Goal: Task Accomplishment & Management: Manage account settings

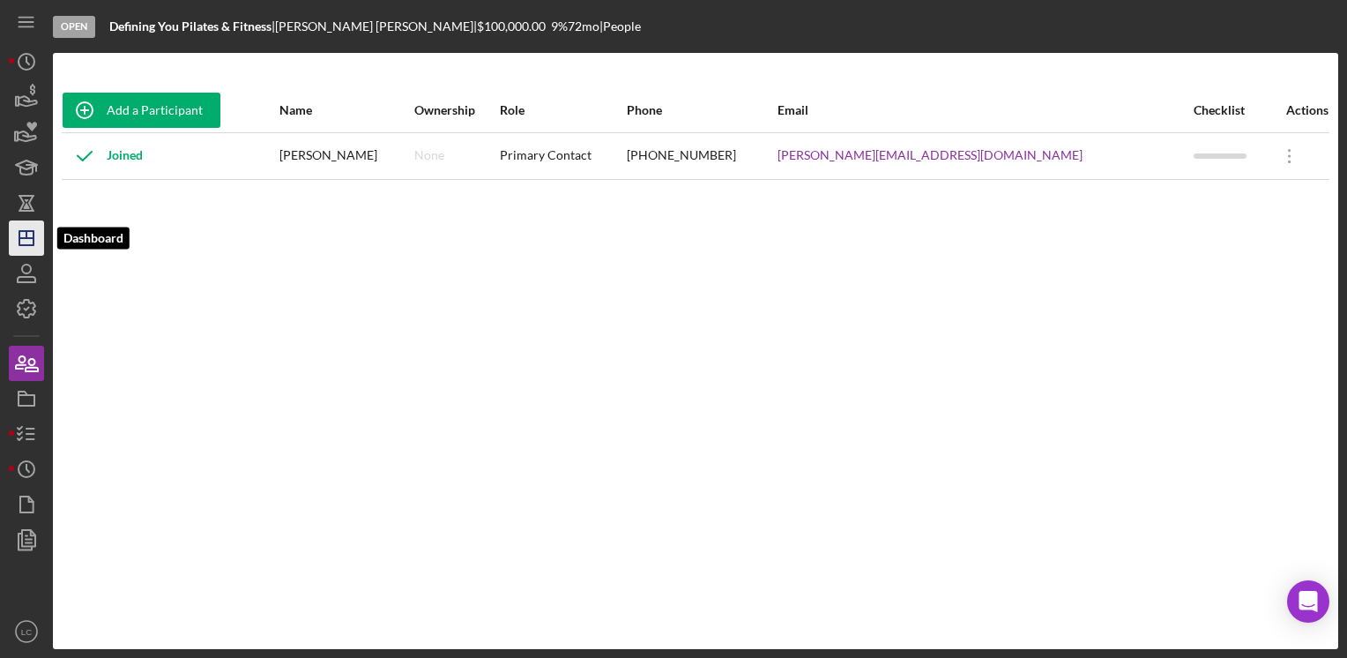
click at [21, 243] on icon "Icon/Dashboard" at bounding box center [26, 238] width 44 height 44
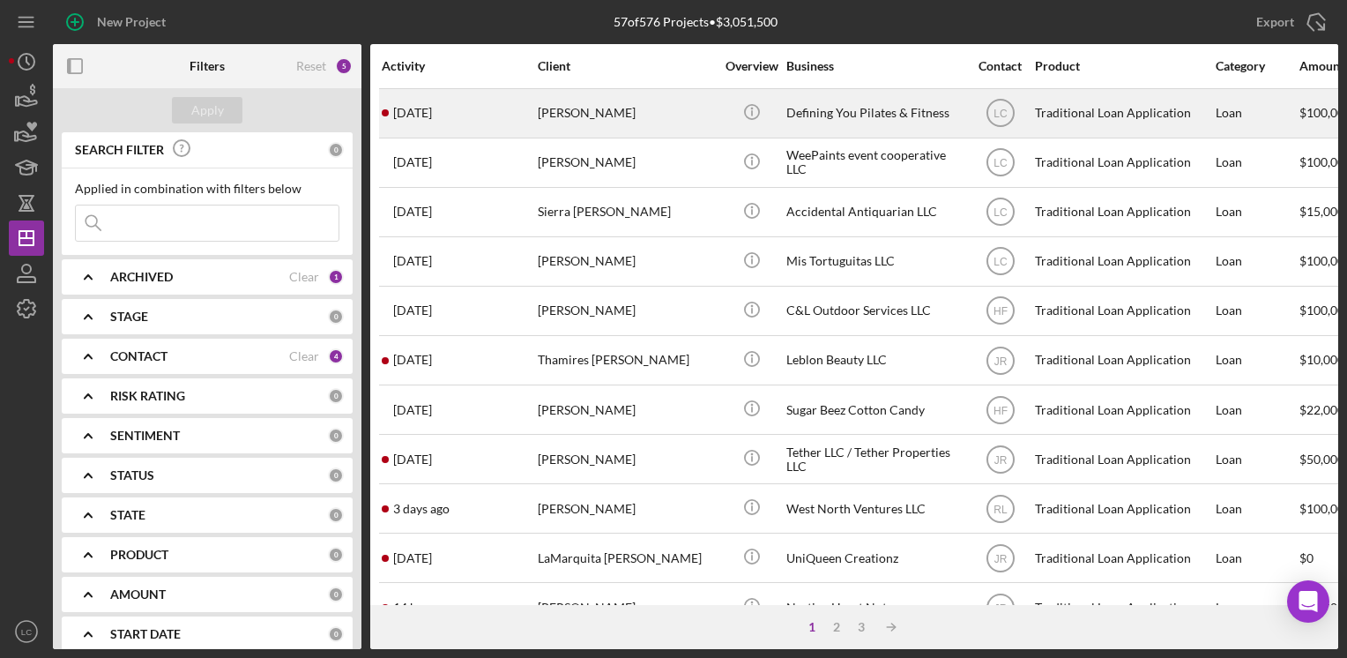
click at [836, 113] on div "Defining You Pilates & Fitness" at bounding box center [874, 113] width 176 height 47
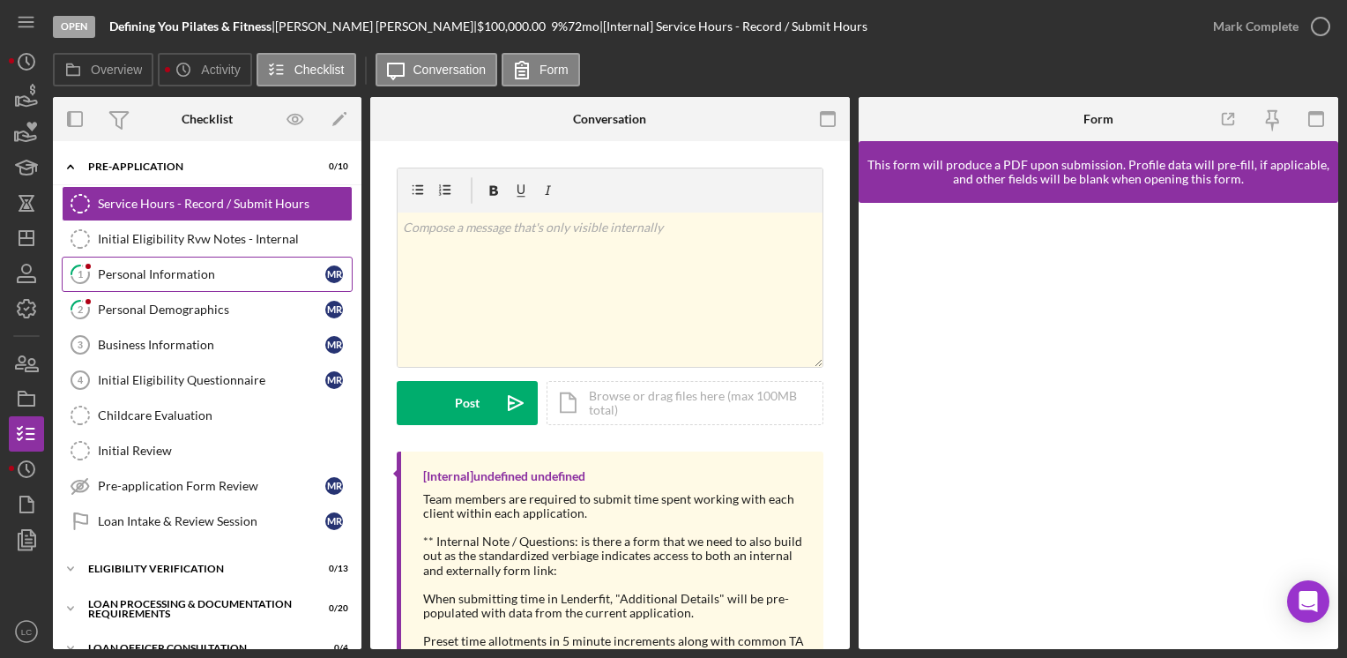
click at [183, 274] on div "Personal Information" at bounding box center [211, 274] width 227 height 14
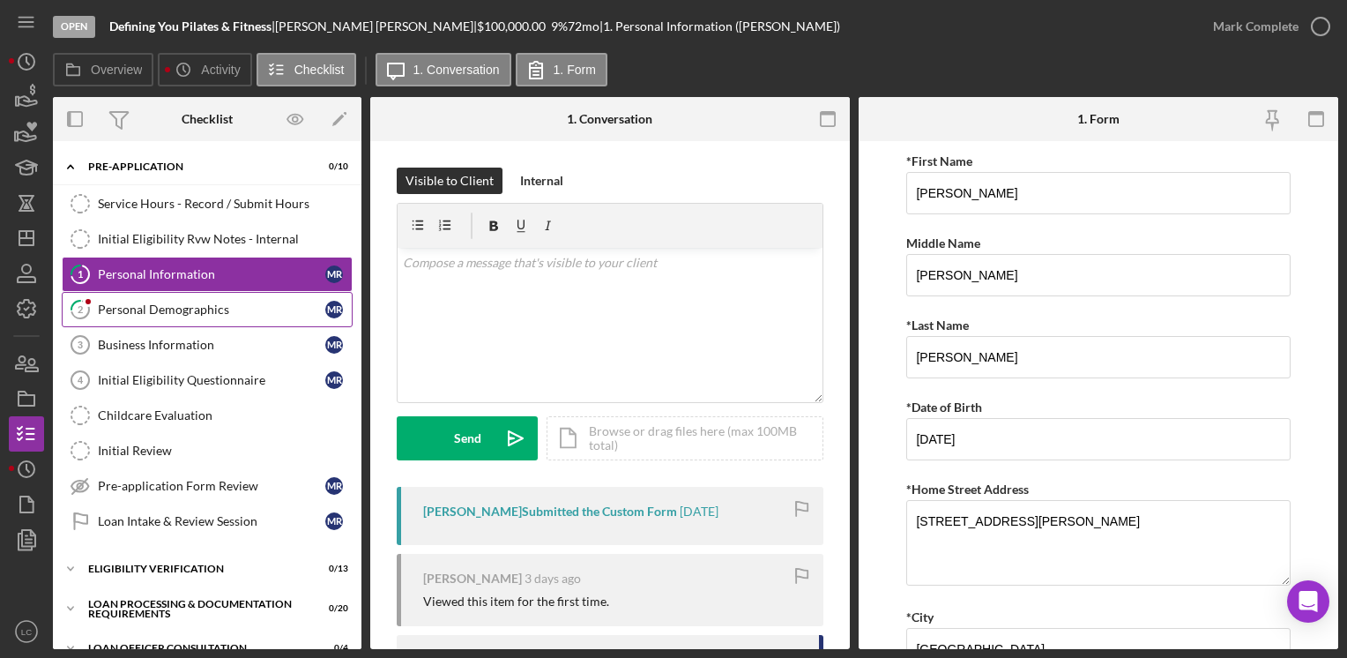
click at [187, 312] on div "Personal Demographics" at bounding box center [211, 309] width 227 height 14
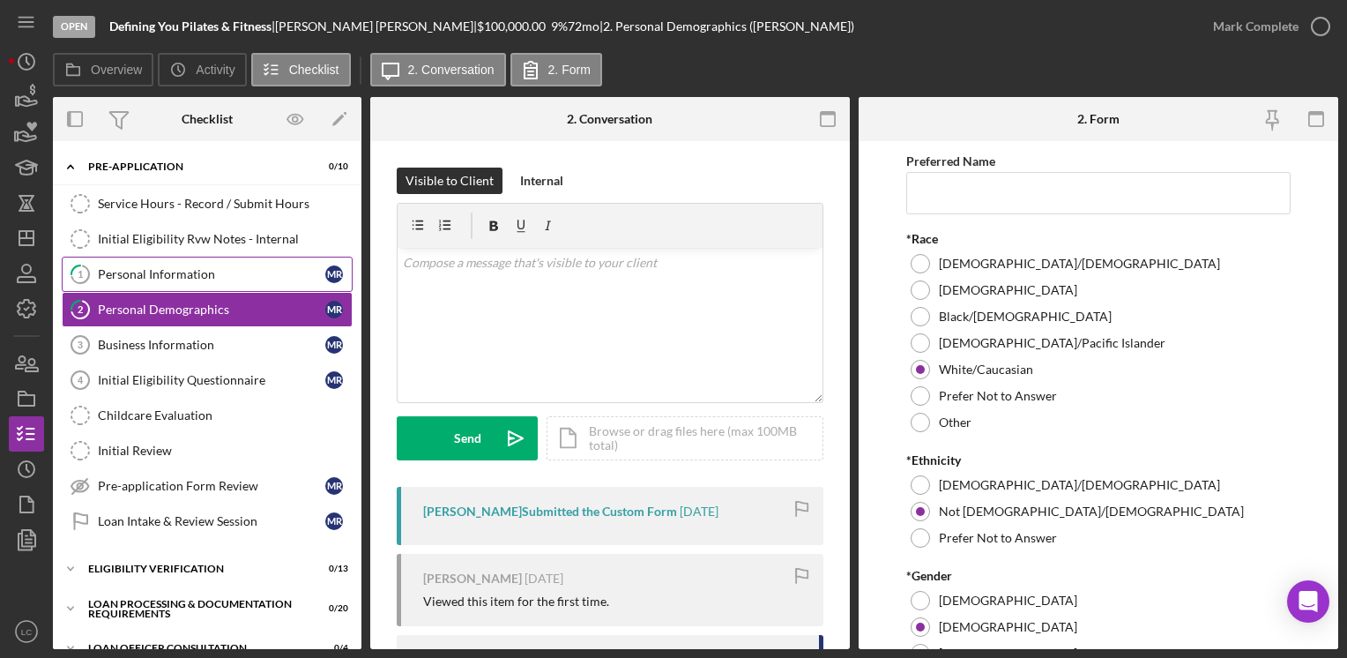
click at [182, 267] on div "Personal Information" at bounding box center [211, 274] width 227 height 14
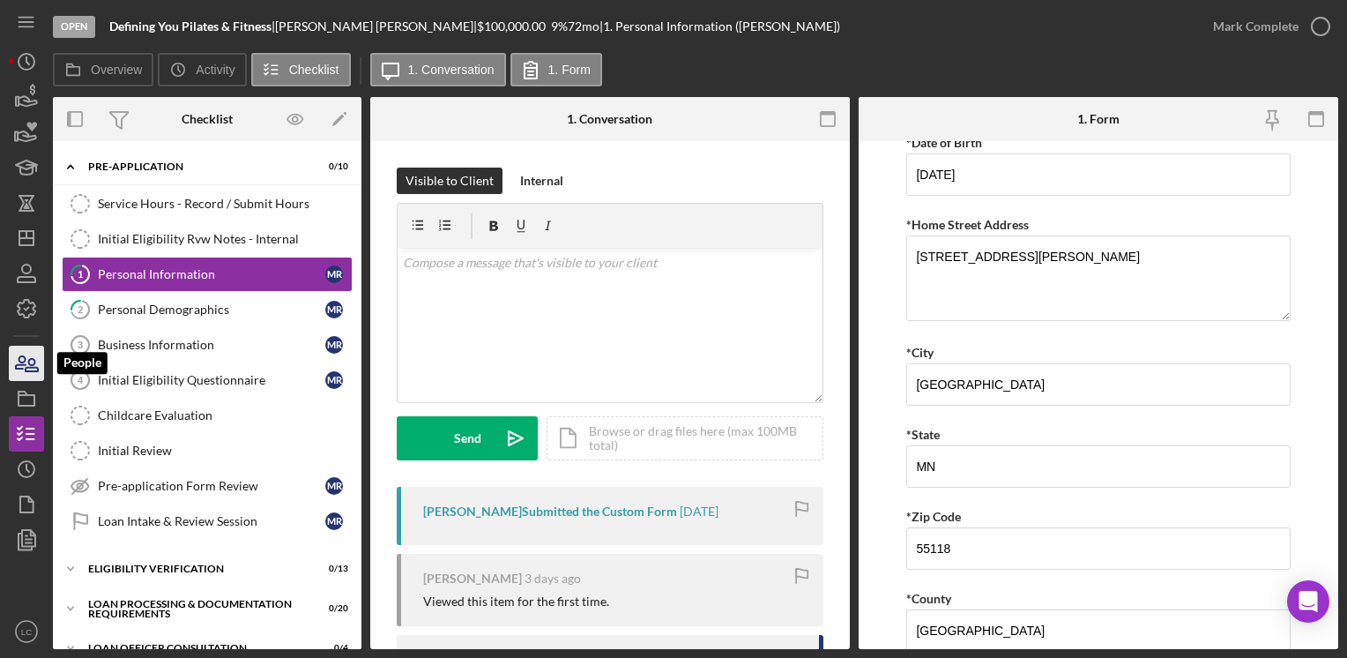
click at [29, 360] on icon "button" at bounding box center [32, 365] width 12 height 12
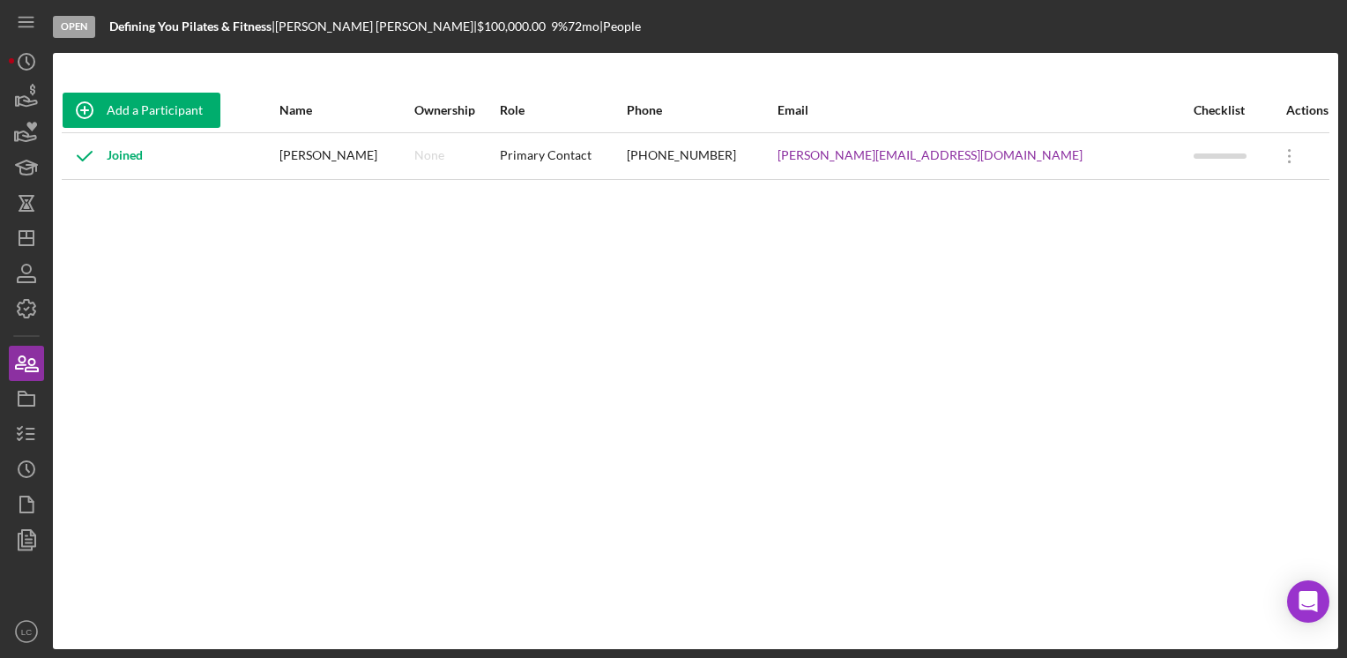
drag, startPoint x: 764, startPoint y: 354, endPoint x: 784, endPoint y: 354, distance: 19.4
click at [764, 354] on div "Add a Participant Name Ownership Role Phone Email Checklist Actions Joined [PER…" at bounding box center [695, 350] width 1285 height 525
click at [34, 436] on icon "button" at bounding box center [26, 434] width 44 height 44
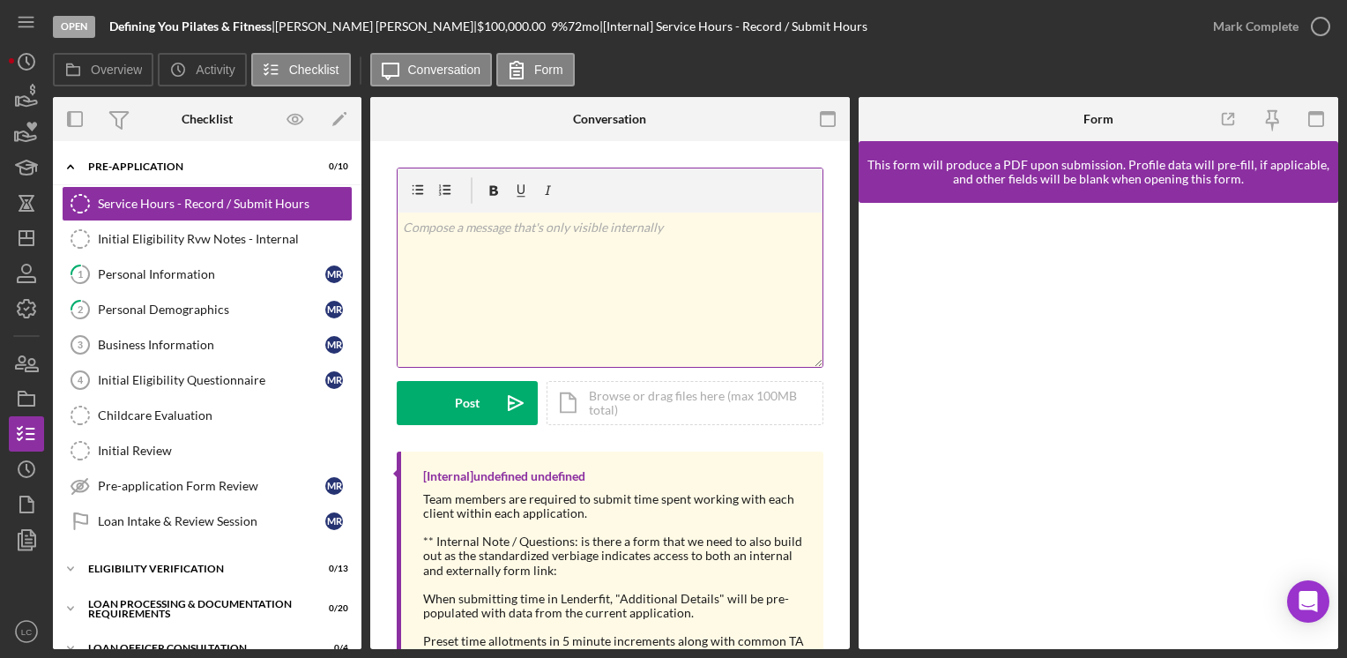
click at [441, 256] on div "v Color teal Color pink Remove color Add row above Add row below Add column bef…" at bounding box center [610, 289] width 425 height 154
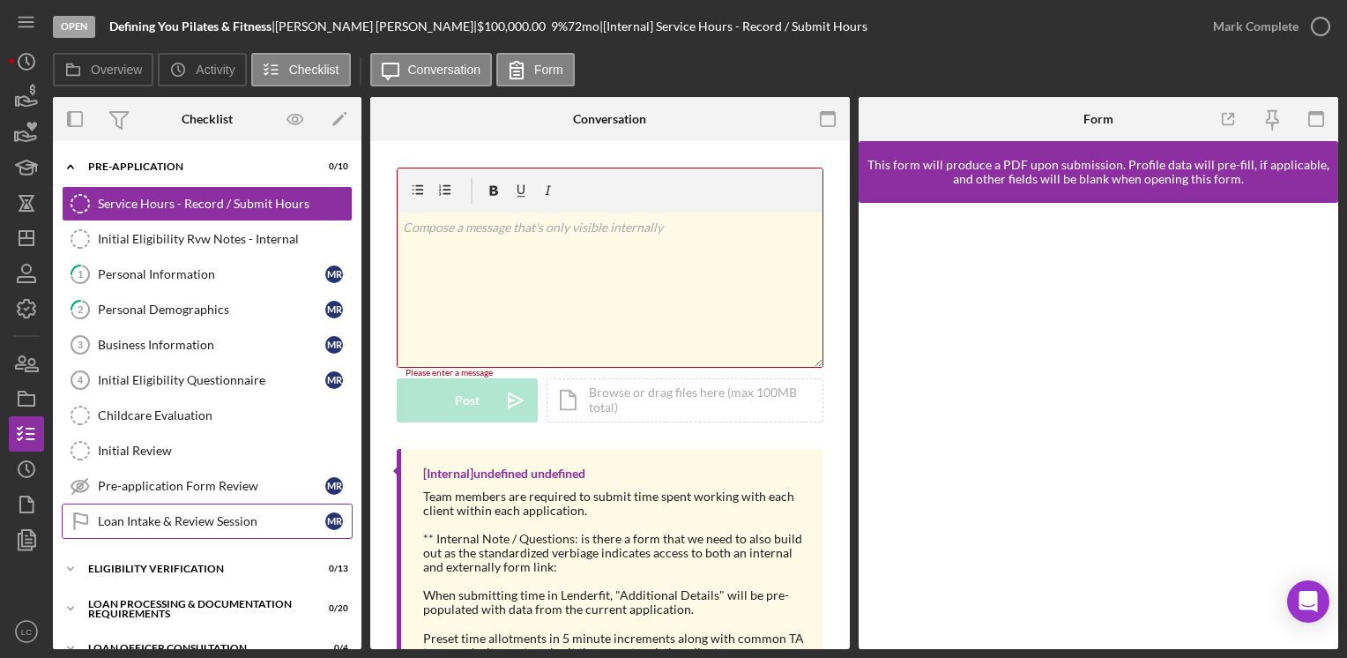
drag, startPoint x: 441, startPoint y: 256, endPoint x: 241, endPoint y: 518, distance: 329.5
click at [241, 518] on div "Loan Intake & Review Session" at bounding box center [211, 521] width 227 height 14
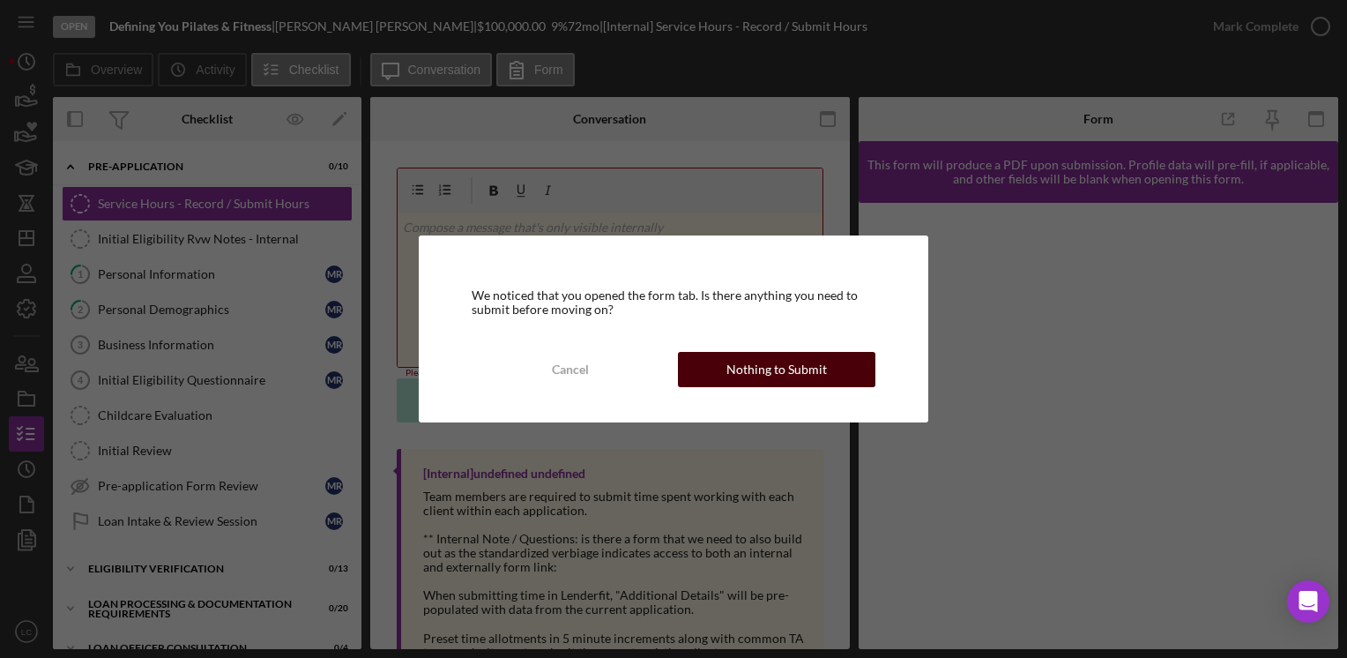
click at [710, 375] on button "Nothing to Submit" at bounding box center [776, 369] width 197 height 35
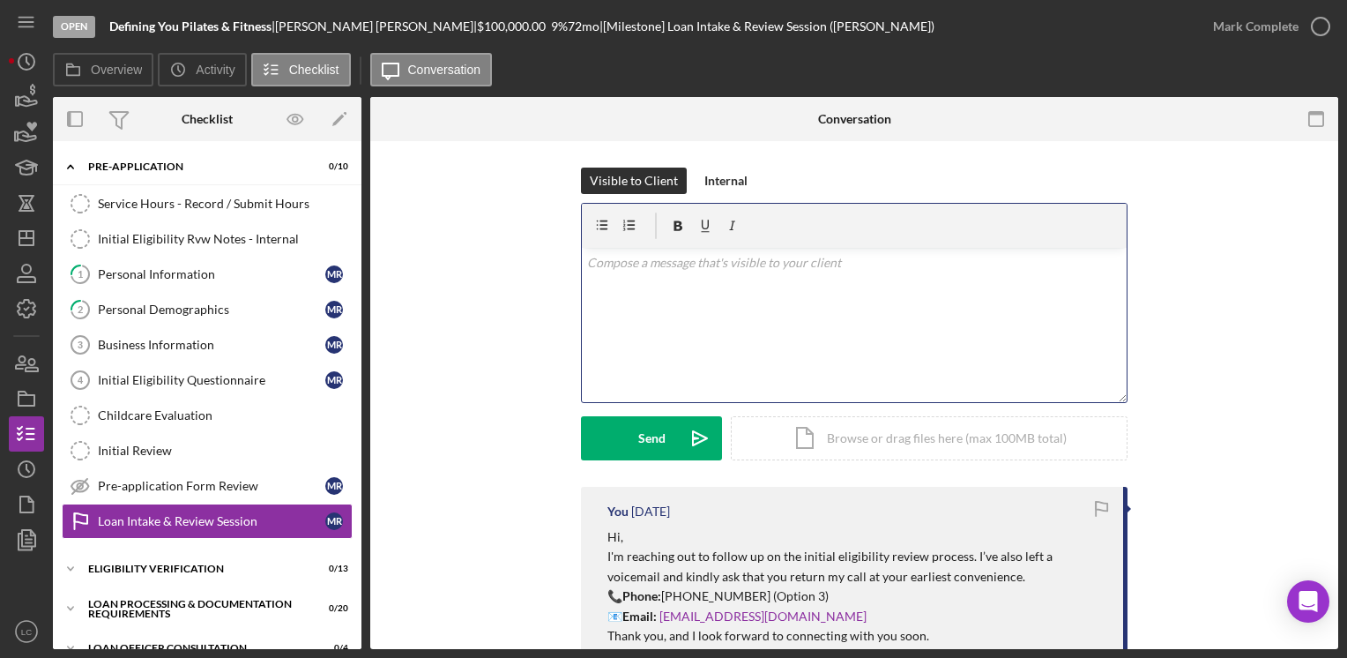
click at [638, 266] on p at bounding box center [854, 262] width 535 height 19
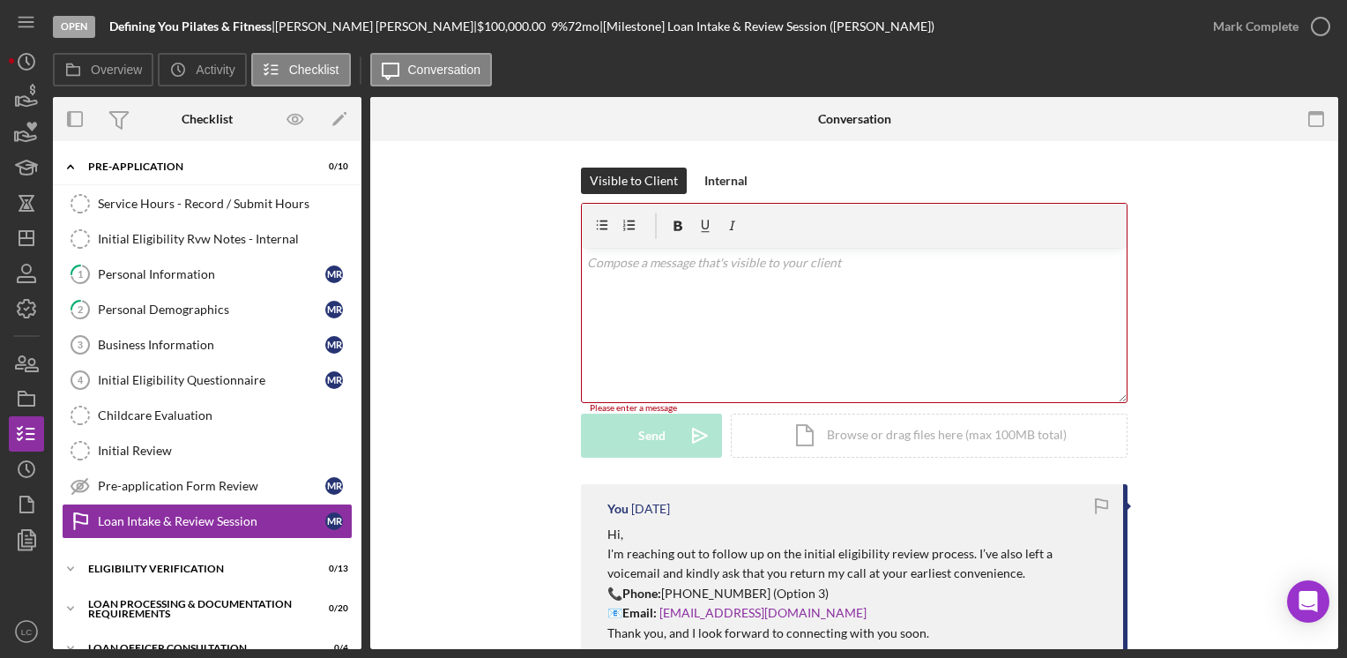
drag, startPoint x: 638, startPoint y: 267, endPoint x: 468, endPoint y: 358, distance: 192.8
click at [468, 358] on div "Visible to Client Internal v Color teal Color pink Remove color Add row above A…" at bounding box center [854, 325] width 915 height 316
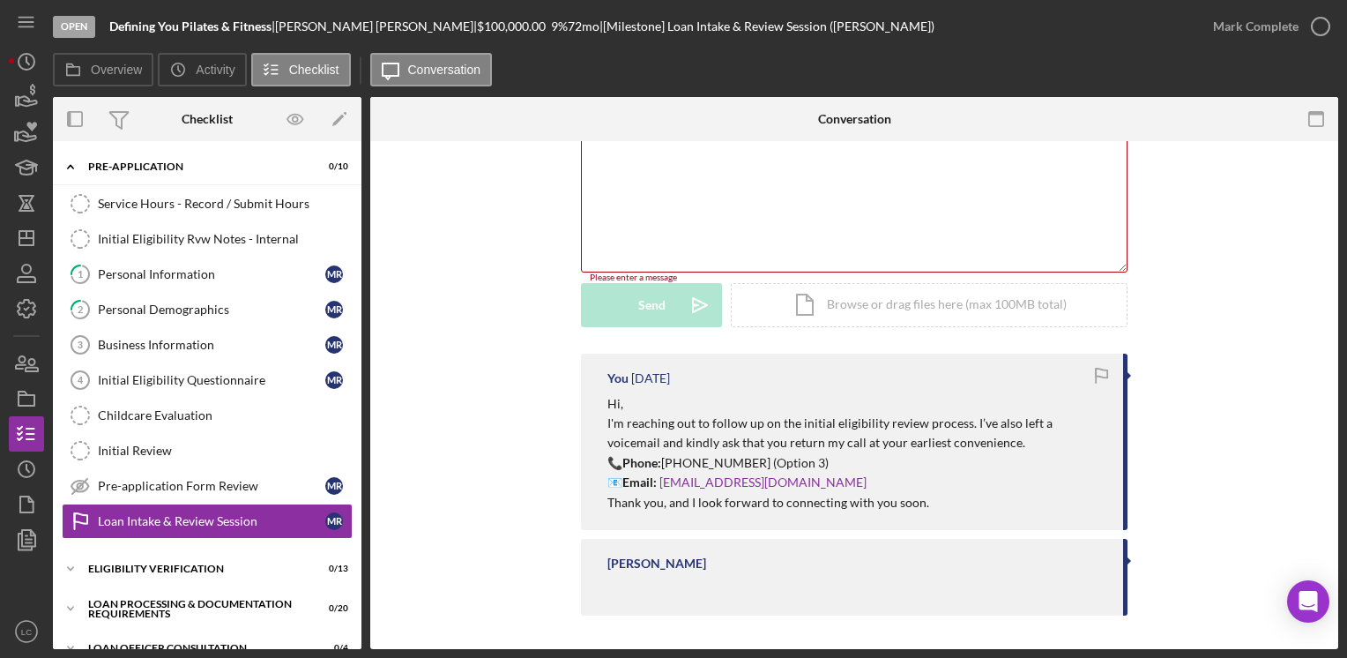
scroll to position [130, 0]
click at [32, 241] on icon "Icon/Dashboard" at bounding box center [26, 238] width 44 height 44
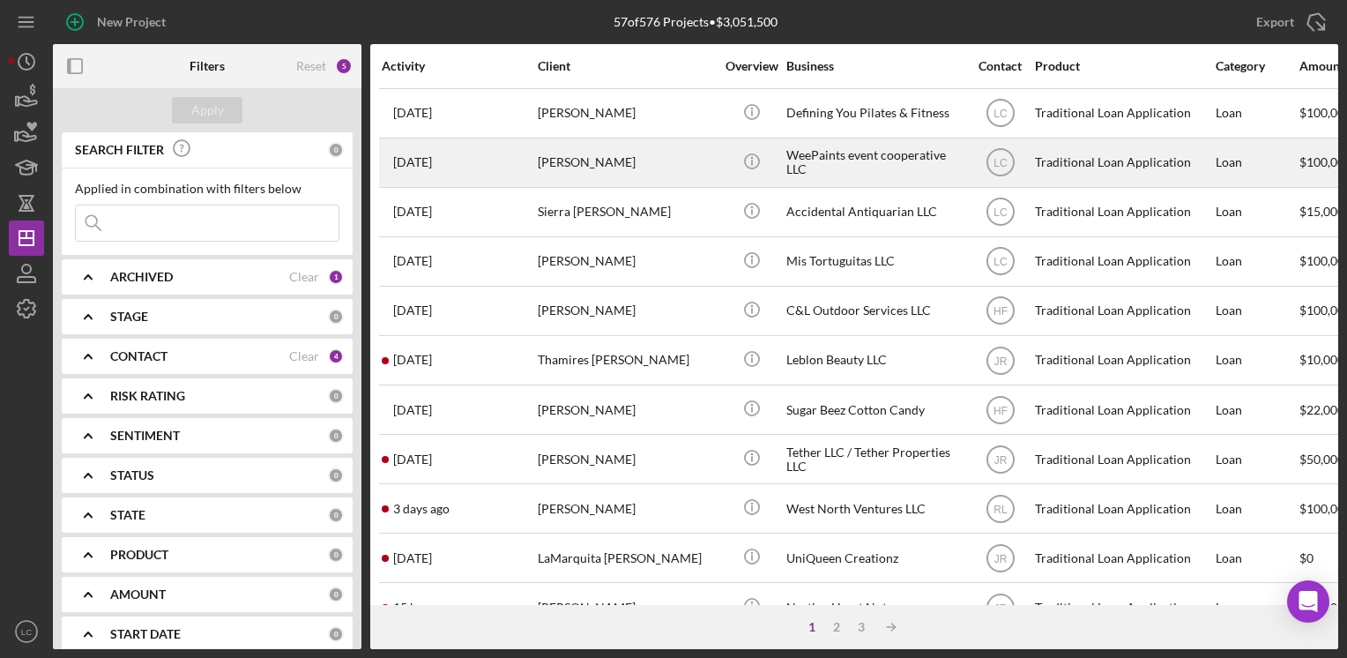
click at [858, 167] on div "WeePaints event cooperative LLC" at bounding box center [874, 162] width 176 height 47
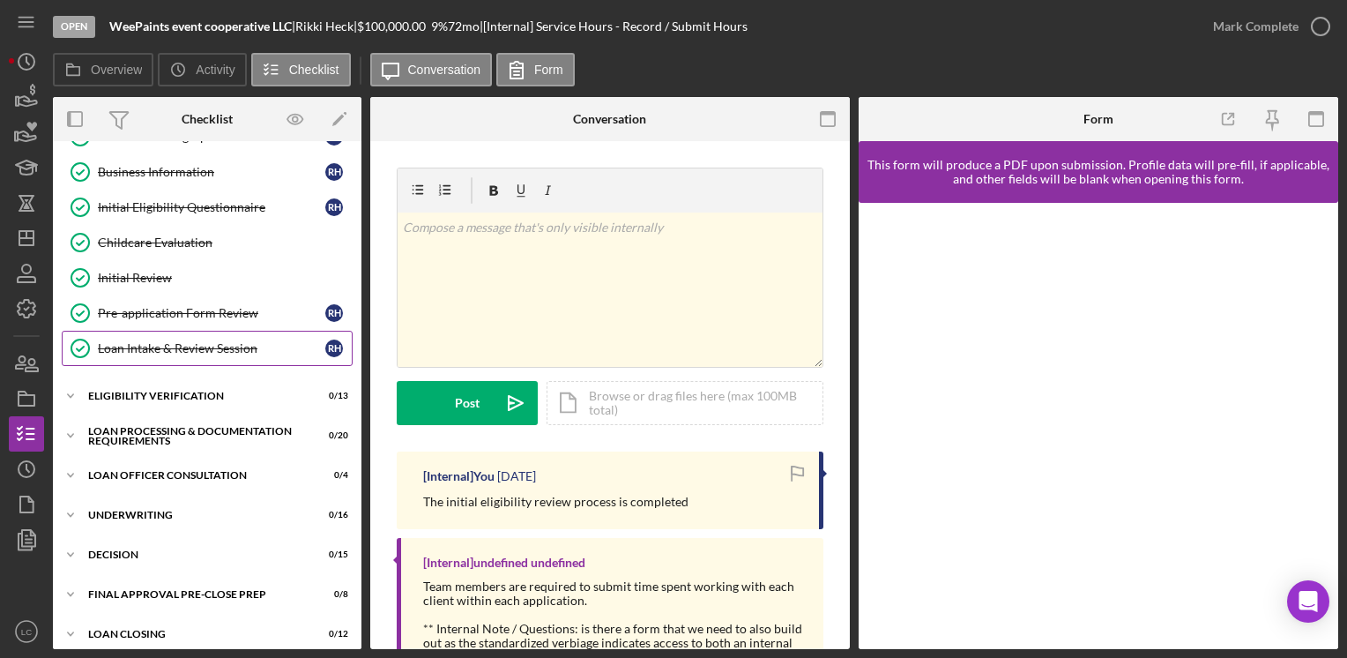
scroll to position [176, 0]
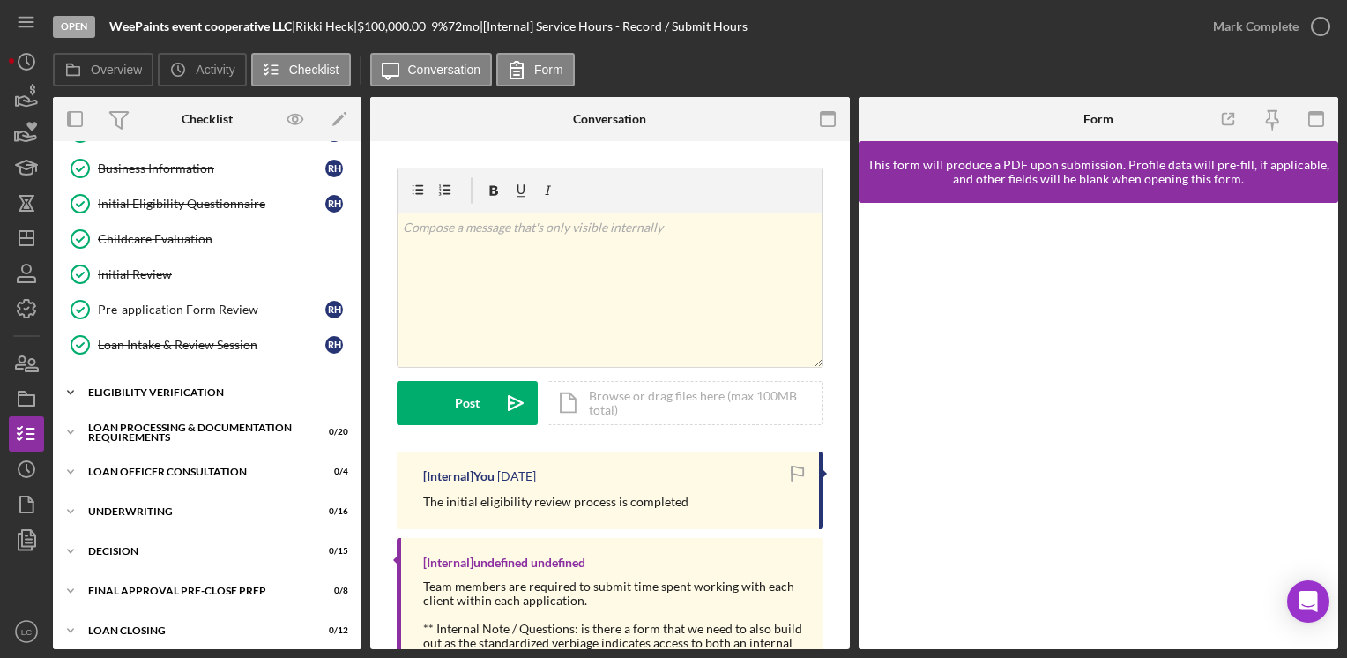
click at [69, 386] on icon "Icon/Expander" at bounding box center [70, 392] width 35 height 35
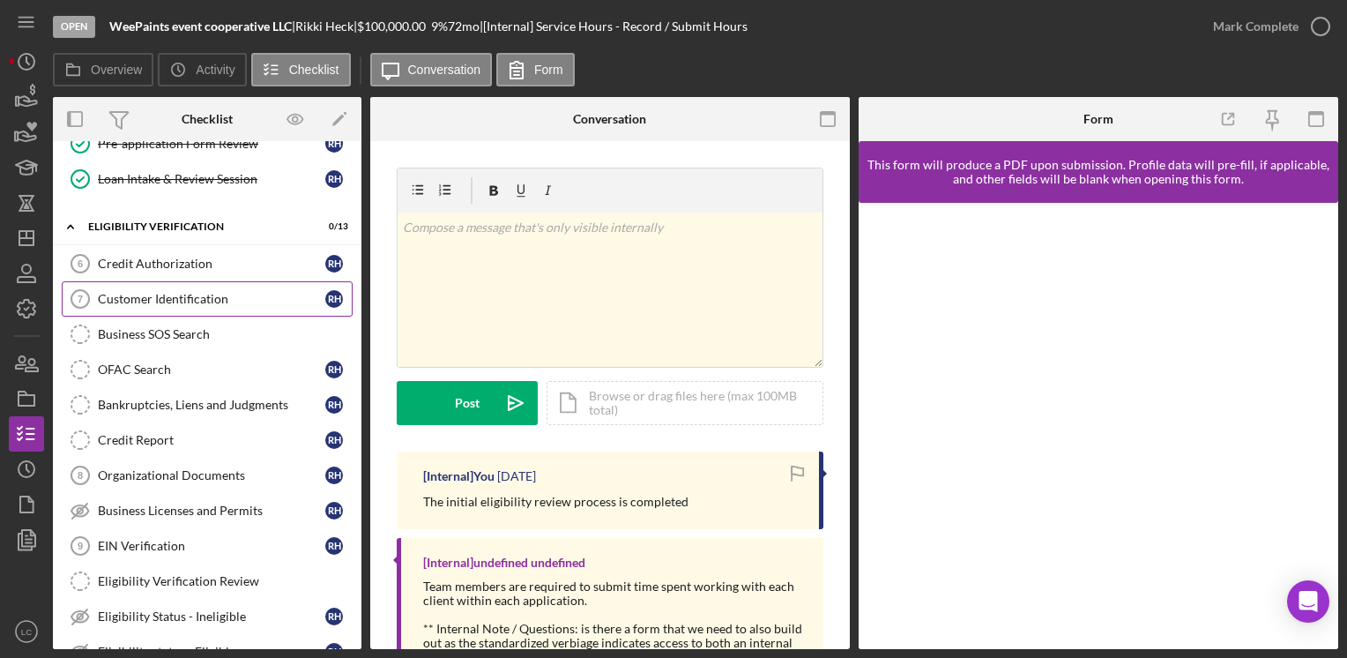
scroll to position [353, 0]
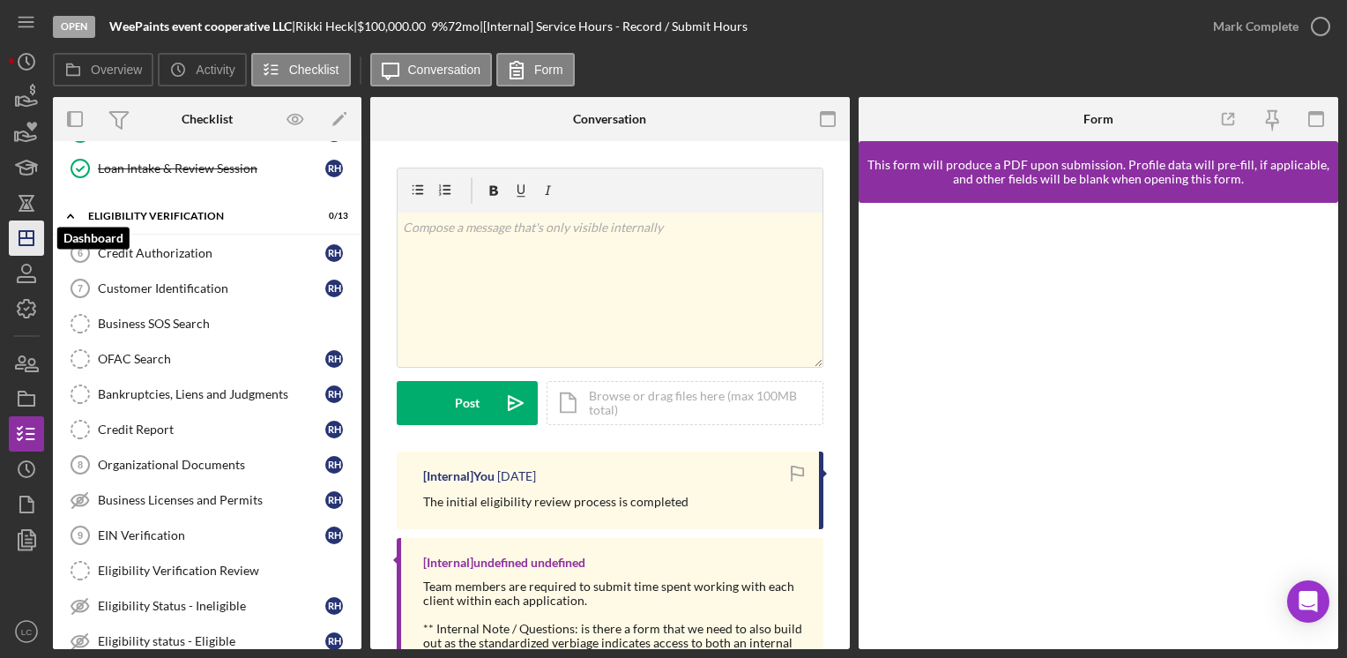
click at [17, 247] on icon "Icon/Dashboard" at bounding box center [26, 238] width 44 height 44
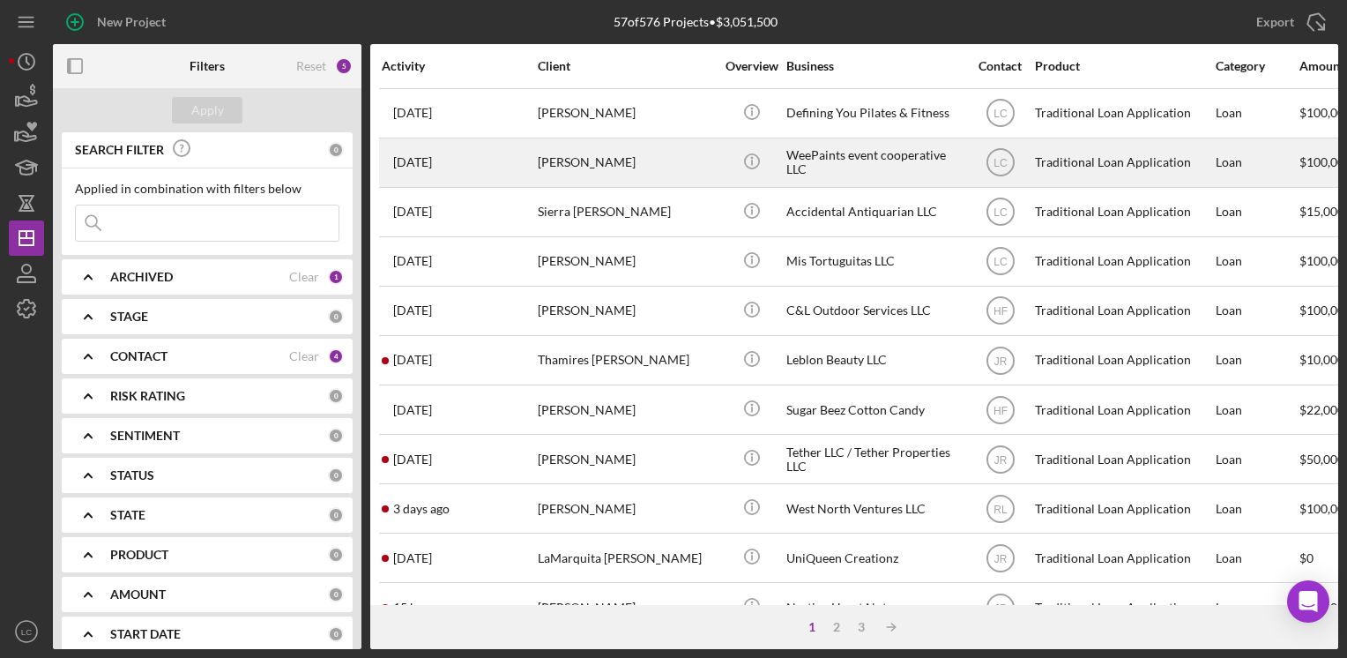
click at [715, 167] on td "[PERSON_NAME]" at bounding box center [627, 161] width 181 height 49
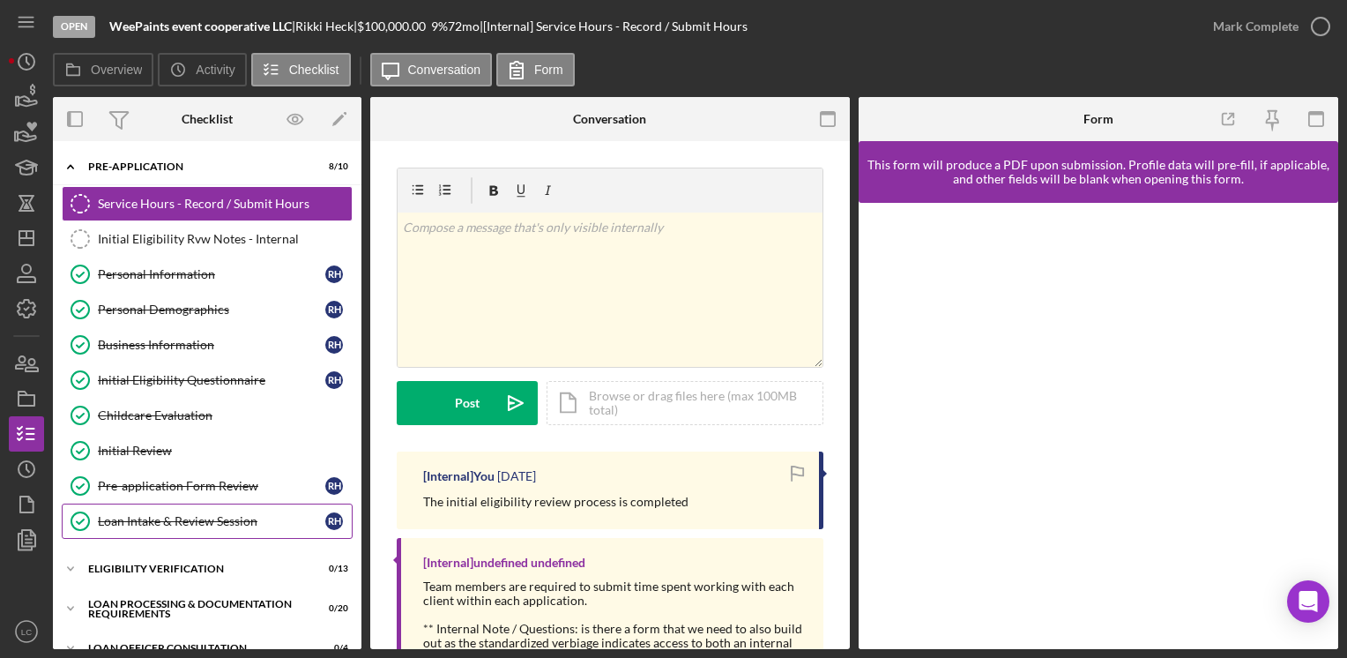
click at [159, 516] on div "Loan Intake & Review Session" at bounding box center [211, 521] width 227 height 14
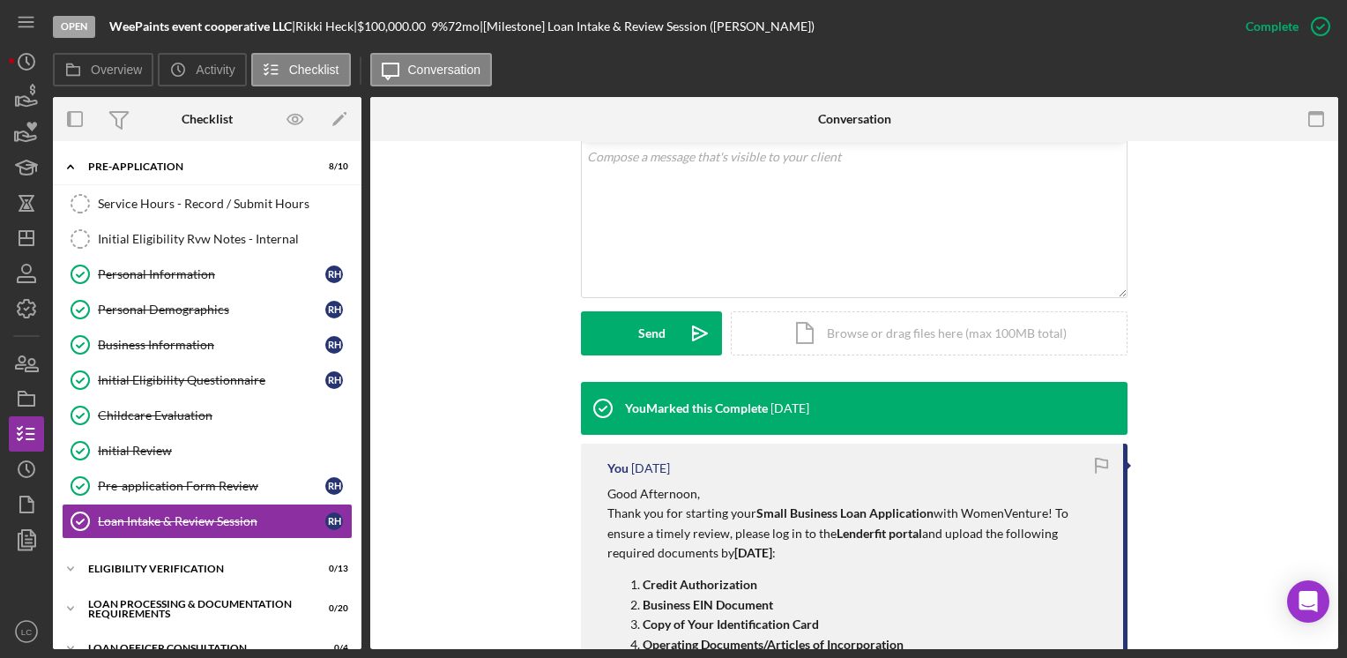
scroll to position [441, 0]
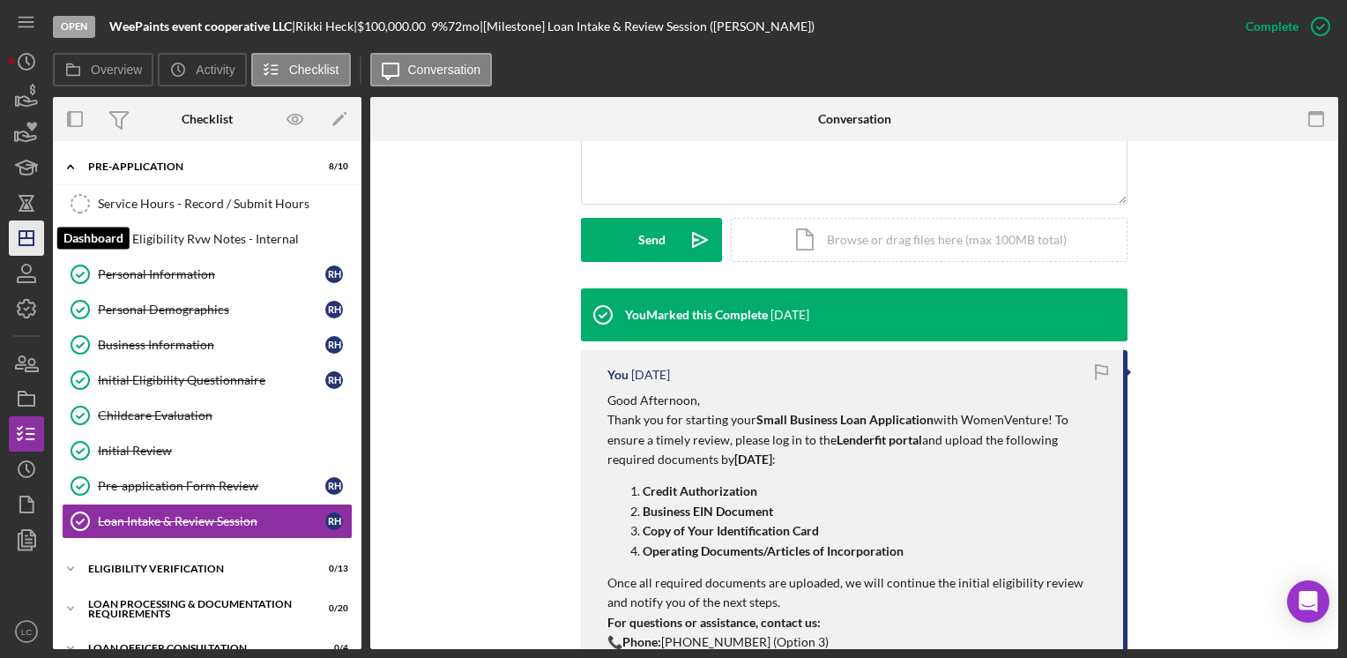
click at [21, 234] on icon "Icon/Dashboard" at bounding box center [26, 238] width 44 height 44
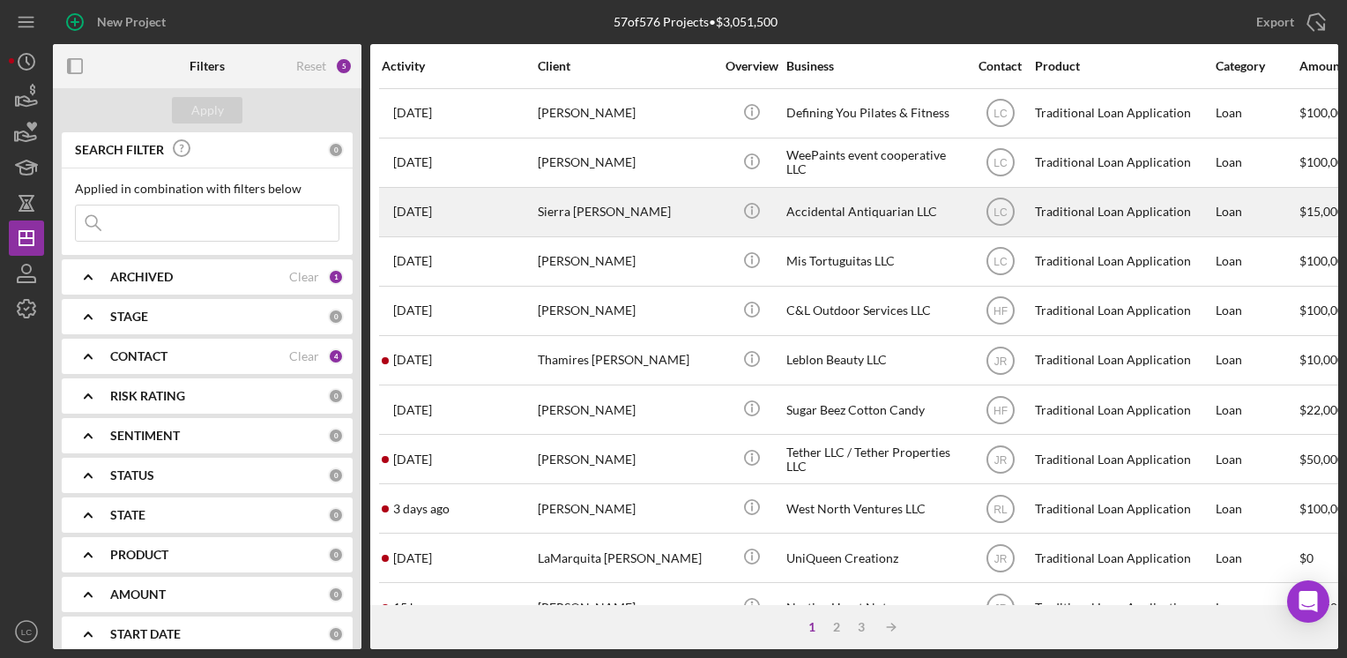
click at [670, 217] on div "Sierra [PERSON_NAME]" at bounding box center [626, 212] width 176 height 47
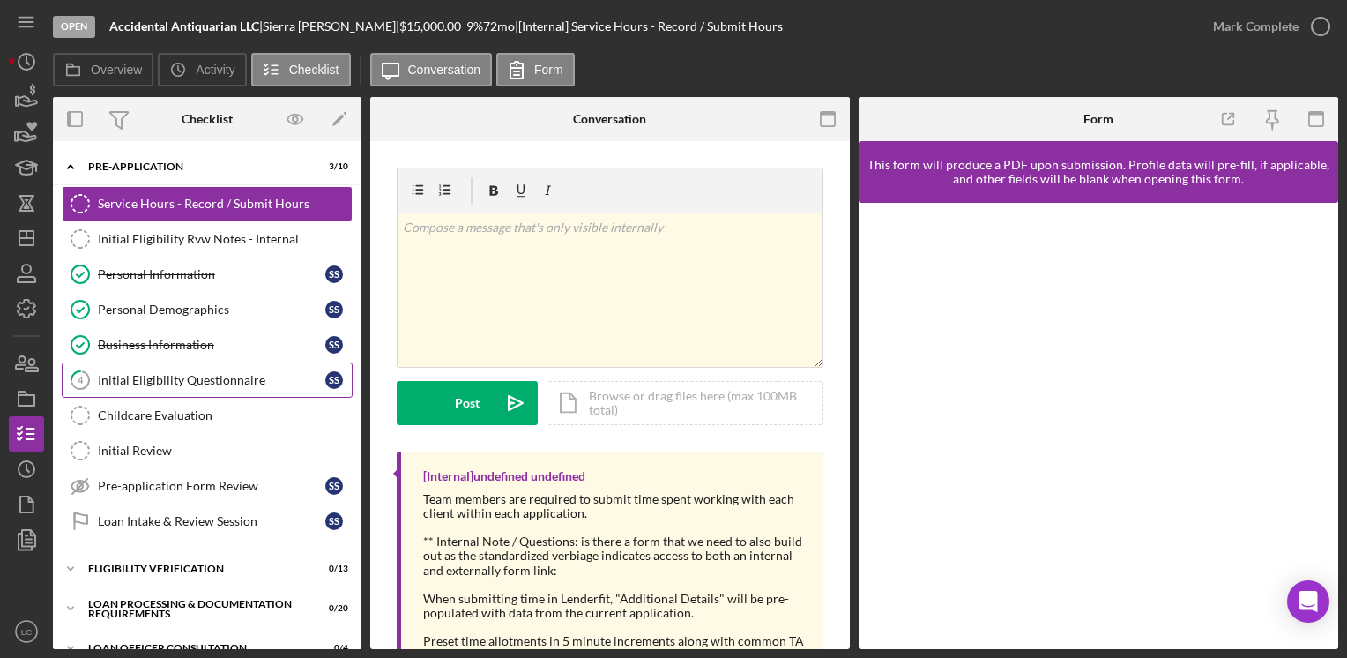
click at [111, 374] on div "Initial Eligibility Questionnaire" at bounding box center [211, 380] width 227 height 14
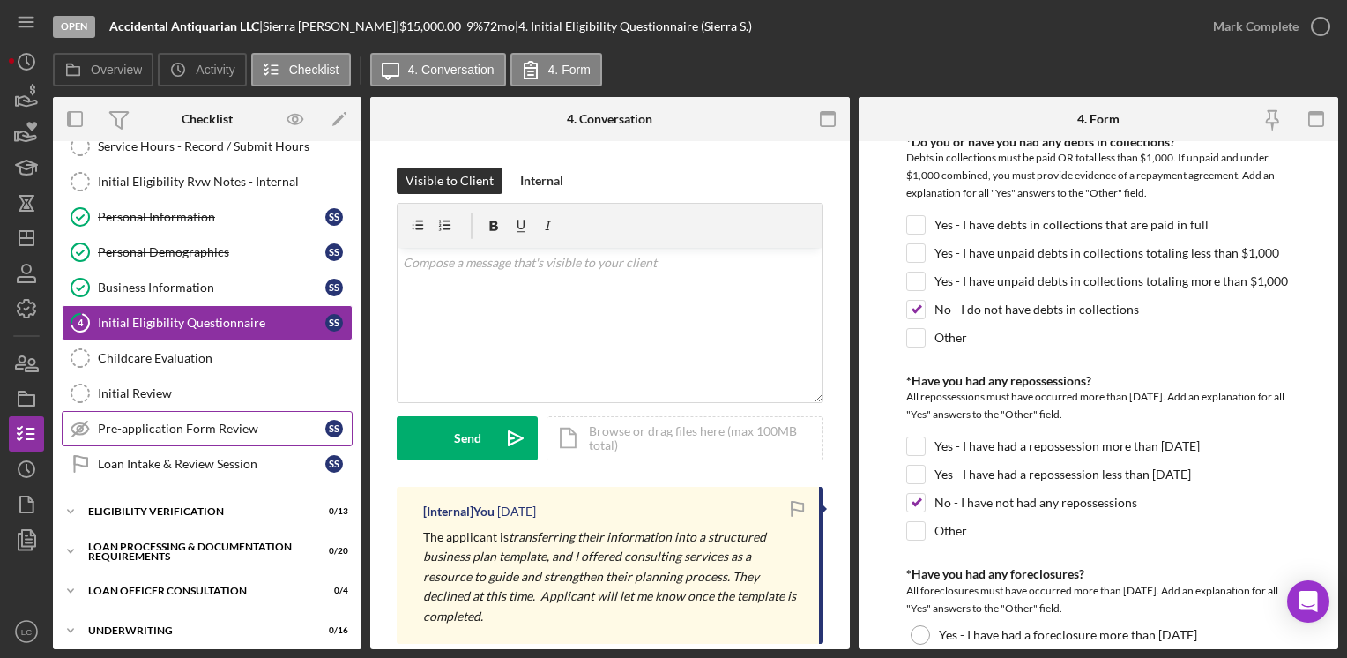
scroll to position [88, 0]
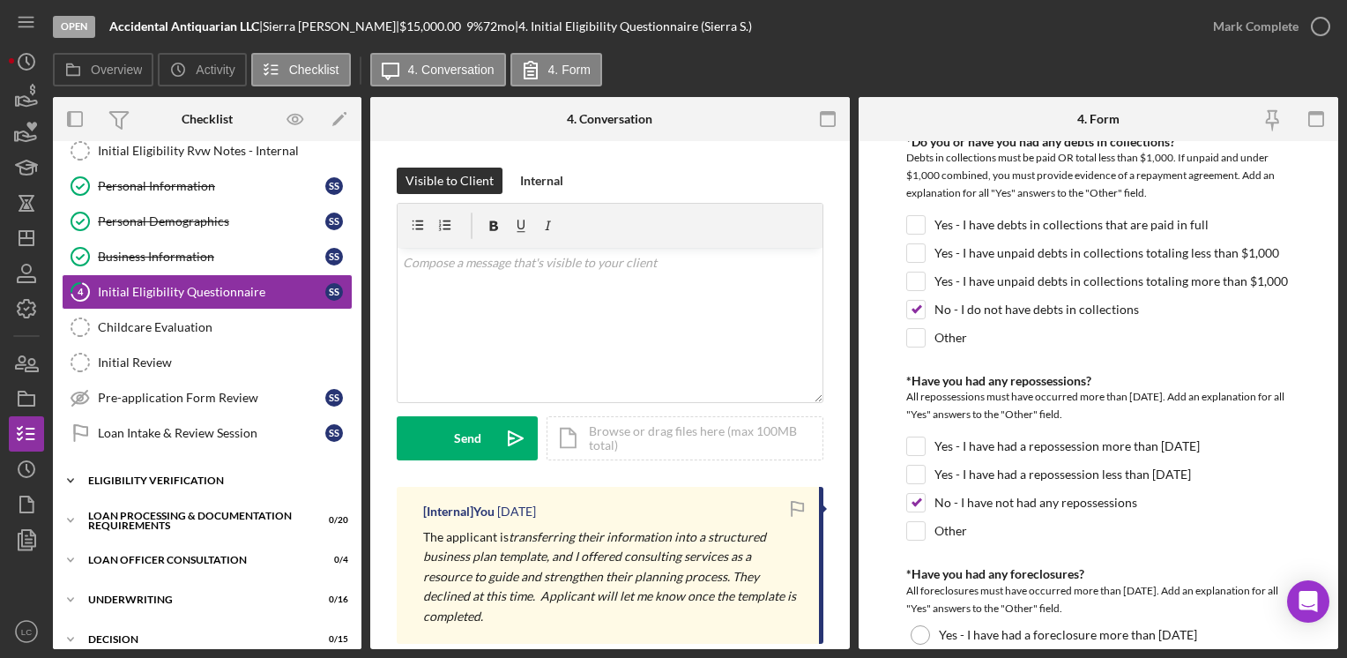
click at [71, 476] on icon "Icon/Expander" at bounding box center [70, 480] width 35 height 35
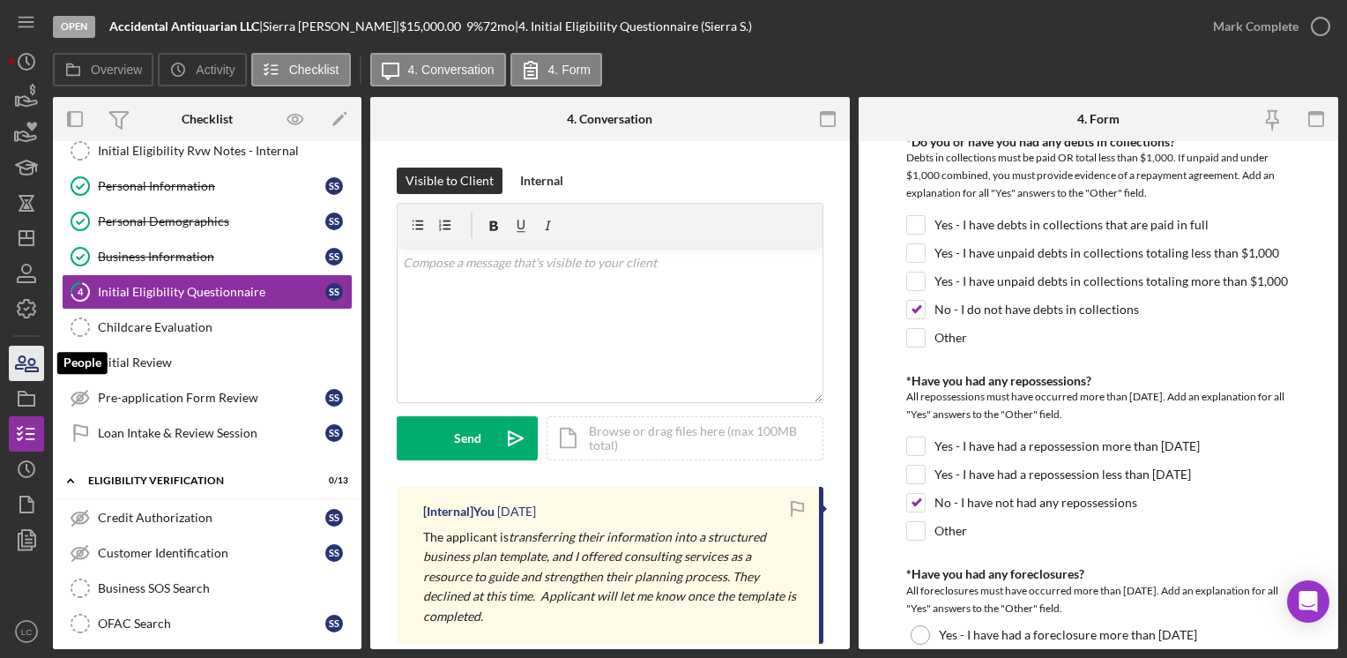
click at [25, 375] on icon "button" at bounding box center [26, 363] width 44 height 44
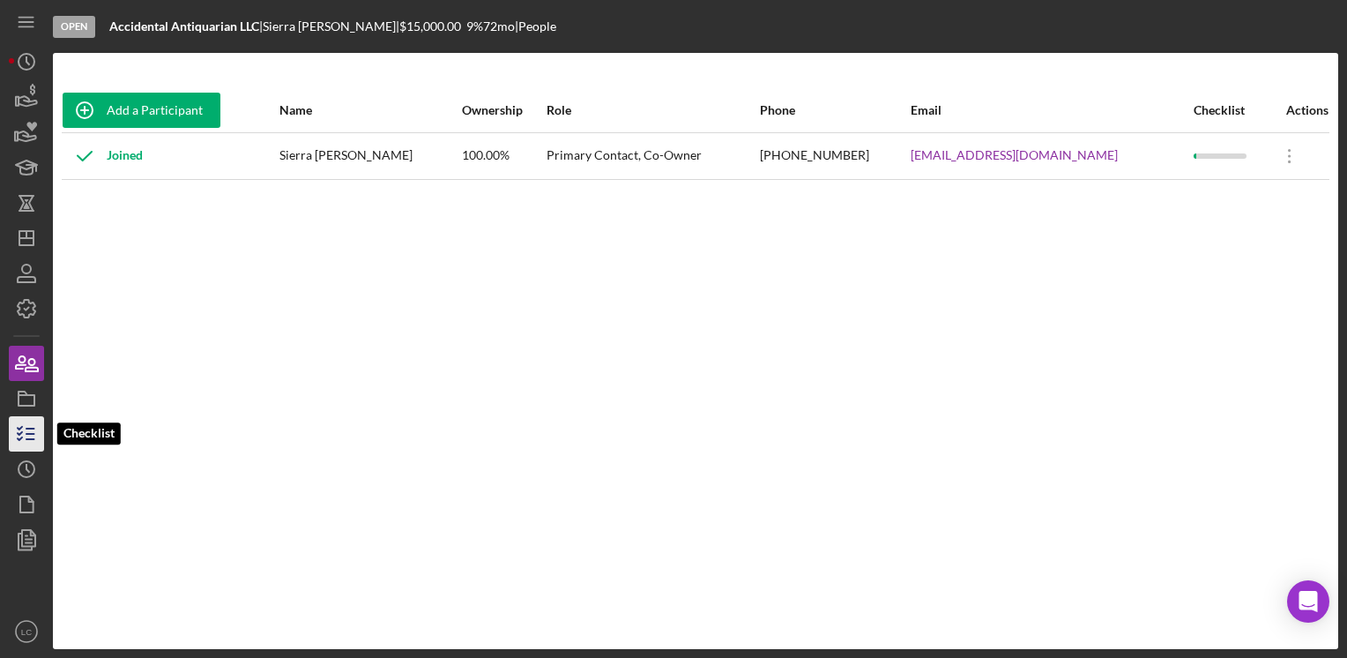
click at [29, 437] on icon "button" at bounding box center [26, 434] width 44 height 44
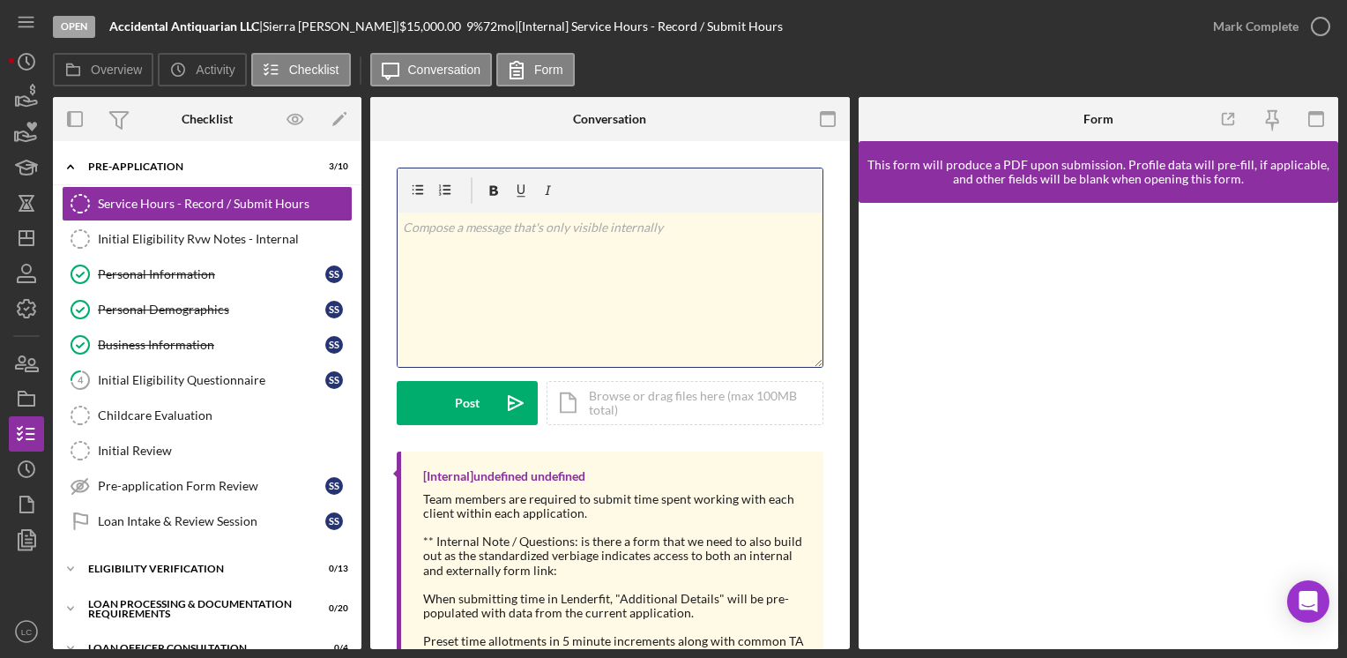
click at [490, 288] on div "v Color teal Color pink Remove color Add row above Add row below Add column bef…" at bounding box center [610, 289] width 425 height 154
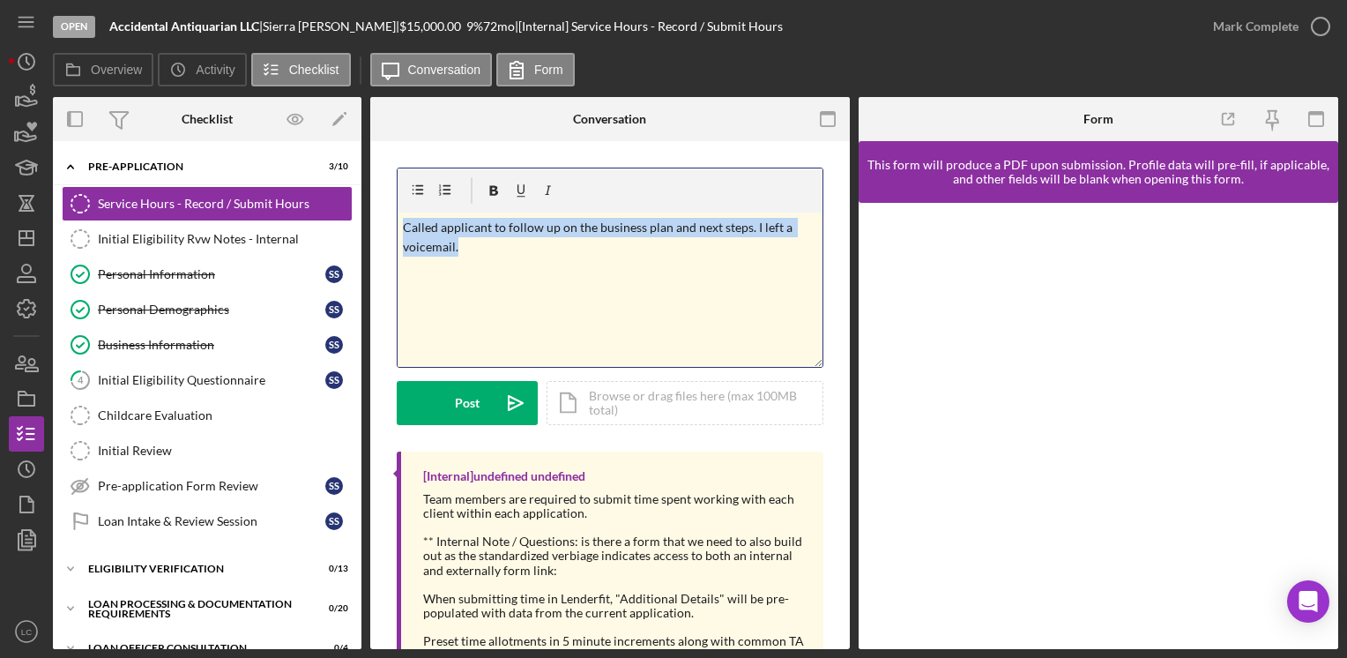
drag, startPoint x: 471, startPoint y: 255, endPoint x: 373, endPoint y: 211, distance: 107.3
click at [373, 211] on div "v Color teal Color pink Remove color Add row above Add row below Add column bef…" at bounding box center [609, 430] width 479 height 578
copy p "Called applicant to follow up on the business plan and next steps. I left a voi…"
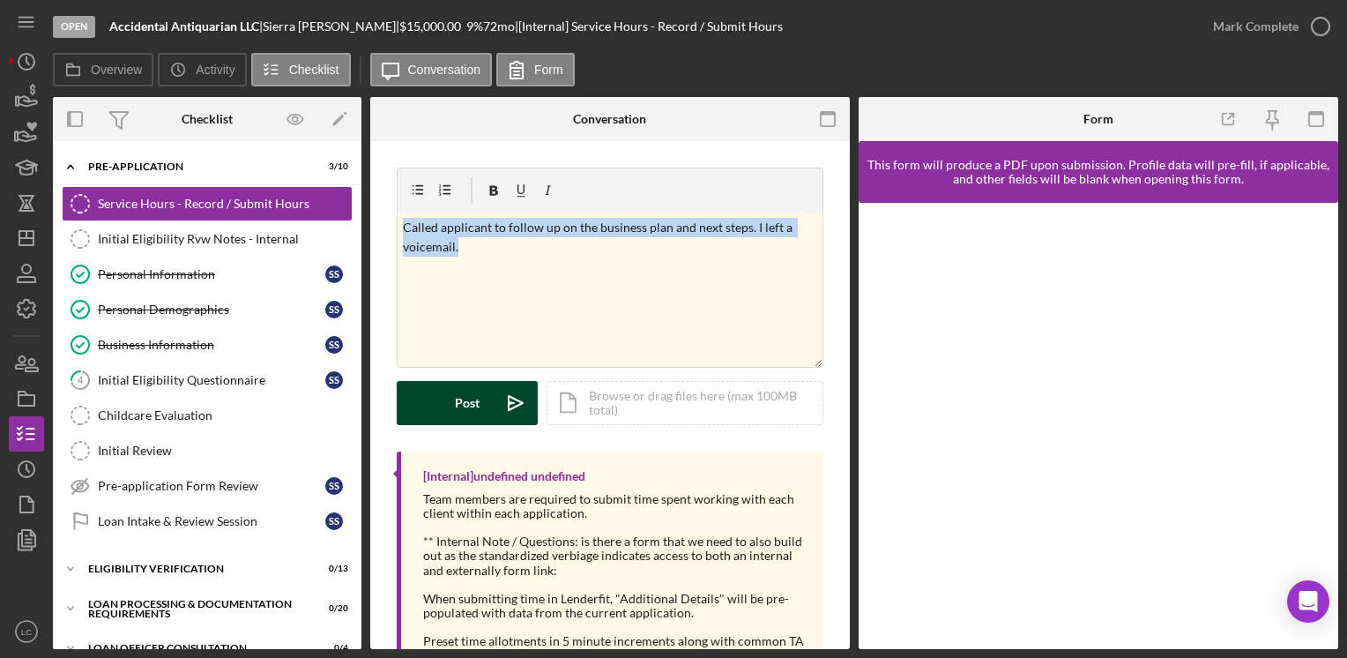
click at [447, 386] on button "Post Icon/icon-invite-send" at bounding box center [467, 403] width 141 height 44
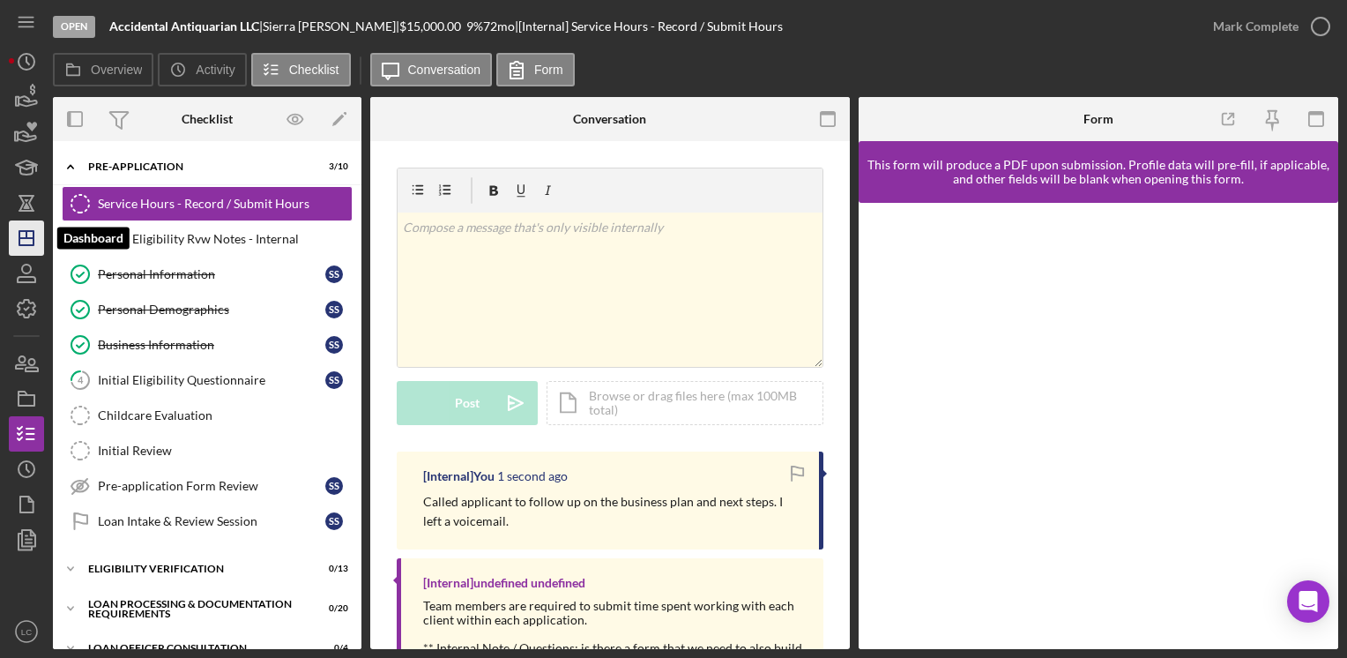
click at [15, 238] on icon "Icon/Dashboard" at bounding box center [26, 238] width 44 height 44
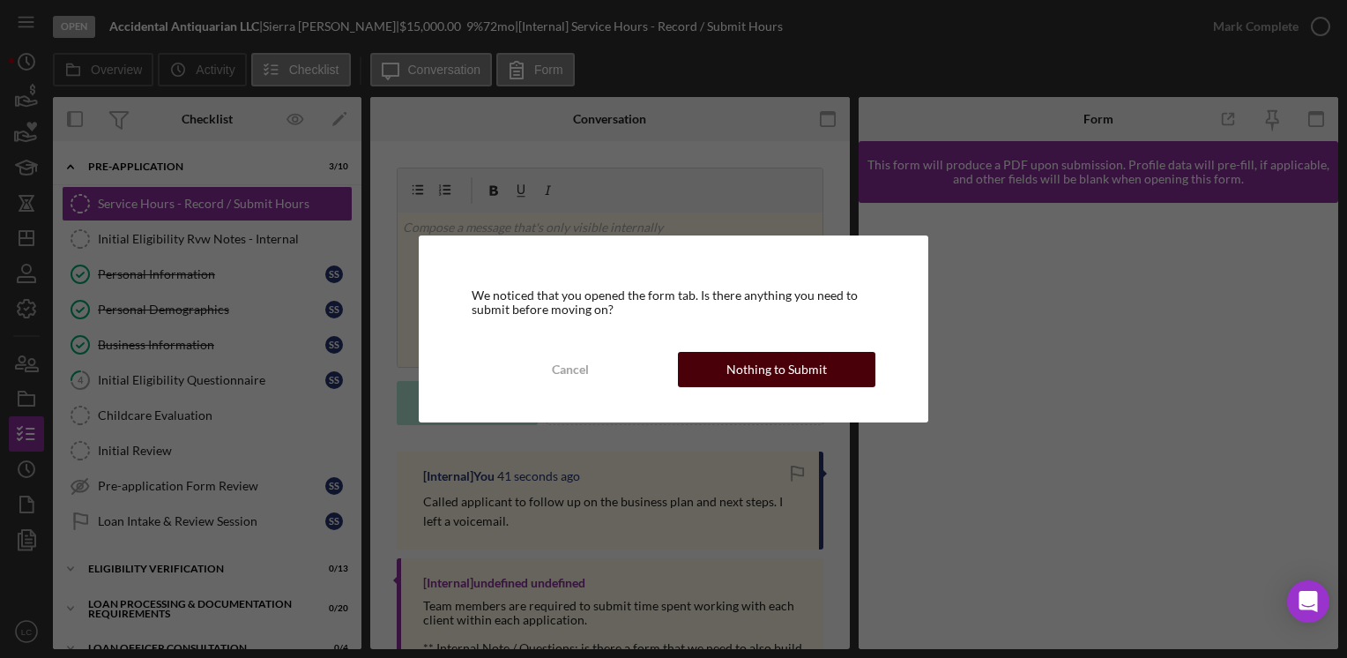
click at [740, 366] on div "Nothing to Submit" at bounding box center [776, 369] width 100 height 35
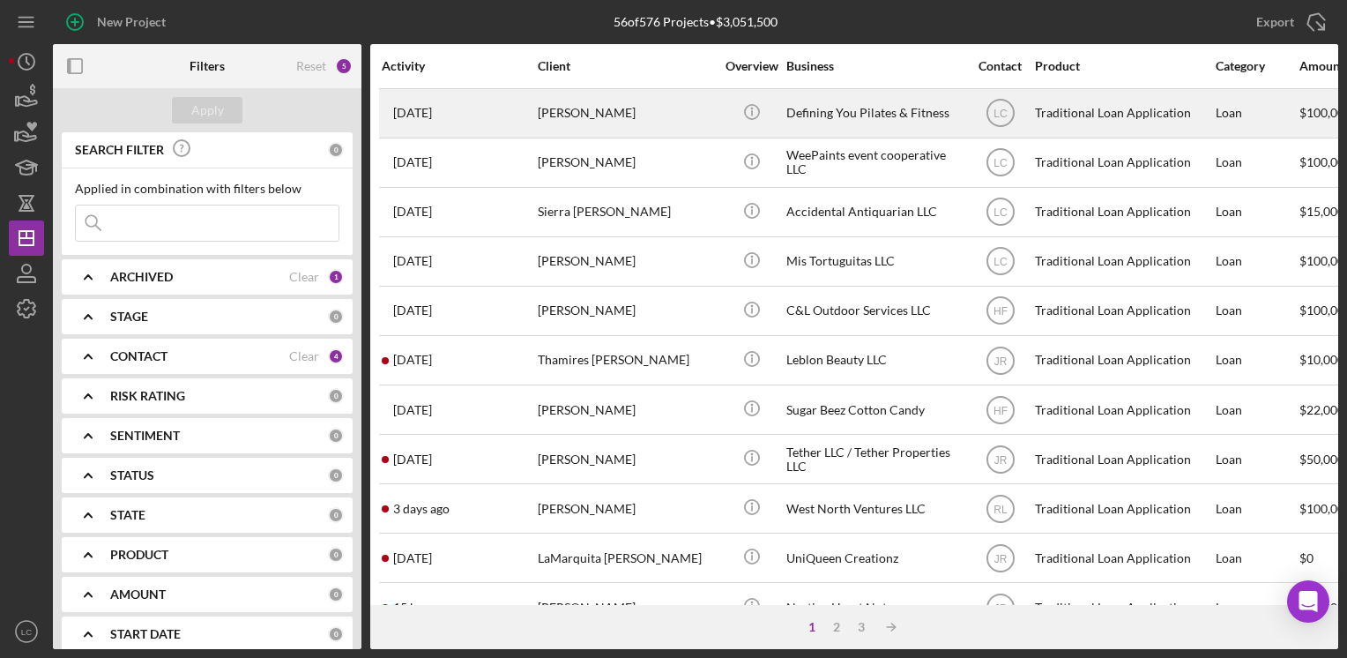
click at [628, 124] on div "[PERSON_NAME]" at bounding box center [626, 113] width 176 height 47
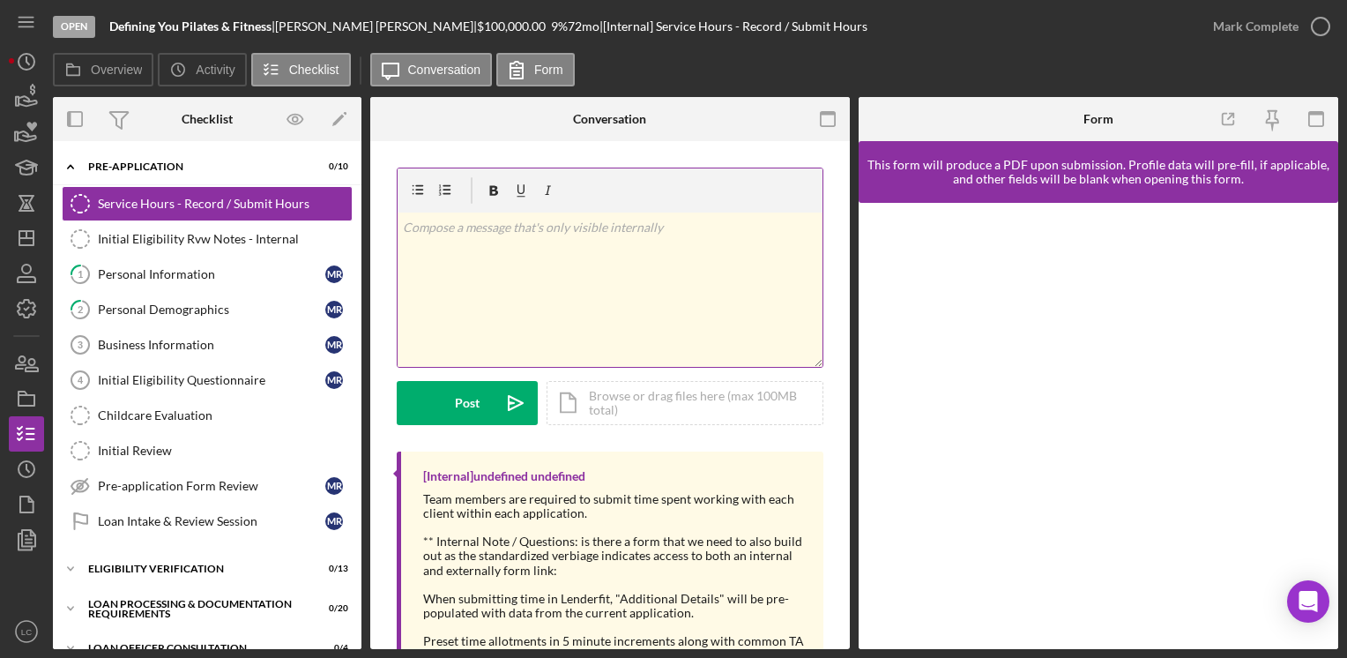
click at [419, 273] on div "v Color teal Color pink Remove color Add row above Add row below Add column bef…" at bounding box center [610, 289] width 425 height 154
click at [619, 232] on p "I called applicant to complete the" at bounding box center [610, 227] width 415 height 19
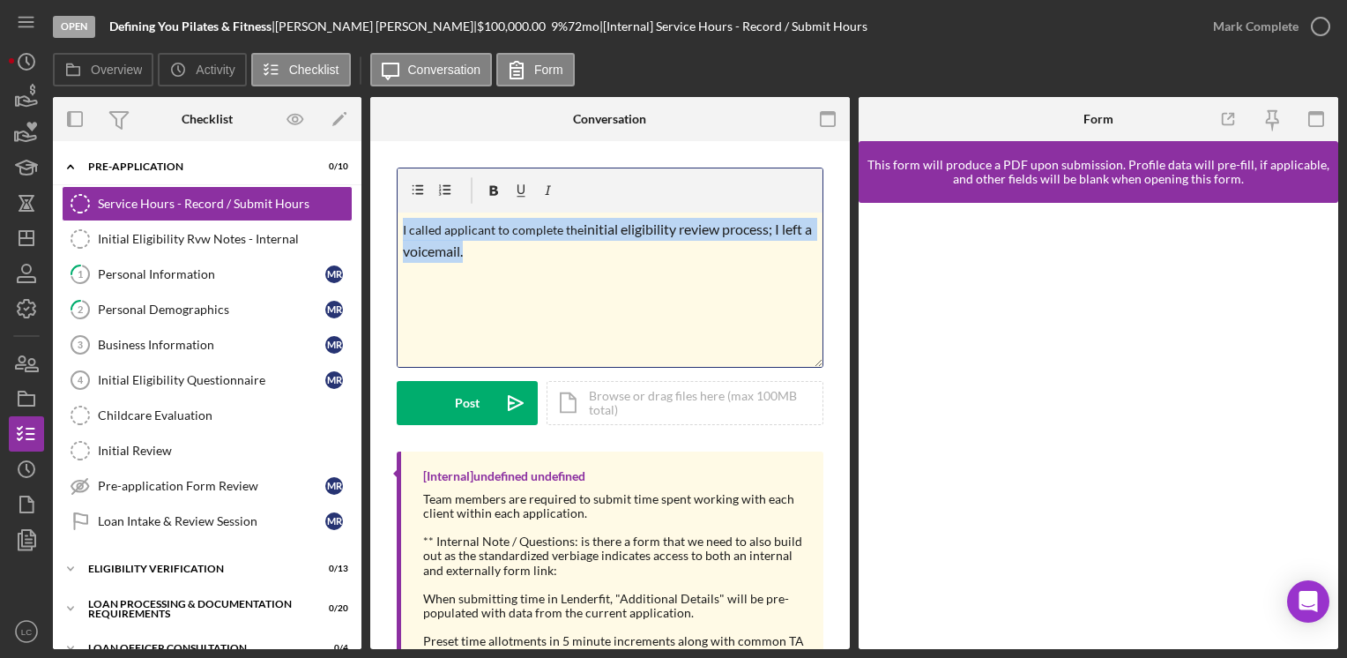
drag, startPoint x: 499, startPoint y: 257, endPoint x: 377, endPoint y: 221, distance: 126.9
click at [381, 222] on div "v Color teal Color pink Remove color Add row above Add row below Add column bef…" at bounding box center [609, 430] width 479 height 578
copy p "I called applicant to complete the initial eligibility review process; I left a…"
click at [432, 384] on button "Post Icon/icon-invite-send" at bounding box center [467, 403] width 141 height 44
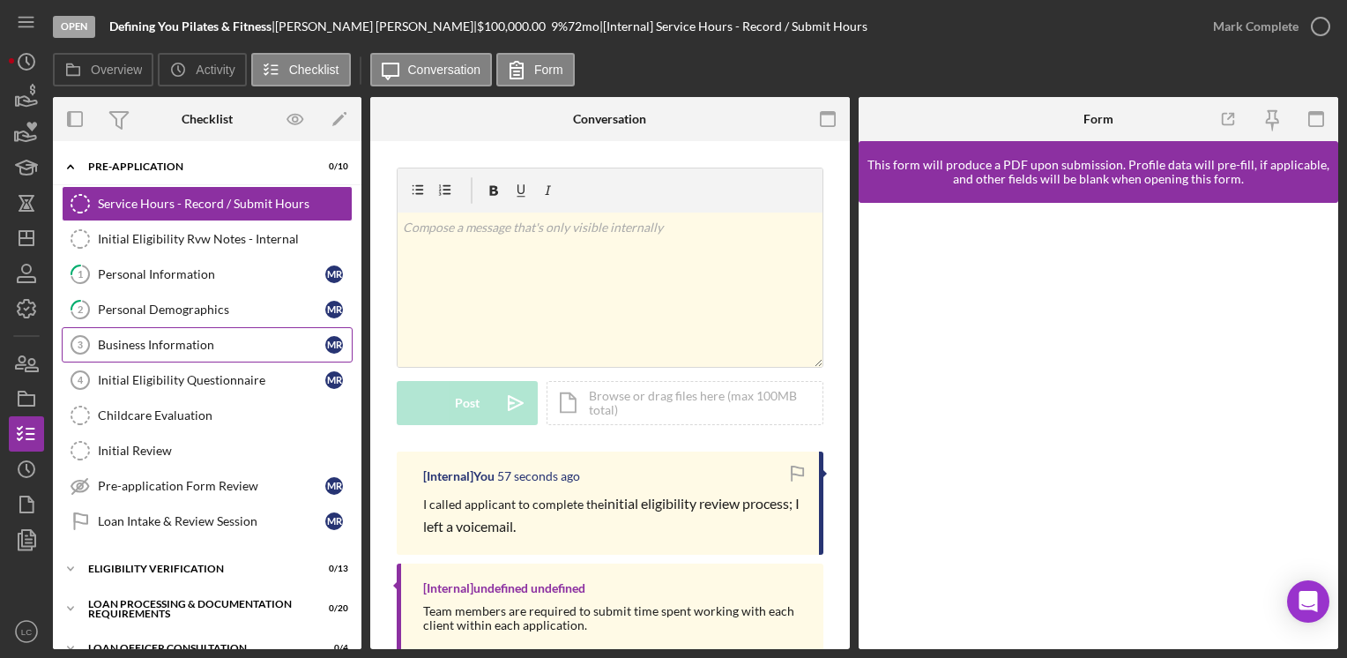
click at [109, 338] on div "Business Information" at bounding box center [211, 345] width 227 height 14
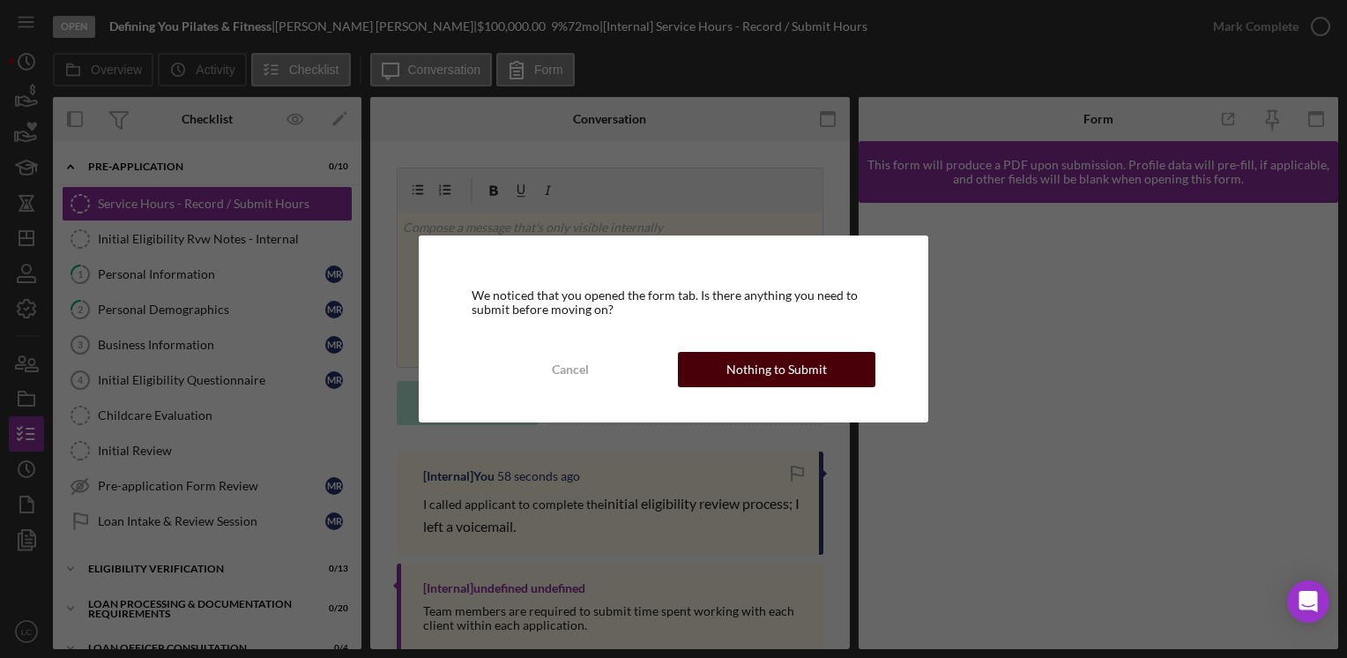
click at [806, 379] on div "Nothing to Submit" at bounding box center [776, 369] width 100 height 35
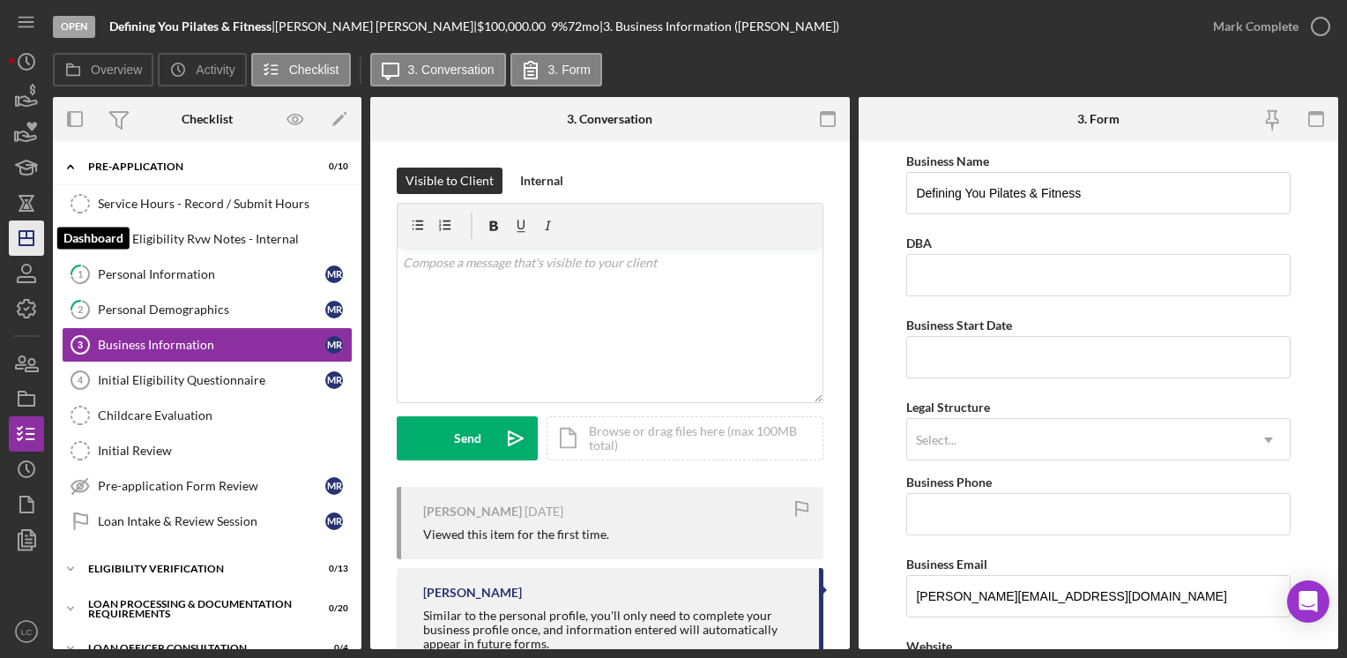
click at [11, 238] on icon "Icon/Dashboard" at bounding box center [26, 238] width 44 height 44
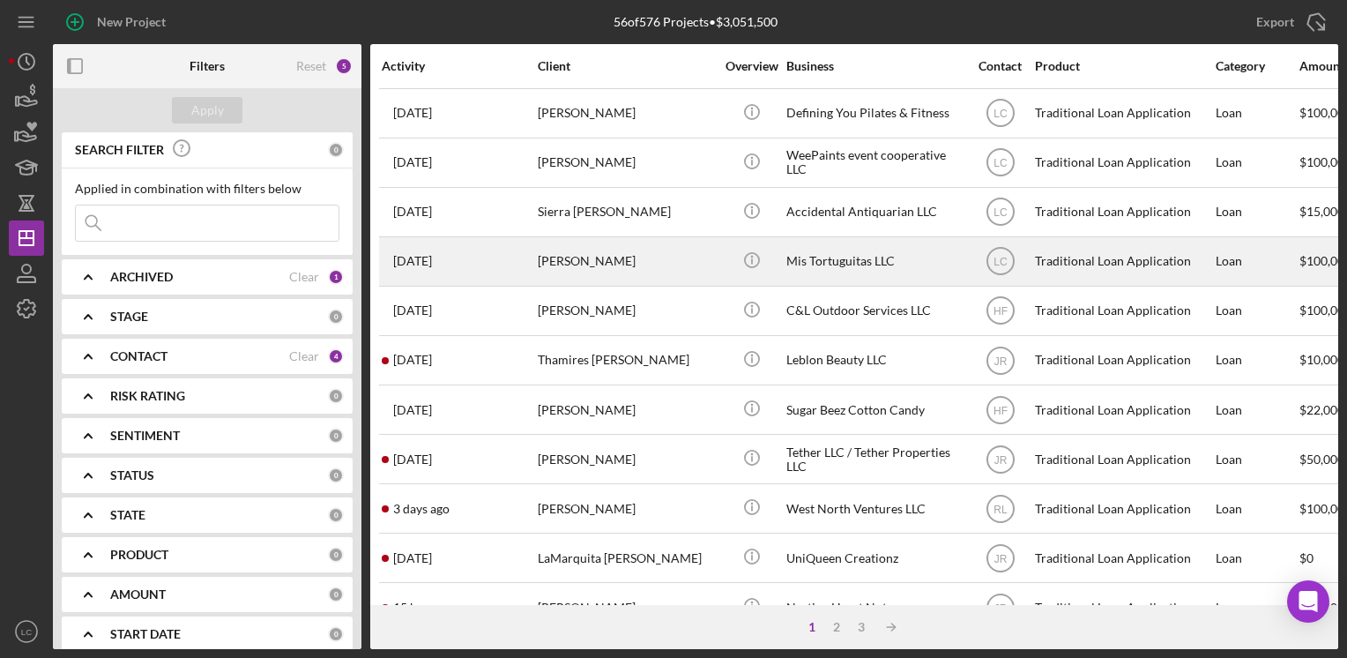
click at [814, 265] on div "Mis Tortuguitas LLC" at bounding box center [874, 261] width 176 height 47
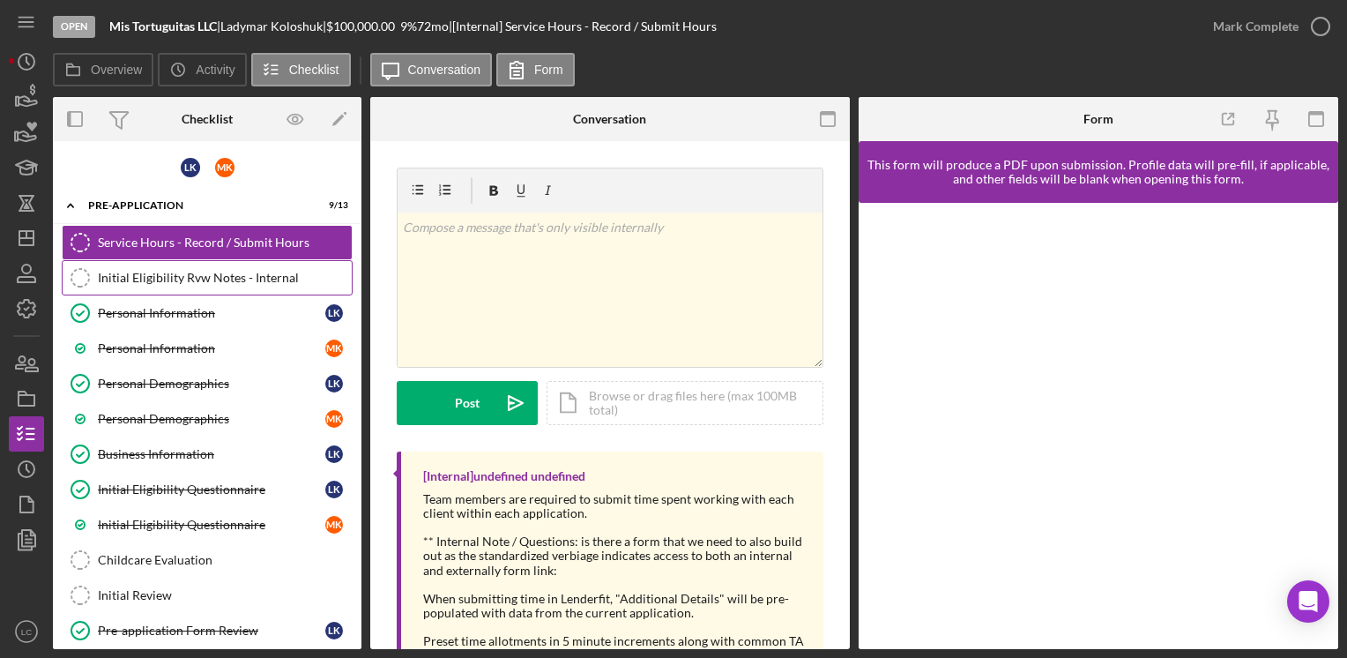
click at [213, 279] on div "Initial Eligibility Rvw Notes - Internal" at bounding box center [225, 278] width 254 height 14
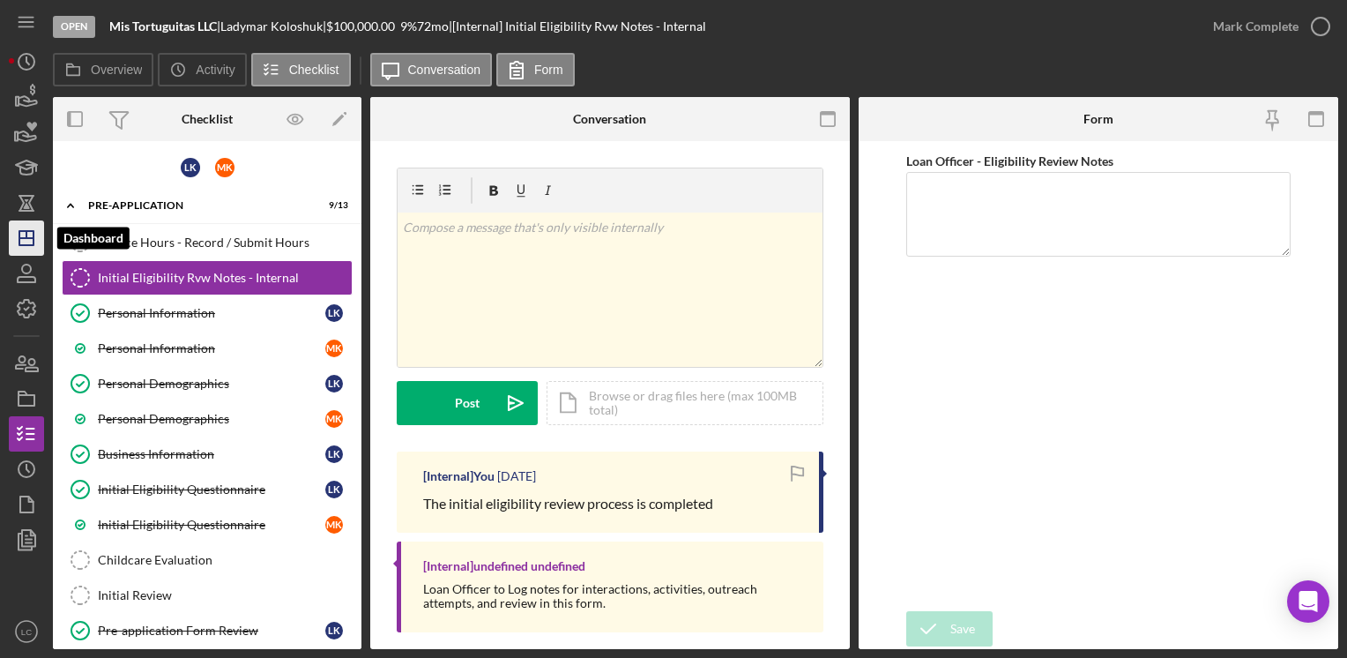
click at [16, 232] on icon "Icon/Dashboard" at bounding box center [26, 238] width 44 height 44
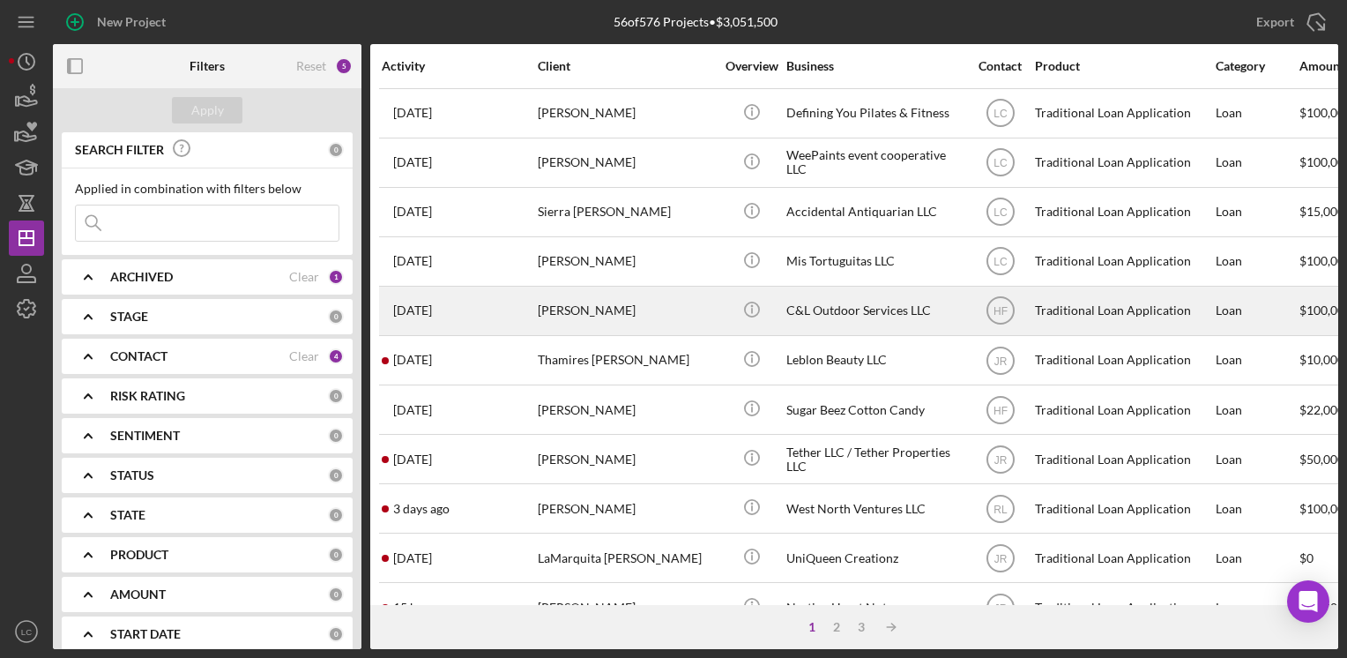
click at [826, 323] on div "C&L Outdoor Services LLC" at bounding box center [874, 310] width 176 height 47
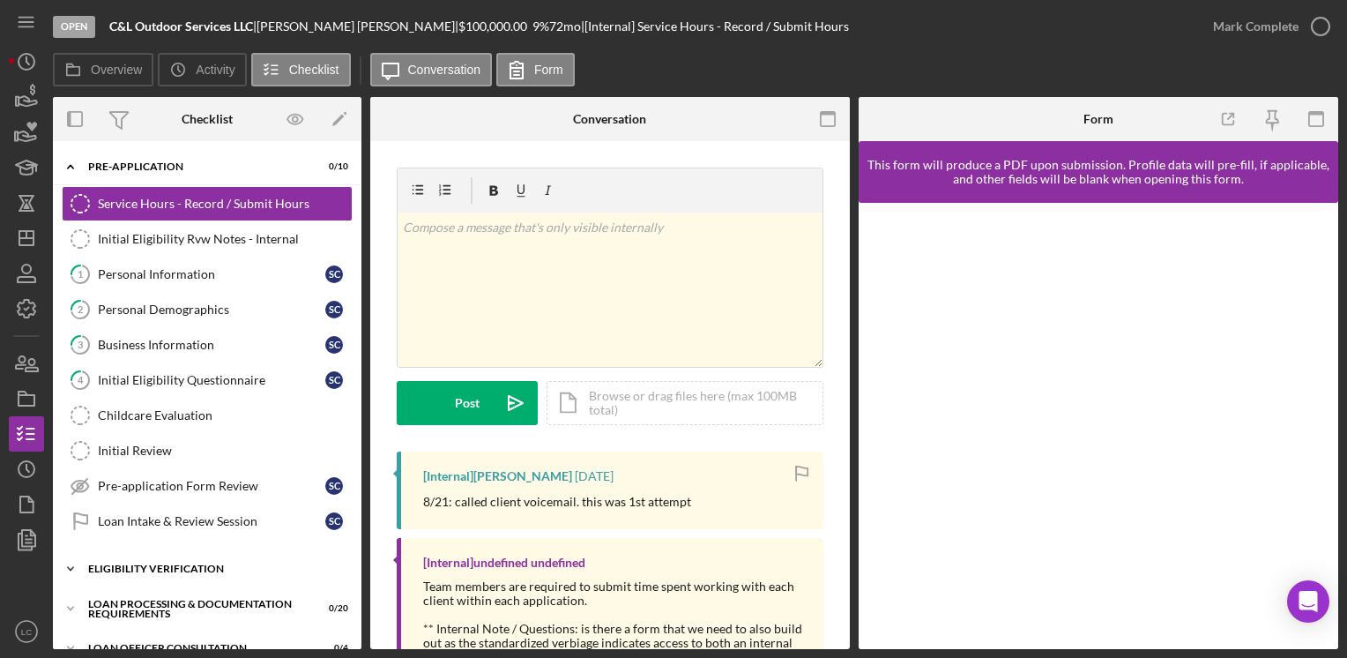
click at [71, 570] on icon "Icon/Expander" at bounding box center [70, 568] width 35 height 35
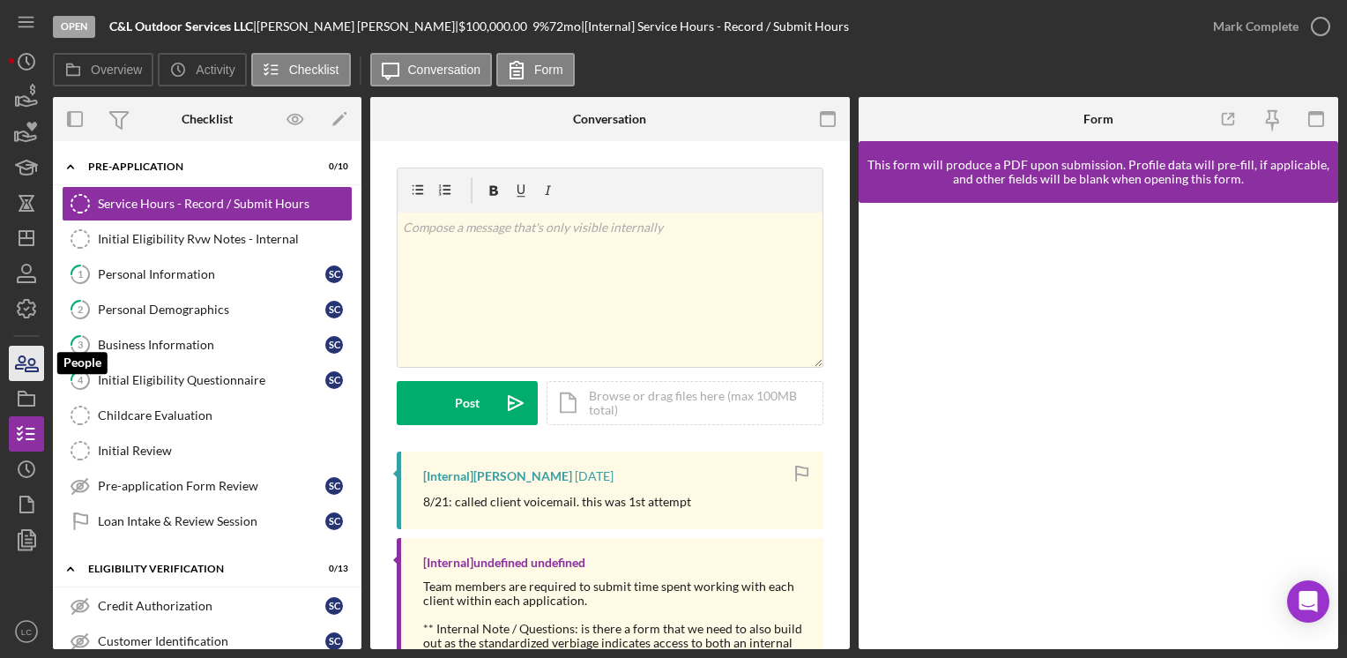
click at [14, 353] on icon "button" at bounding box center [26, 363] width 44 height 44
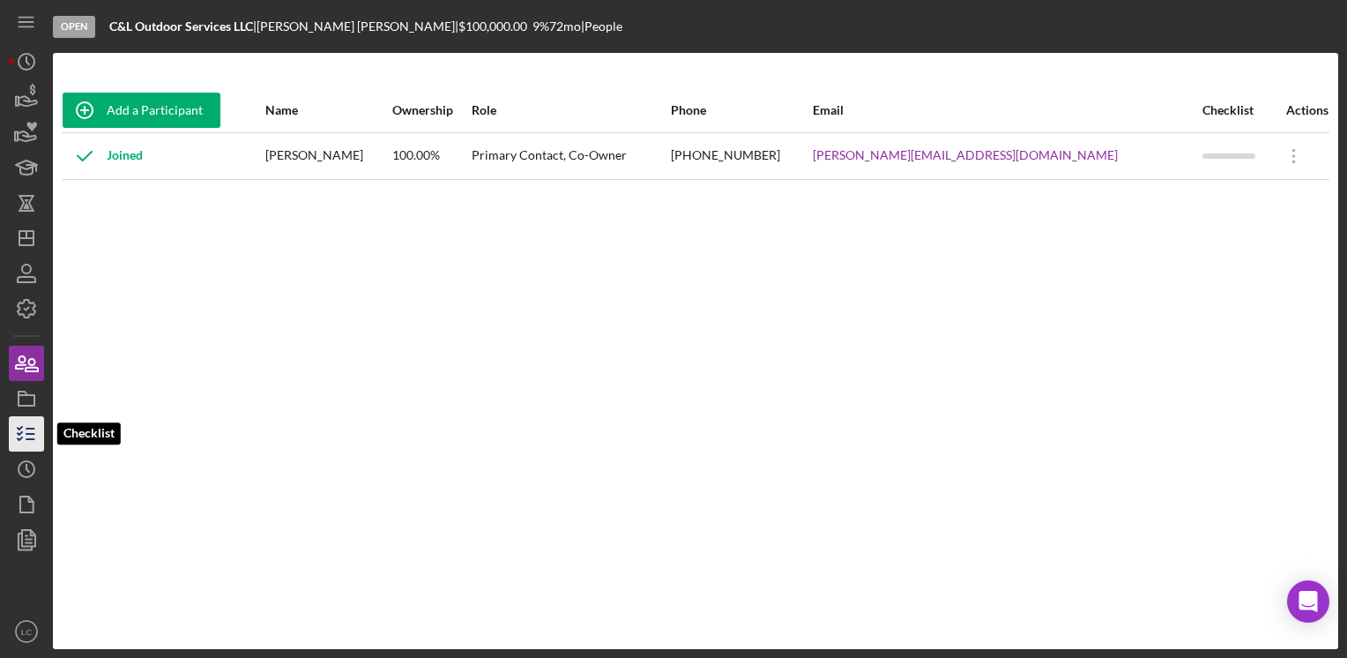
click at [18, 418] on icon "button" at bounding box center [26, 434] width 44 height 44
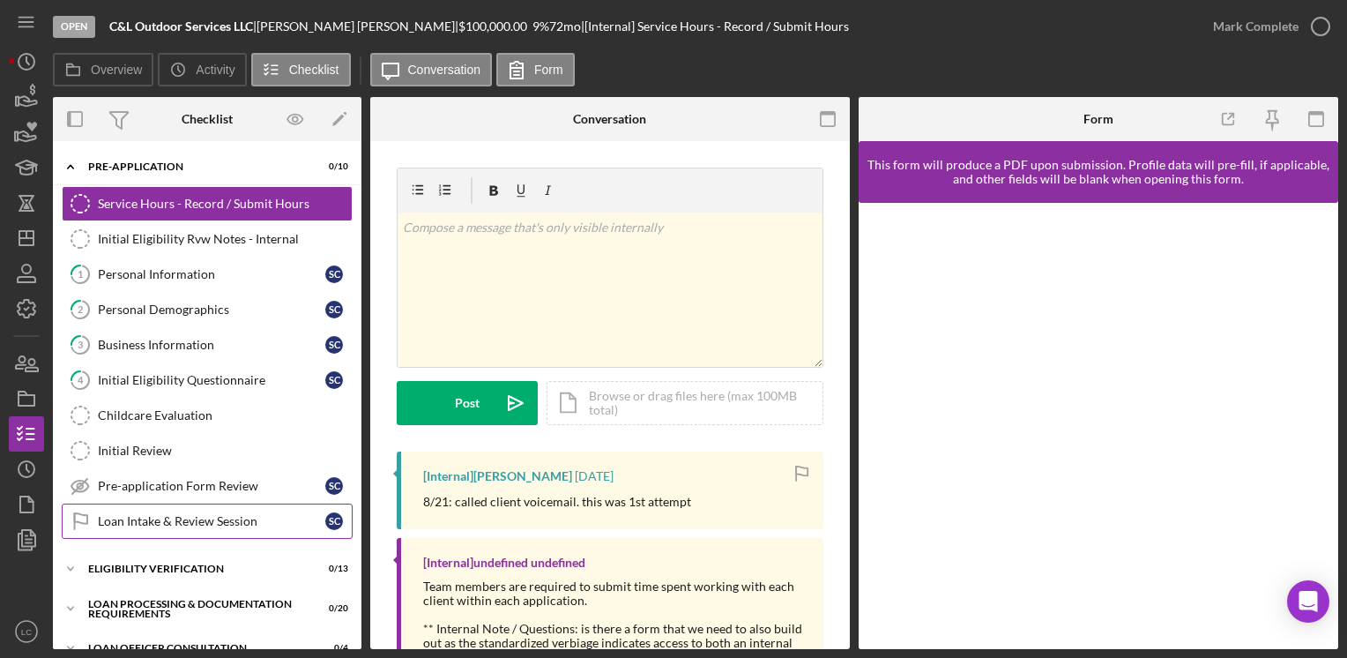
click at [229, 516] on div "Loan Intake & Review Session" at bounding box center [211, 521] width 227 height 14
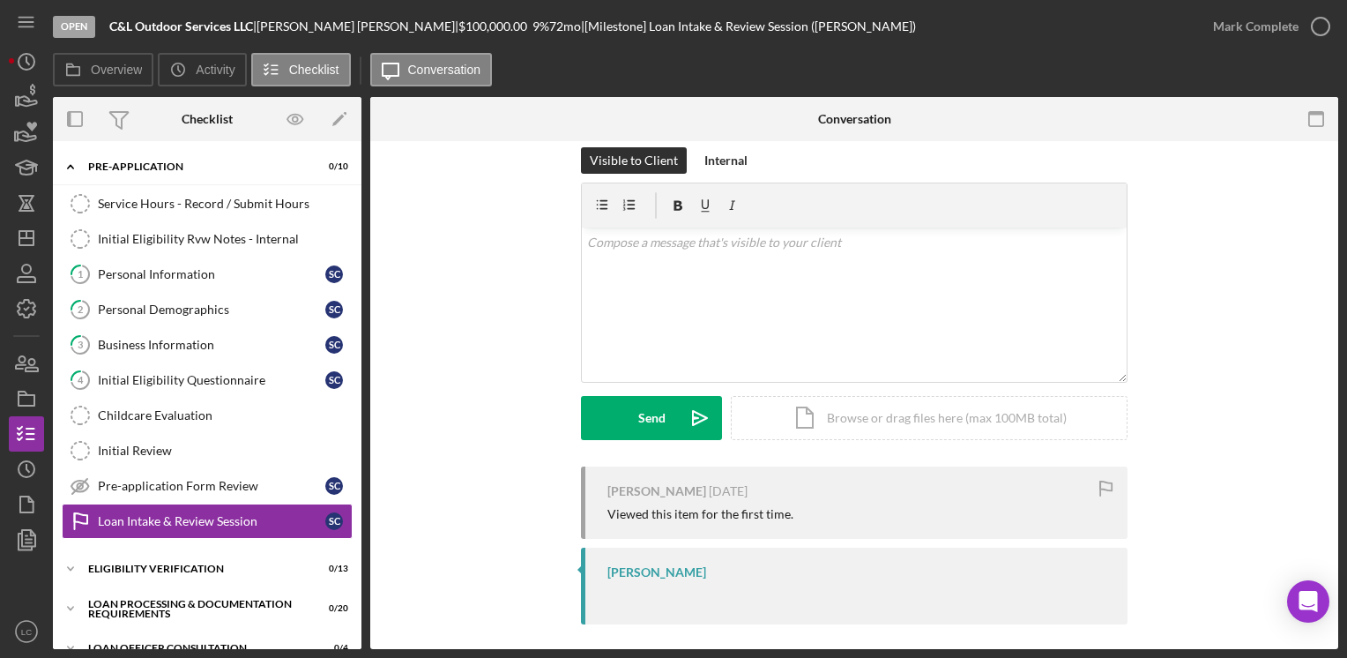
scroll to position [30, 0]
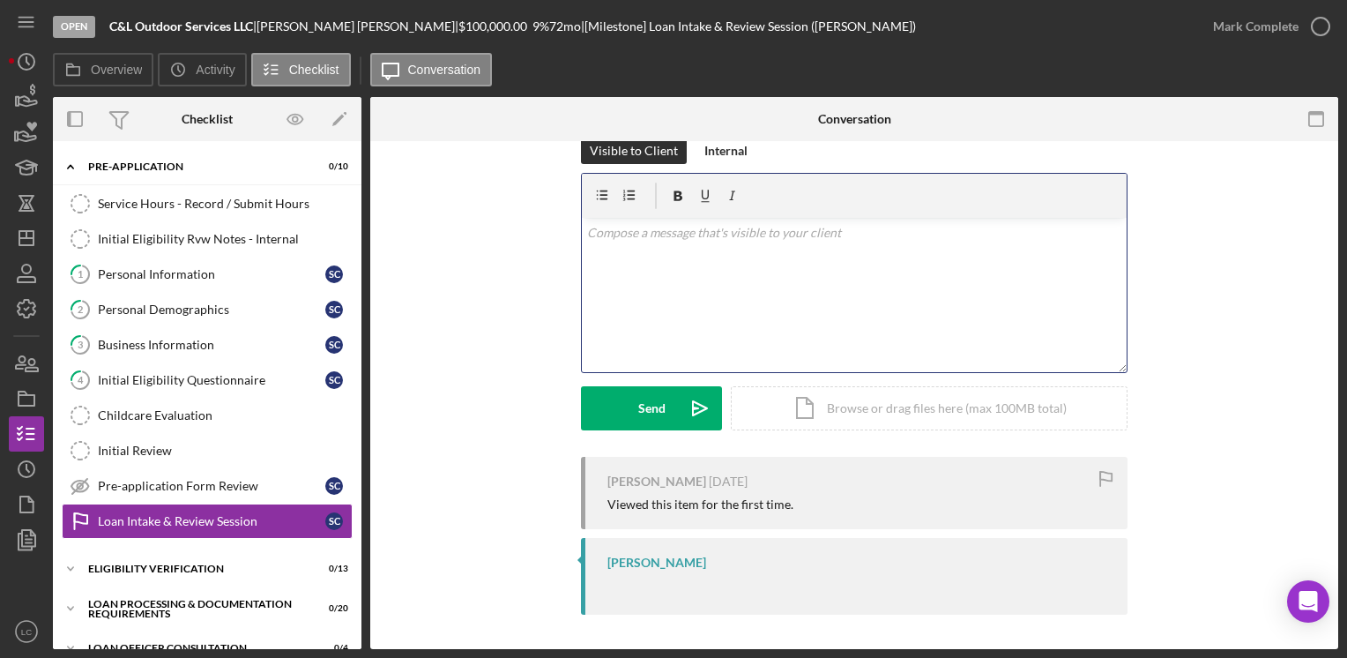
click at [649, 305] on div "v Color teal Color pink Remove color Add row above Add row below Add column bef…" at bounding box center [854, 295] width 545 height 154
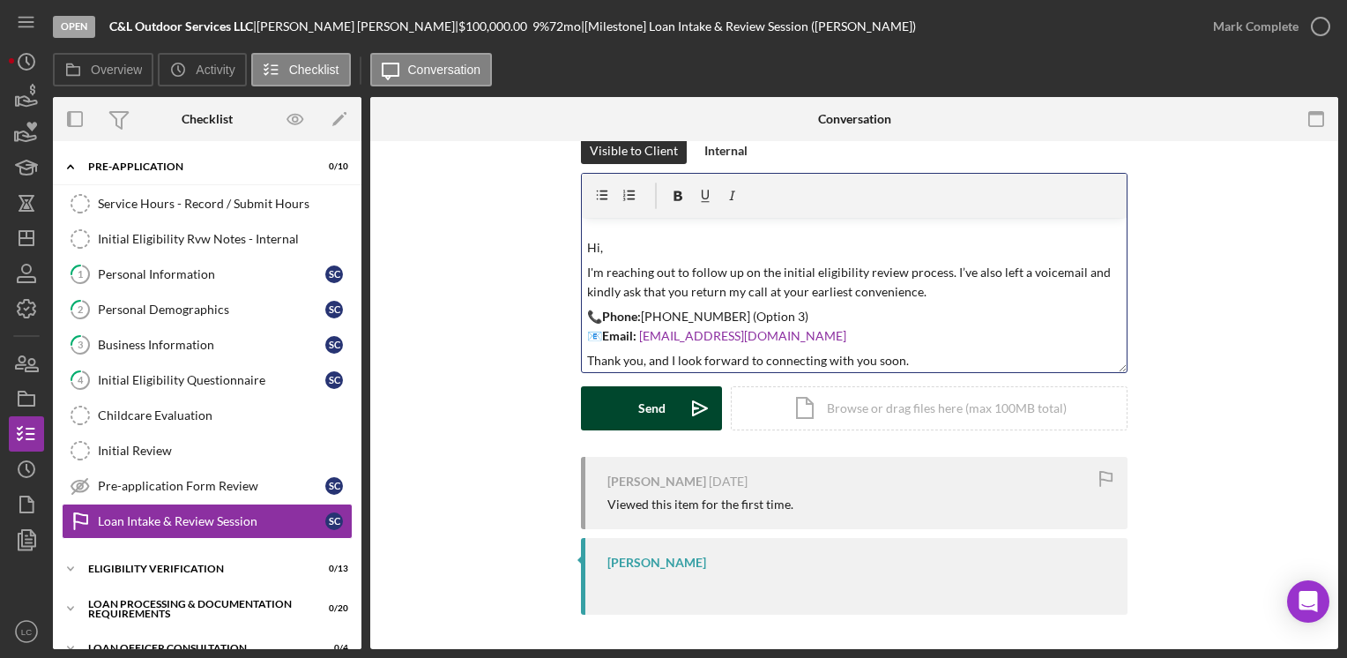
click at [624, 397] on button "Send Icon/icon-invite-send" at bounding box center [651, 408] width 141 height 44
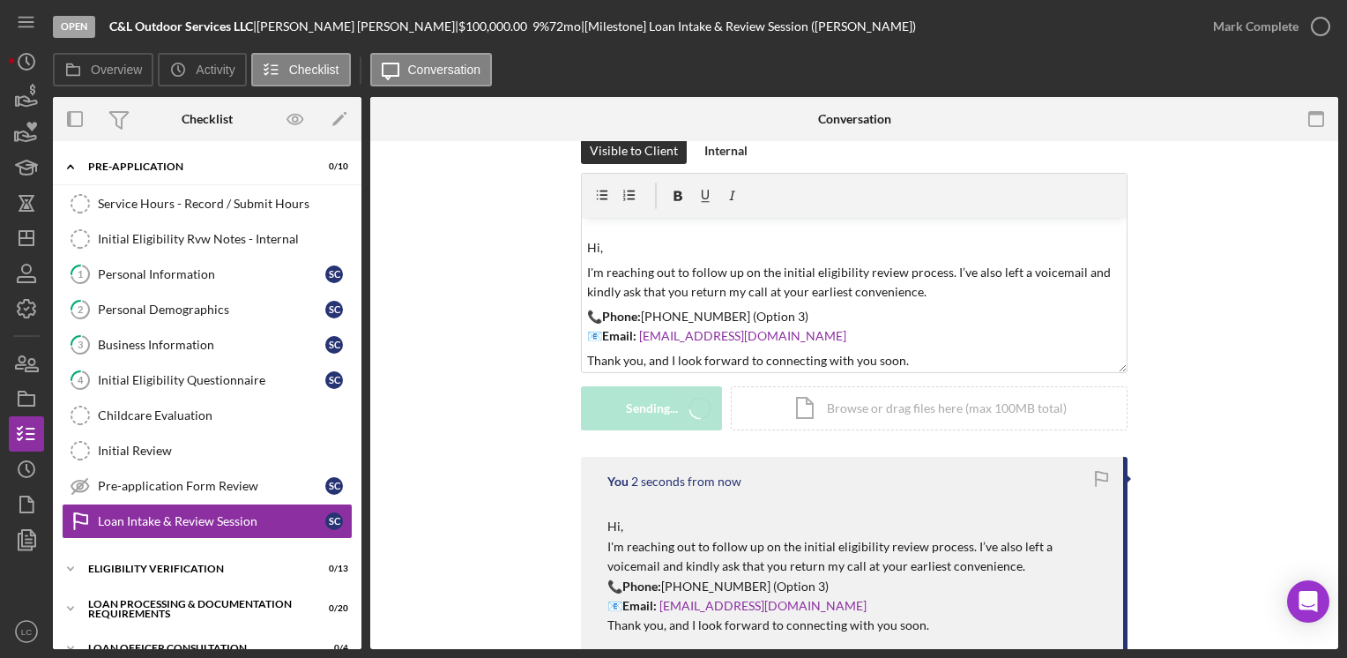
scroll to position [0, 0]
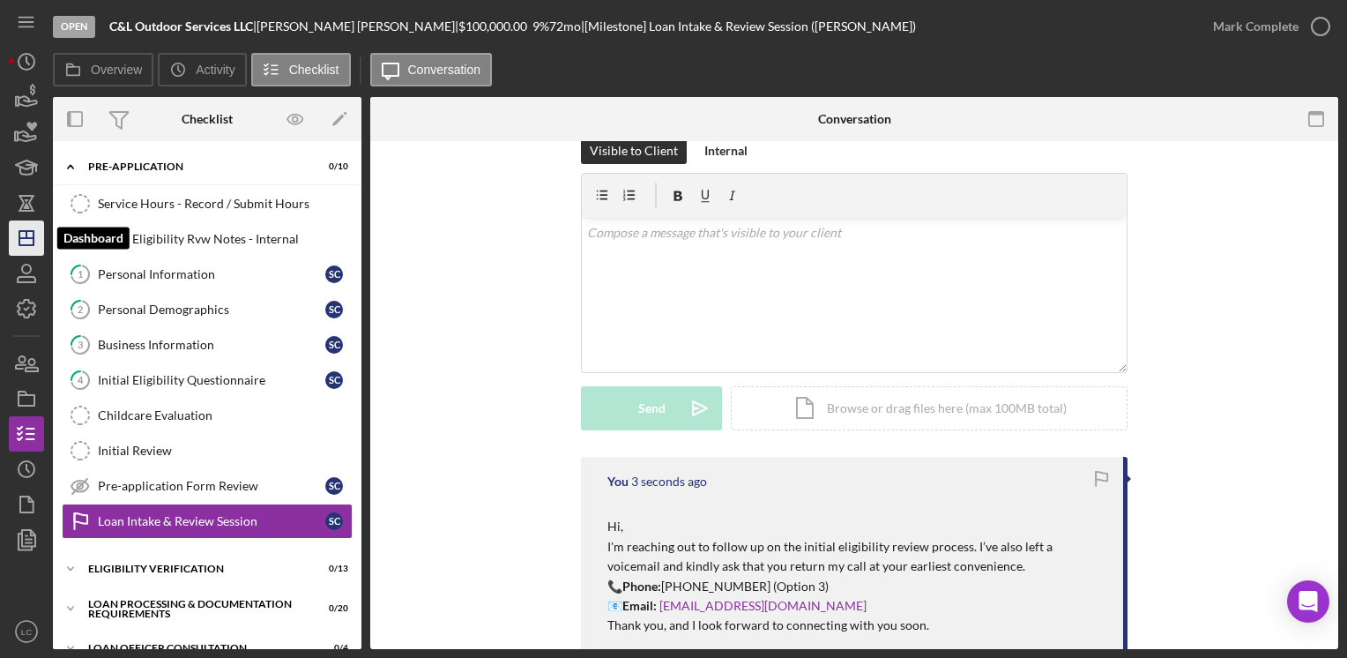
click at [32, 231] on polygon "button" at bounding box center [26, 238] width 14 height 14
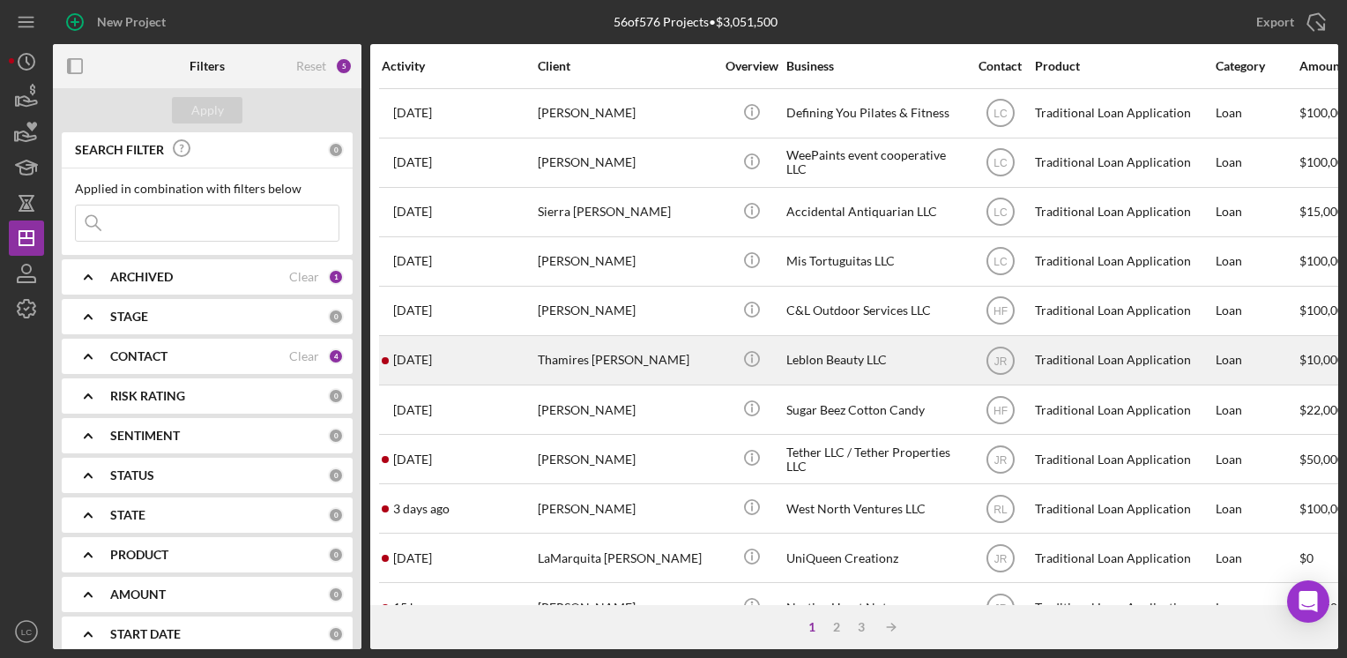
click at [888, 371] on div "Leblon Beauty LLC" at bounding box center [874, 360] width 176 height 47
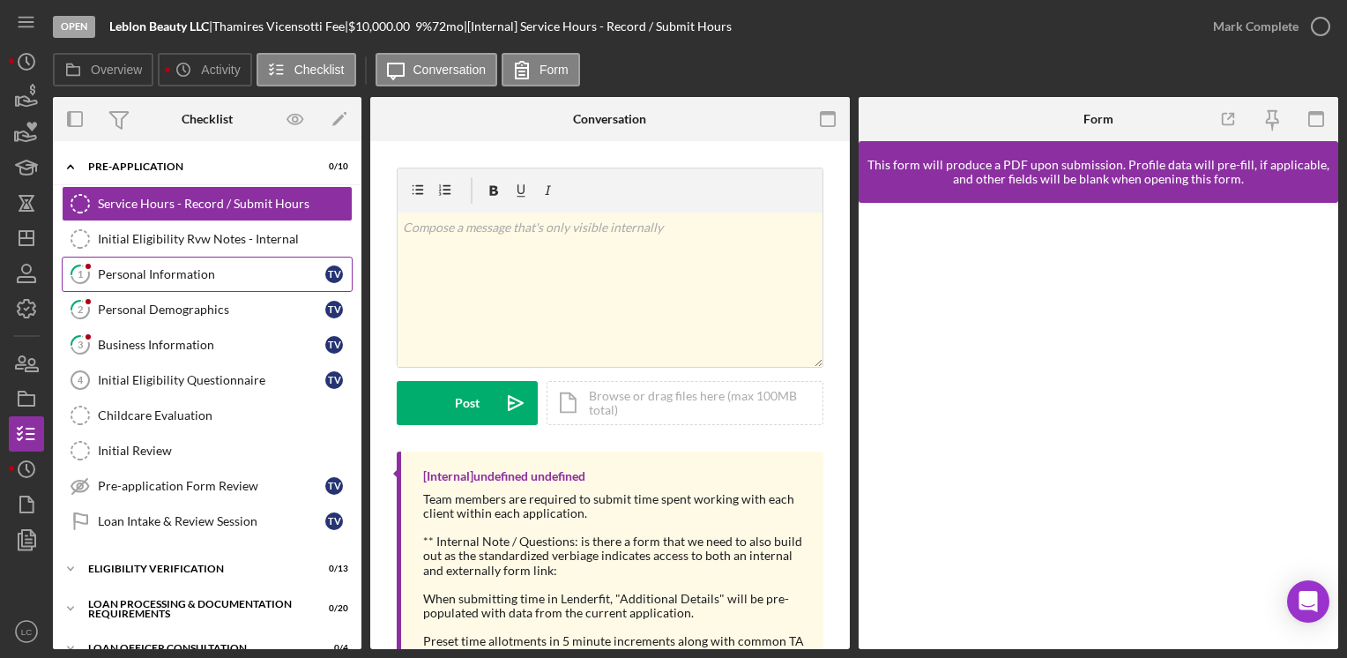
click at [113, 279] on div "Personal Information" at bounding box center [211, 274] width 227 height 14
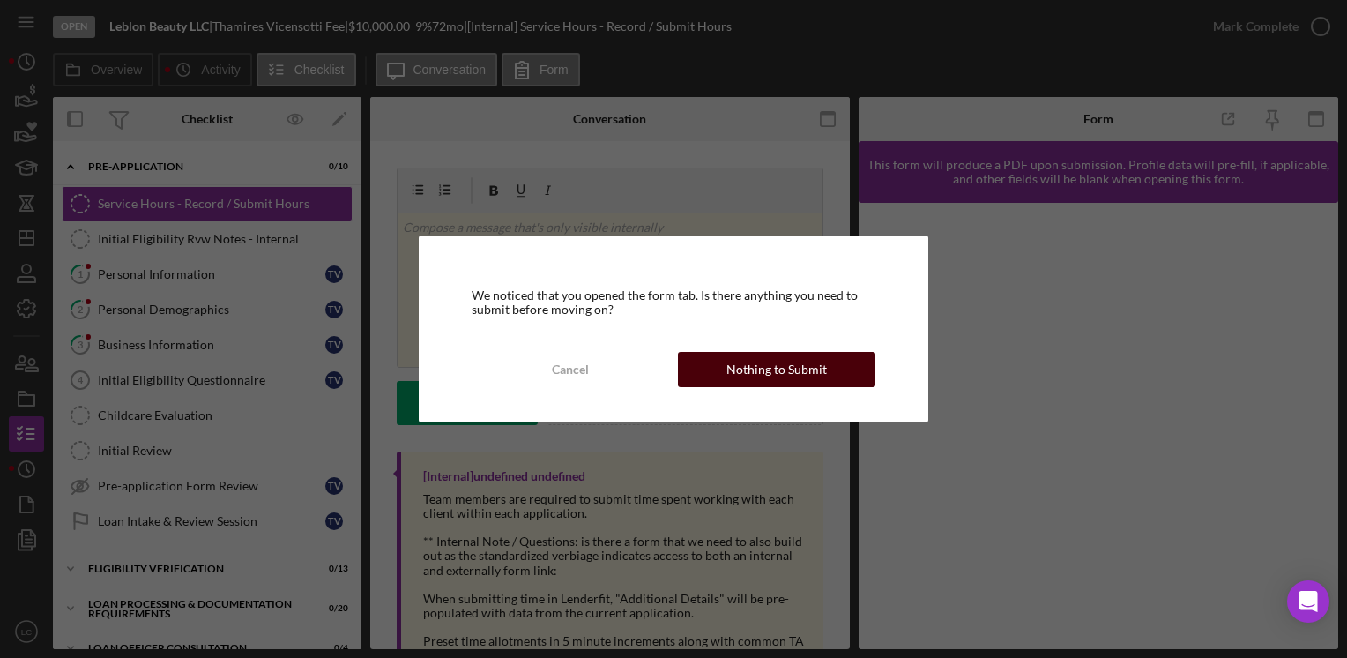
click at [800, 362] on div "Nothing to Submit" at bounding box center [776, 369] width 100 height 35
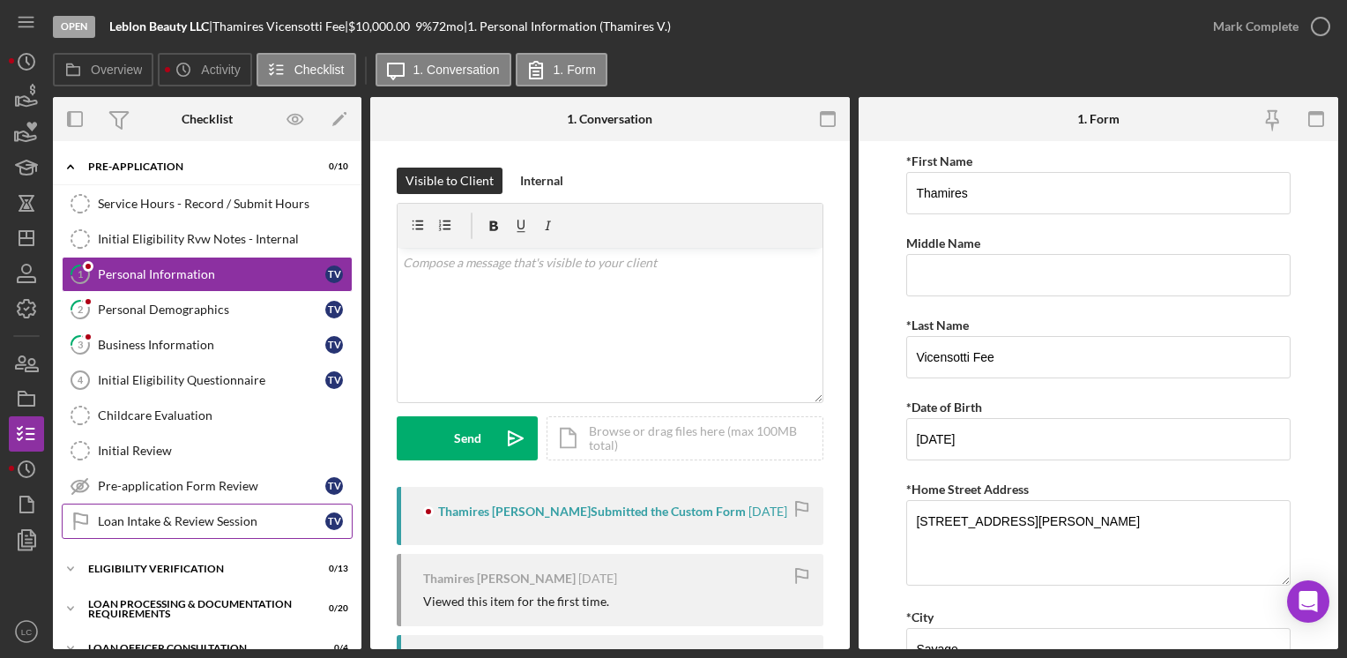
click at [121, 506] on link "Loan Intake & Review Session Loan Intake & Review Session T V" at bounding box center [207, 520] width 291 height 35
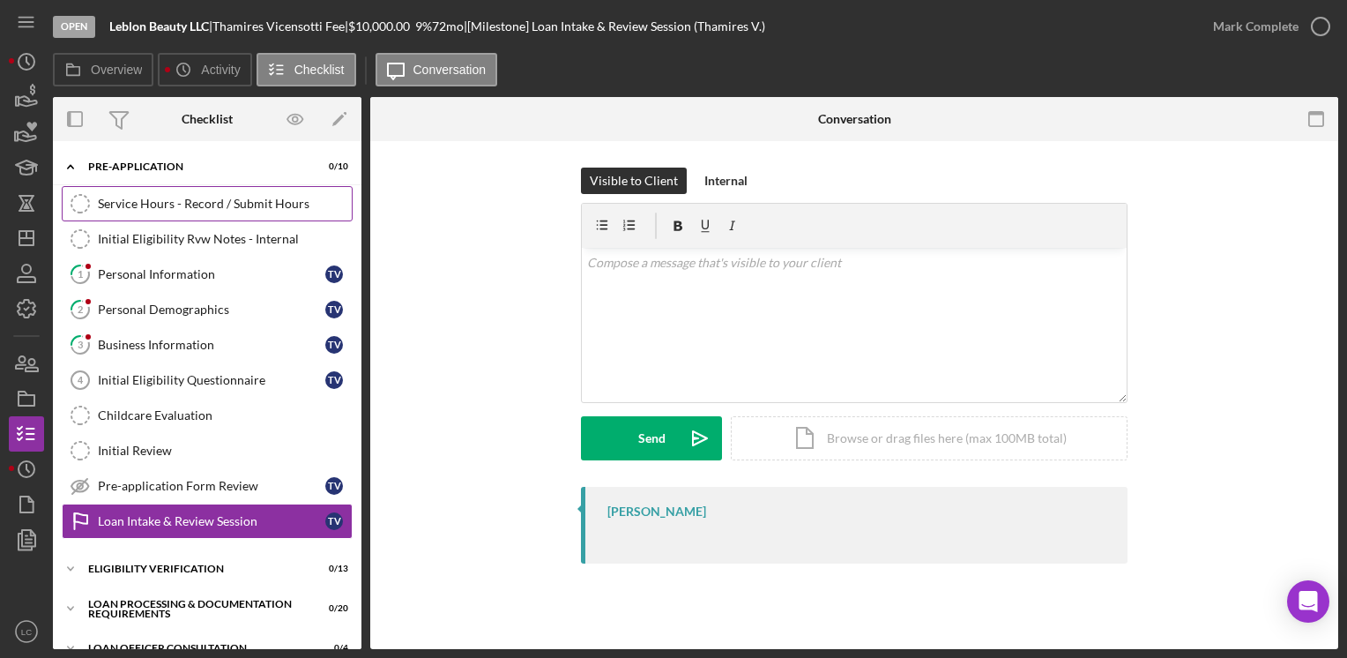
click at [132, 204] on div "Service Hours - Record / Submit Hours" at bounding box center [225, 204] width 254 height 14
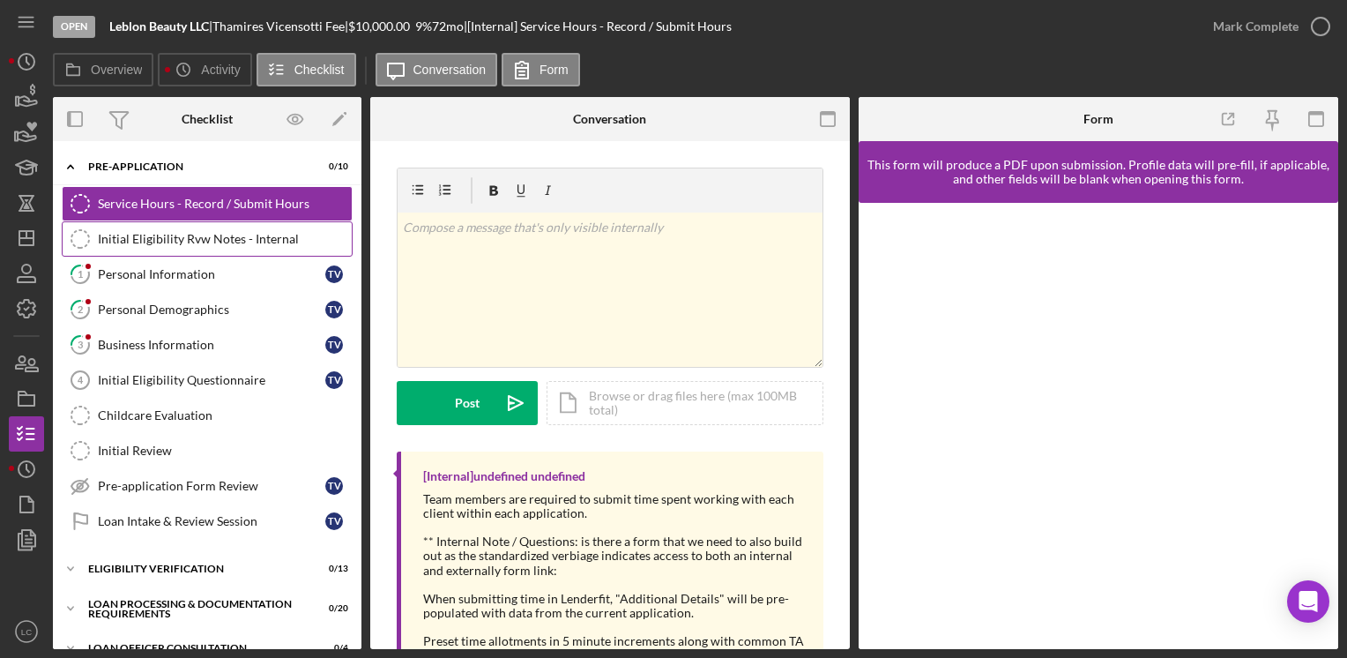
click at [128, 243] on div "Initial Eligibility Rvw Notes - Internal" at bounding box center [225, 239] width 254 height 14
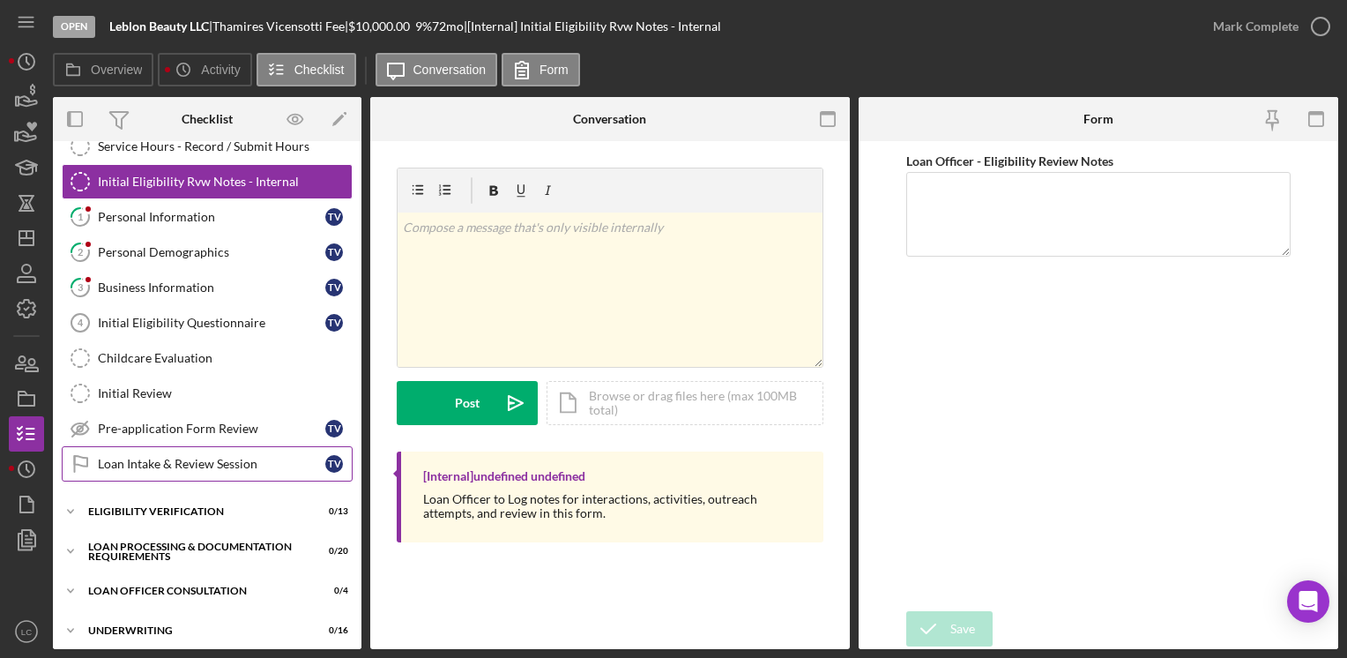
scroll to position [88, 0]
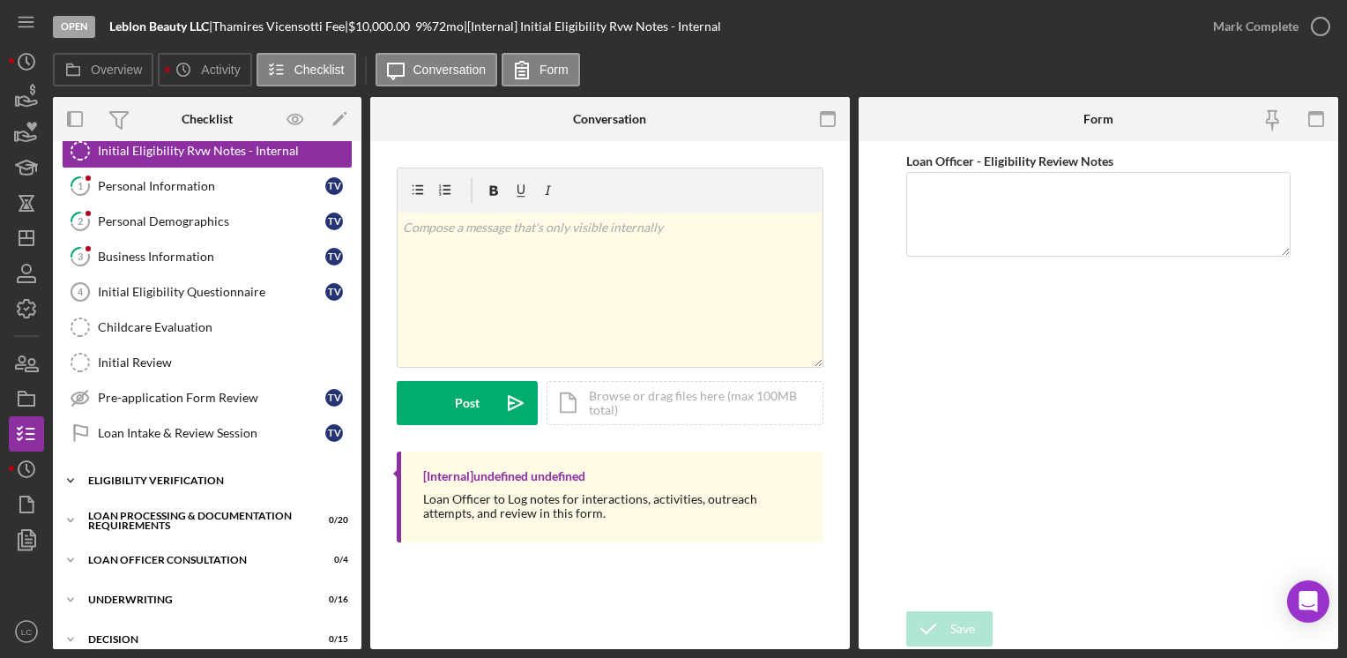
click at [67, 481] on icon "Icon/Expander" at bounding box center [70, 480] width 35 height 35
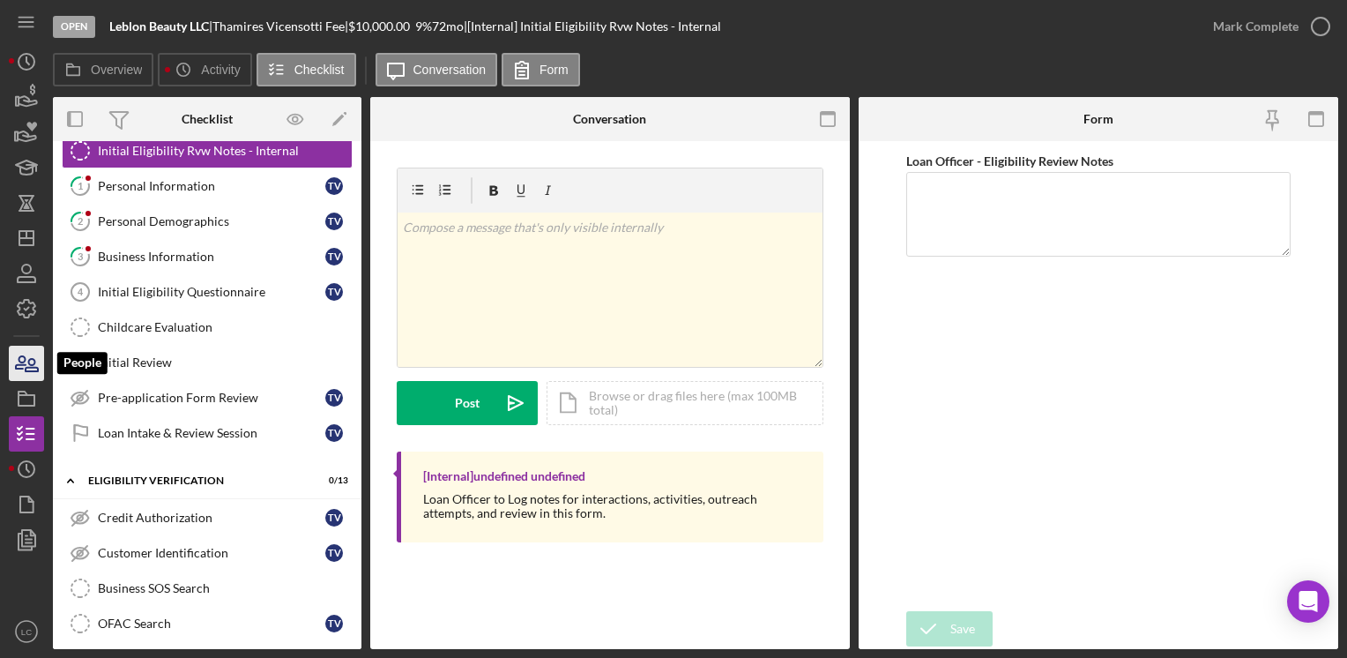
click at [34, 362] on icon "button" at bounding box center [32, 365] width 12 height 12
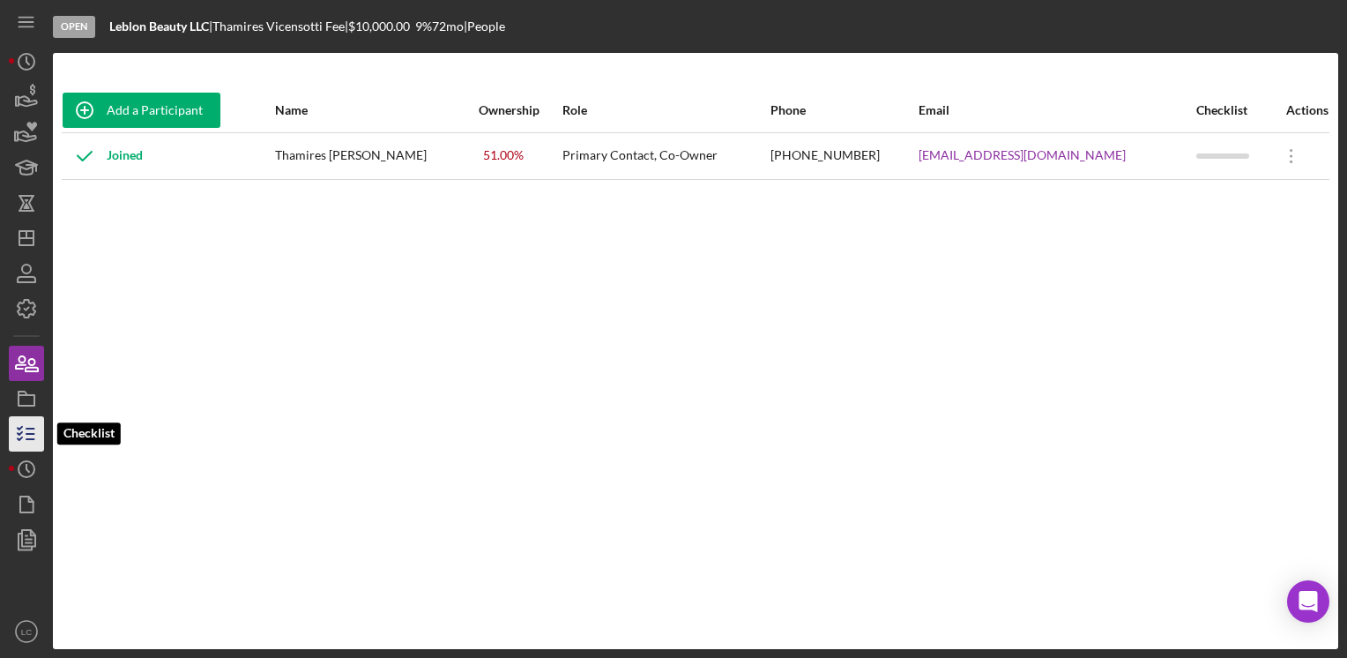
click at [28, 428] on line "button" at bounding box center [30, 428] width 8 height 0
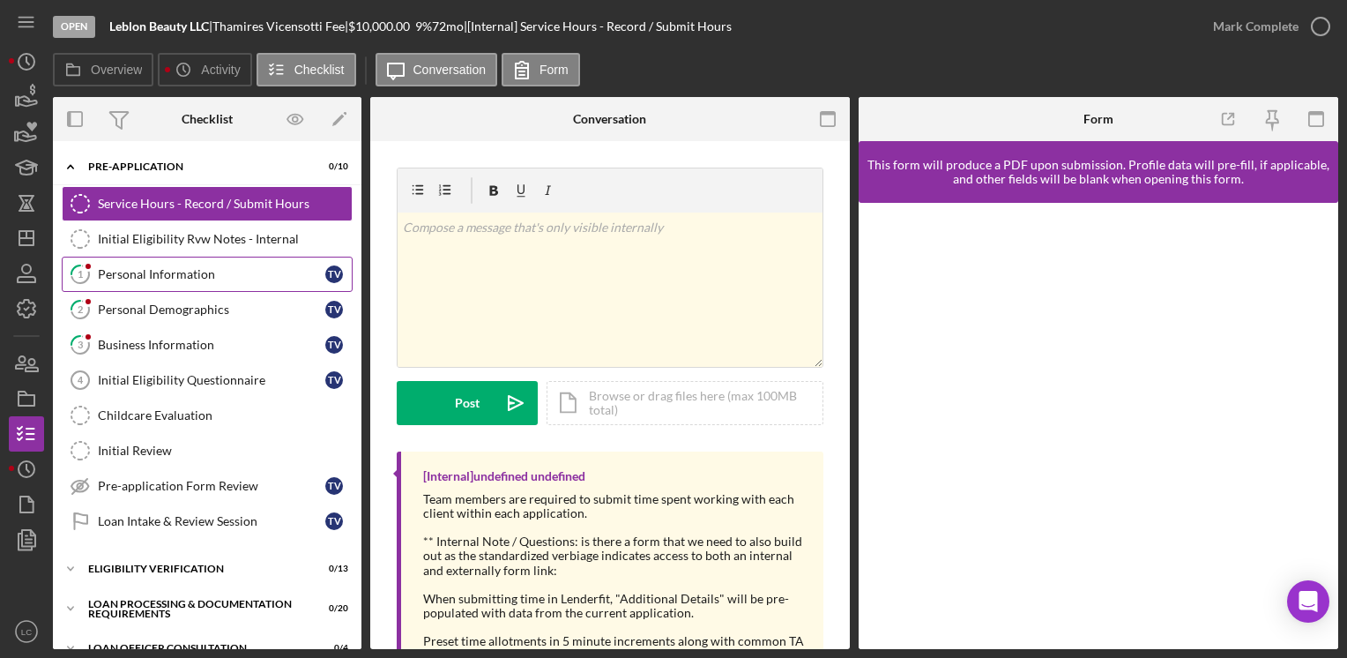
click at [138, 277] on div "Personal Information" at bounding box center [211, 274] width 227 height 14
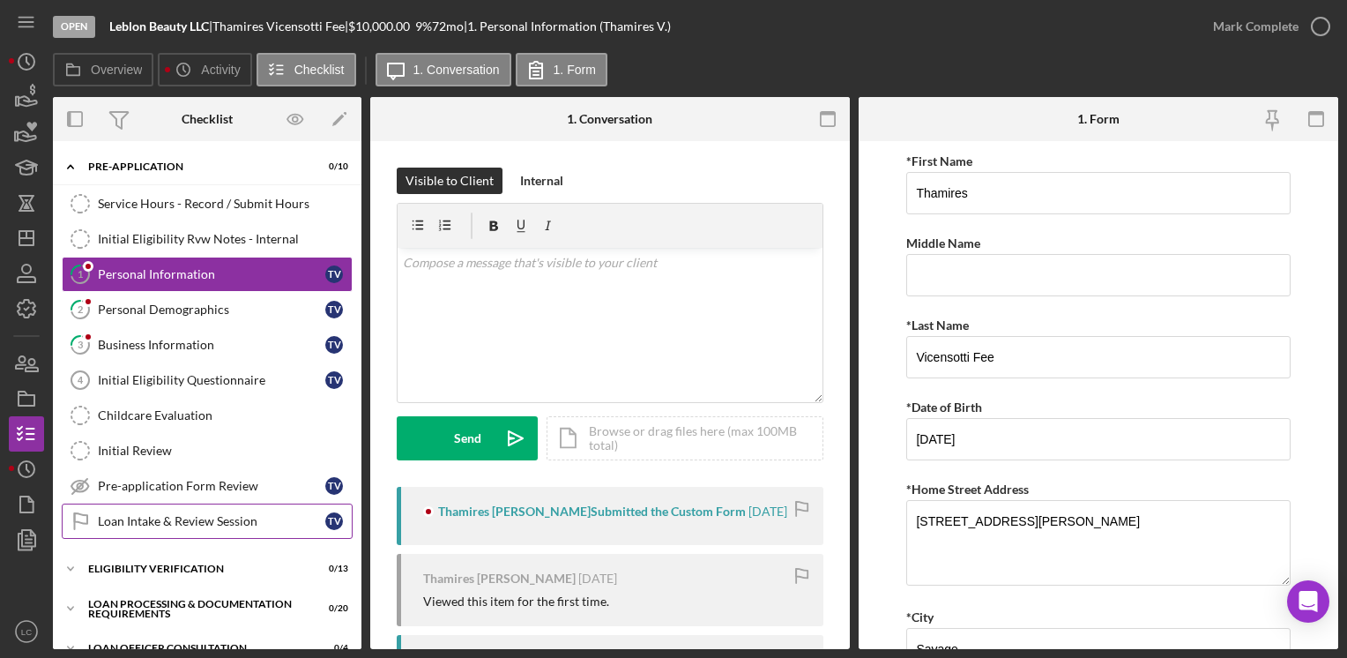
click at [235, 526] on link "Loan Intake & Review Session Loan Intake & Review Session T V" at bounding box center [207, 520] width 291 height 35
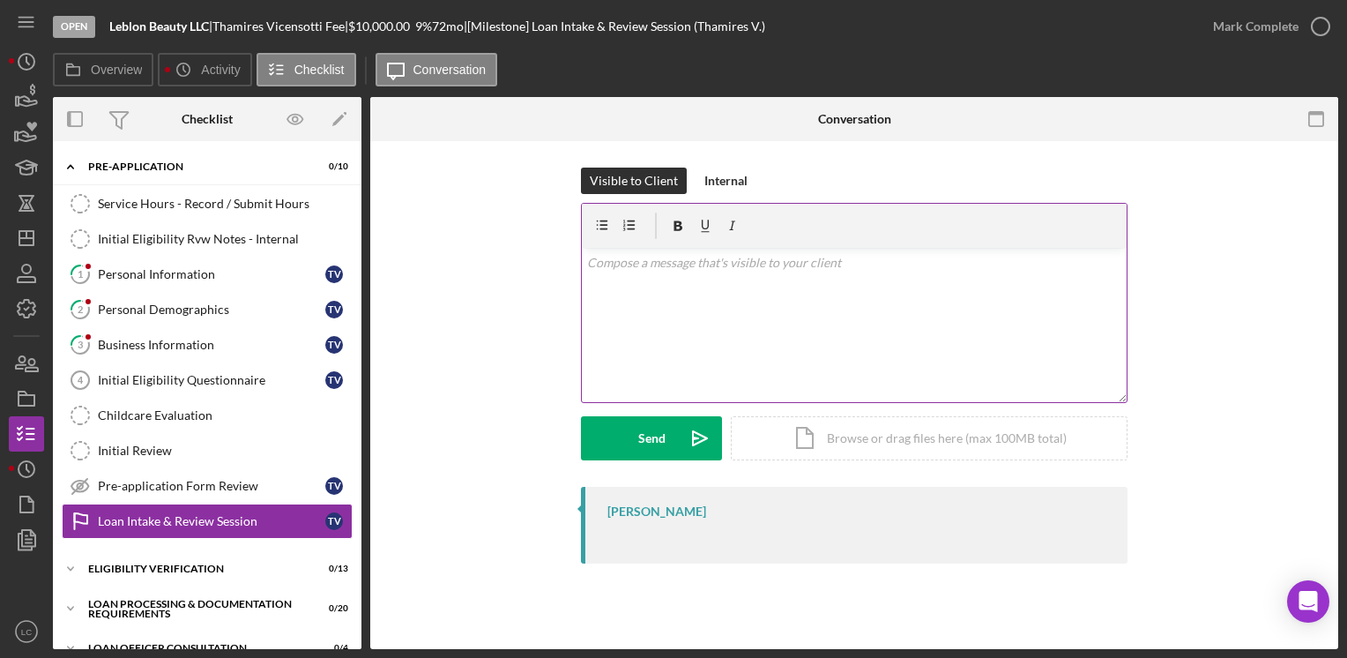
click at [751, 313] on div "v Color teal Color pink Remove color Add row above Add row below Add column bef…" at bounding box center [854, 325] width 545 height 154
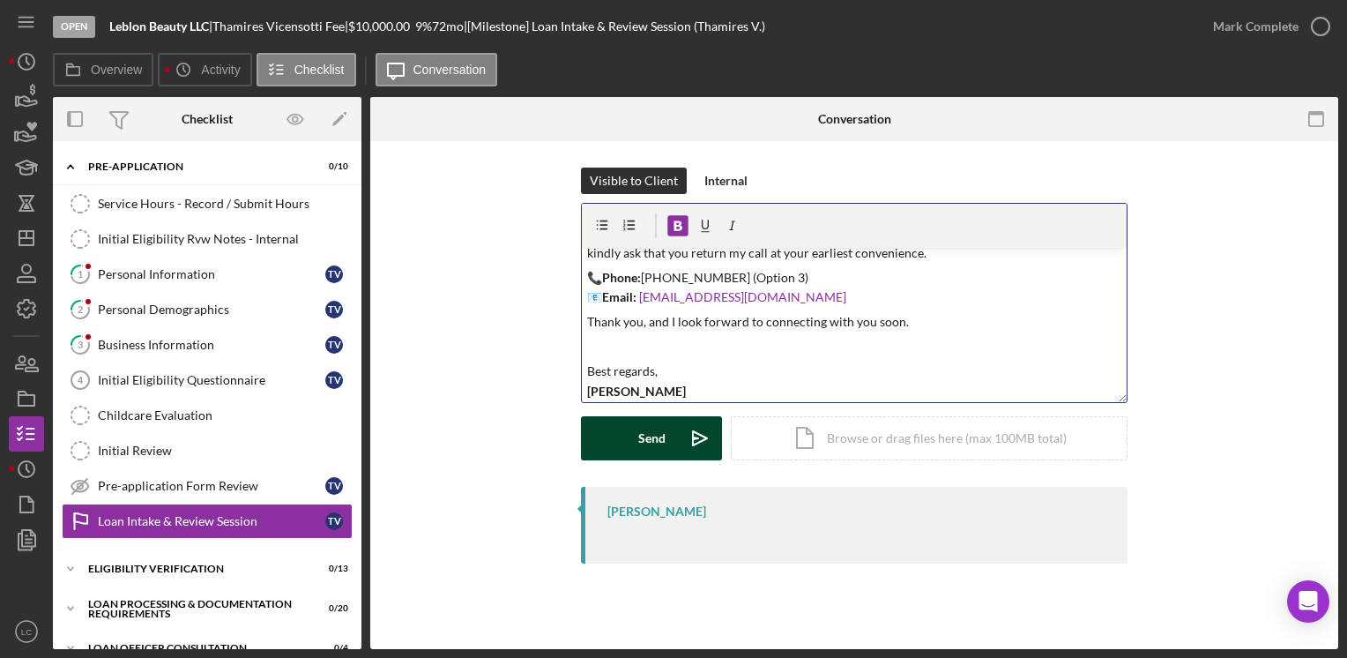
click at [647, 430] on div "Send" at bounding box center [651, 438] width 27 height 44
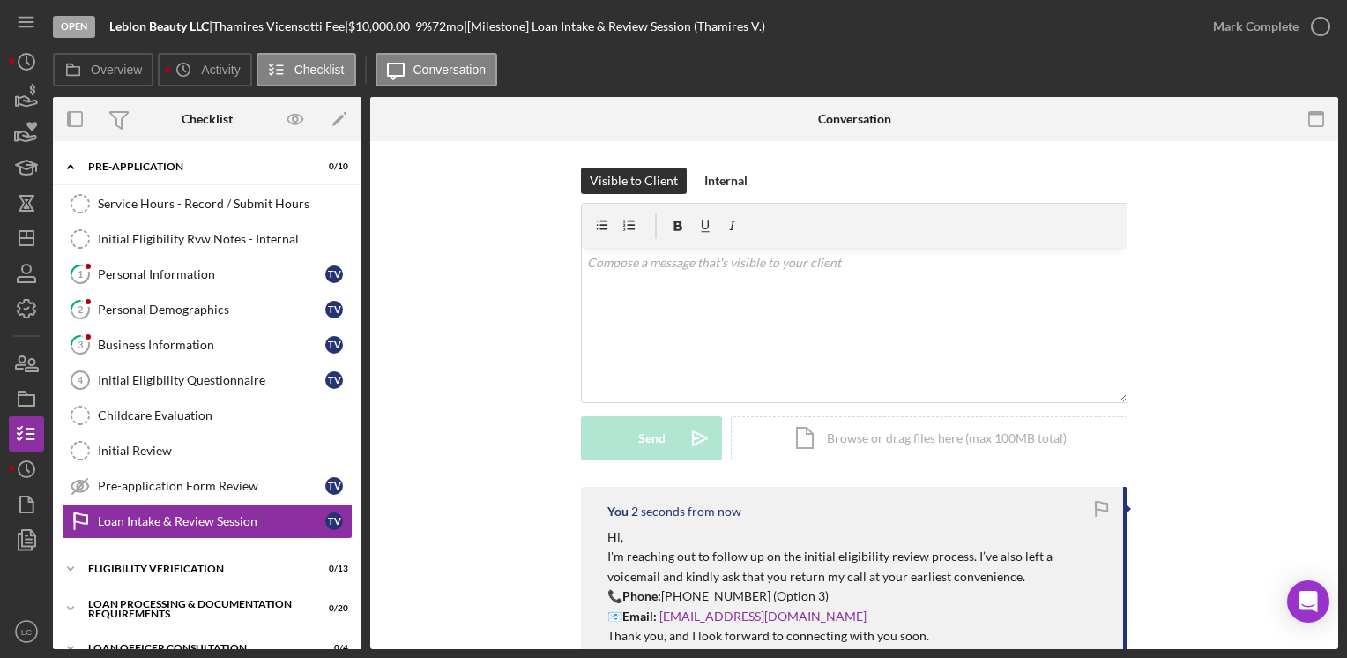
scroll to position [0, 0]
click at [115, 276] on div "Personal Information" at bounding box center [211, 274] width 227 height 14
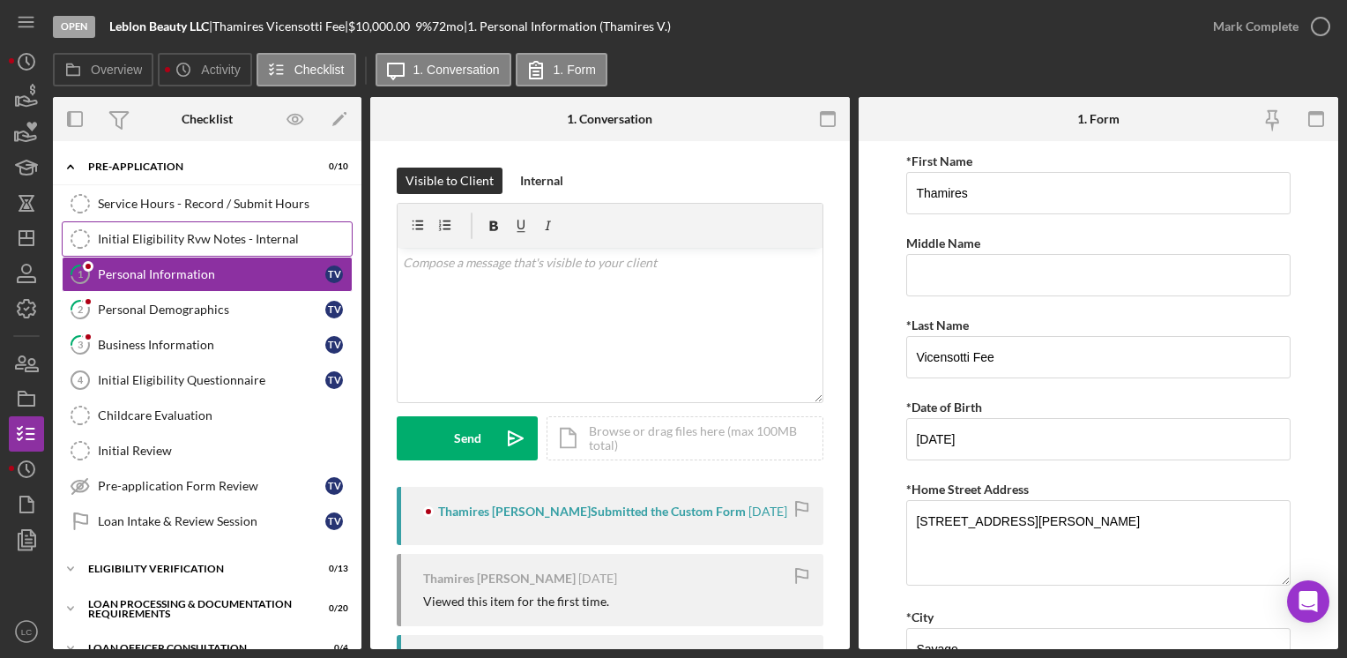
click at [253, 237] on div "Initial Eligibility Rvw Notes - Internal" at bounding box center [225, 239] width 254 height 14
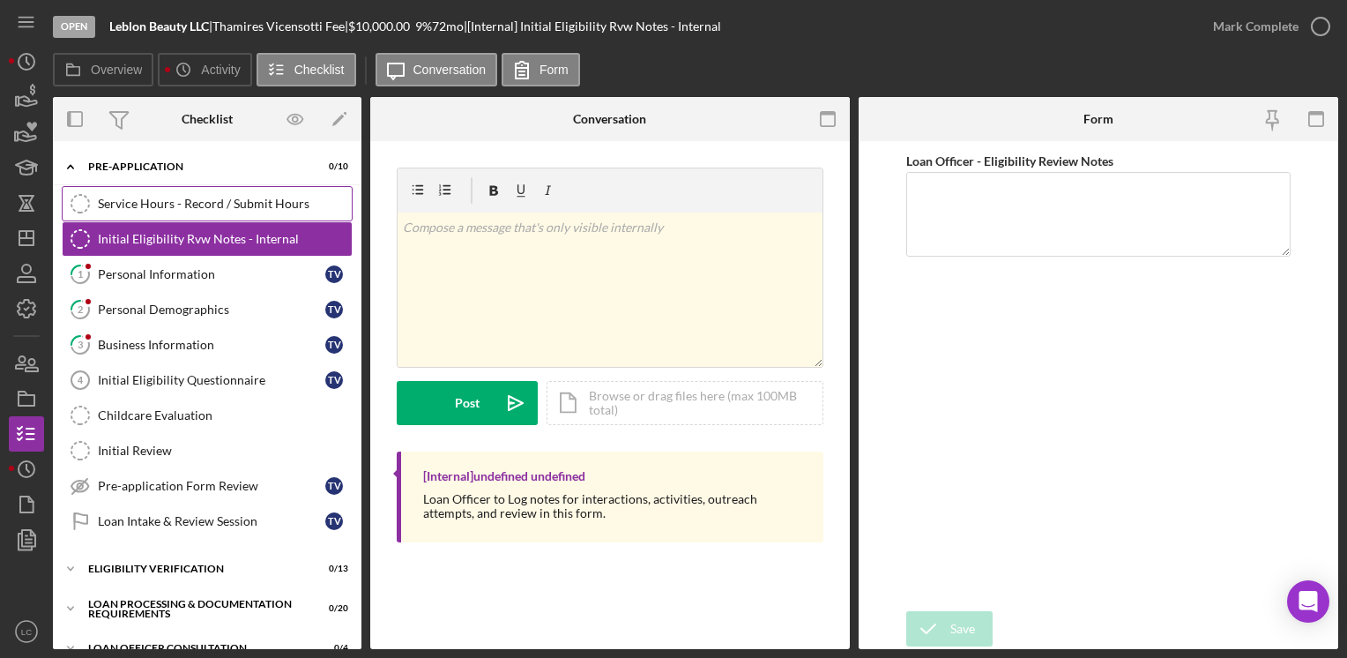
click at [256, 207] on div "Service Hours - Record / Submit Hours" at bounding box center [225, 204] width 254 height 14
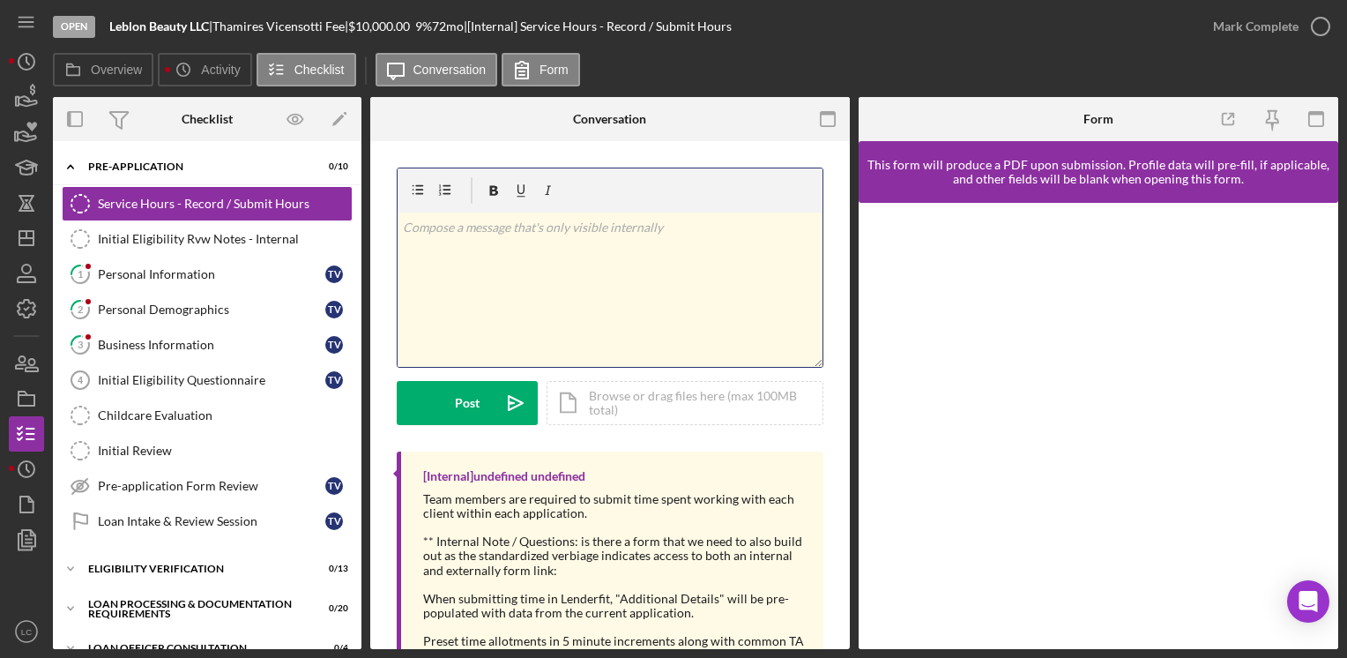
click at [513, 260] on div "v Color teal Color pink Remove color Add row above Add row below Add column bef…" at bounding box center [610, 289] width 425 height 154
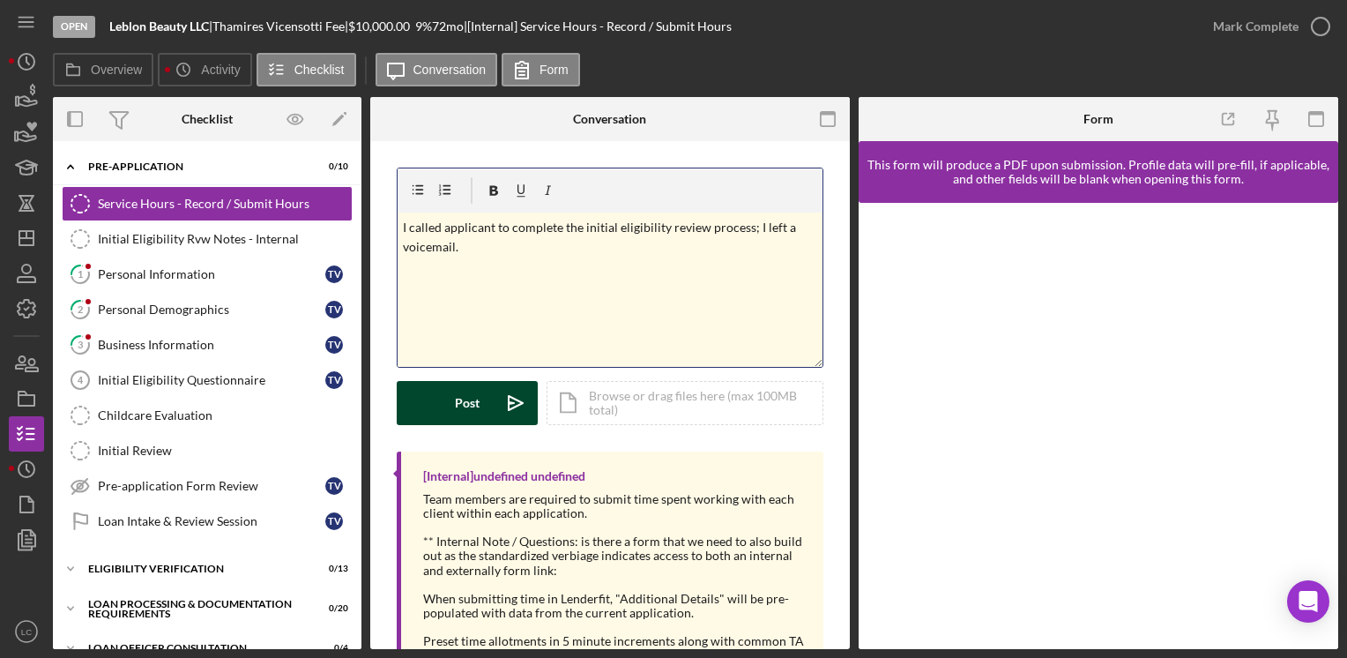
click at [476, 403] on div "Post" at bounding box center [467, 403] width 25 height 44
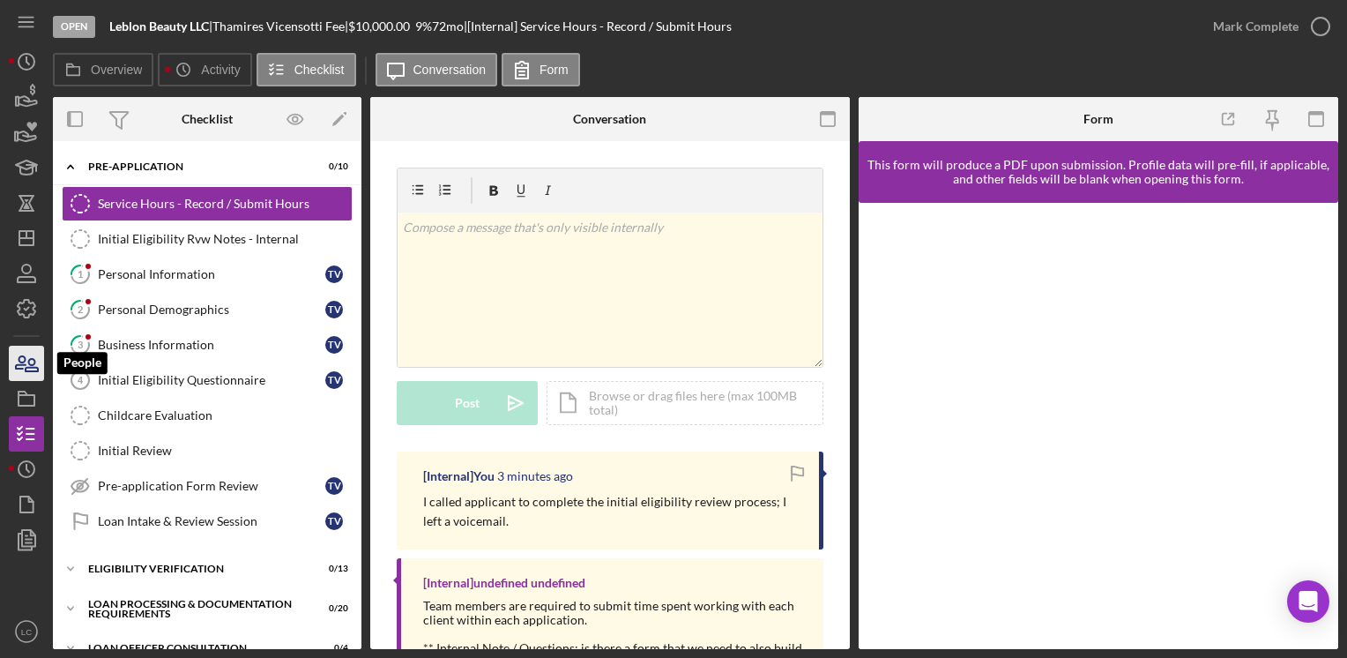
click at [21, 370] on icon "button" at bounding box center [26, 363] width 44 height 44
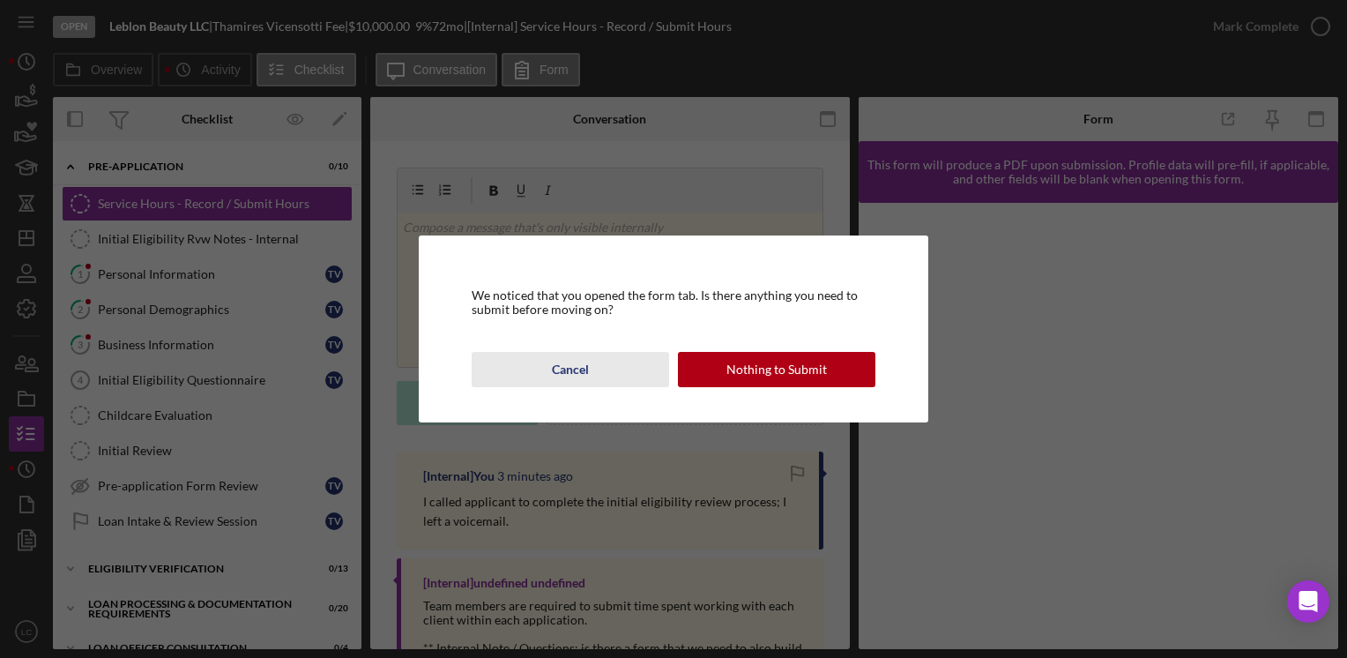
click at [533, 365] on button "Cancel" at bounding box center [570, 369] width 197 height 35
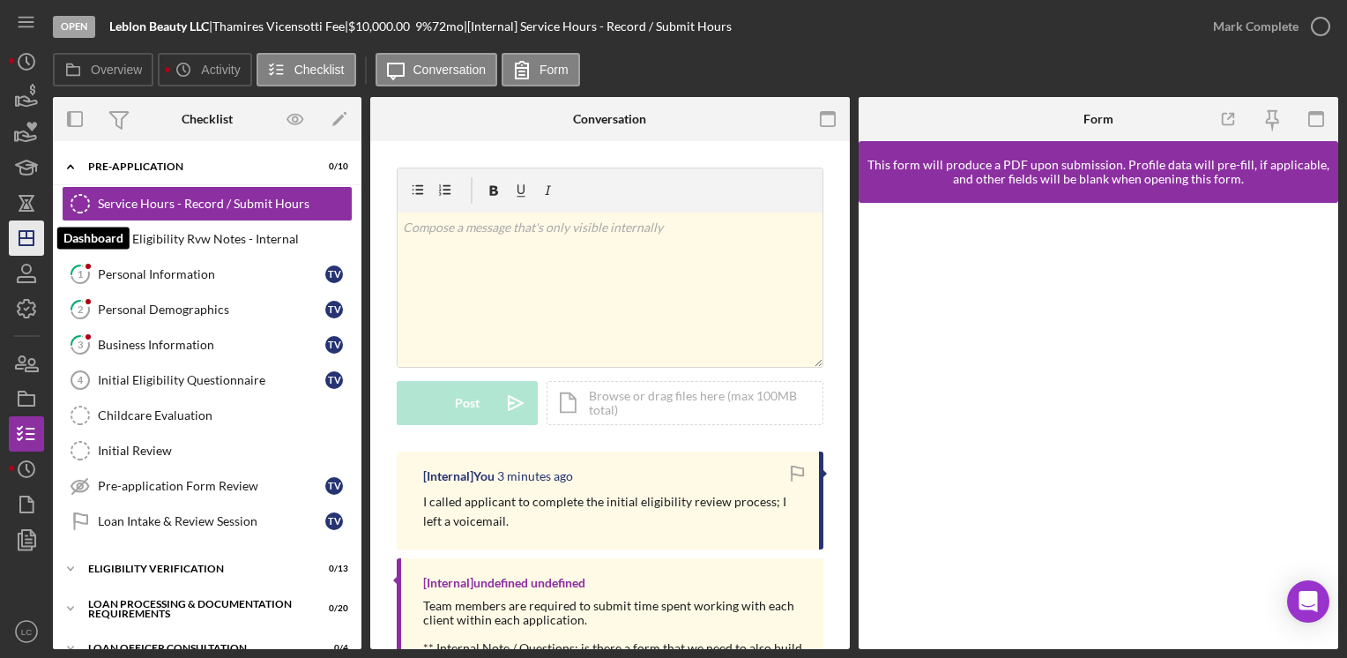
click at [22, 240] on icon "Icon/Dashboard" at bounding box center [26, 238] width 44 height 44
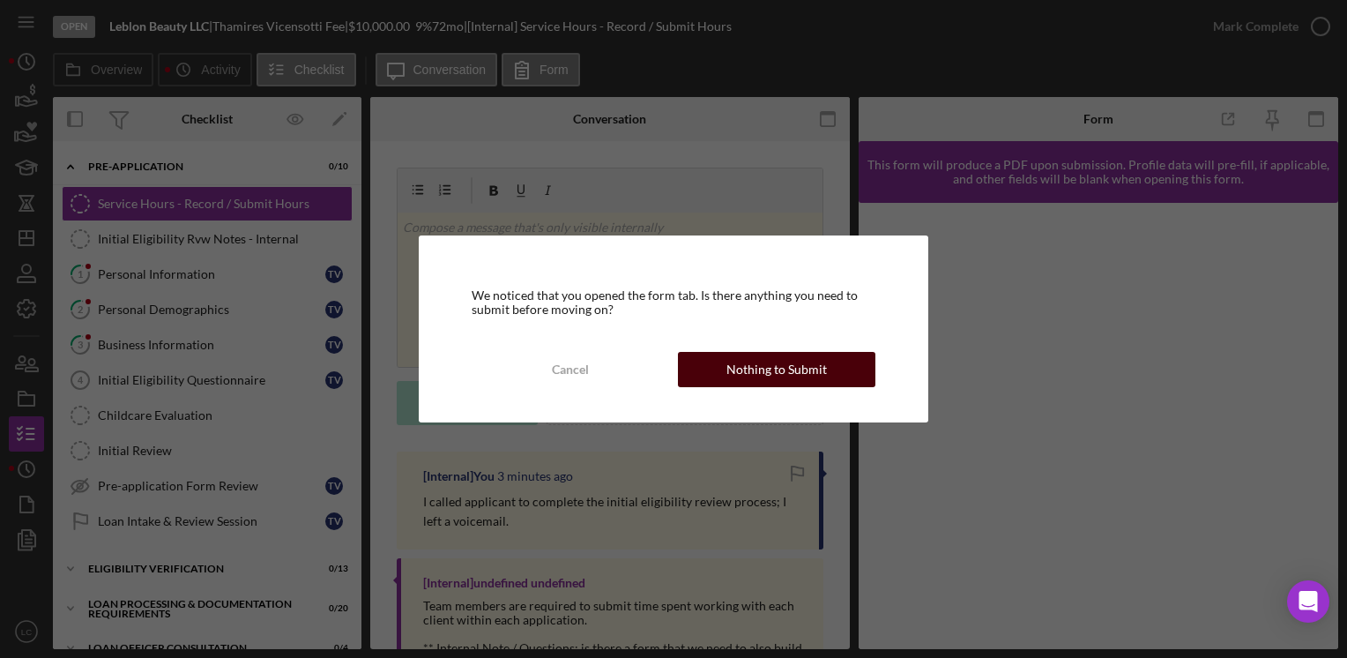
click at [783, 360] on div "Nothing to Submit" at bounding box center [776, 369] width 100 height 35
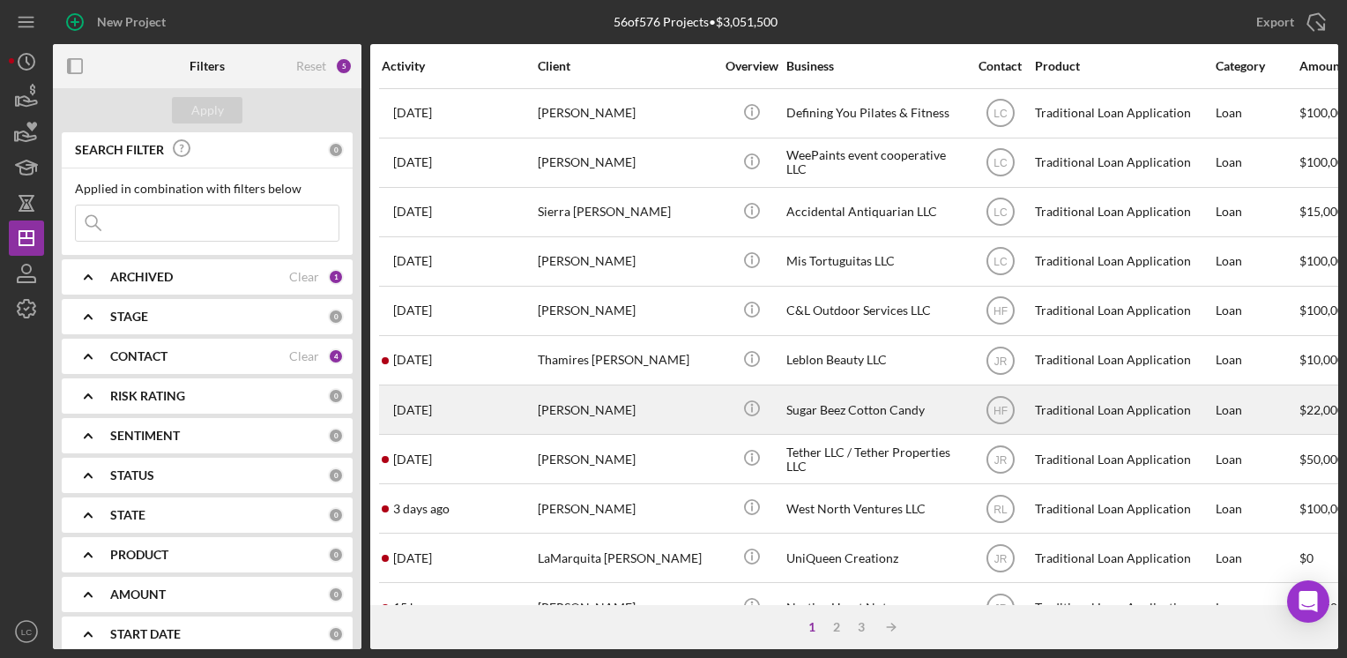
click at [646, 409] on div "[PERSON_NAME]" at bounding box center [626, 409] width 176 height 47
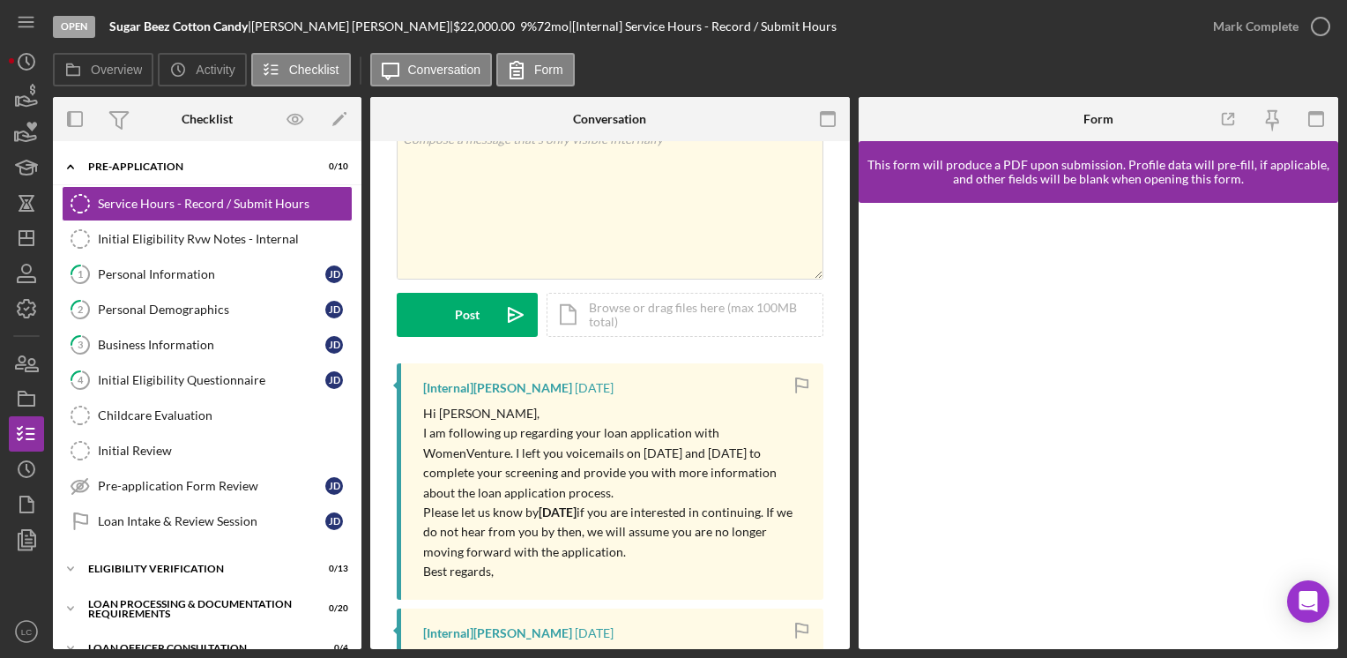
scroll to position [176, 0]
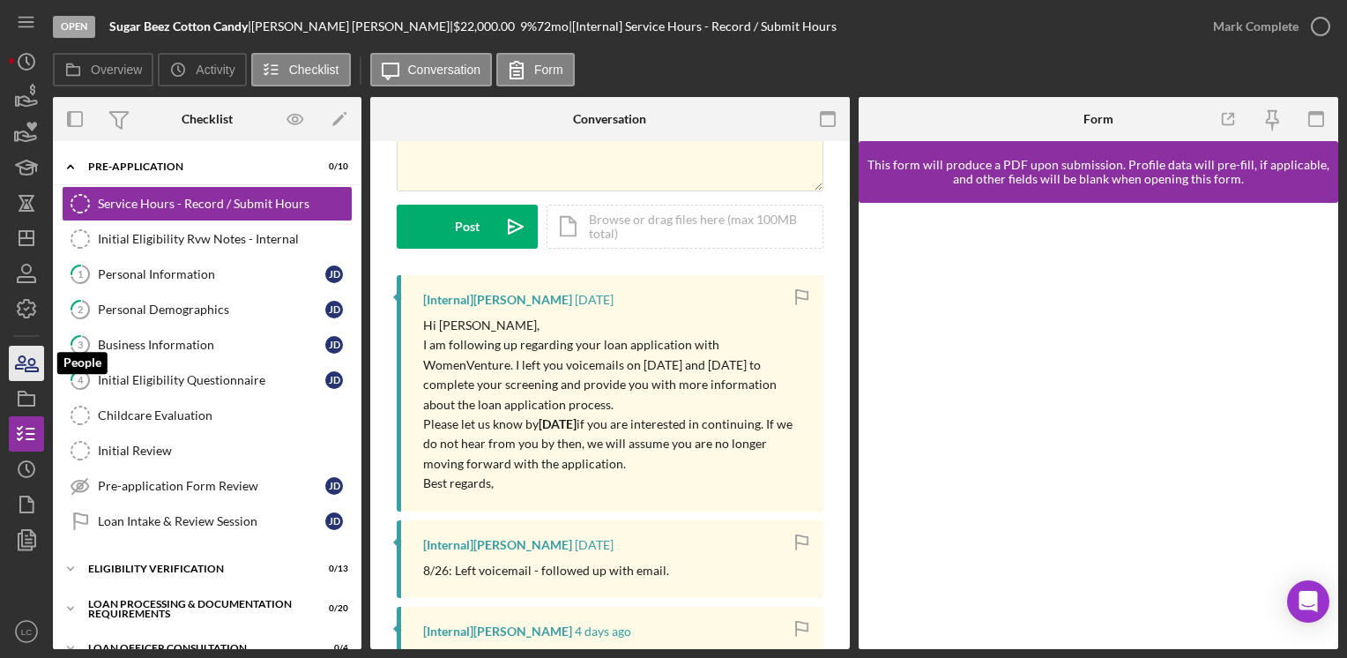
click at [20, 371] on icon "button" at bounding box center [26, 363] width 44 height 44
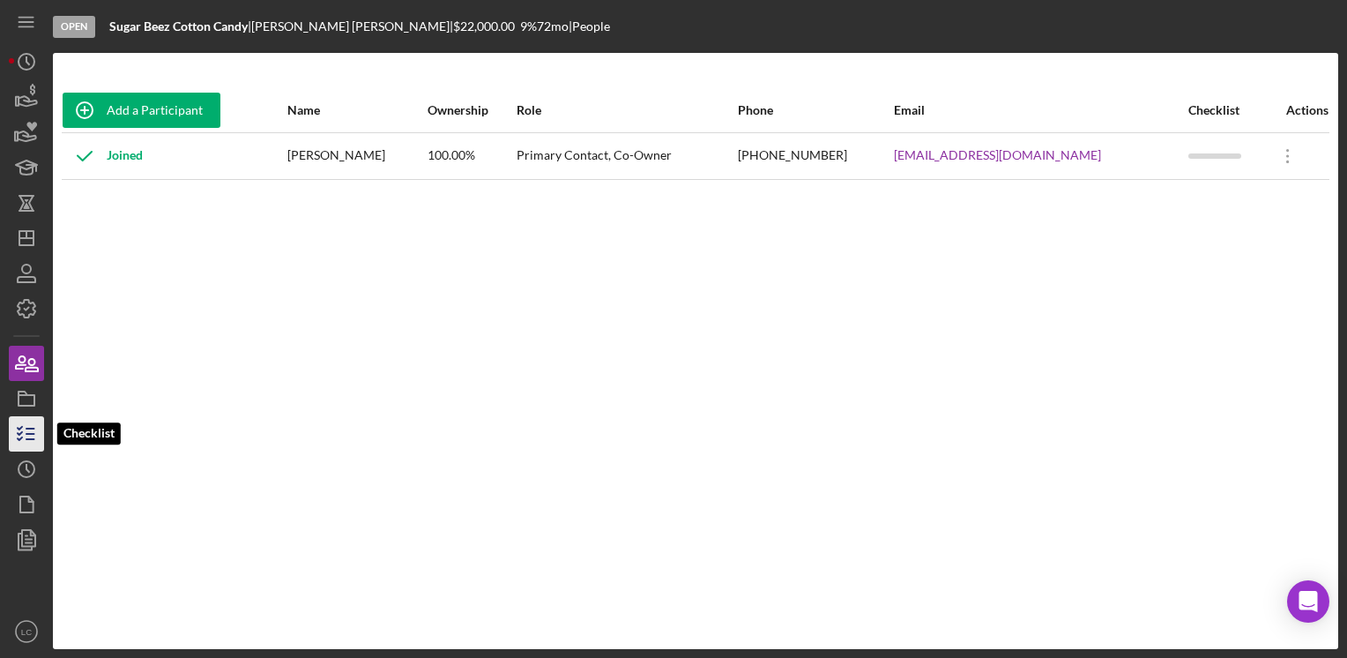
click at [33, 430] on icon "button" at bounding box center [26, 434] width 44 height 44
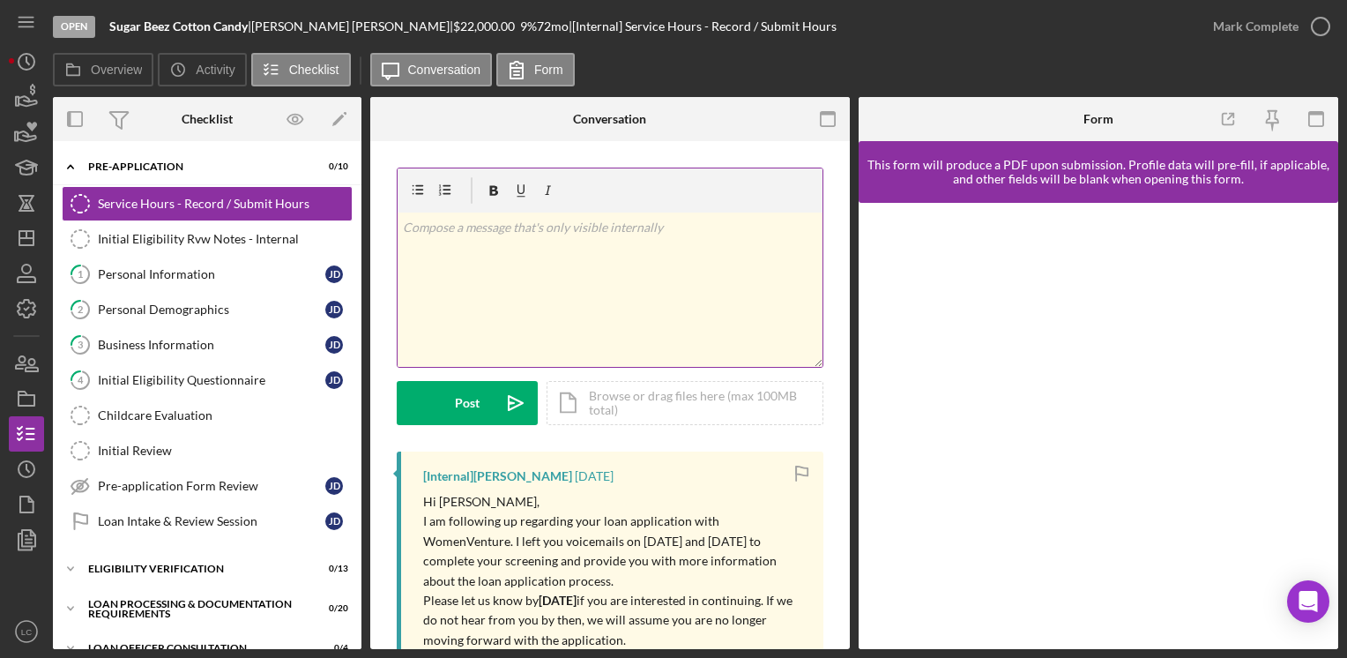
click at [442, 247] on div "v Color teal Color pink Remove color Add row above Add row below Add column bef…" at bounding box center [610, 289] width 425 height 154
drag, startPoint x: 442, startPoint y: 247, endPoint x: 166, endPoint y: 520, distance: 388.9
click at [167, 521] on div "Loan Intake & Review Session" at bounding box center [211, 521] width 227 height 14
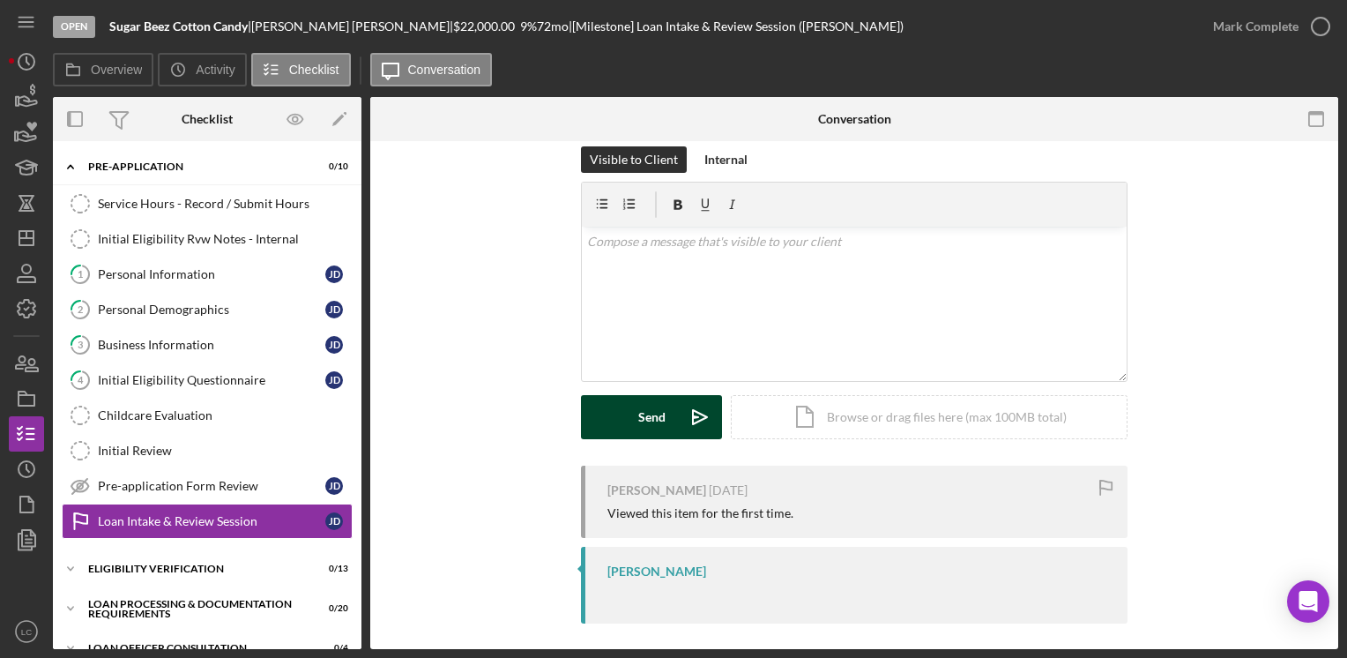
scroll to position [30, 0]
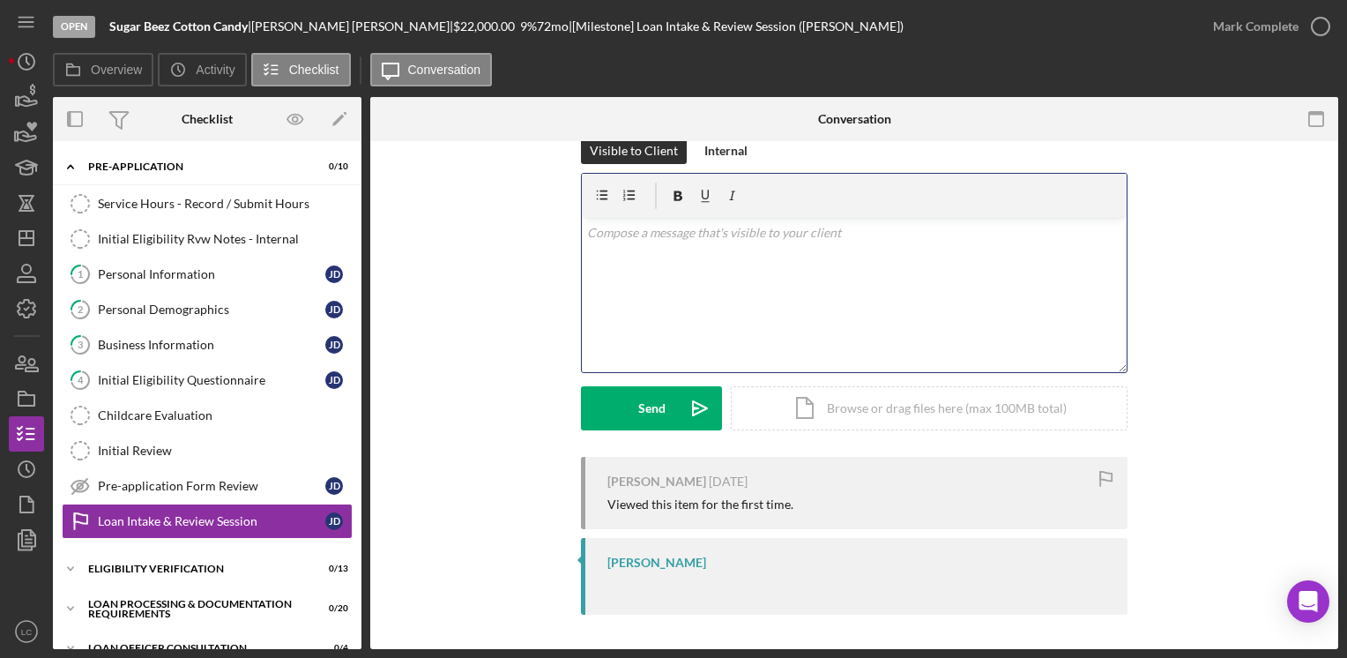
click at [613, 295] on div "v Color teal Color pink Remove color Add row above Add row below Add column bef…" at bounding box center [854, 295] width 545 height 154
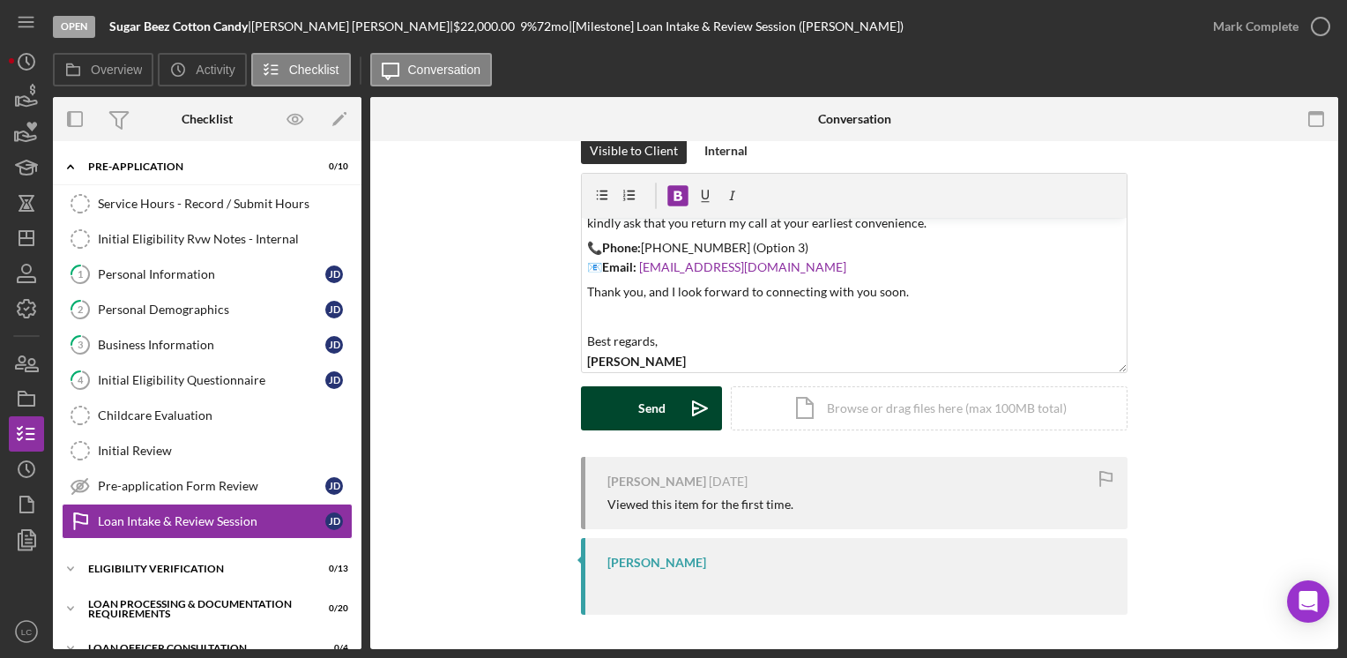
click at [628, 398] on button "Send Icon/icon-invite-send" at bounding box center [651, 408] width 141 height 44
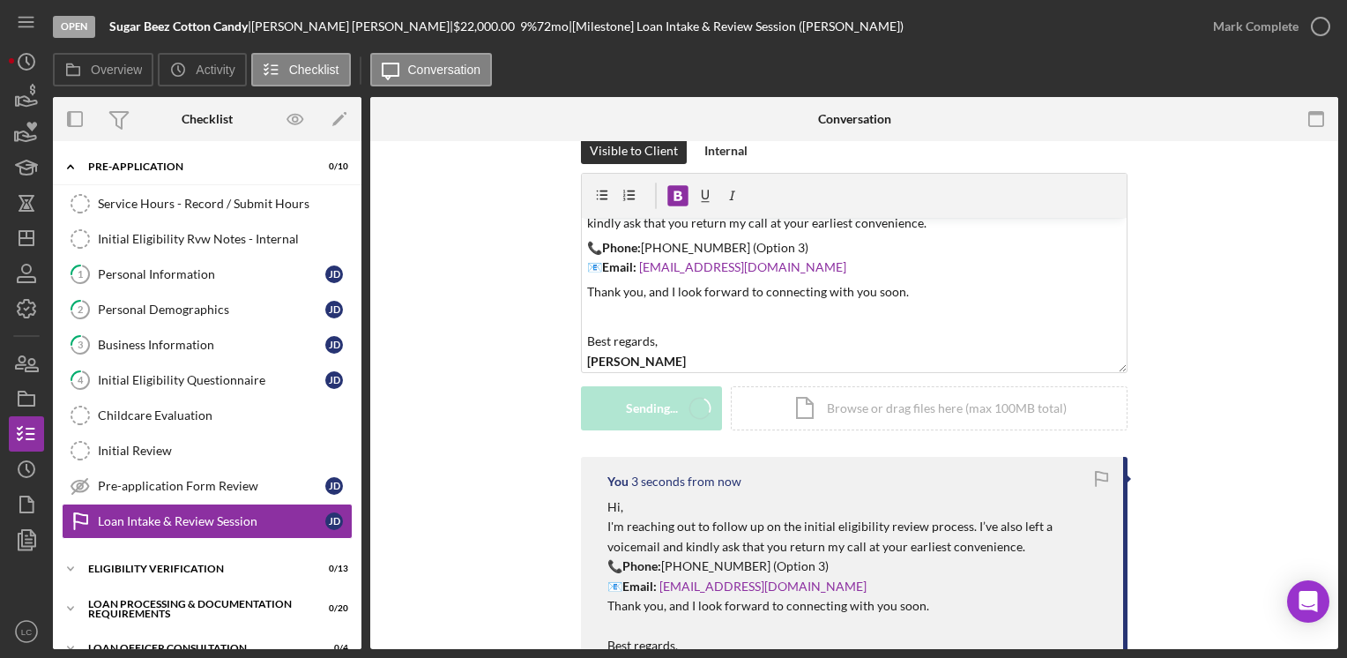
scroll to position [0, 0]
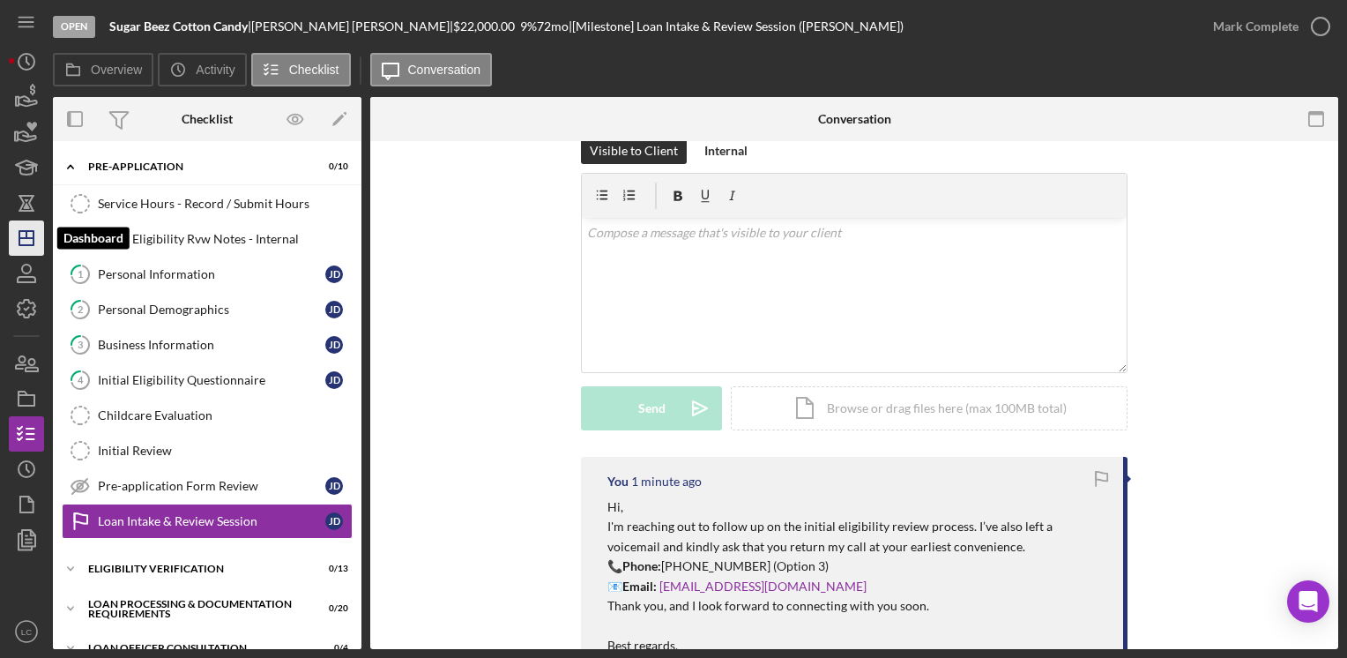
click at [30, 251] on icon "Icon/Dashboard" at bounding box center [26, 238] width 44 height 44
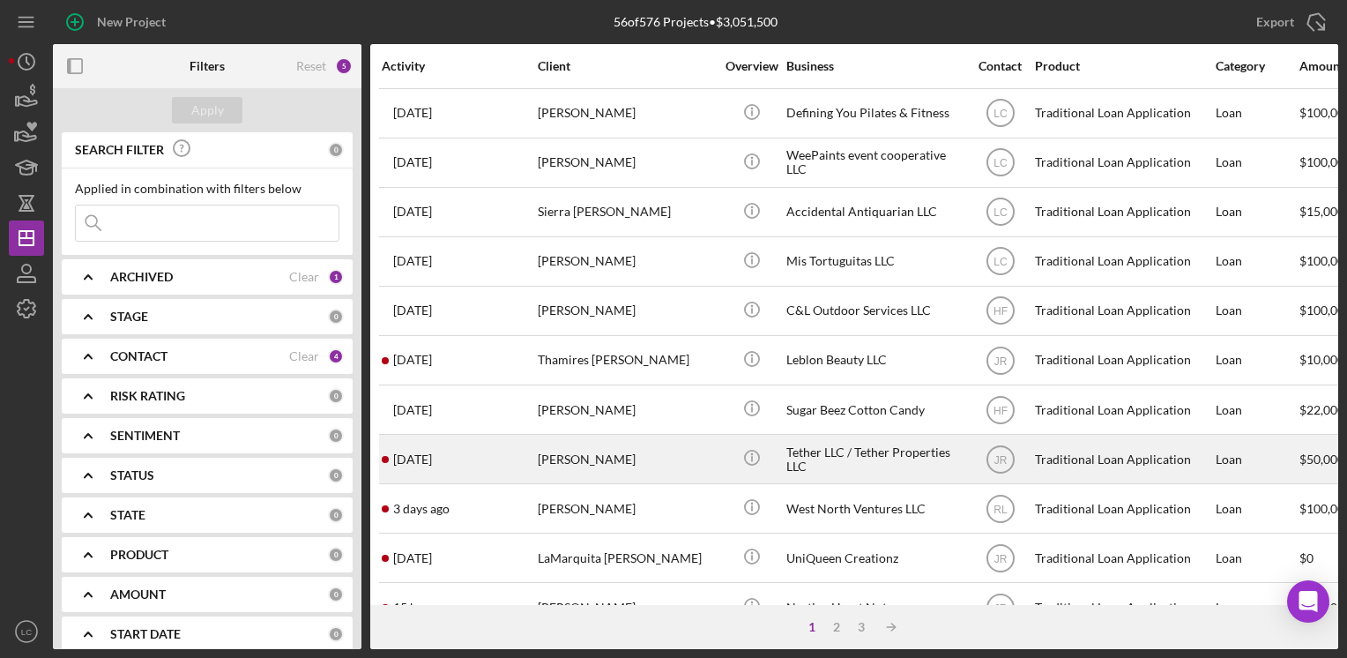
click at [710, 459] on div "[PERSON_NAME]" at bounding box center [626, 458] width 176 height 47
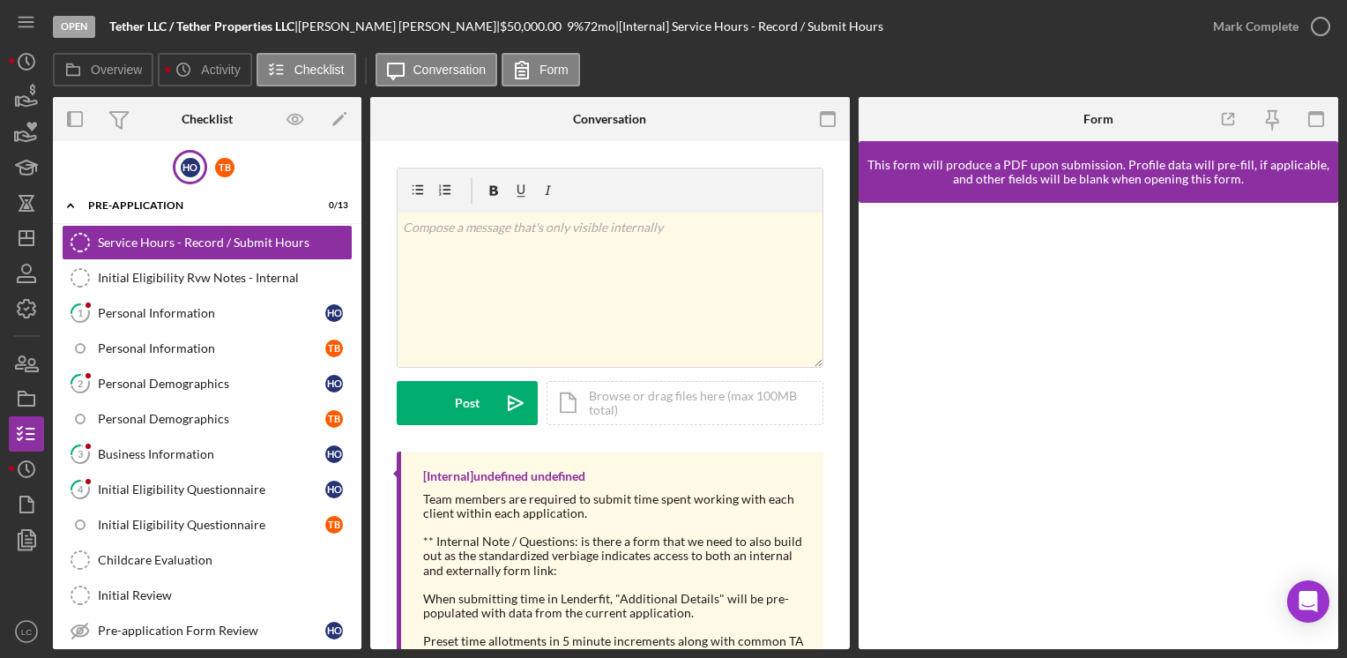
click at [176, 171] on div "H O" at bounding box center [190, 167] width 34 height 34
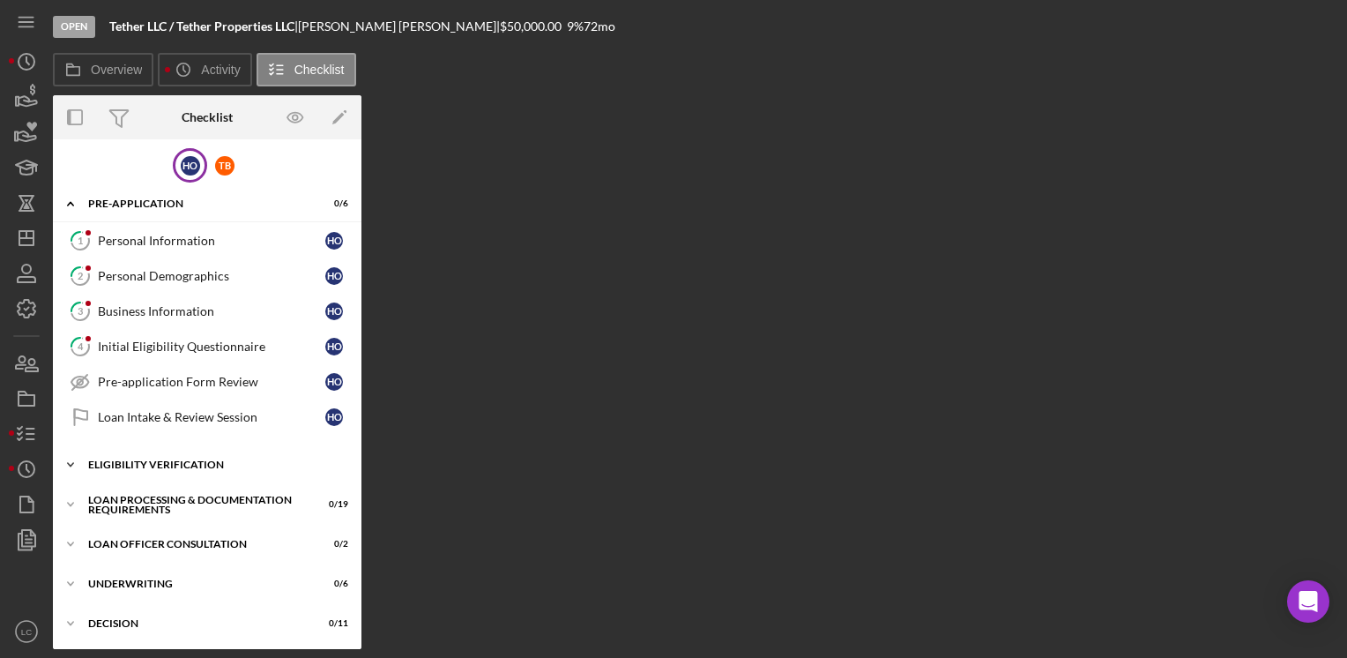
click at [70, 456] on icon "Icon/Expander" at bounding box center [70, 464] width 35 height 35
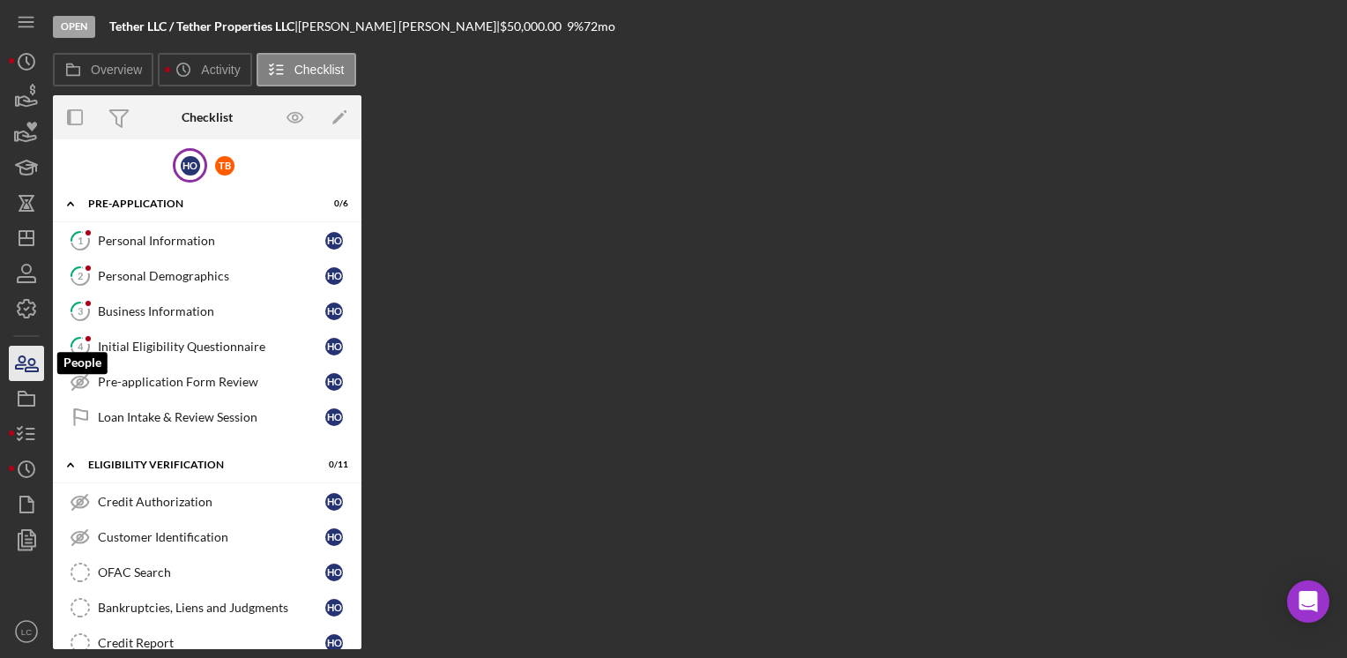
click at [36, 363] on icon "button" at bounding box center [26, 363] width 44 height 44
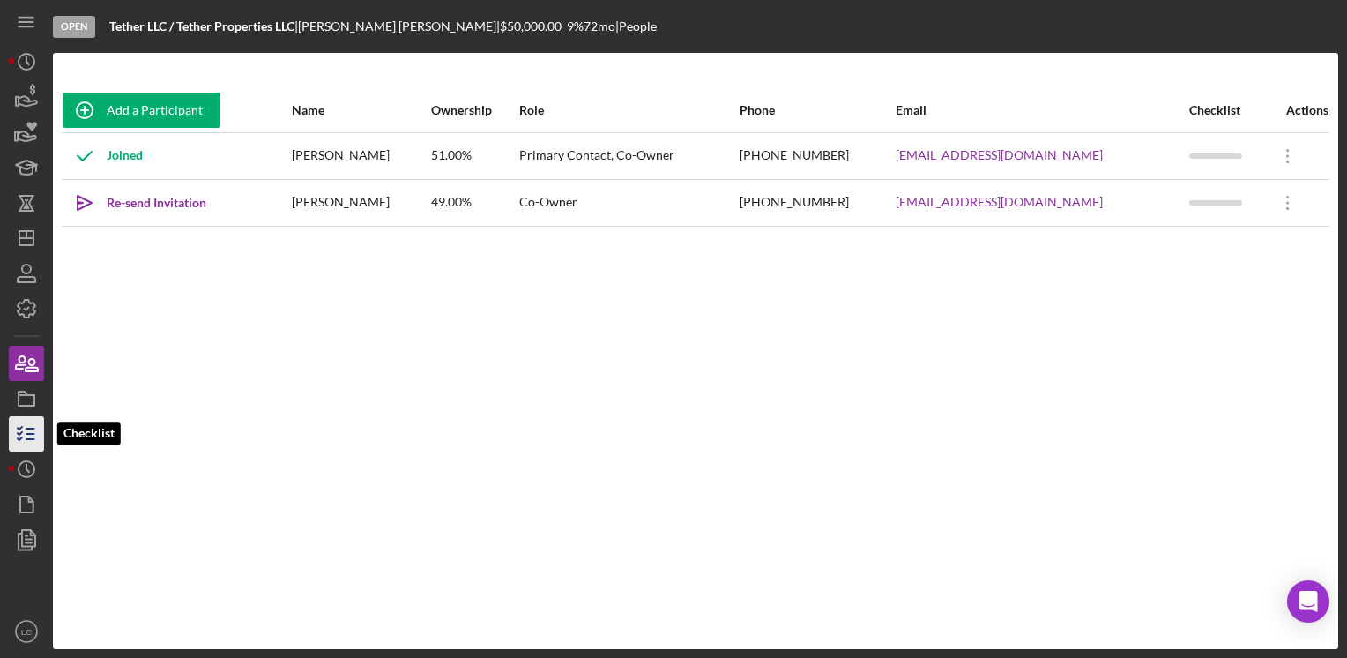
click at [24, 439] on icon "button" at bounding box center [26, 434] width 44 height 44
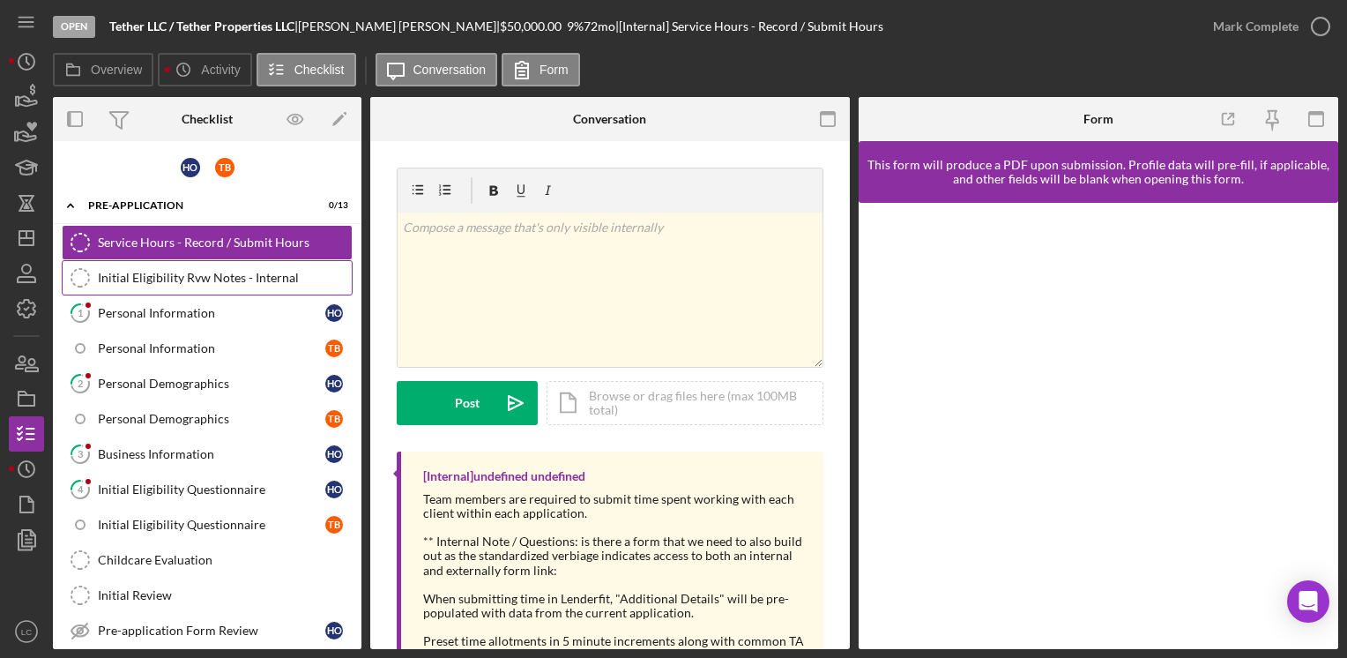
click at [138, 273] on div "Initial Eligibility Rvw Notes - Internal" at bounding box center [225, 278] width 254 height 14
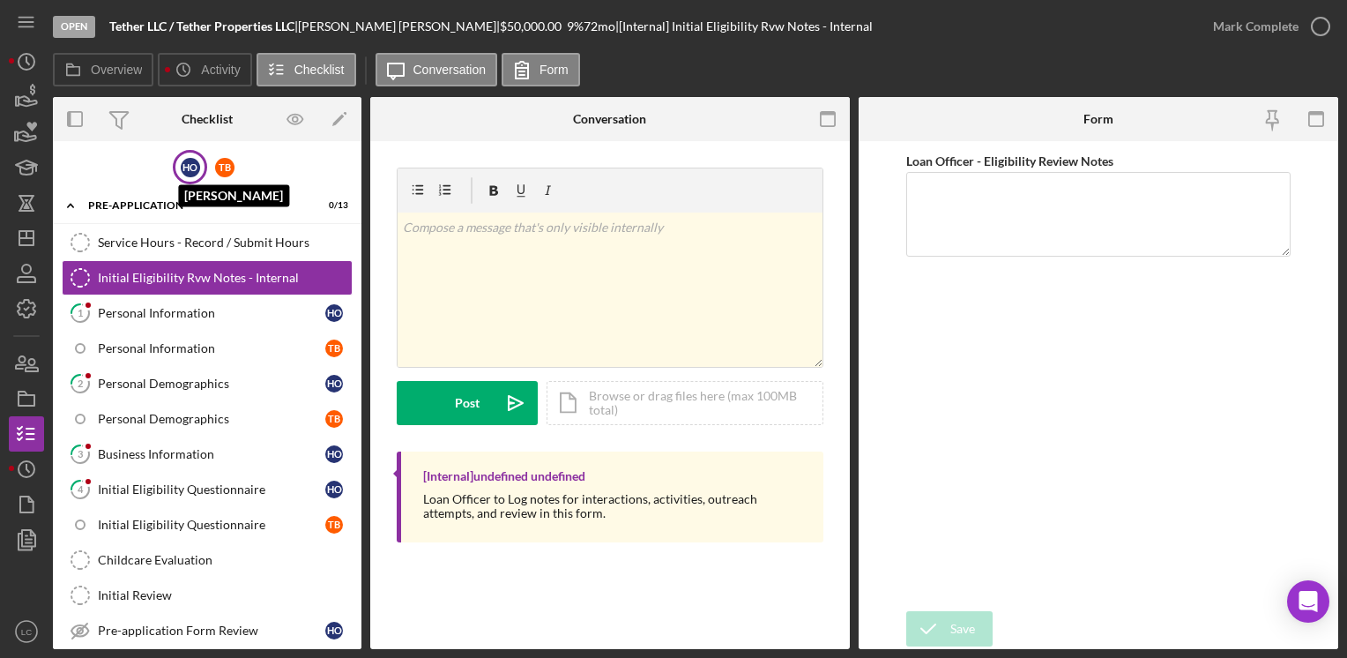
click at [186, 175] on div "H O" at bounding box center [190, 167] width 19 height 19
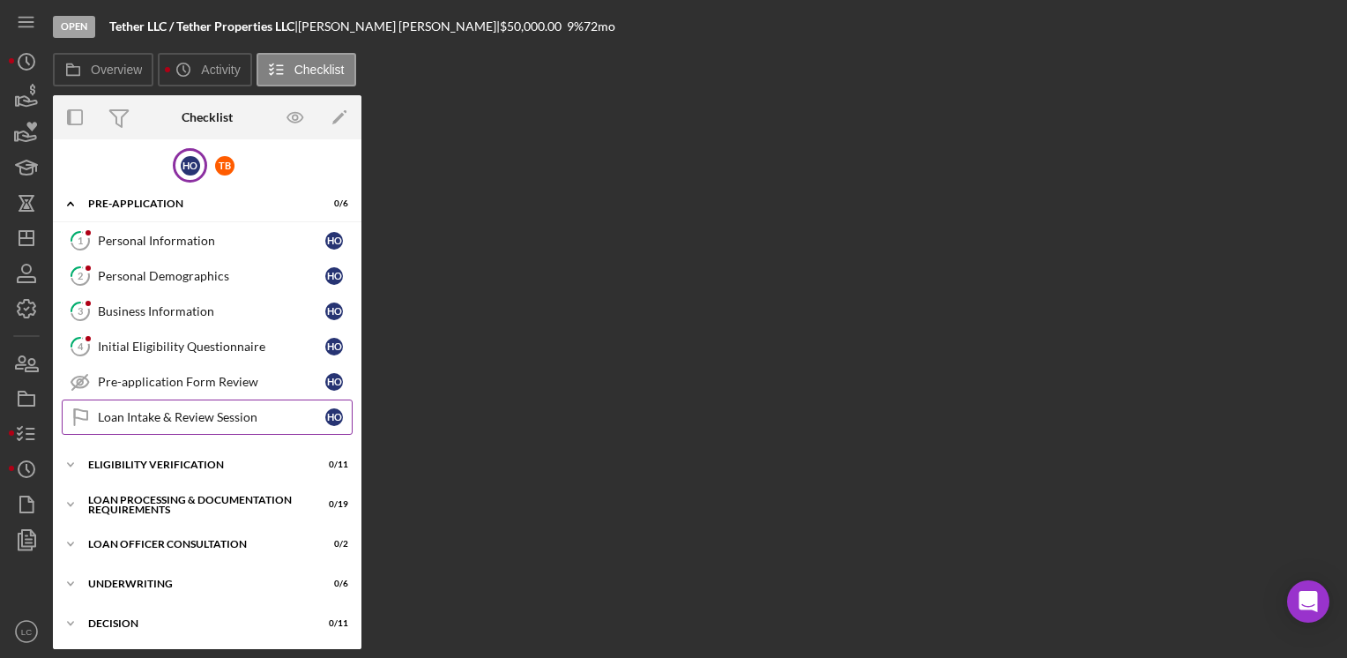
click at [102, 414] on div "Loan Intake & Review Session" at bounding box center [211, 417] width 227 height 14
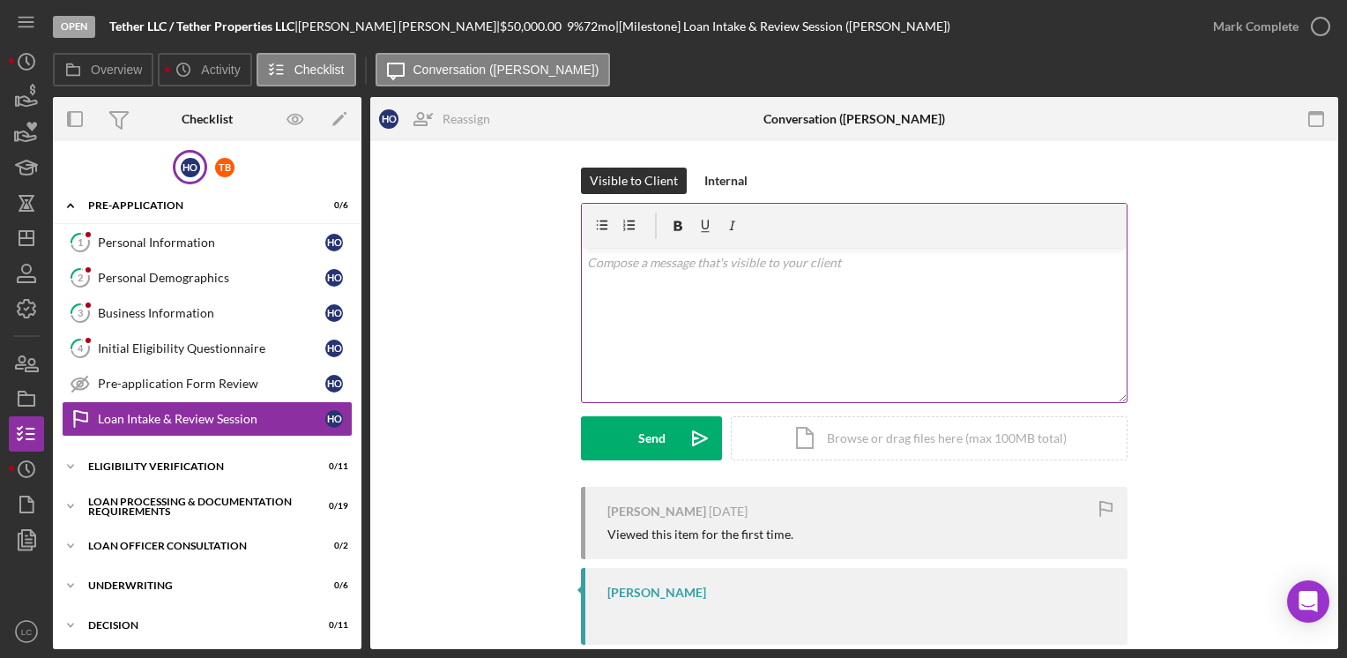
click at [659, 283] on div "v Color teal Color pink Remove color Add row above Add row below Add column bef…" at bounding box center [854, 325] width 545 height 154
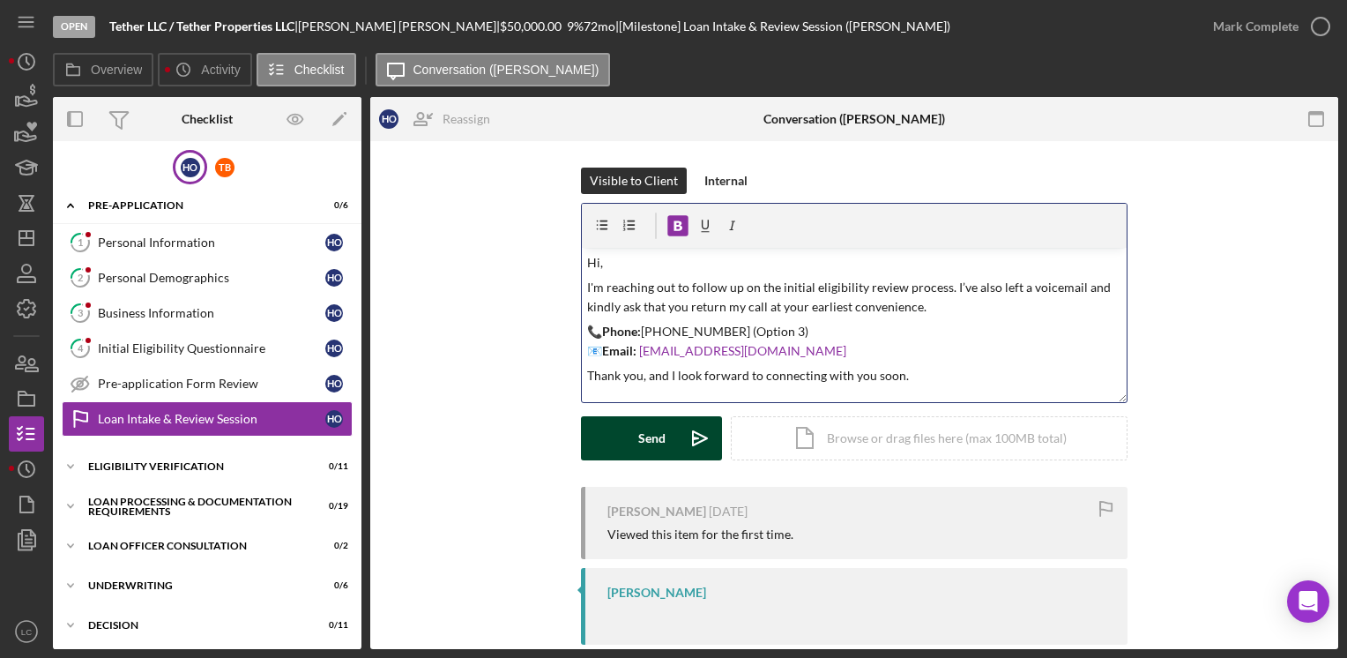
scroll to position [54, 0]
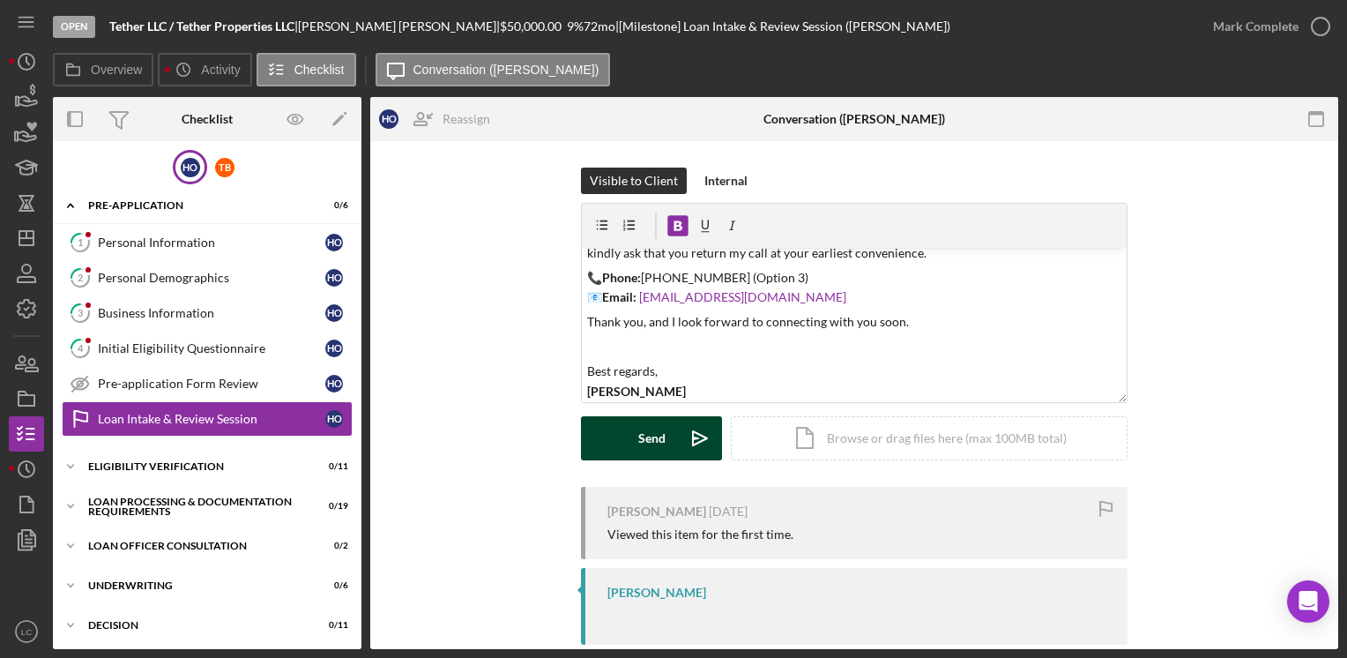
click at [633, 427] on button "Send Icon/icon-invite-send" at bounding box center [651, 438] width 141 height 44
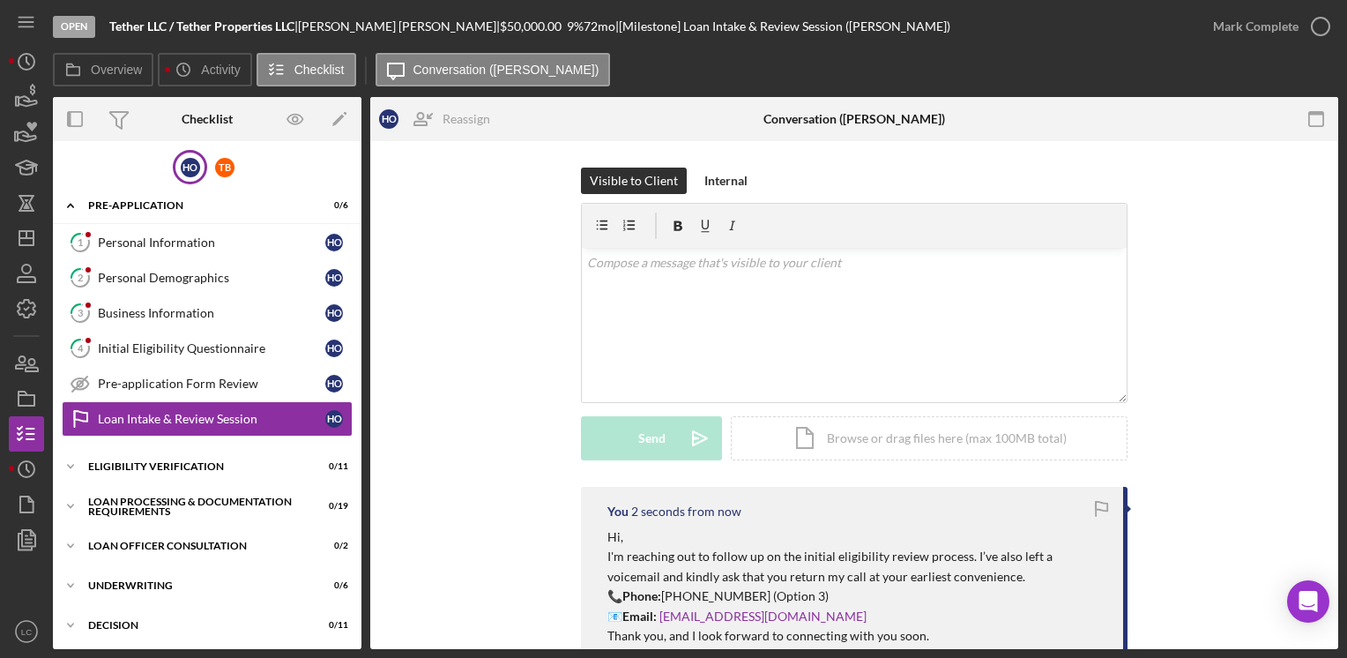
scroll to position [0, 0]
click at [19, 240] on polygon "button" at bounding box center [26, 238] width 14 height 14
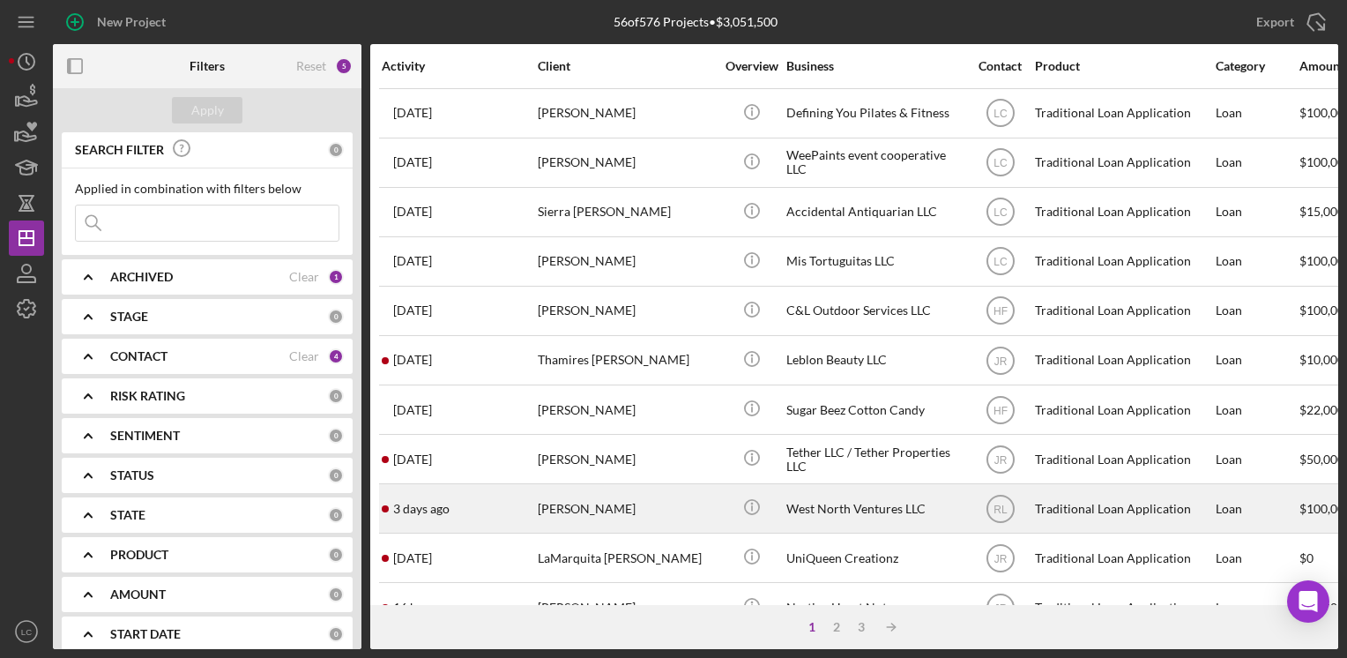
click at [672, 509] on div "[PERSON_NAME]" at bounding box center [626, 508] width 176 height 47
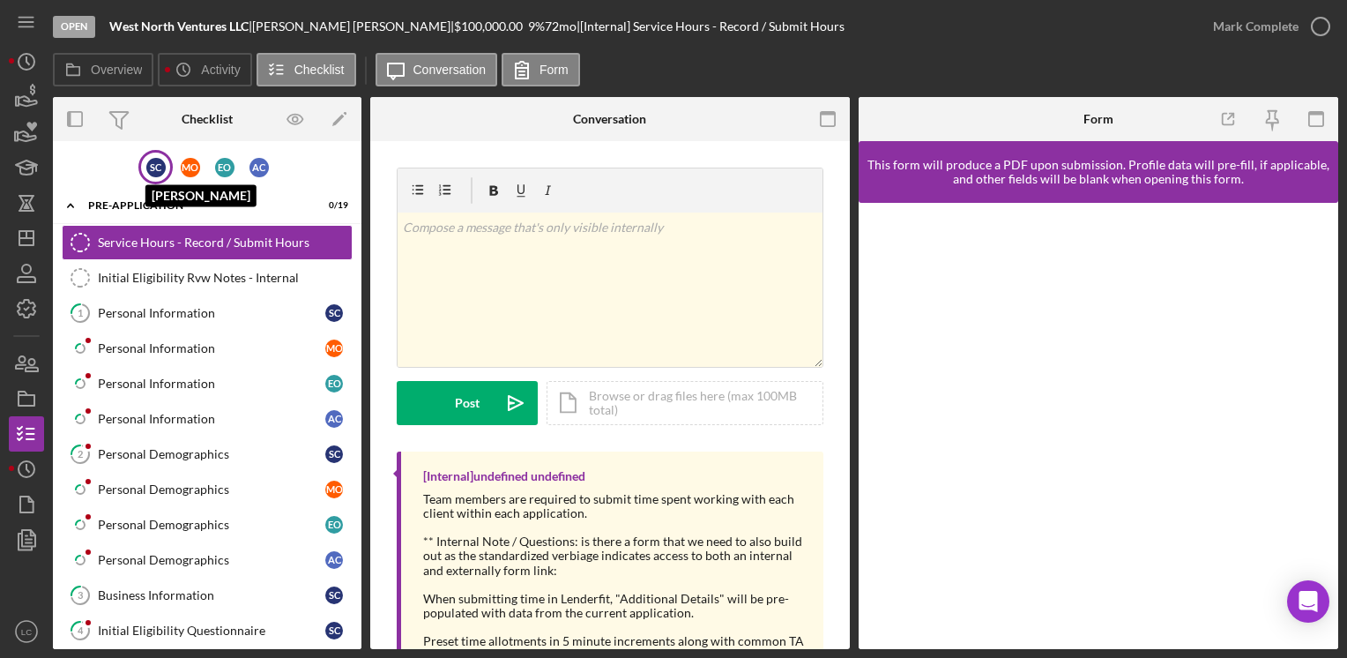
click at [148, 158] on div "S C" at bounding box center [155, 167] width 19 height 19
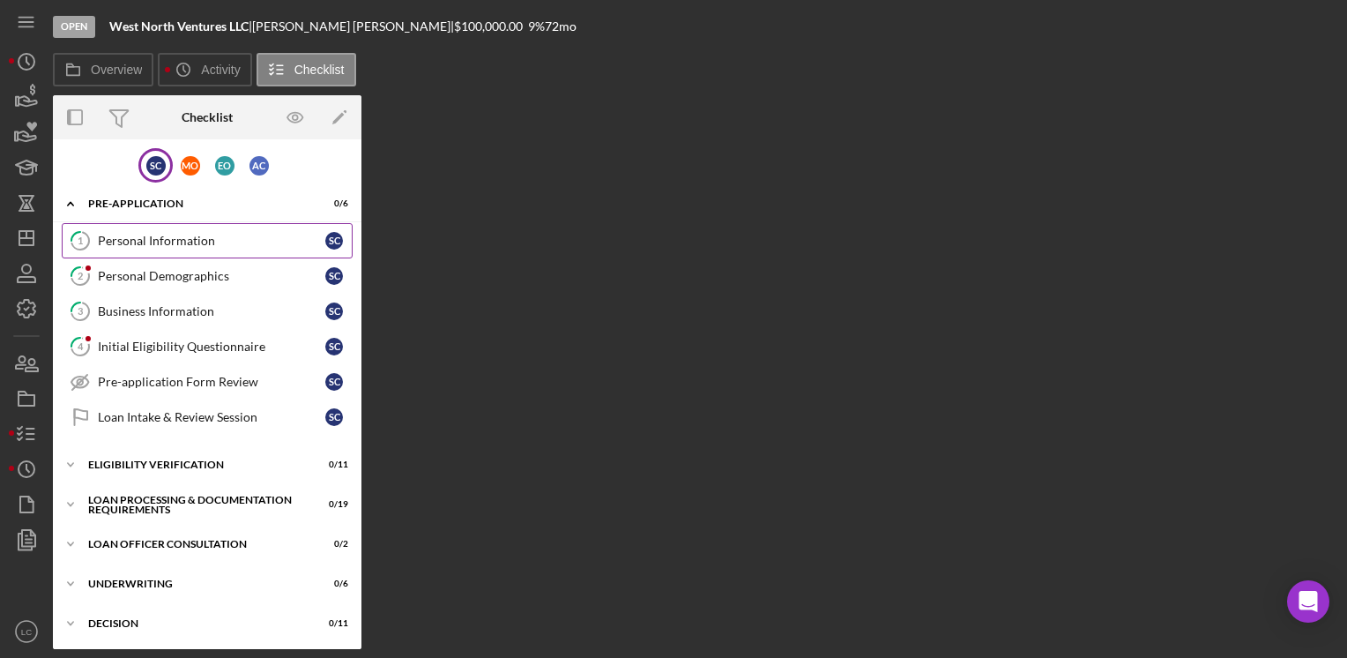
click at [136, 231] on link "1 Personal Information S C" at bounding box center [207, 240] width 291 height 35
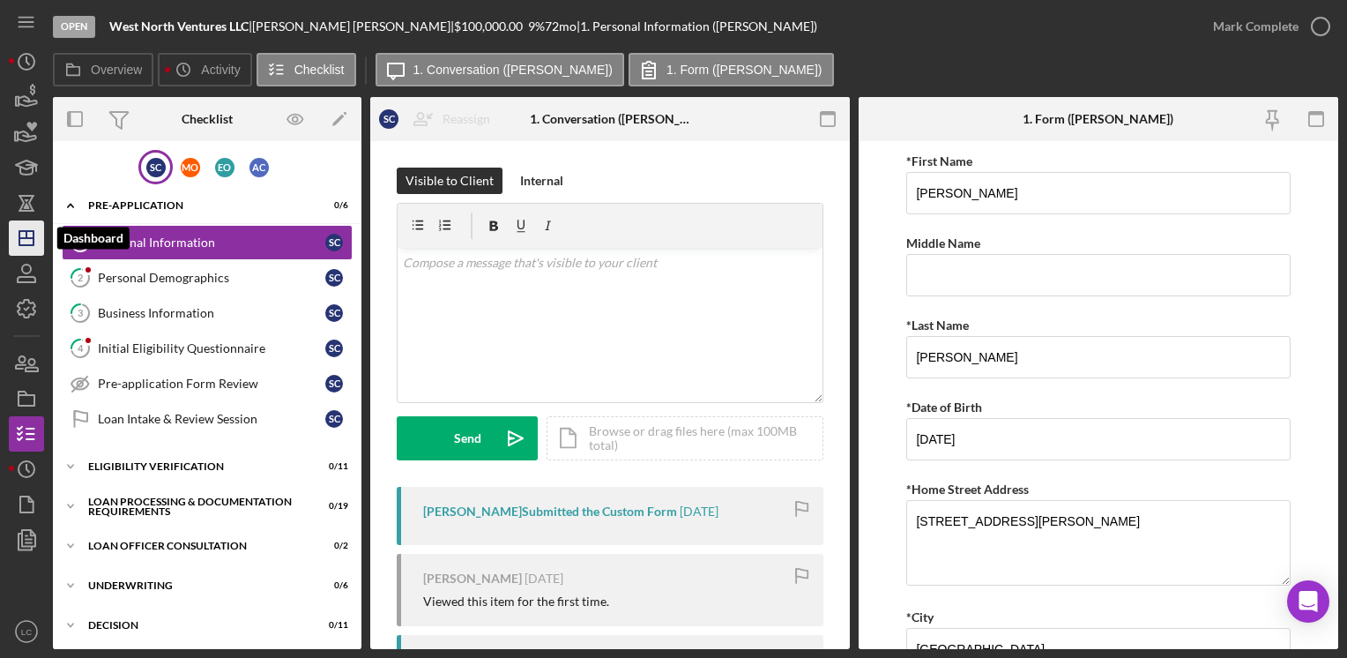
click at [26, 244] on polygon "button" at bounding box center [26, 238] width 14 height 14
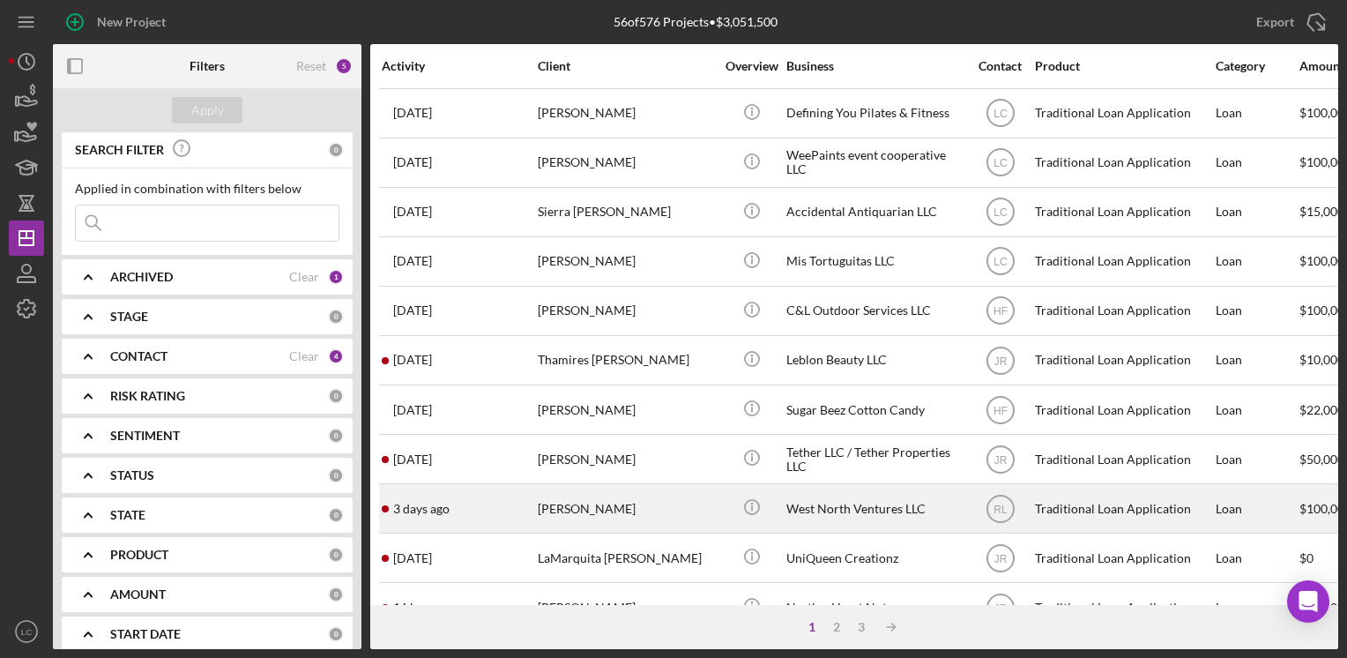
click at [839, 516] on div "West North Ventures LLC" at bounding box center [874, 508] width 176 height 47
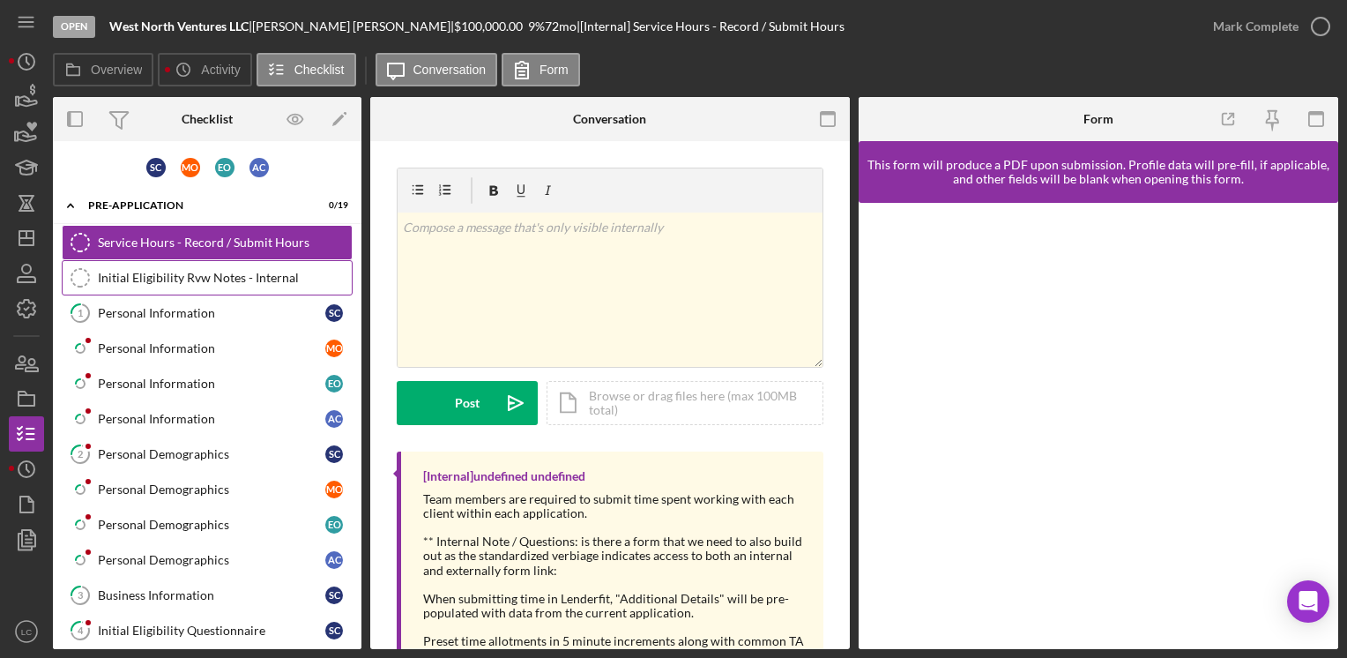
click at [299, 276] on div "Initial Eligibility Rvw Notes - Internal" at bounding box center [225, 278] width 254 height 14
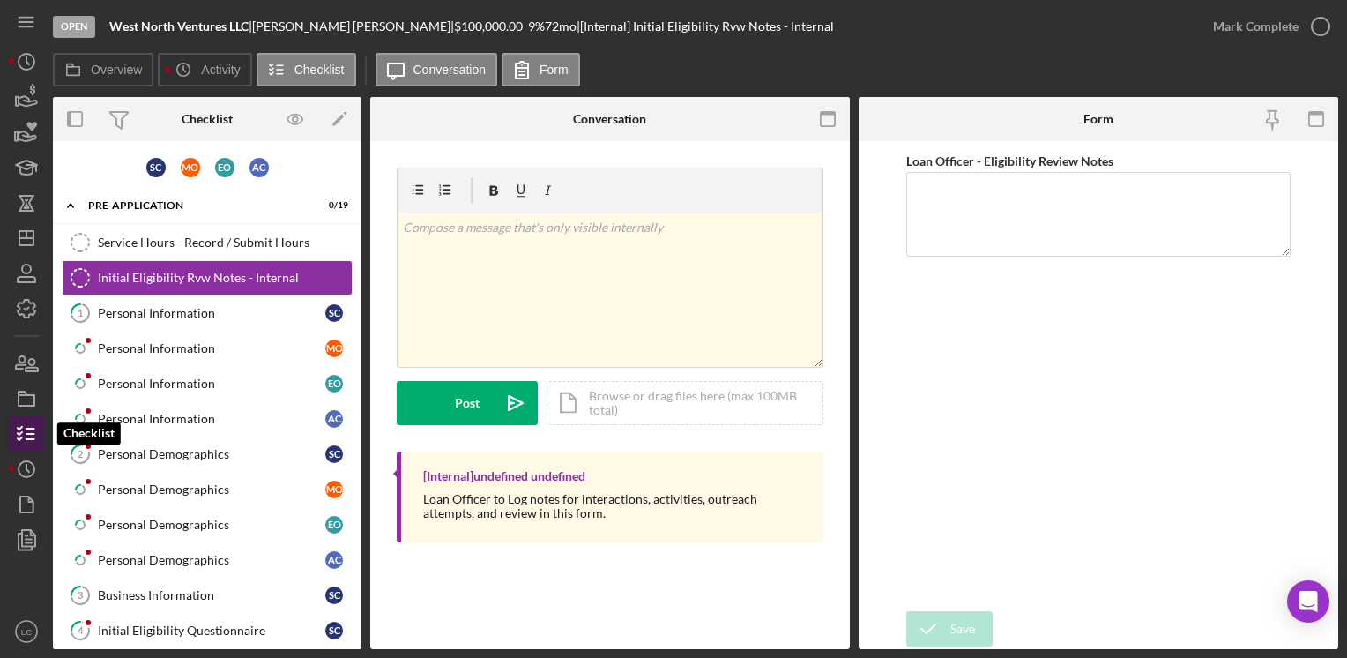
click at [22, 432] on icon "button" at bounding box center [26, 434] width 44 height 44
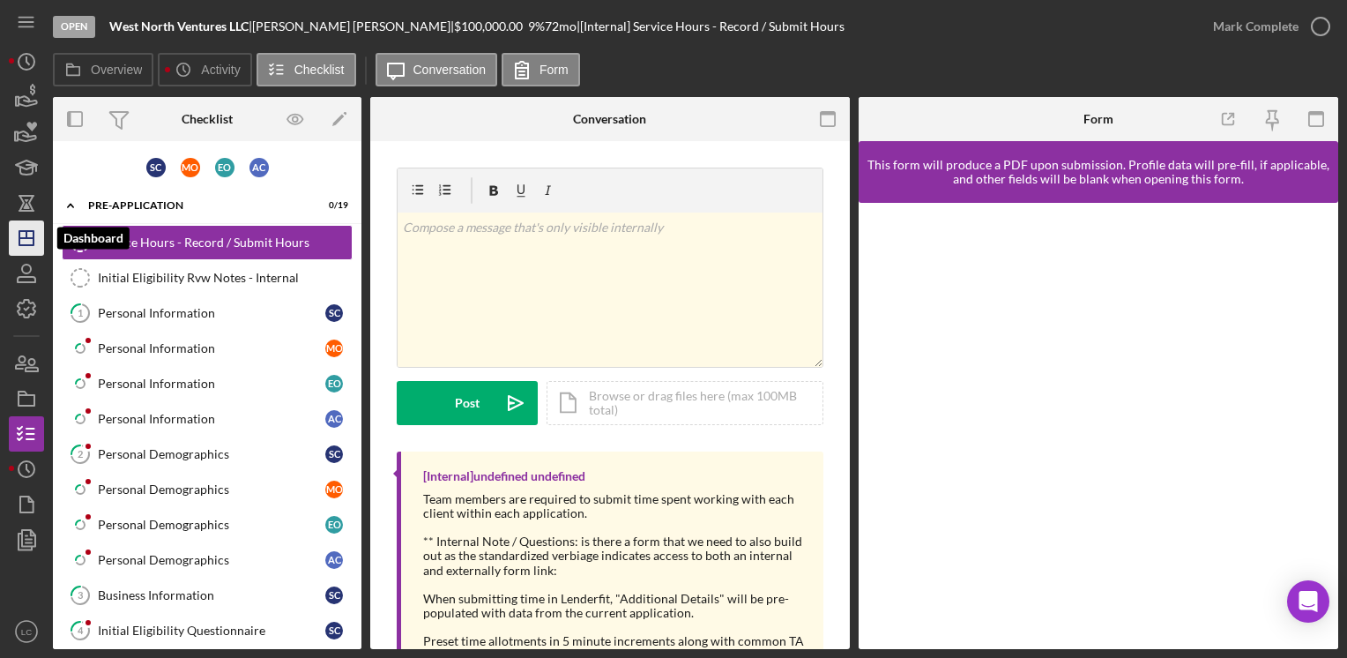
click at [10, 237] on icon "Icon/Dashboard" at bounding box center [26, 238] width 44 height 44
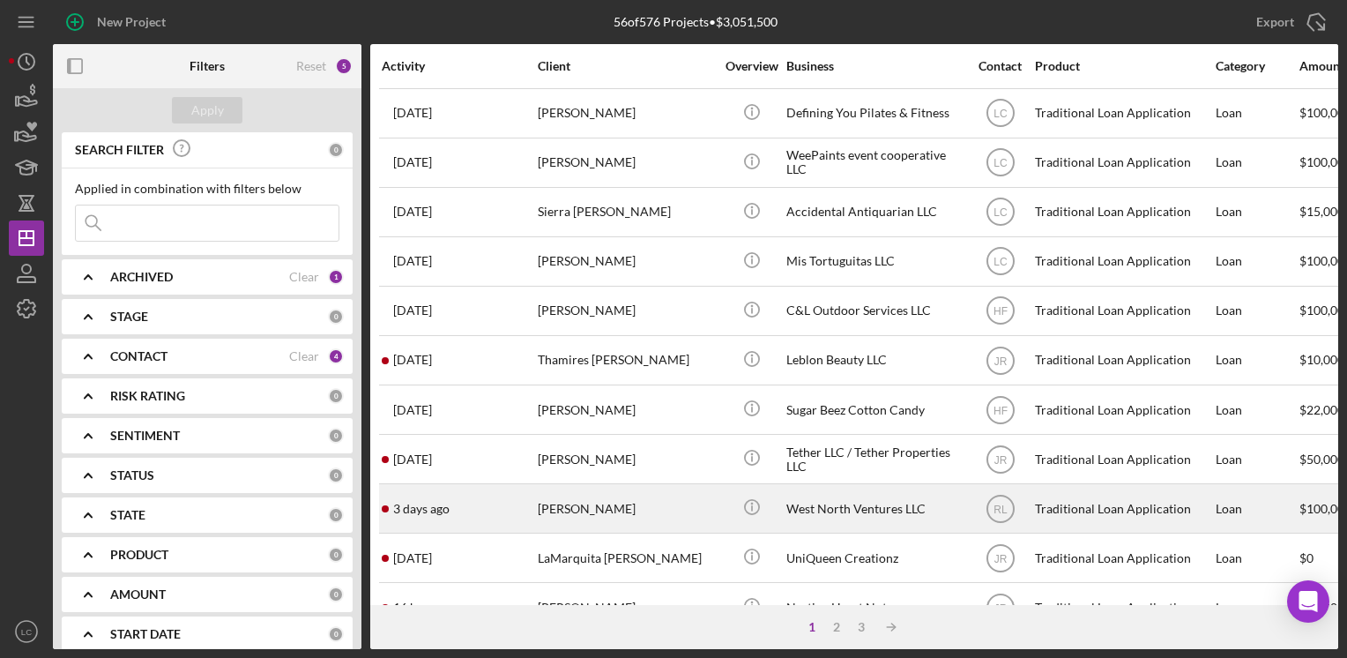
click at [665, 510] on div "[PERSON_NAME]" at bounding box center [626, 508] width 176 height 47
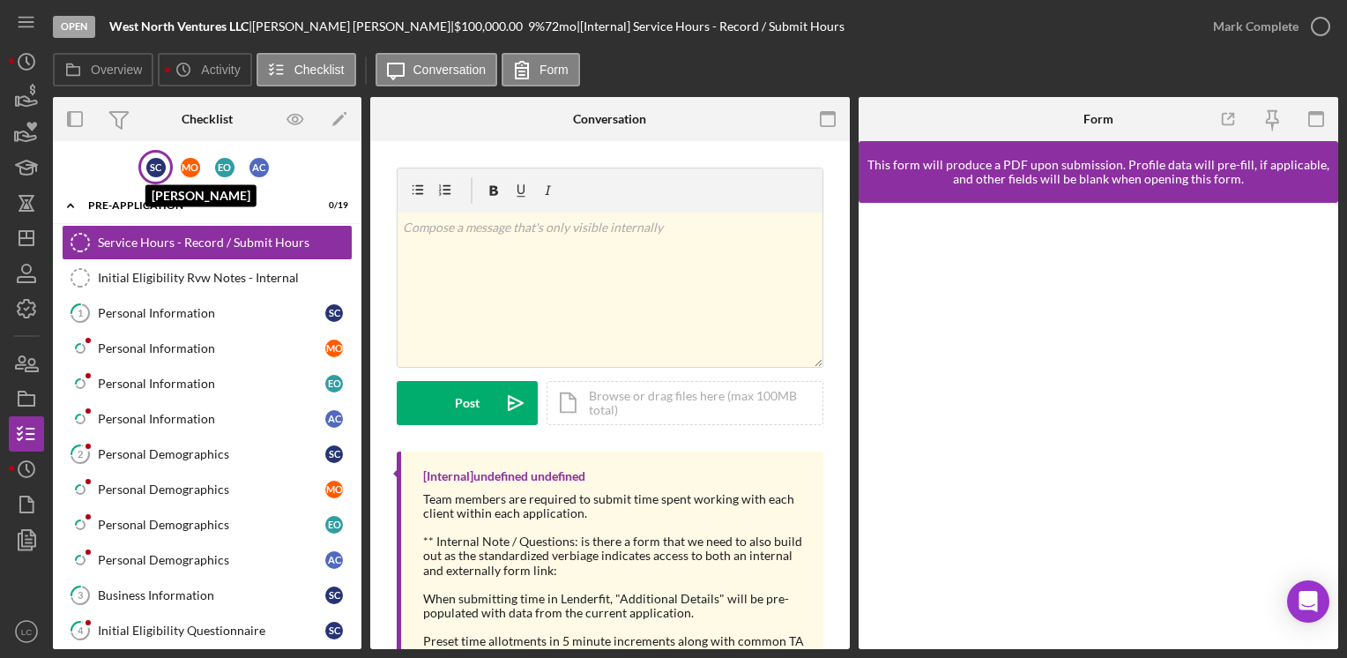
click at [152, 158] on div "S C" at bounding box center [155, 167] width 19 height 19
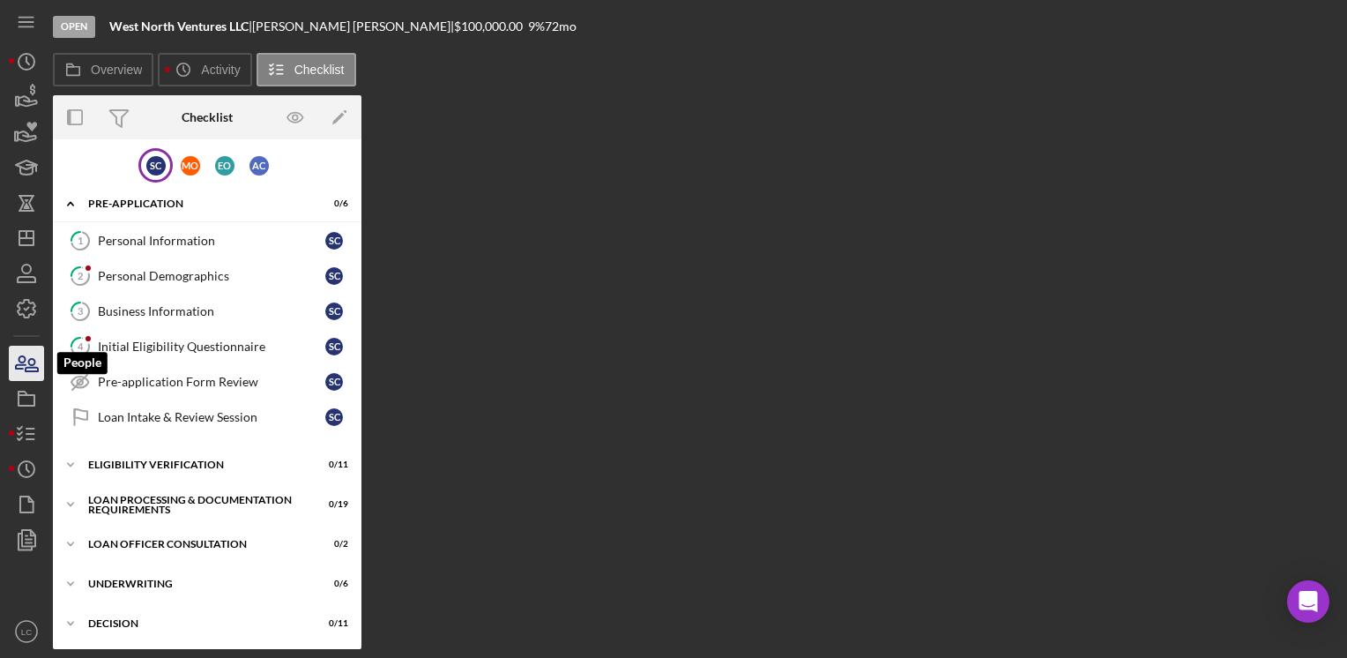
click at [22, 364] on icon "button" at bounding box center [21, 362] width 10 height 12
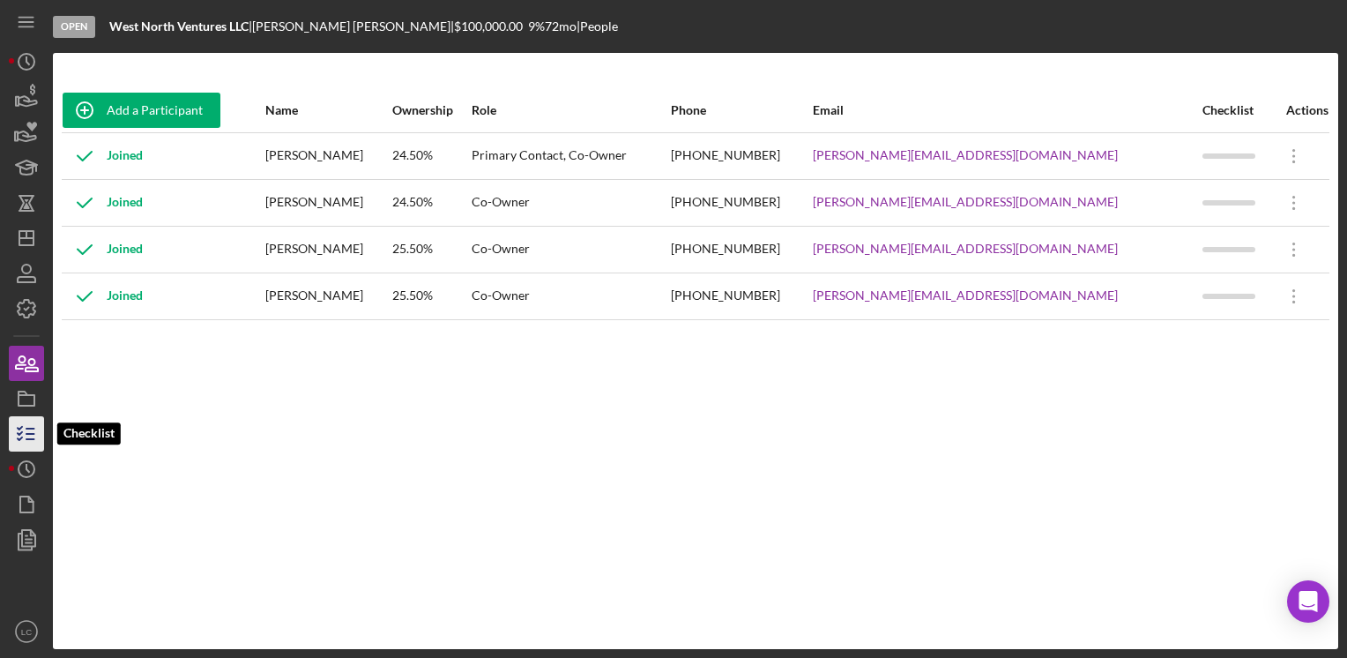
click at [21, 438] on polyline "button" at bounding box center [20, 438] width 4 height 3
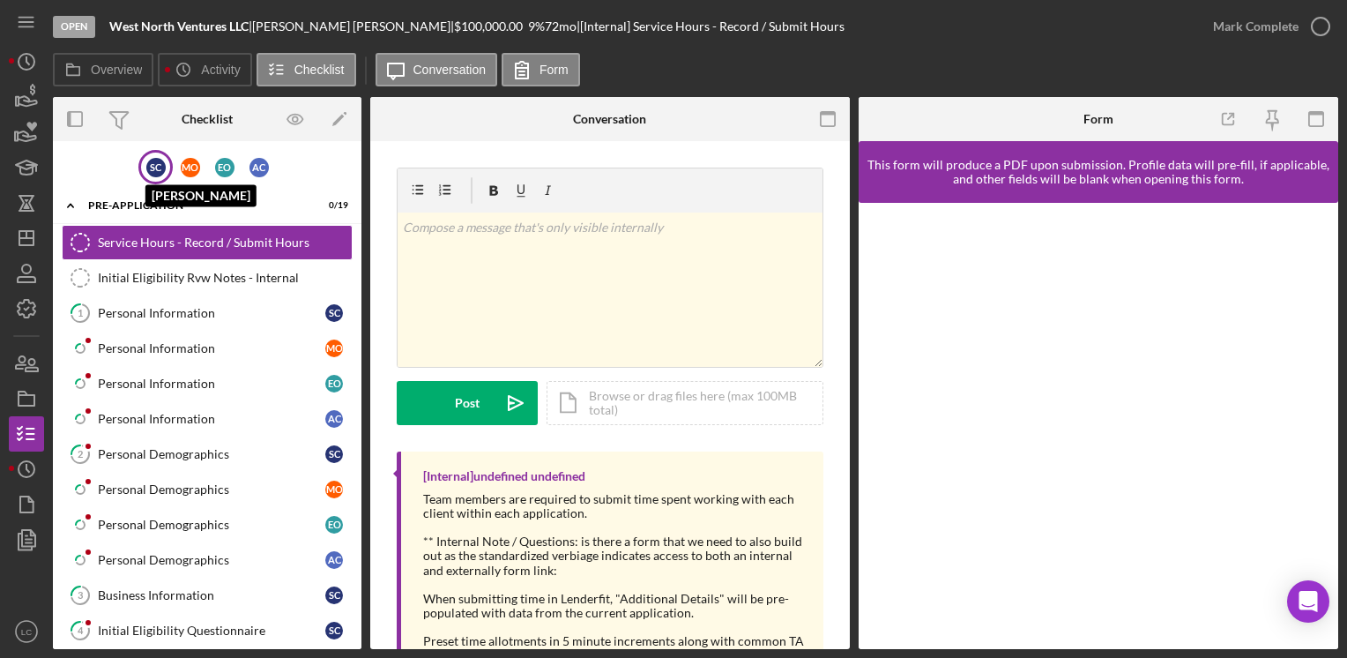
click at [155, 167] on div "S C" at bounding box center [155, 167] width 19 height 19
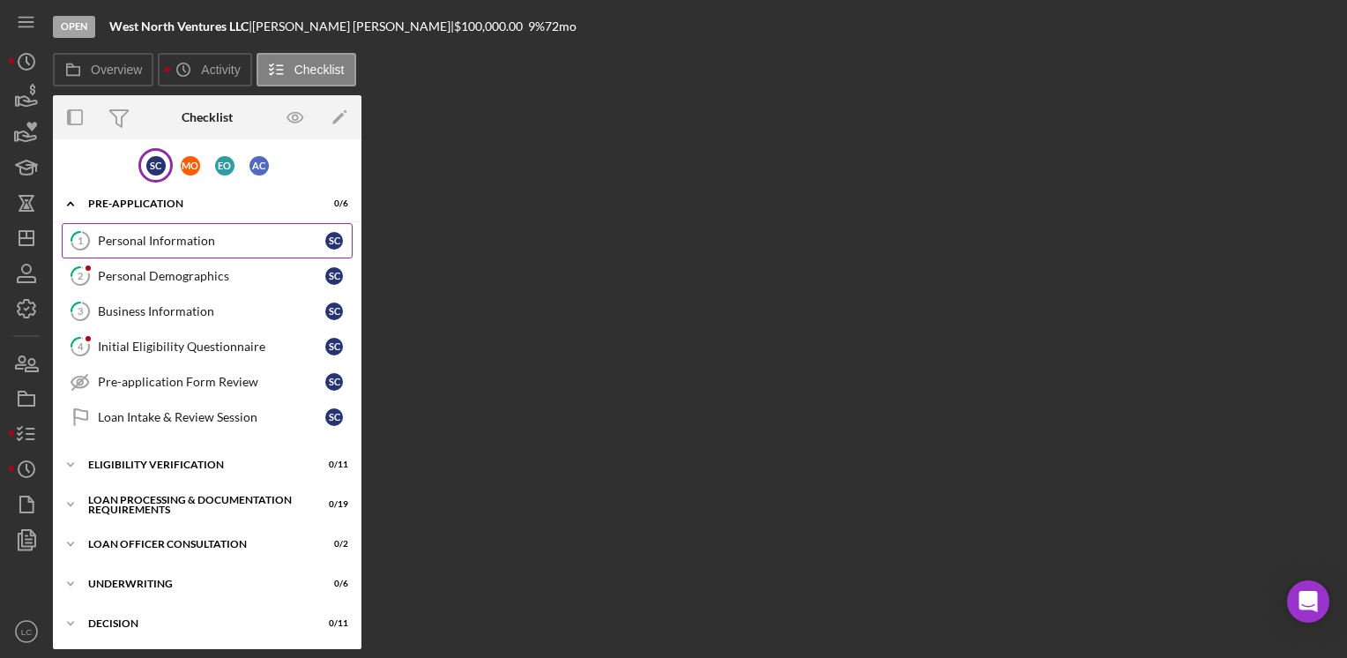
click at [106, 238] on div "Personal Information" at bounding box center [211, 241] width 227 height 14
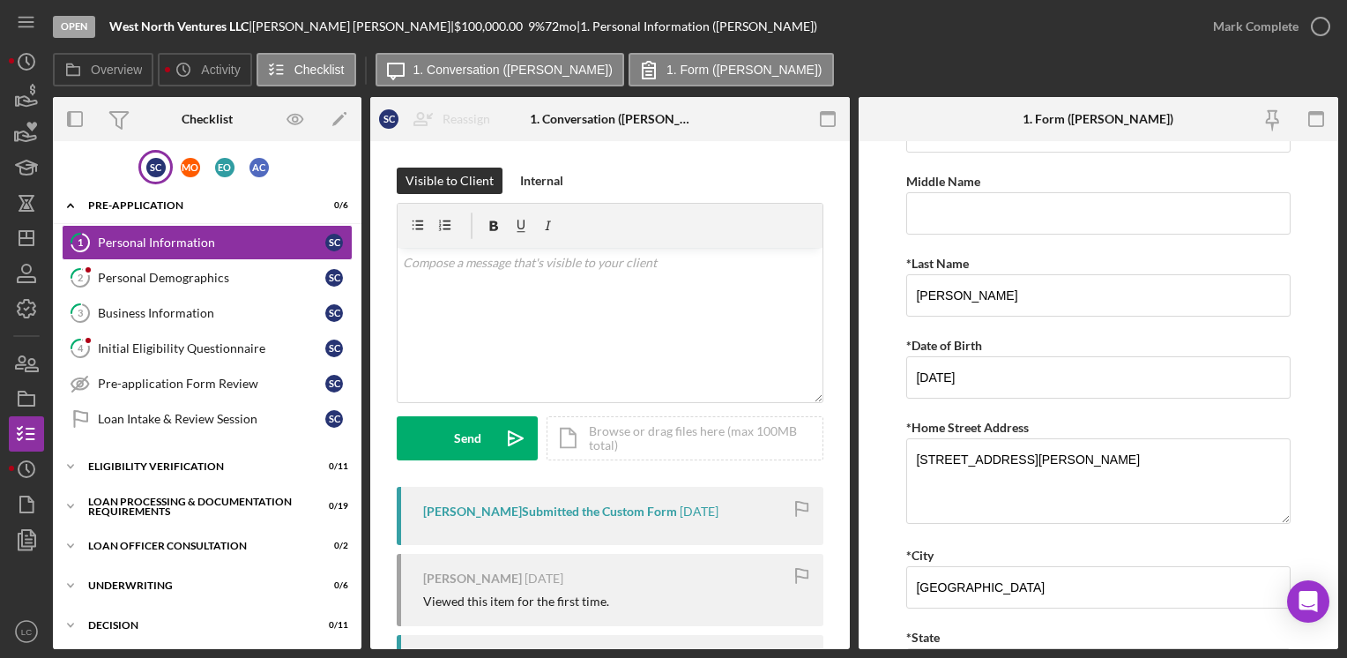
scroll to position [88, 0]
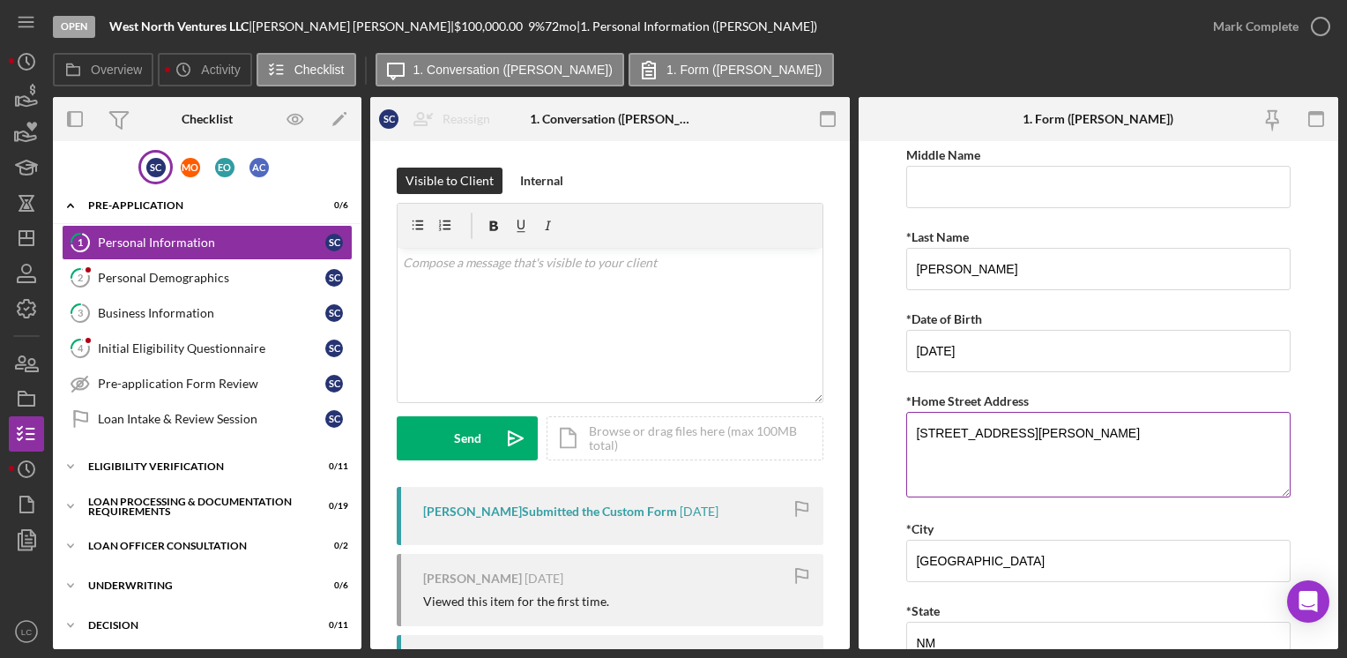
click at [1029, 428] on textarea "[STREET_ADDRESS][PERSON_NAME]" at bounding box center [1097, 454] width 383 height 85
type textarea "[STREET_ADDRESS][PERSON_NAME]"
click at [1324, 483] on form "*First Name [PERSON_NAME] Middle Name *Last Name [PERSON_NAME] *Date of Birth […" at bounding box center [1097, 395] width 479 height 508
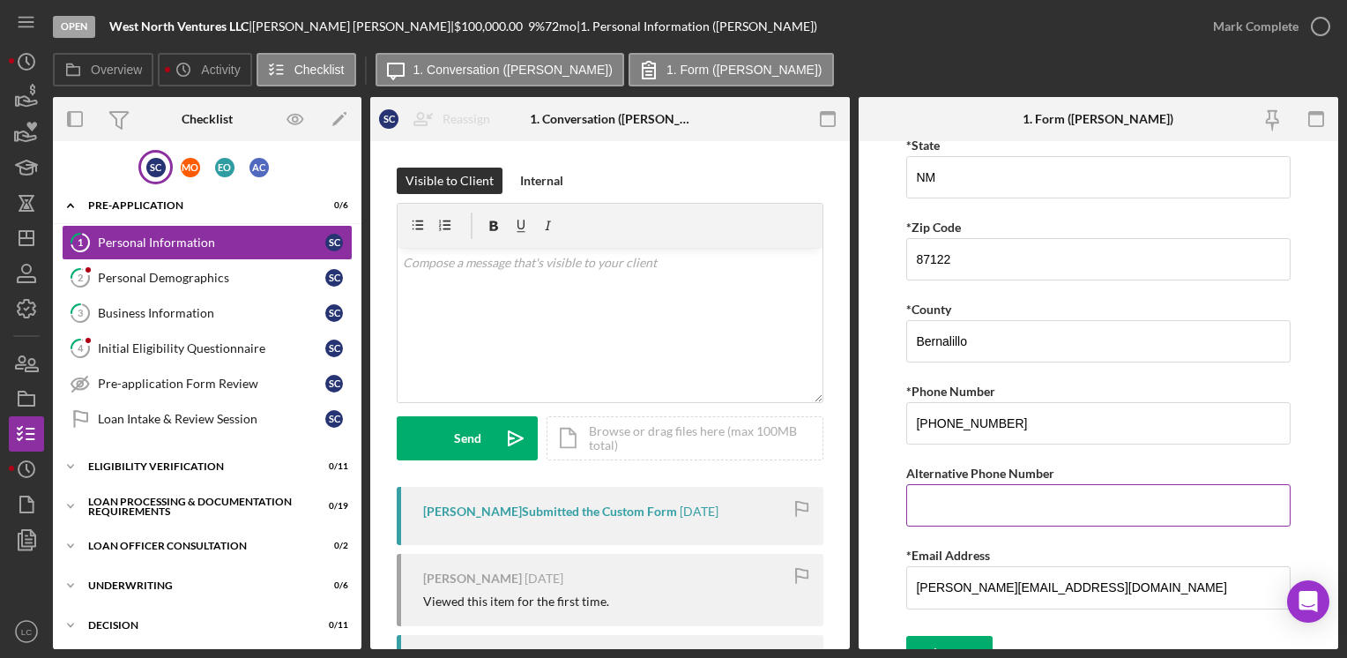
scroll to position [573, 0]
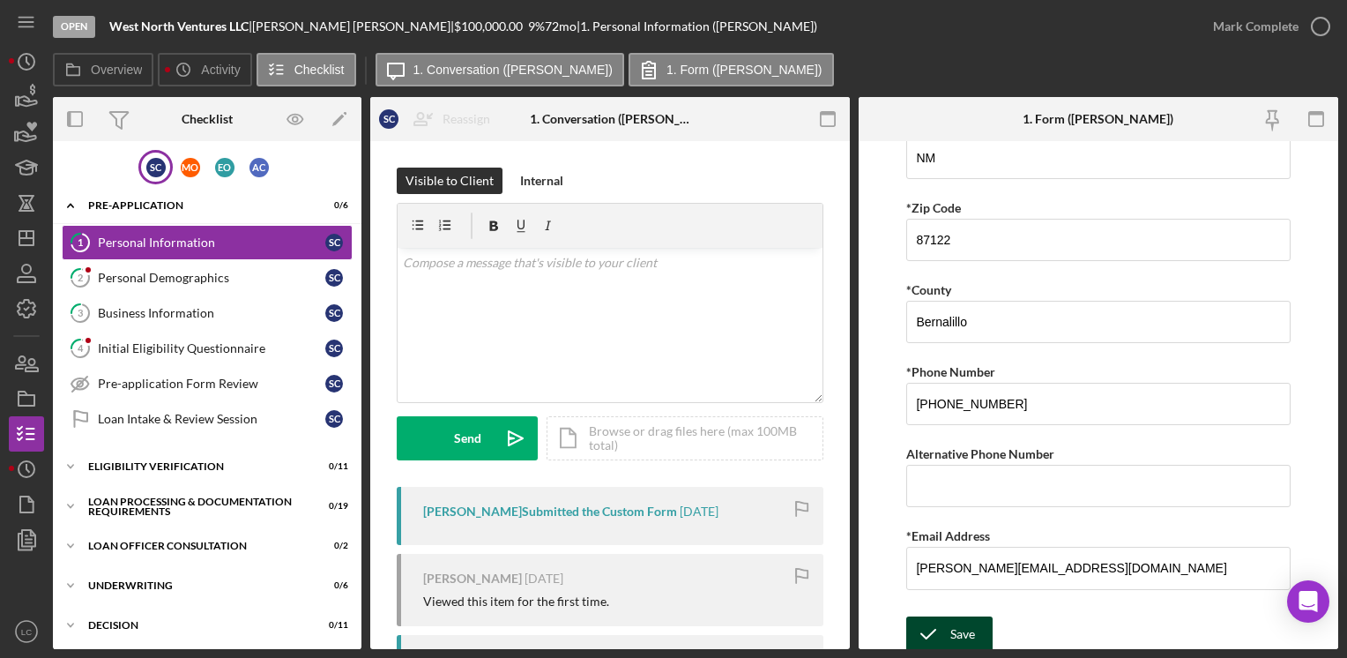
click at [973, 620] on div "Save" at bounding box center [962, 633] width 25 height 35
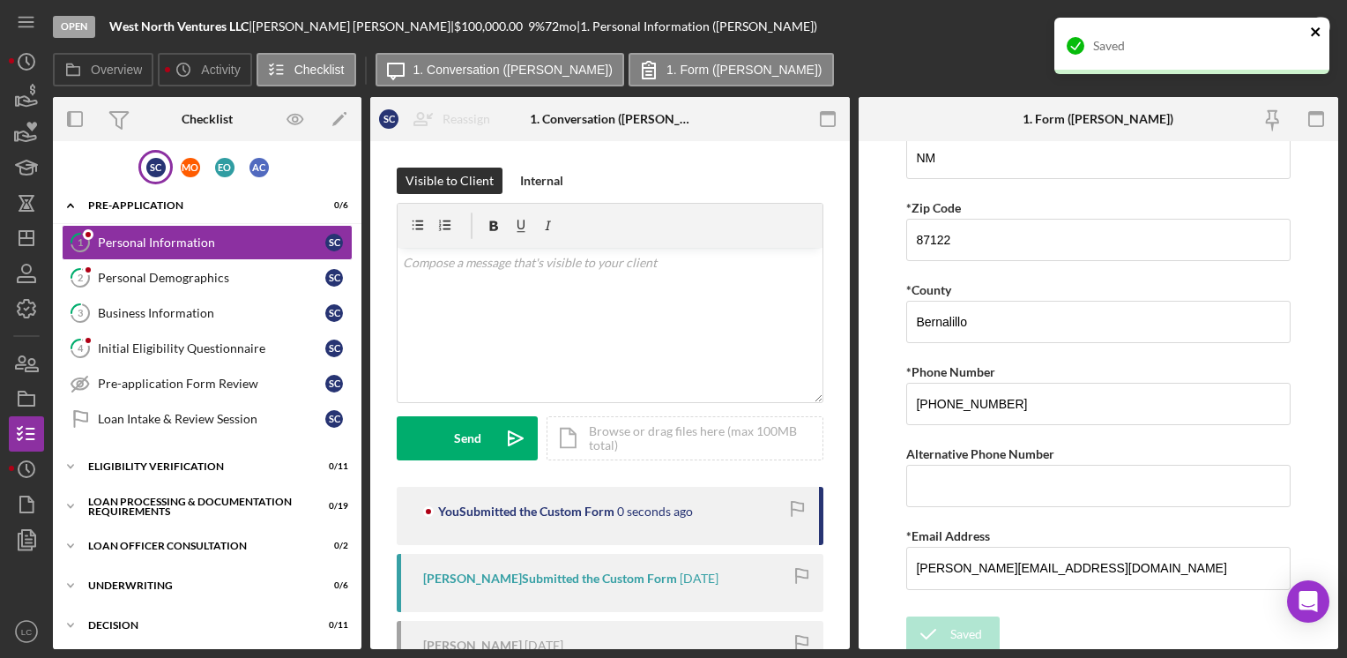
click at [1312, 25] on icon "close" at bounding box center [1316, 32] width 12 height 14
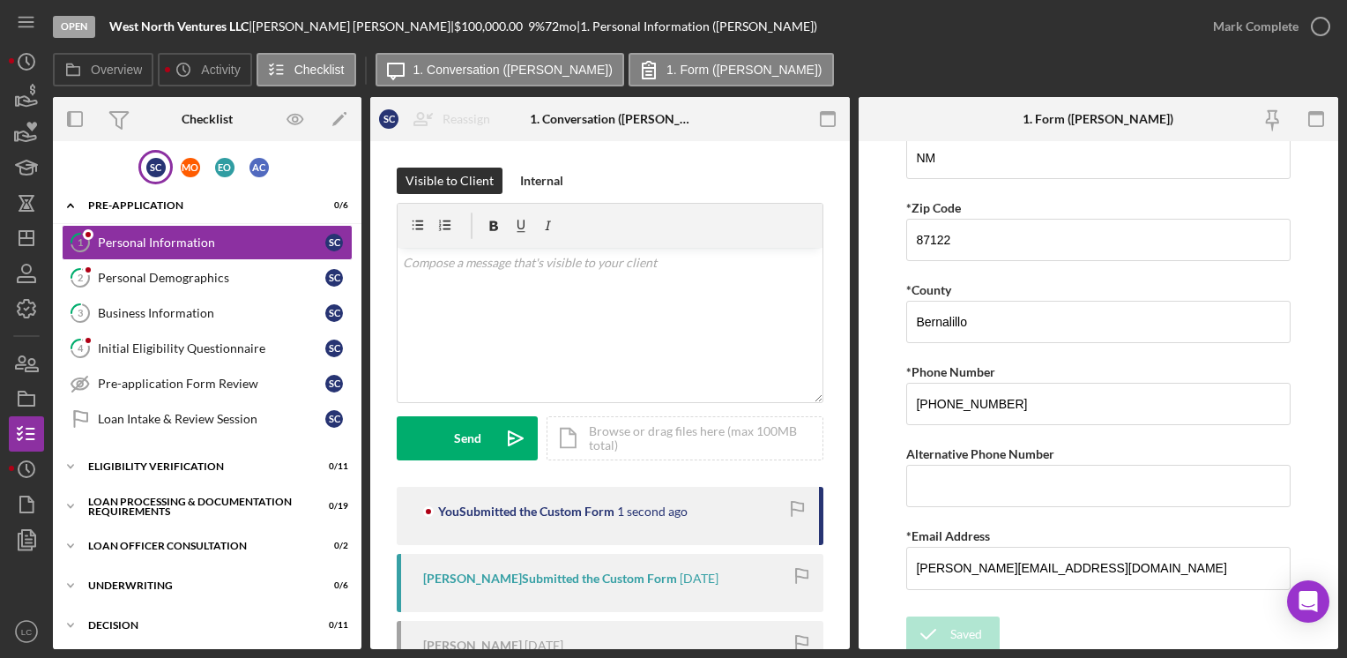
click at [1326, 16] on div "Saved" at bounding box center [1192, 17] width 282 height 7
click at [1316, 26] on icon "button" at bounding box center [1320, 26] width 44 height 44
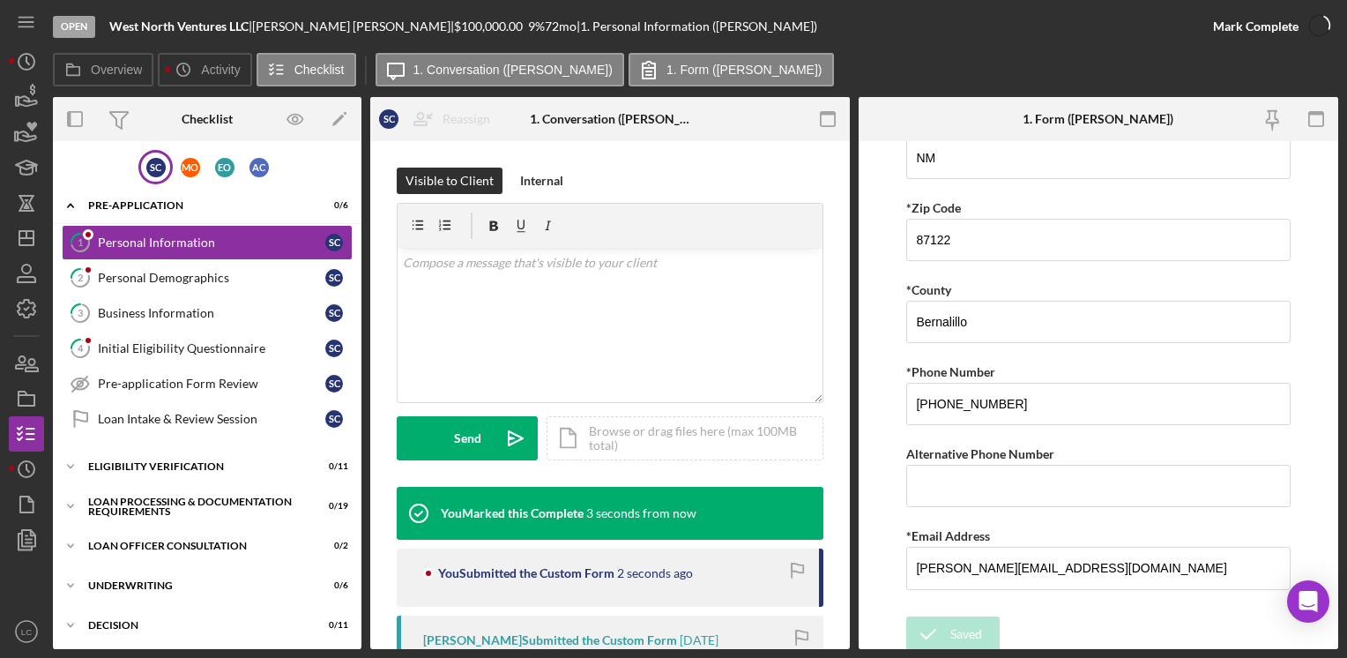
scroll to position [643, 0]
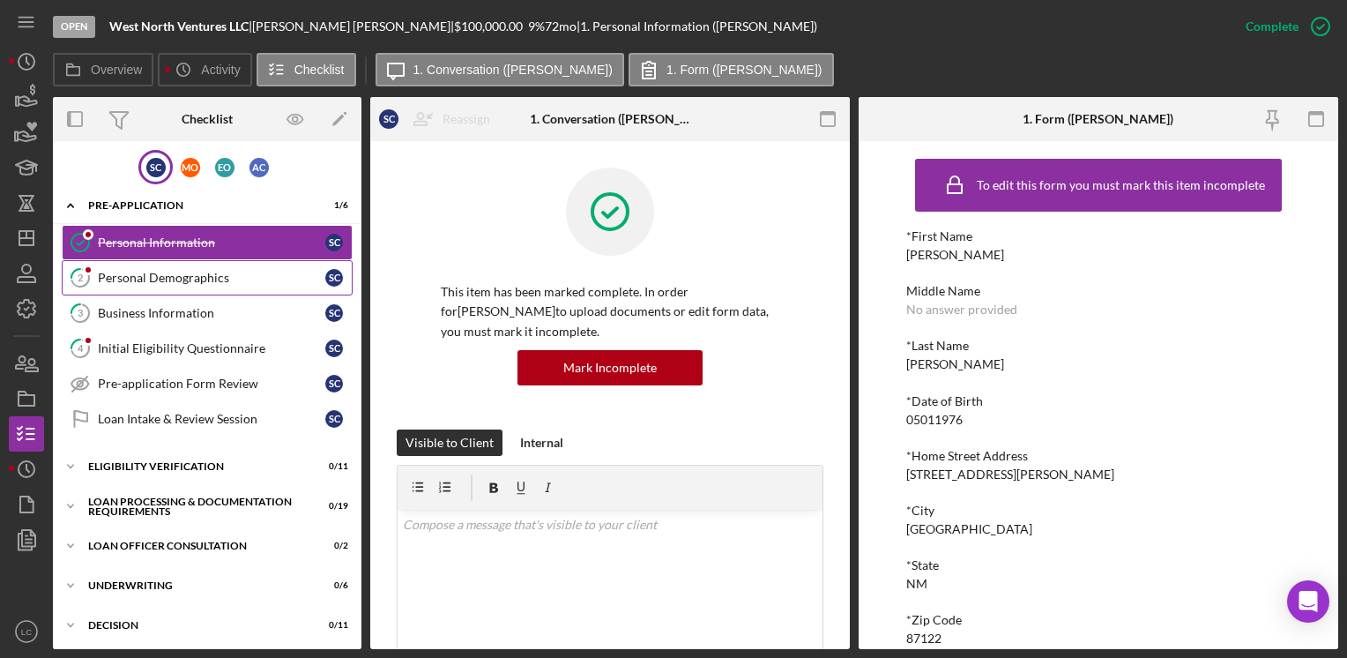
click at [124, 271] on div "Personal Demographics" at bounding box center [211, 278] width 227 height 14
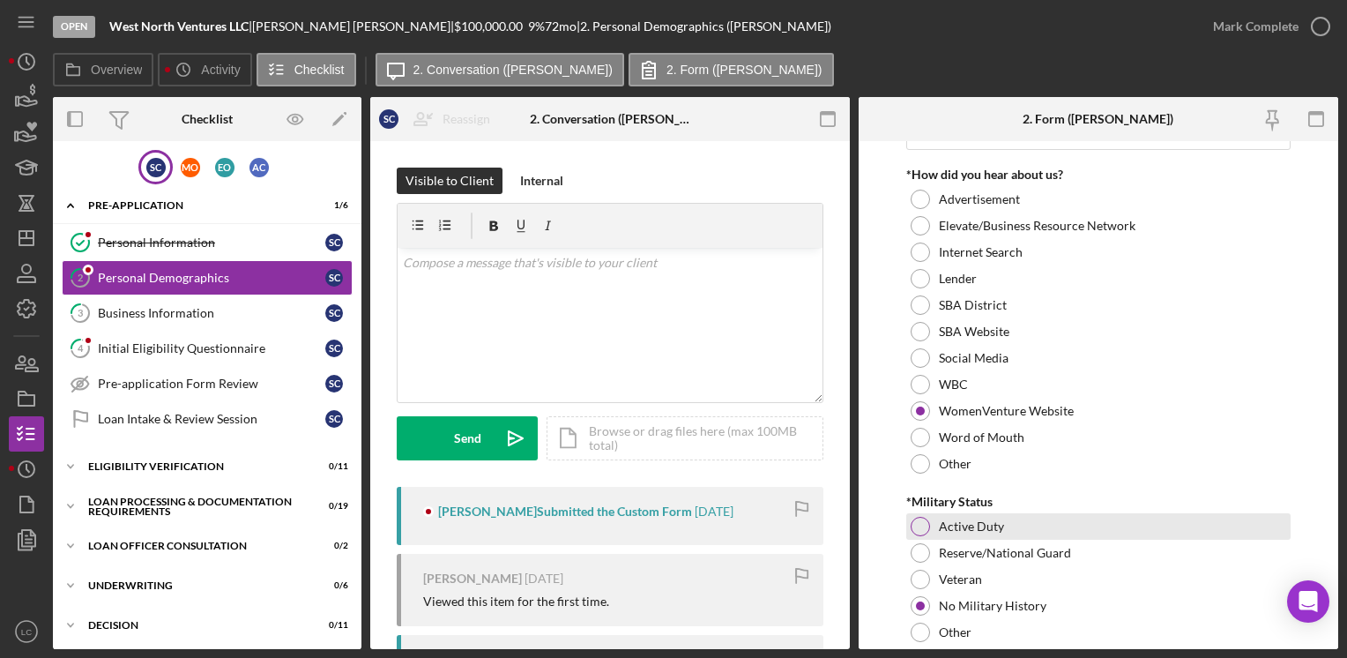
scroll to position [1823, 0]
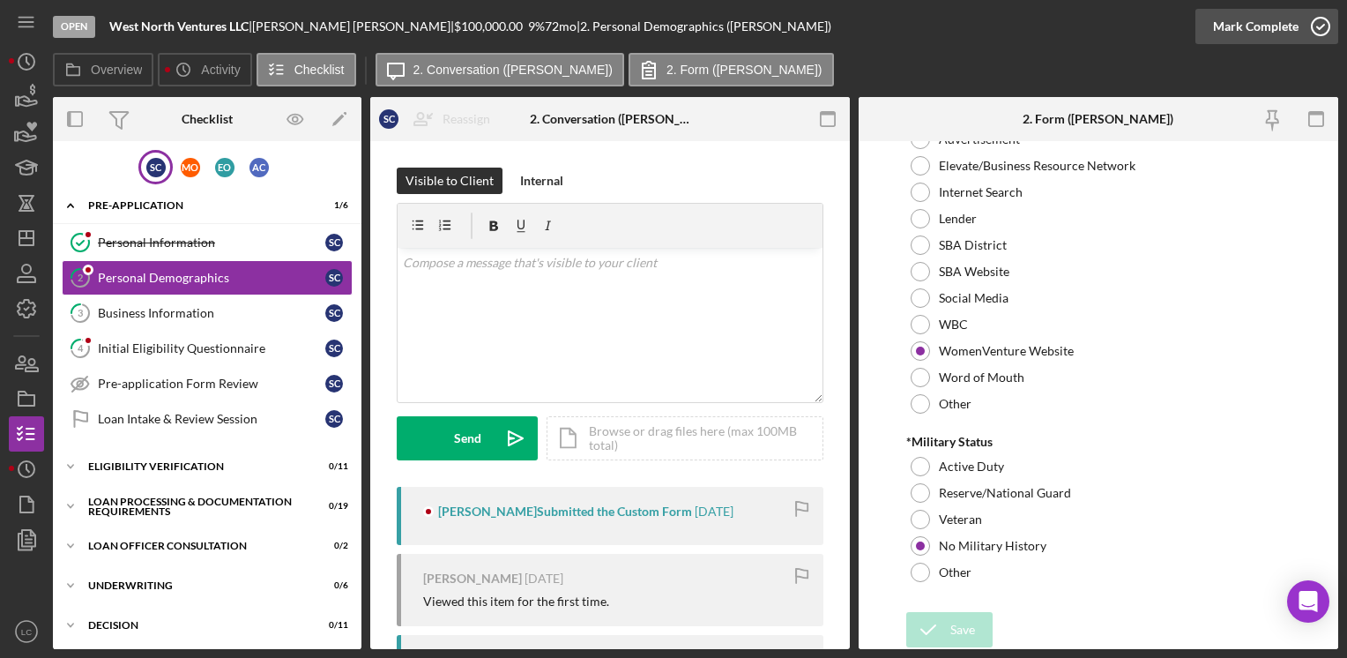
click at [1325, 21] on icon "button" at bounding box center [1320, 26] width 44 height 44
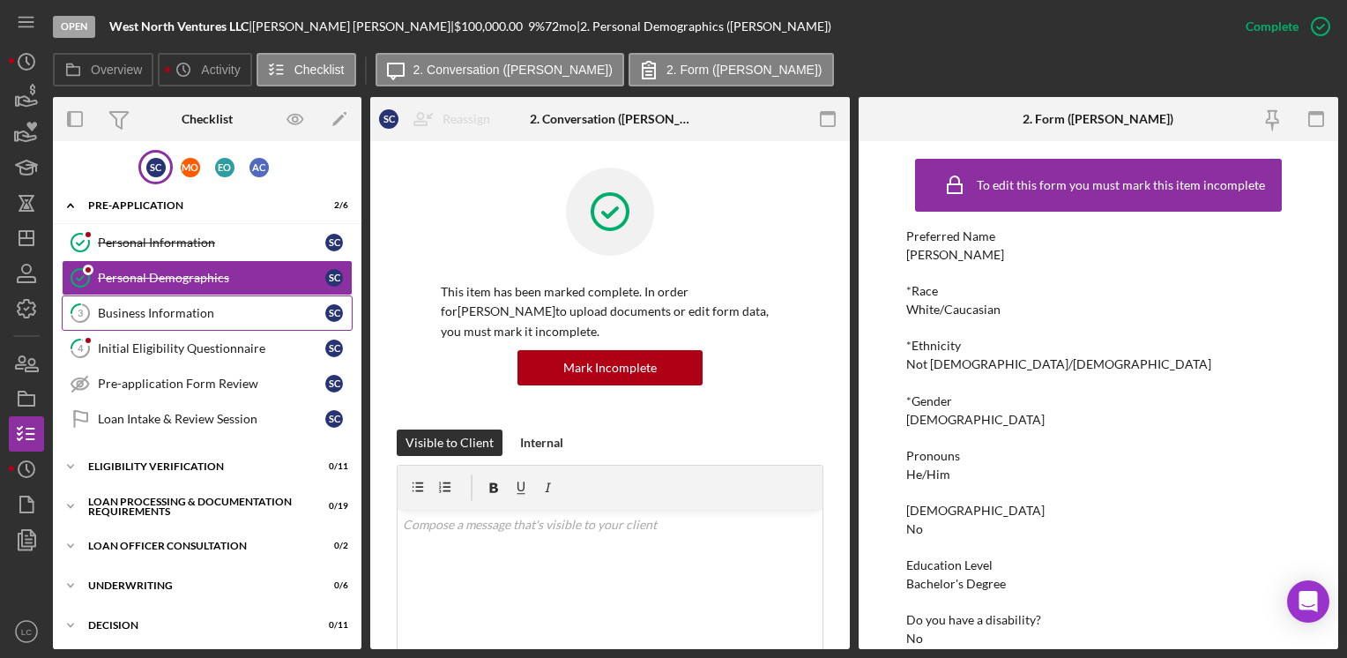
click at [159, 306] on div "Business Information" at bounding box center [211, 313] width 227 height 14
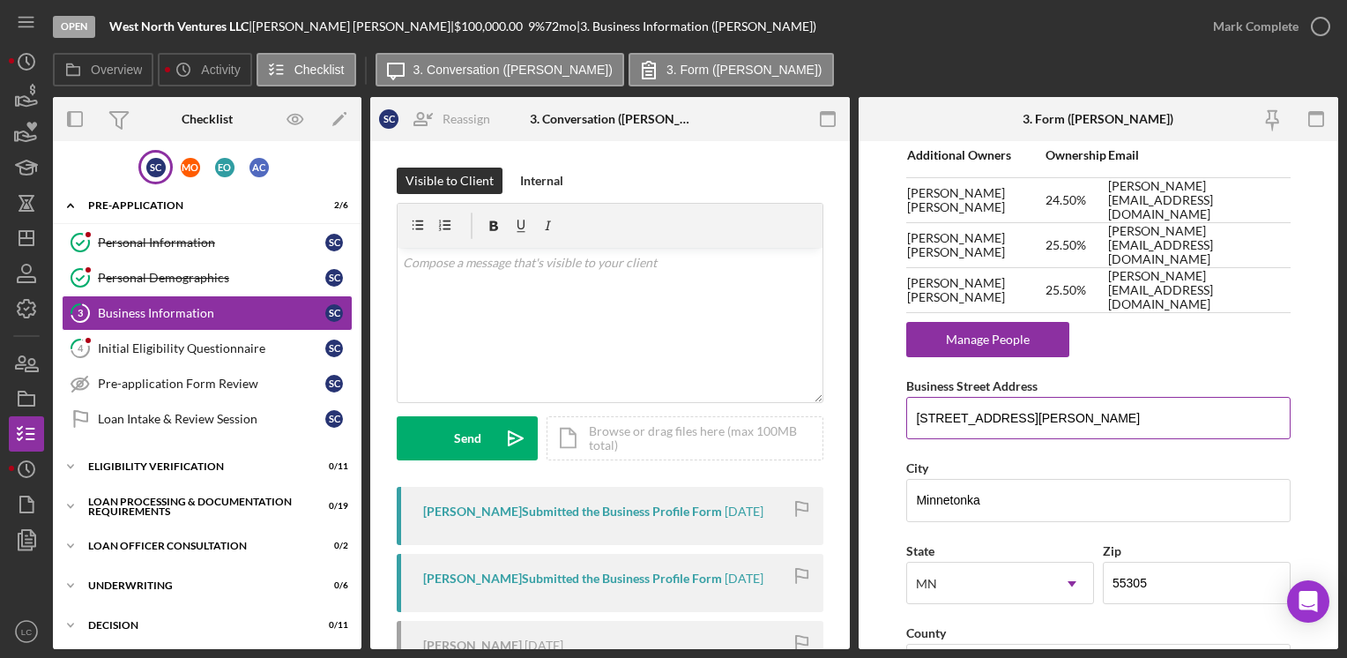
scroll to position [1146, 0]
click at [1026, 408] on input "[STREET_ADDRESS][PERSON_NAME]" at bounding box center [1097, 417] width 383 height 42
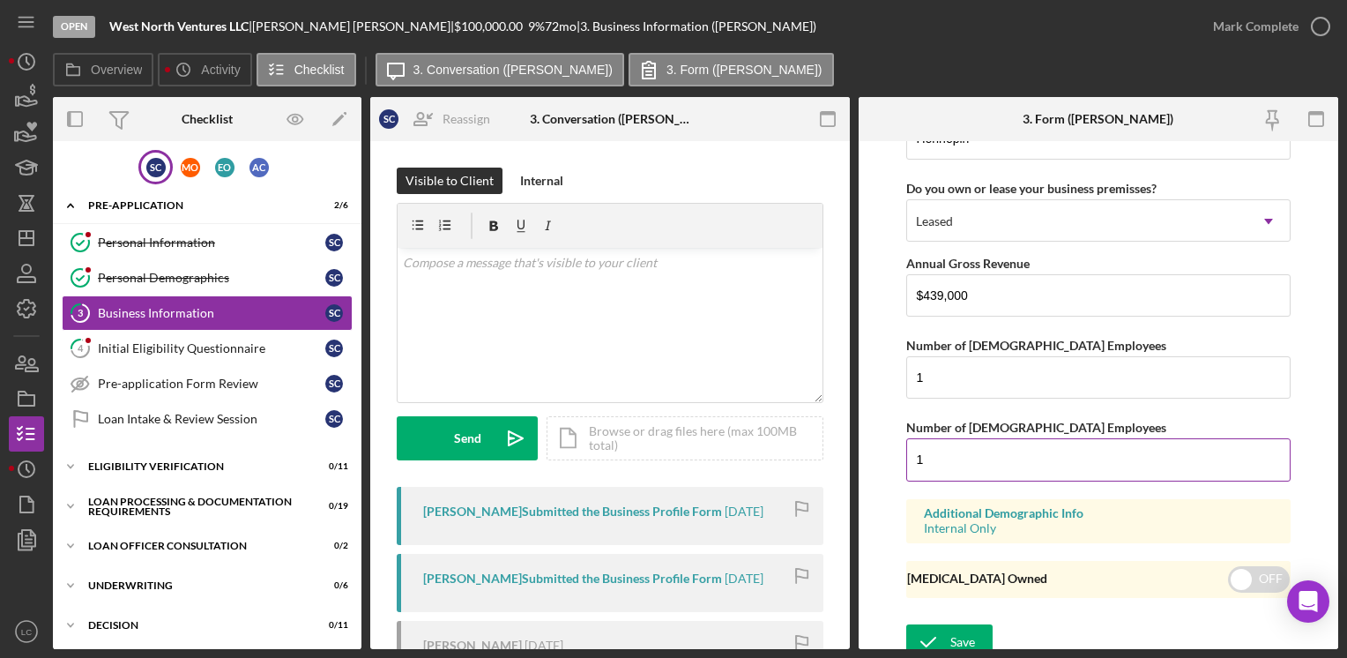
scroll to position [2089, 0]
type input "[STREET_ADDRESS][PERSON_NAME]"
click at [951, 629] on div "Save" at bounding box center [962, 640] width 25 height 35
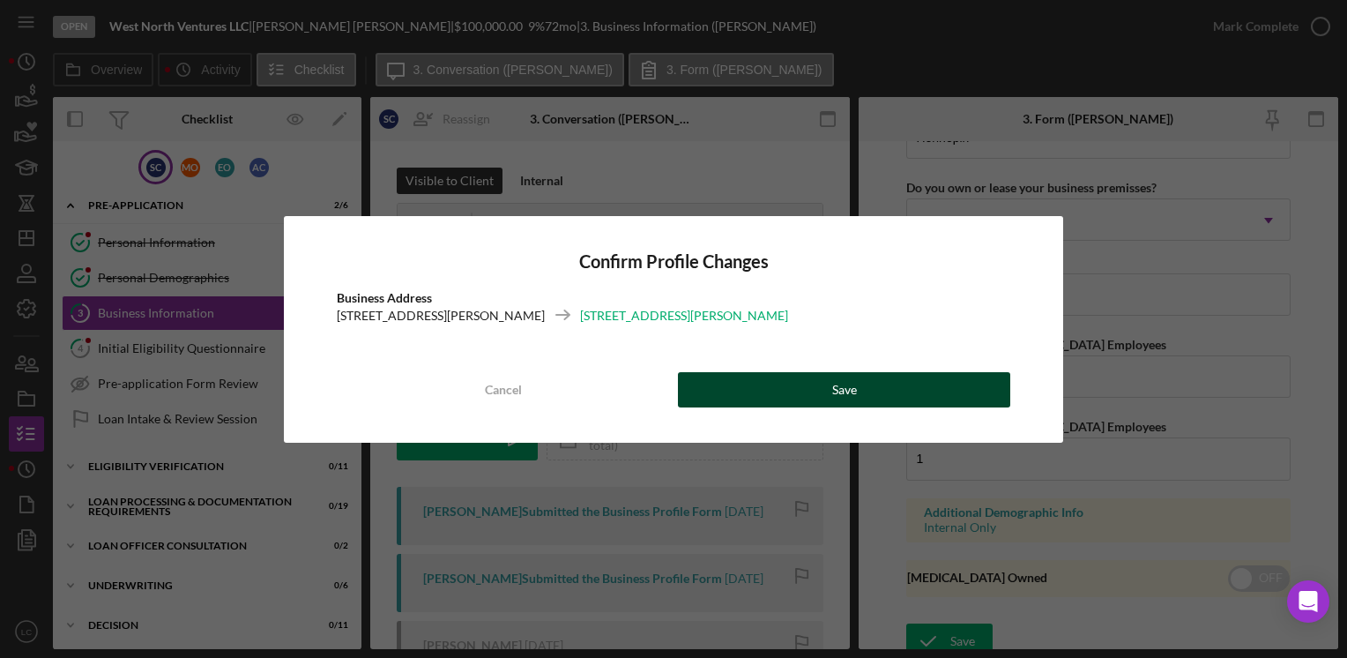
click at [926, 388] on button "Save" at bounding box center [844, 389] width 332 height 35
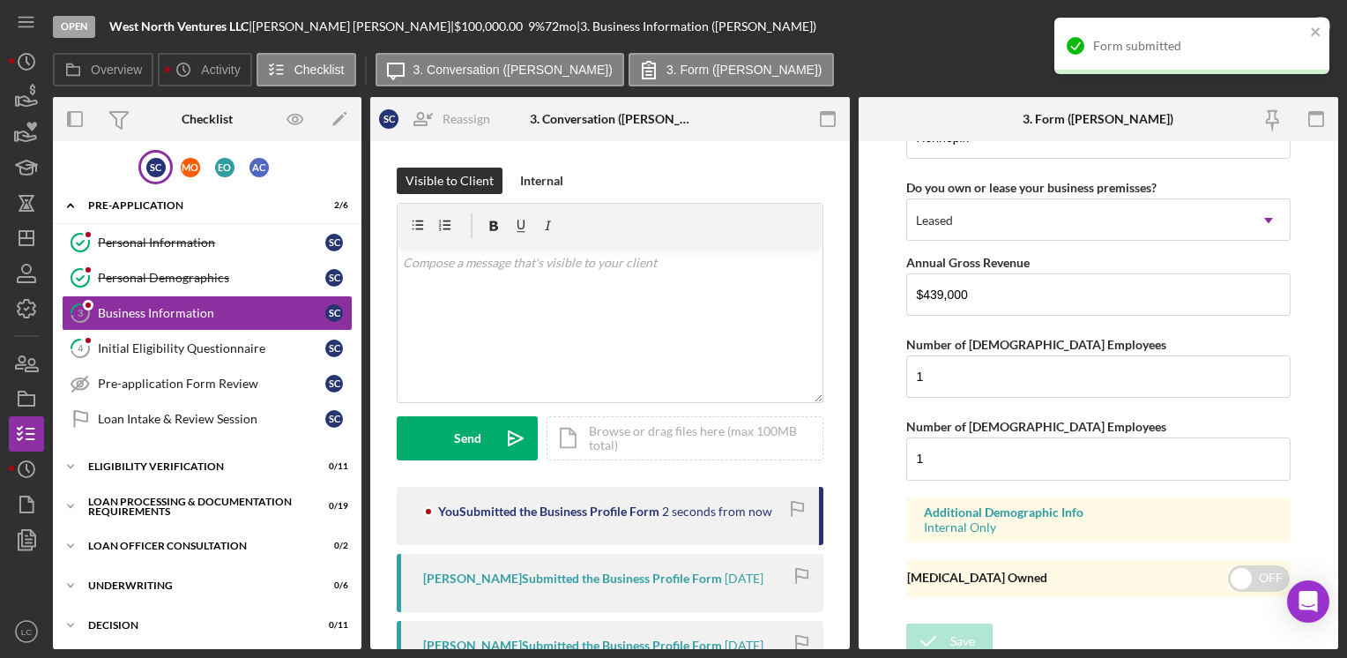
click at [1313, 23] on div "Form submitted" at bounding box center [1191, 46] width 275 height 56
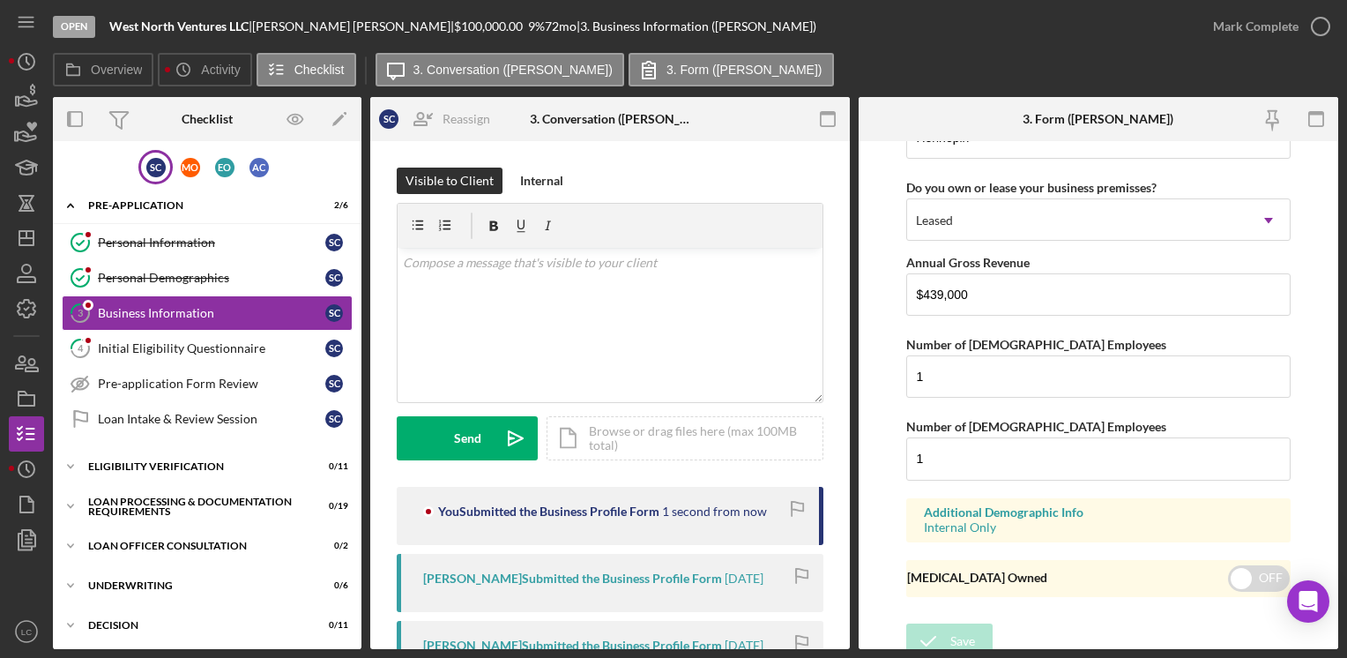
click at [1313, 23] on div "Form submitted" at bounding box center [1192, 53] width 282 height 78
click at [1309, 23] on icon "button" at bounding box center [1320, 26] width 44 height 44
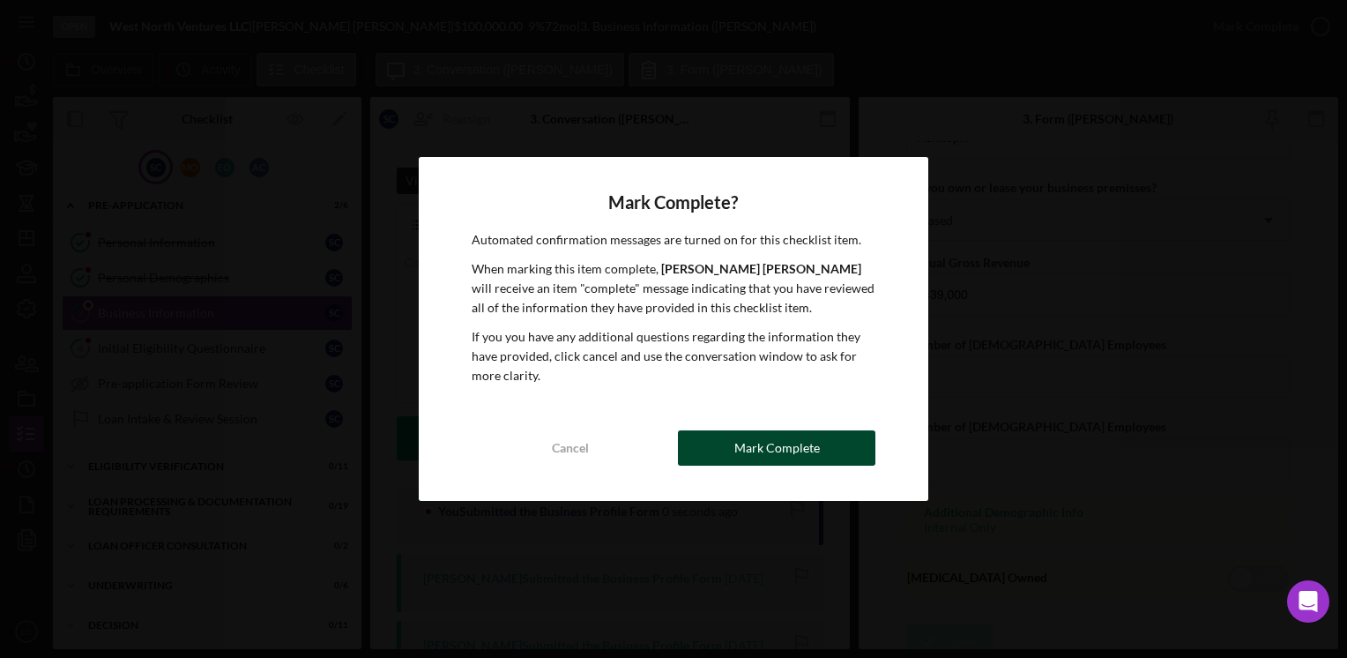
click at [814, 448] on div "Mark Complete" at bounding box center [776, 447] width 85 height 35
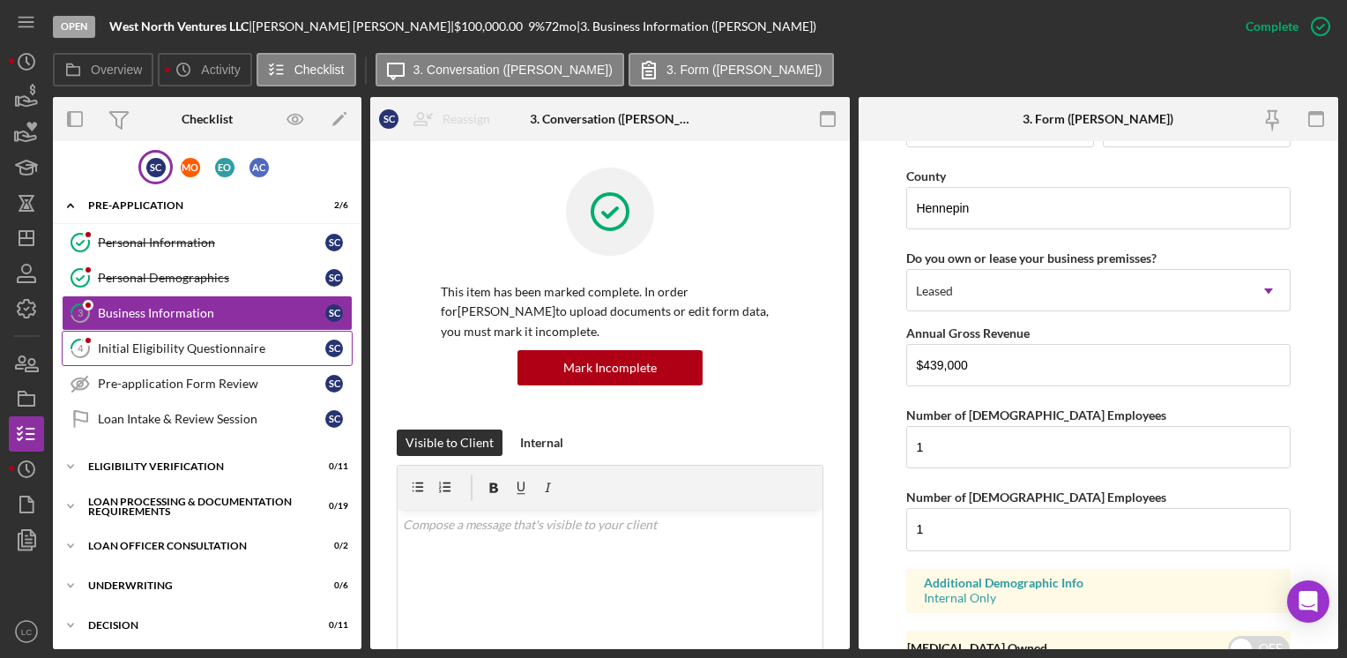
scroll to position [1311, 0]
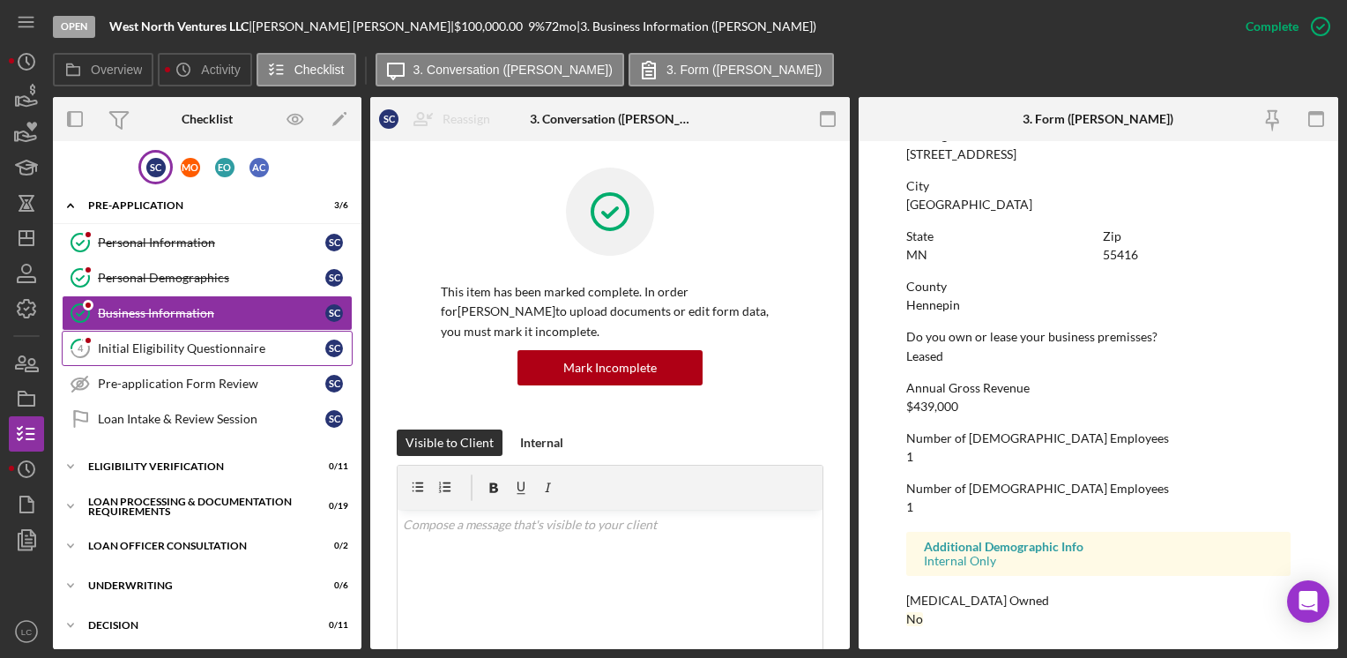
click at [175, 360] on link "4 Initial Eligibility Questionnaire S C" at bounding box center [207, 348] width 291 height 35
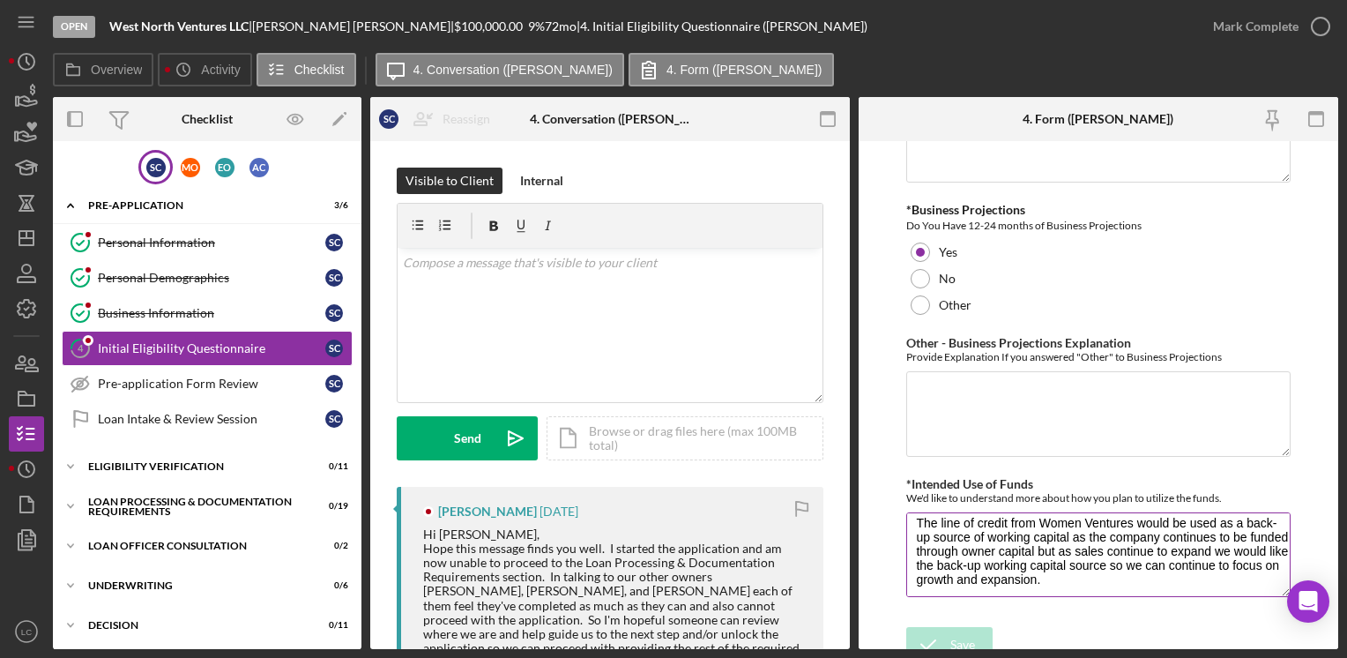
scroll to position [14, 0]
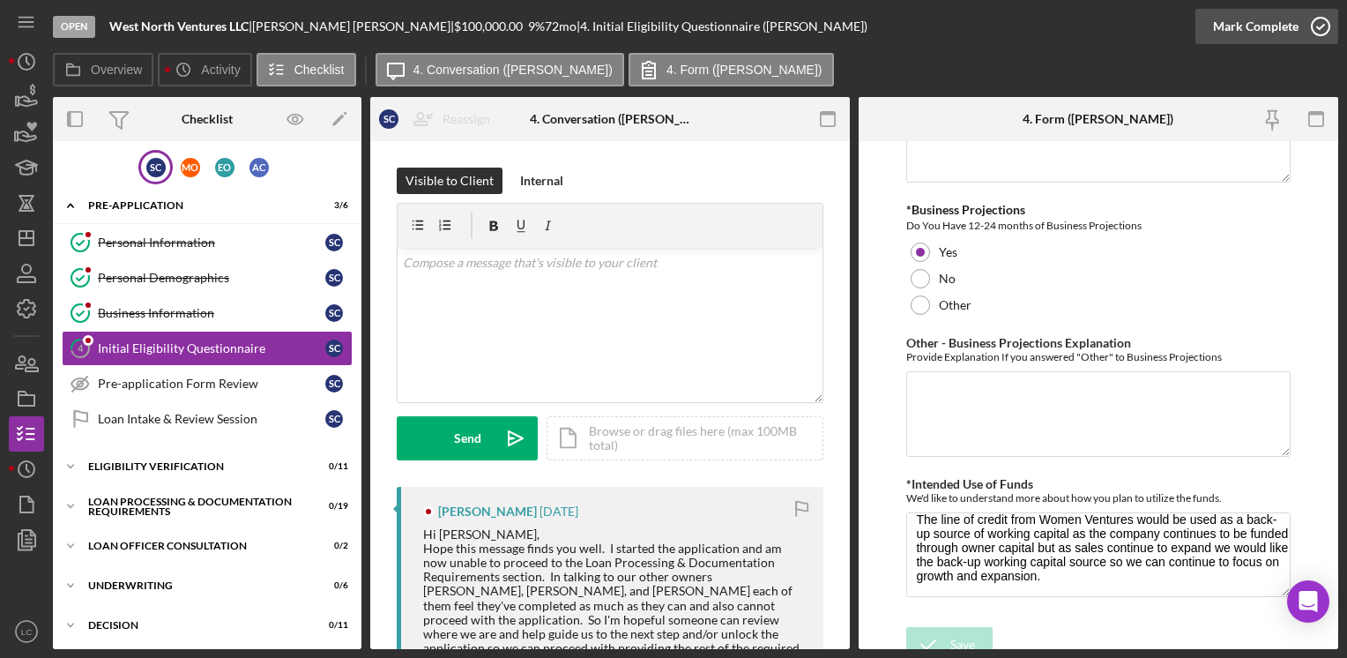
click at [1314, 27] on icon "button" at bounding box center [1320, 26] width 44 height 44
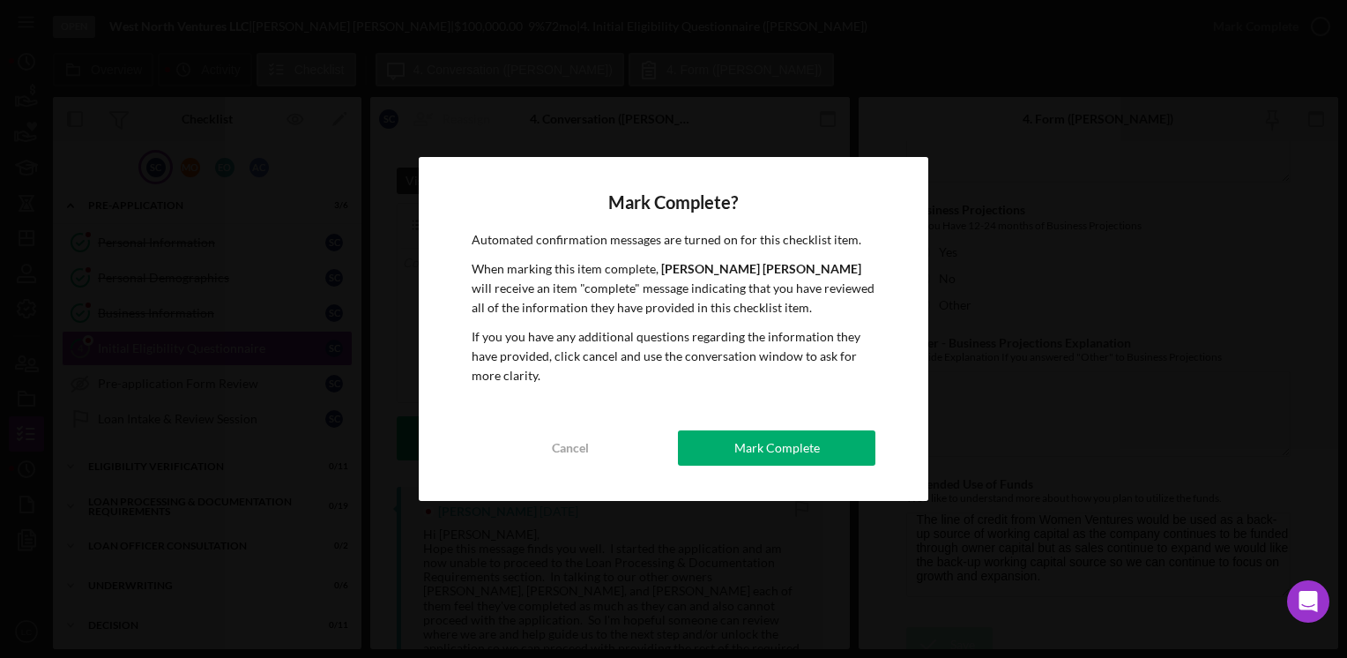
click at [759, 442] on div "Mark Complete" at bounding box center [776, 447] width 85 height 35
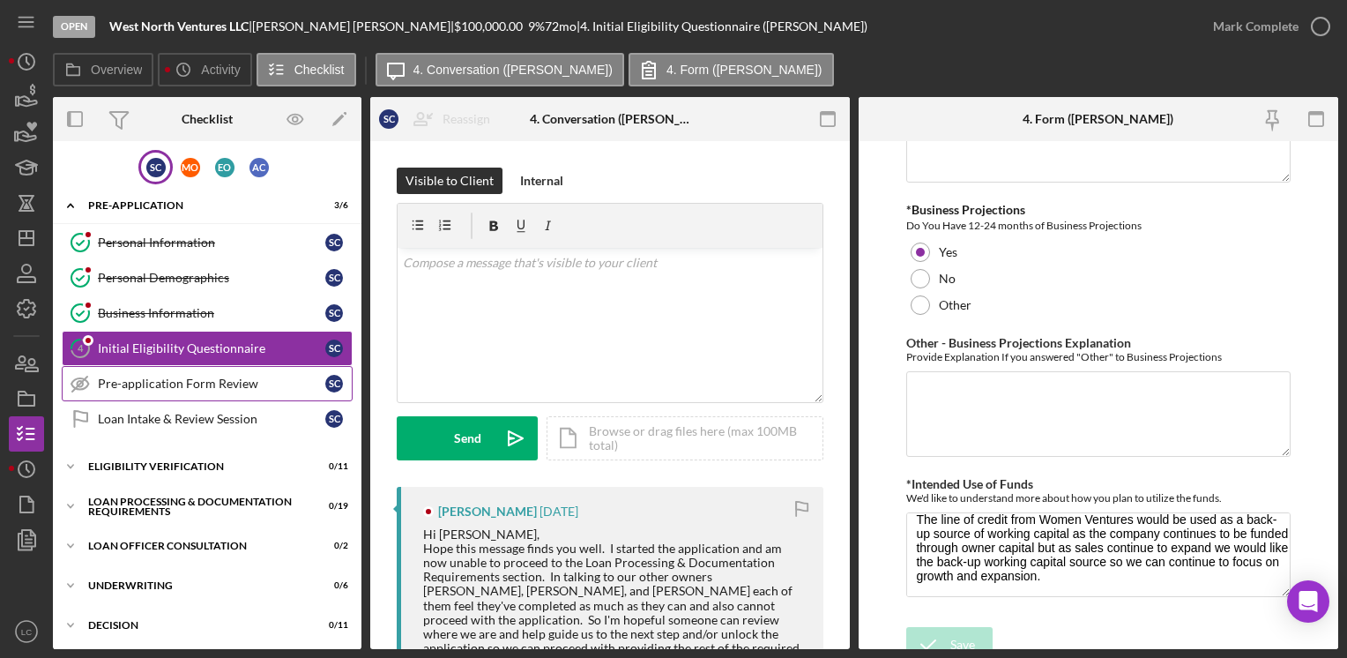
scroll to position [3402, 0]
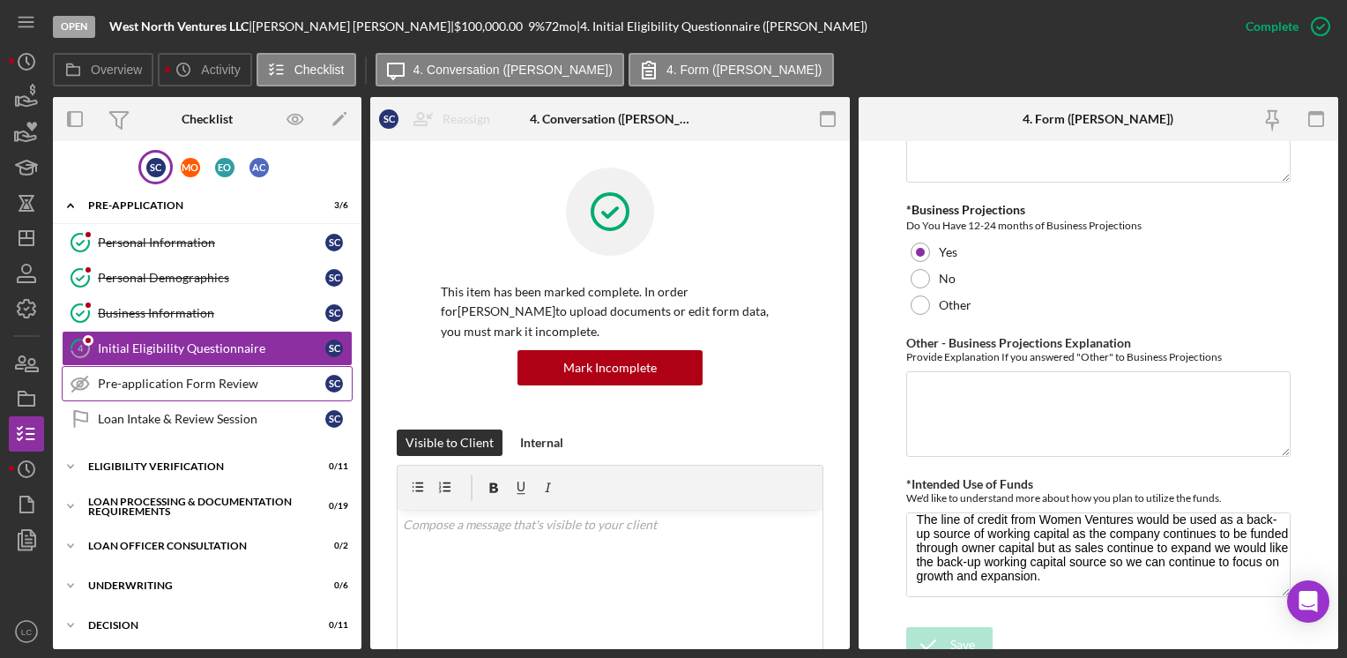
click at [156, 382] on div "Pre-application Form Review" at bounding box center [211, 383] width 227 height 14
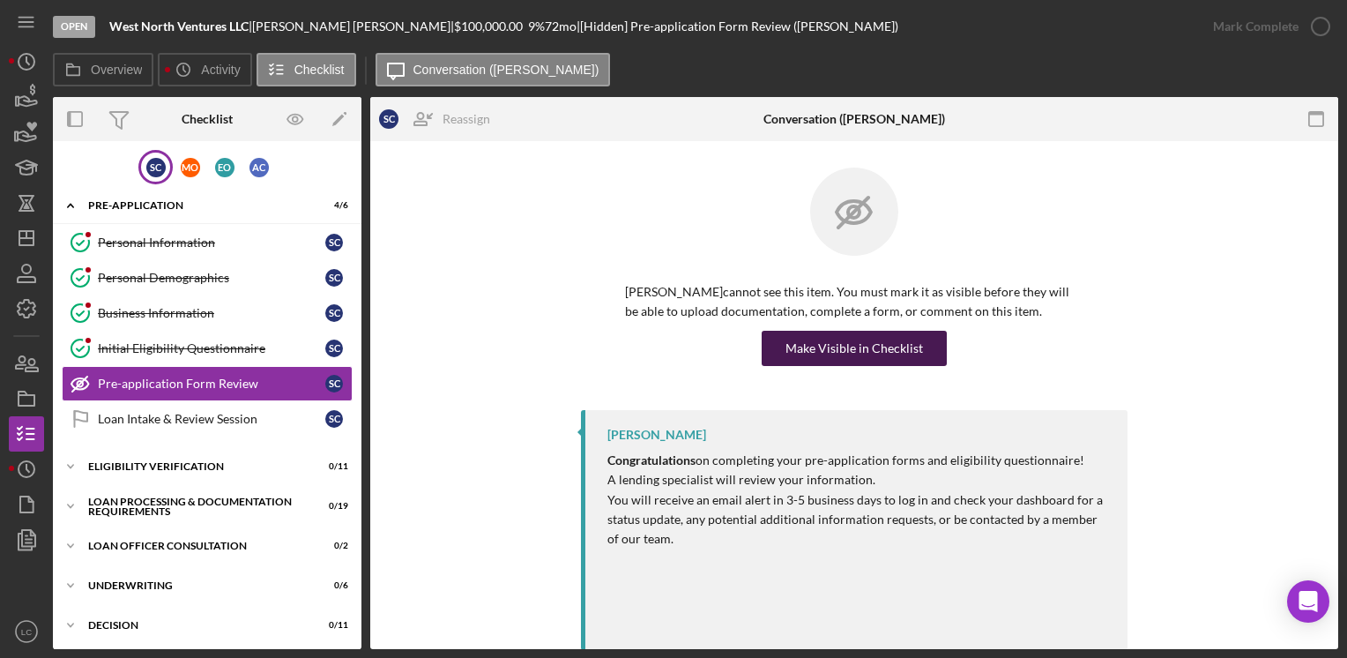
click at [811, 360] on div "Make Visible in Checklist" at bounding box center [853, 348] width 137 height 35
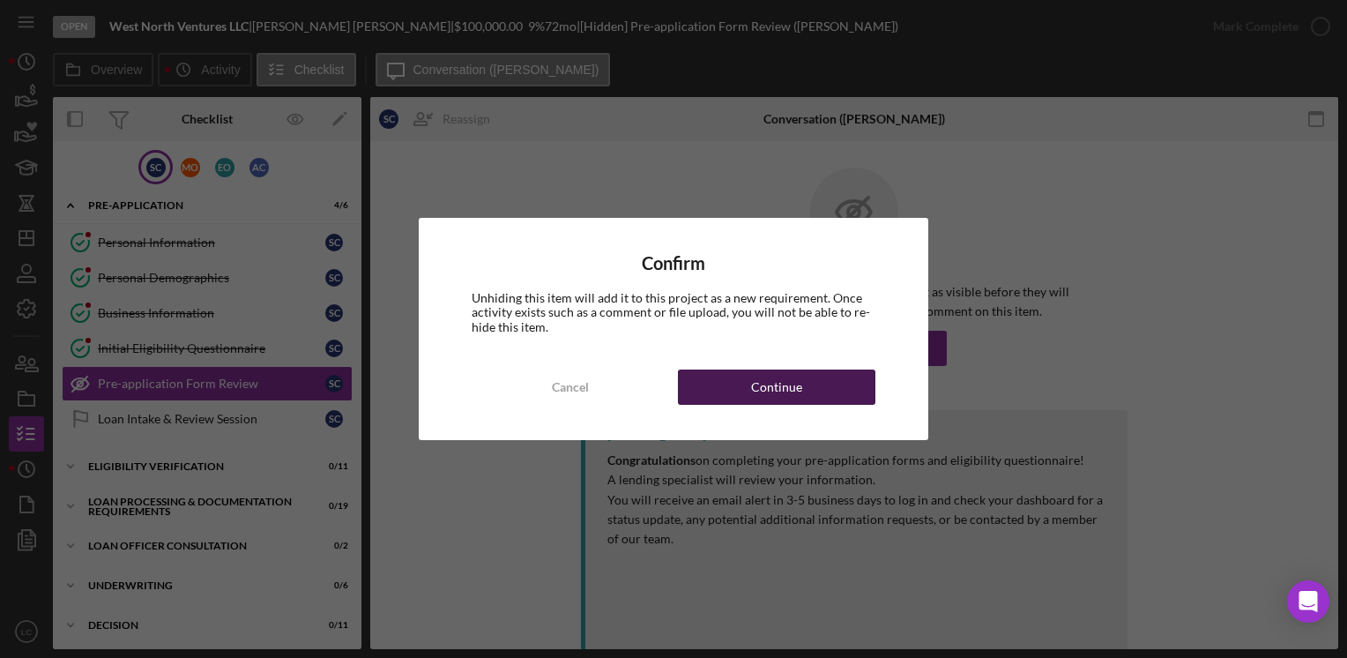
click at [718, 401] on button "Continue" at bounding box center [776, 386] width 197 height 35
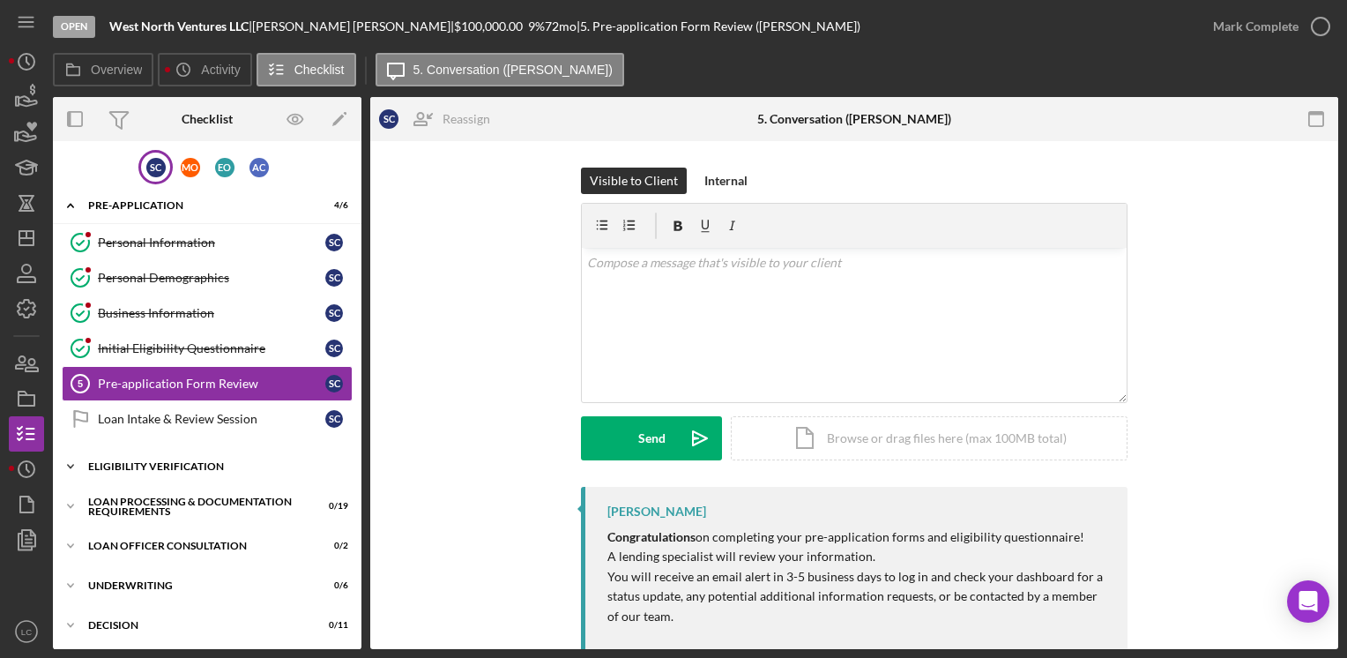
click at [114, 457] on div "Icon/Expander Eligibility Verification 0 / 11" at bounding box center [207, 466] width 308 height 35
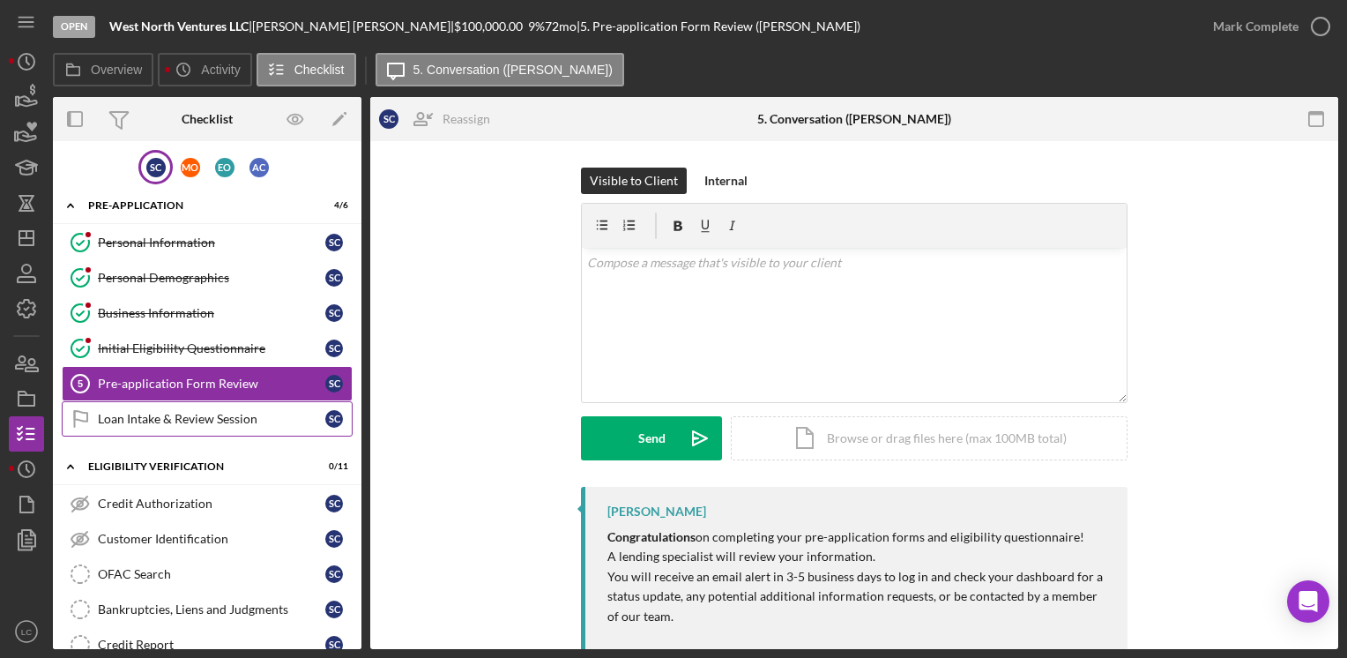
click at [149, 415] on div "Loan Intake & Review Session" at bounding box center [211, 419] width 227 height 14
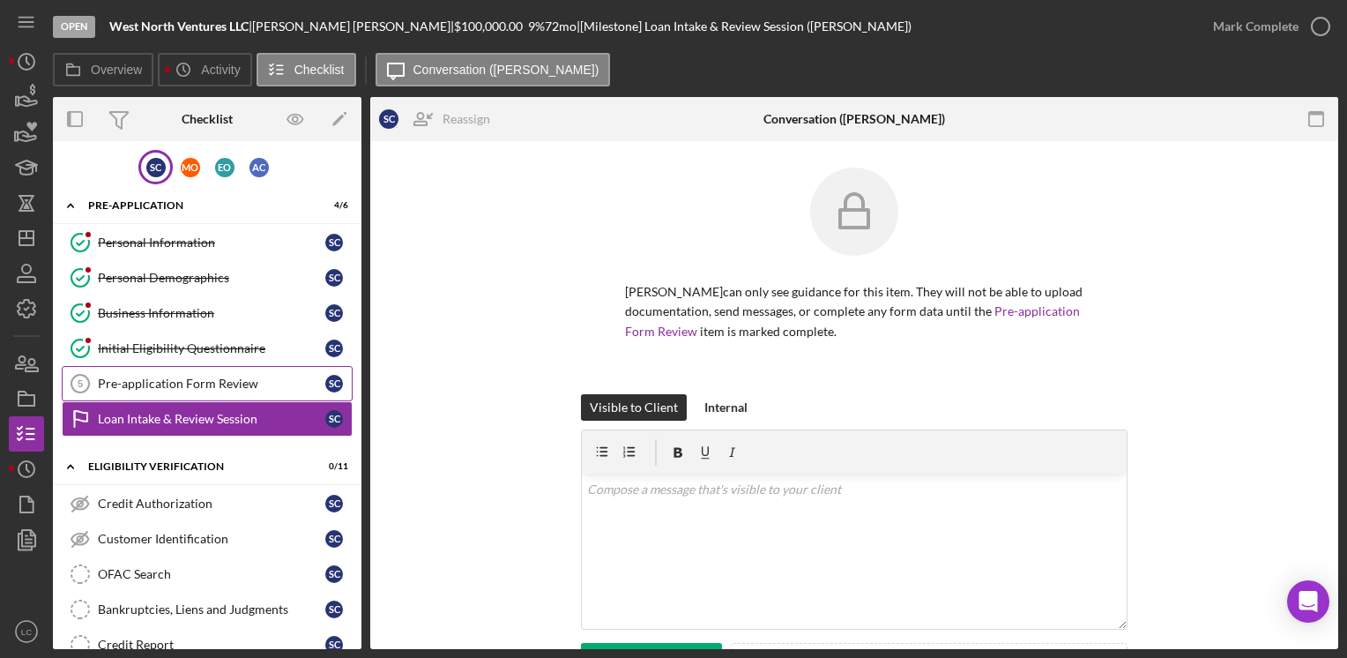
click at [171, 387] on div "Pre-application Form Review" at bounding box center [211, 383] width 227 height 14
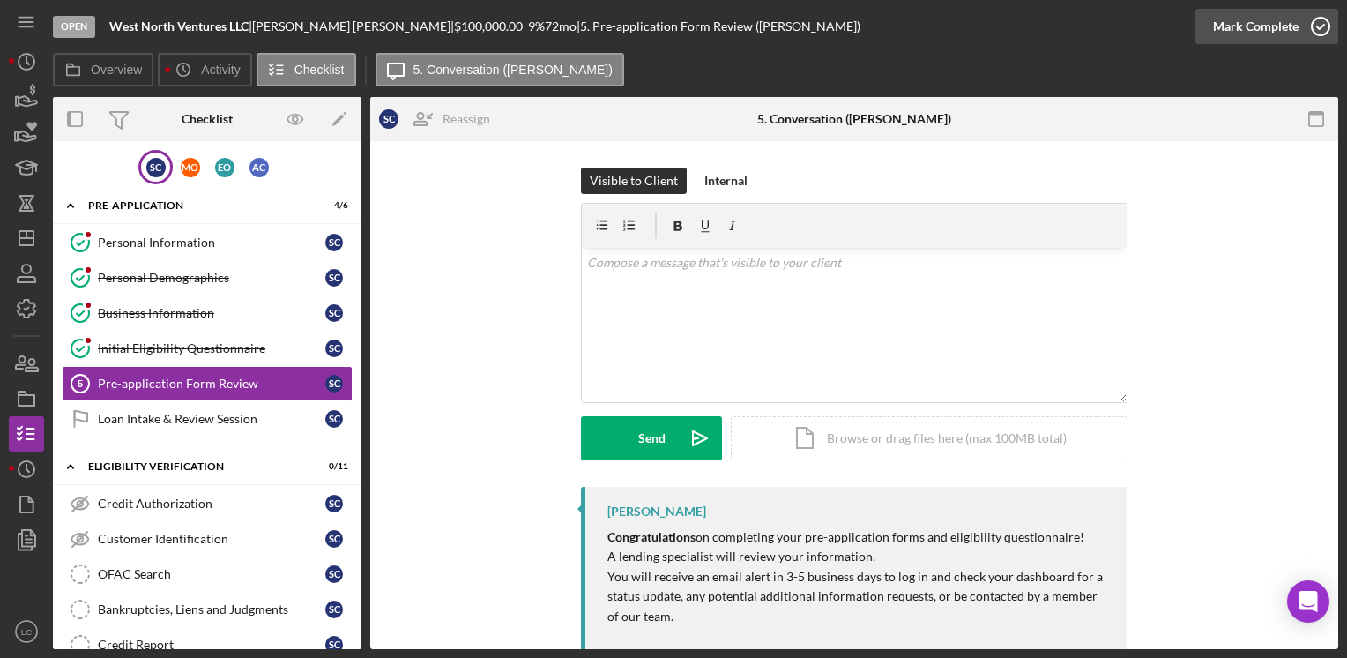
click at [1311, 21] on icon "button" at bounding box center [1320, 26] width 44 height 44
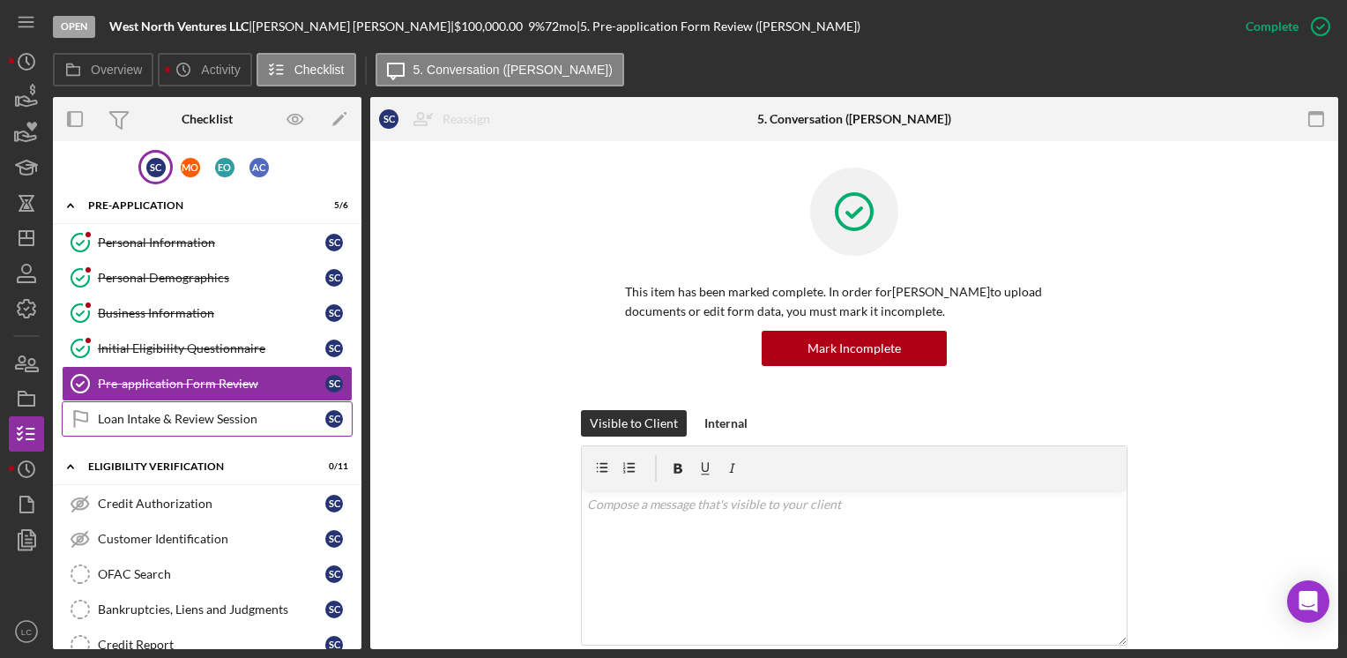
click at [134, 430] on link "Loan Intake & Review Session Loan Intake & Review Session S C" at bounding box center [207, 418] width 291 height 35
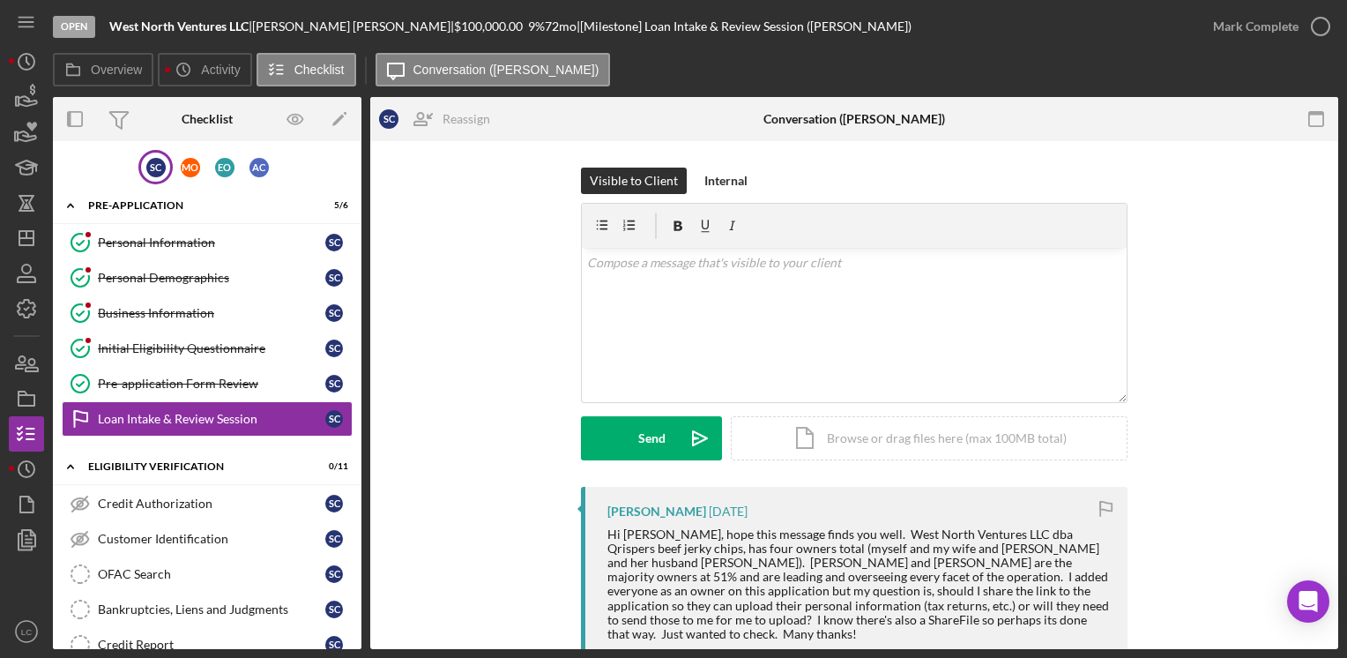
click at [557, 266] on div "Visible to Client Internal v Color teal Color pink Remove color Add row above A…" at bounding box center [854, 326] width 915 height 319
click at [644, 263] on p at bounding box center [854, 262] width 535 height 19
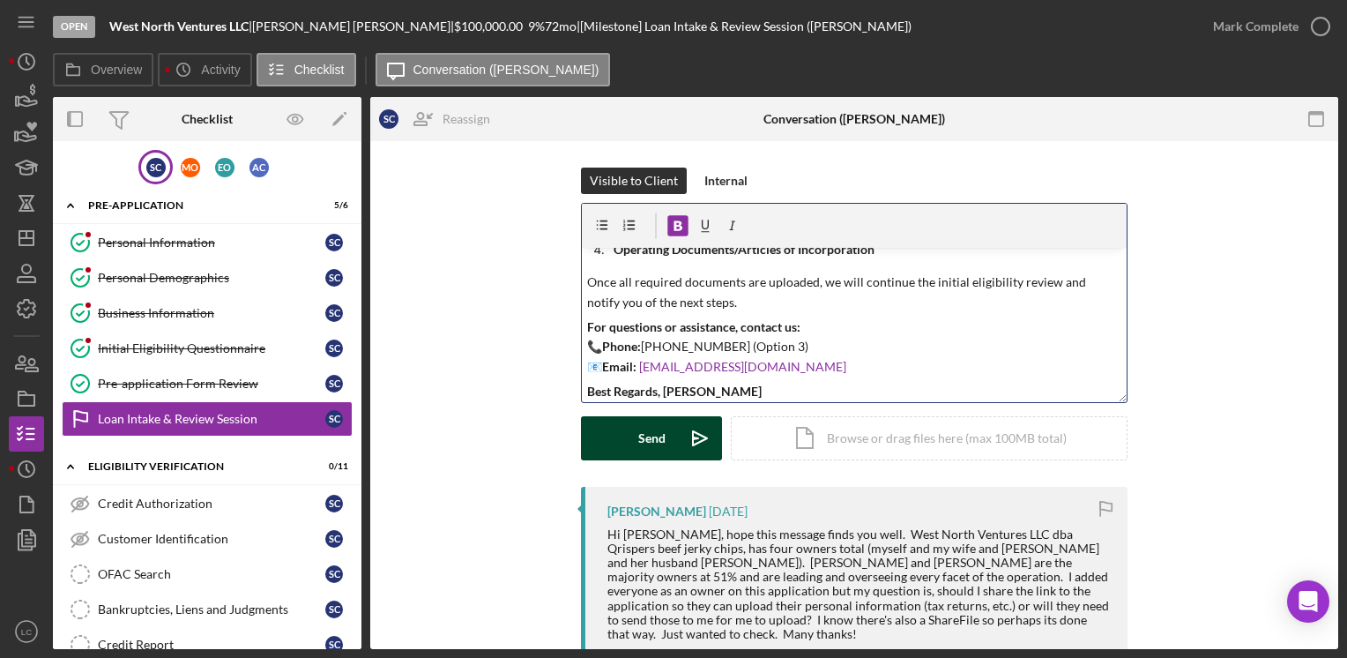
click at [627, 439] on button "Send Icon/icon-invite-send" at bounding box center [651, 438] width 141 height 44
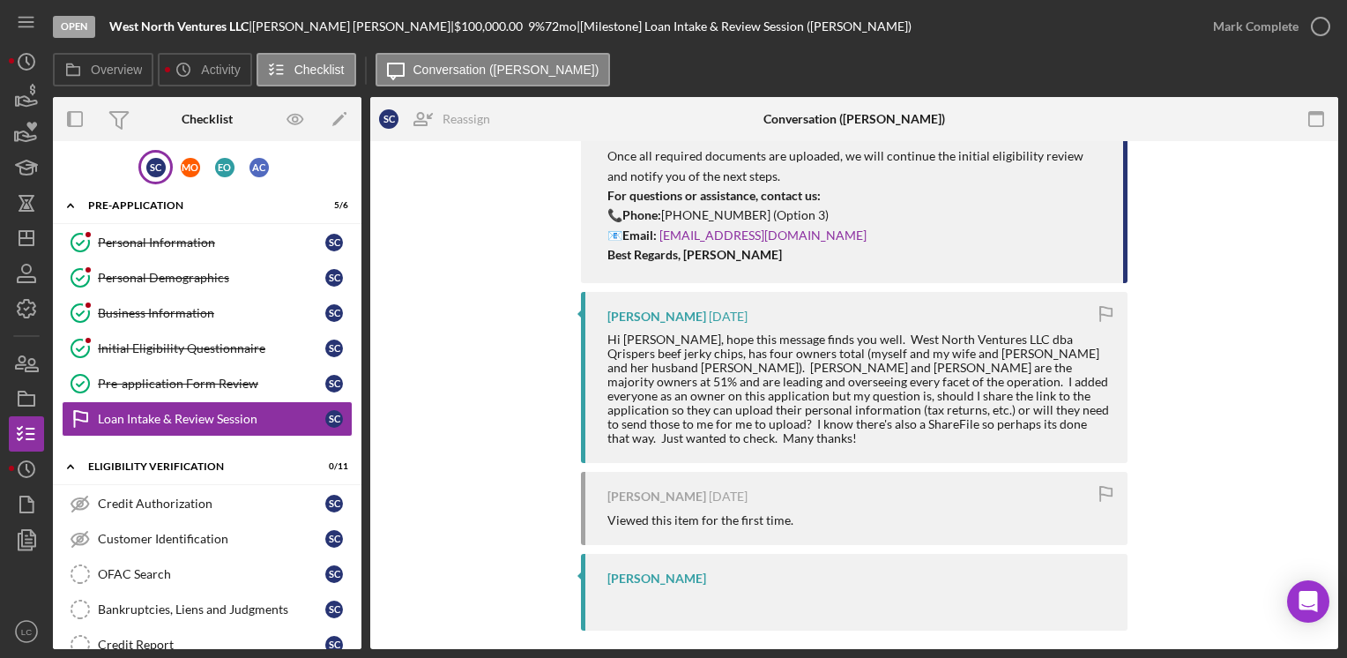
scroll to position [564, 0]
click at [1316, 26] on icon "button" at bounding box center [1320, 26] width 44 height 44
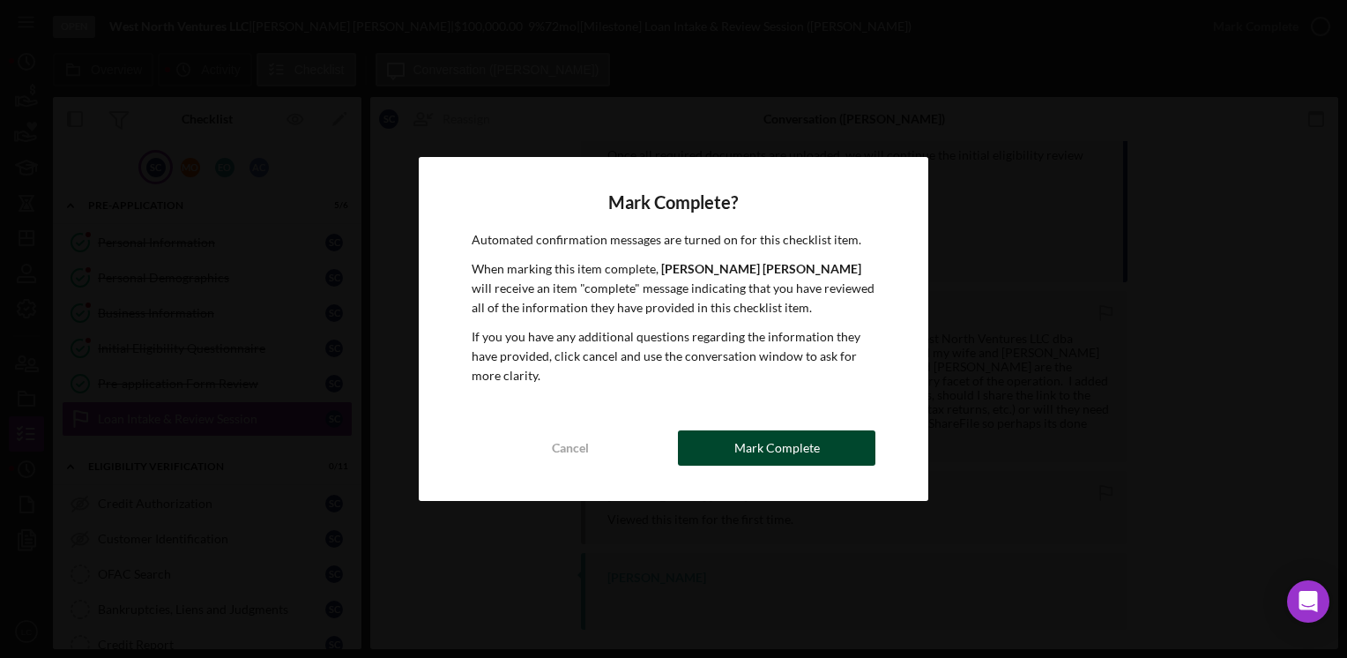
click at [763, 438] on div "Mark Complete" at bounding box center [776, 447] width 85 height 35
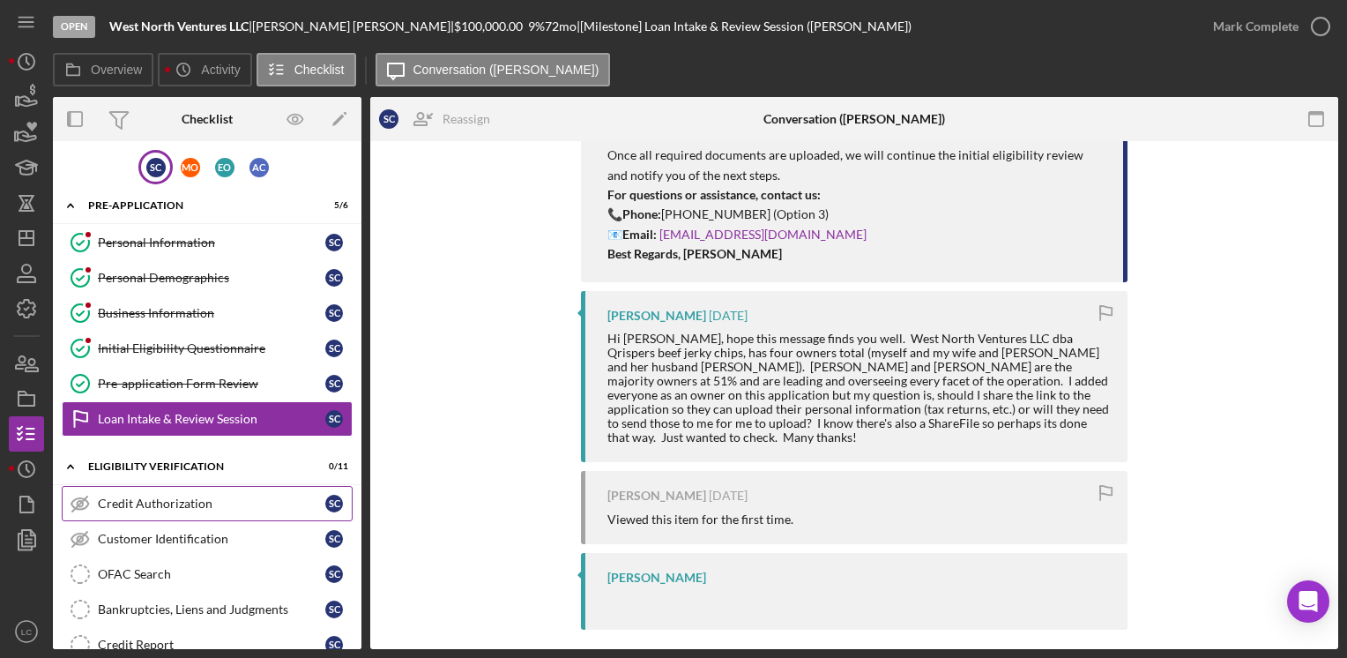
scroll to position [868, 0]
click at [152, 510] on link "Credit Authorization Credit Authorization S C" at bounding box center [207, 503] width 291 height 35
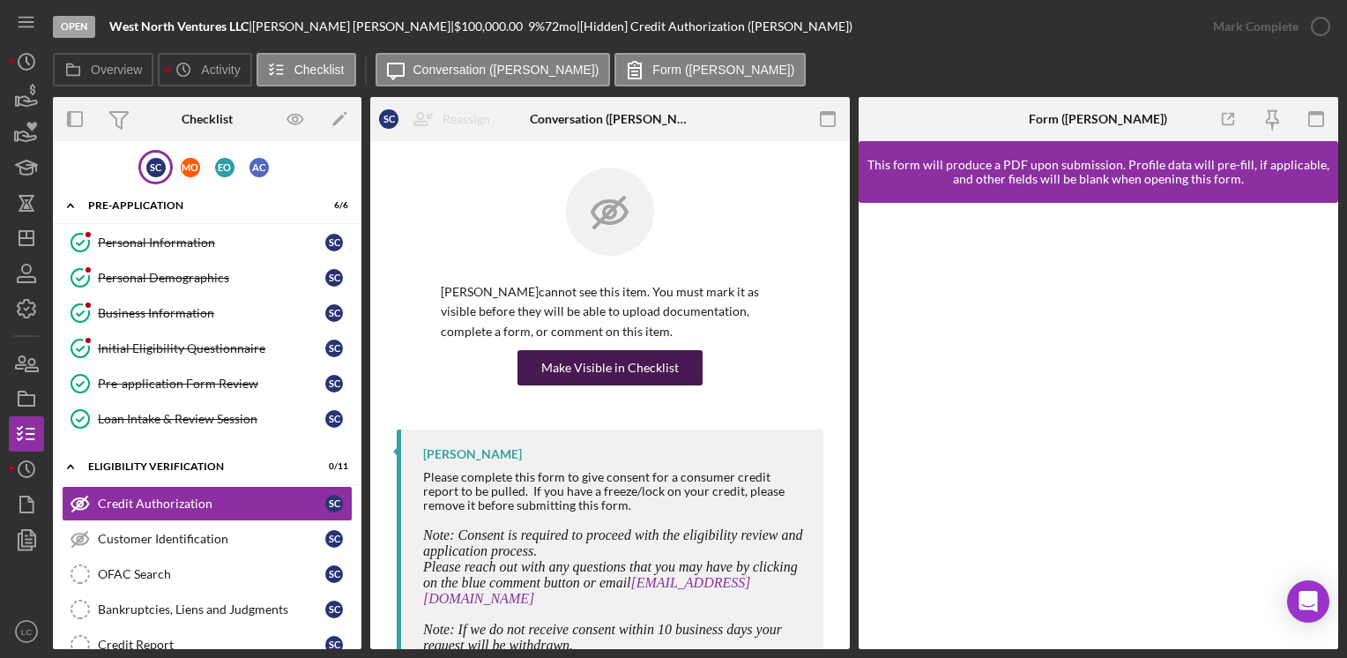
click at [601, 359] on div "Make Visible in Checklist" at bounding box center [609, 367] width 137 height 35
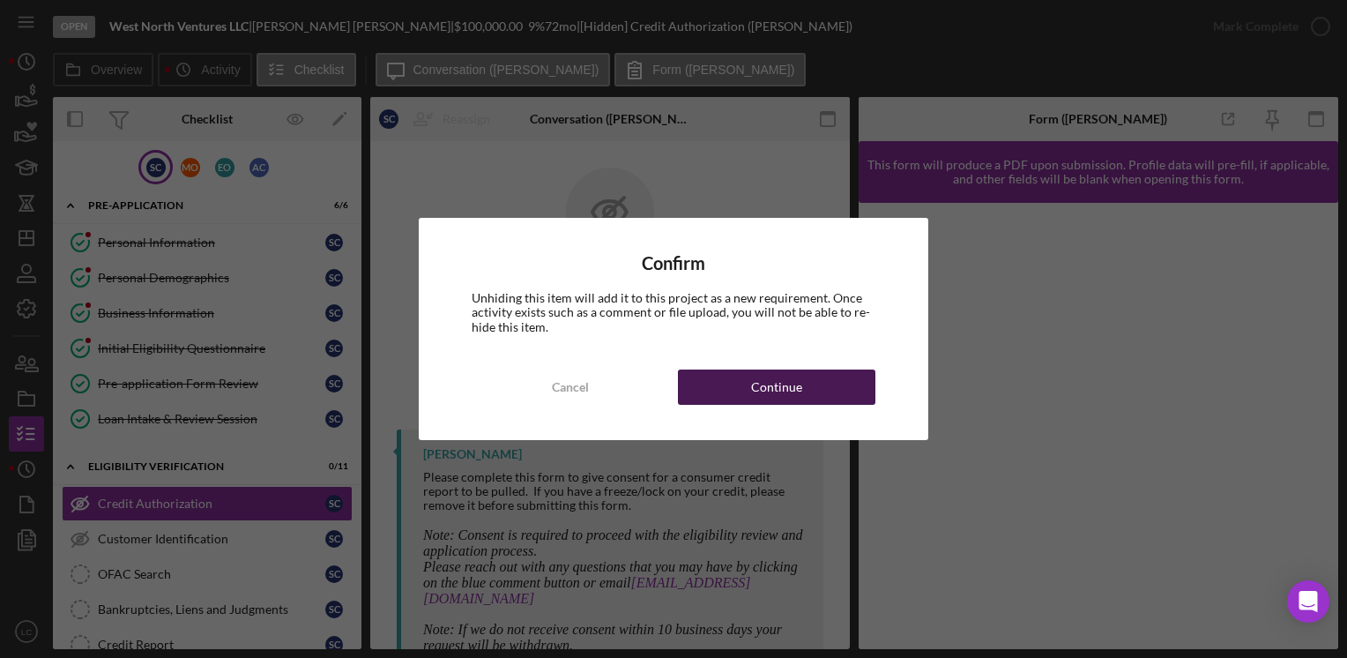
click at [714, 397] on button "Continue" at bounding box center [776, 386] width 197 height 35
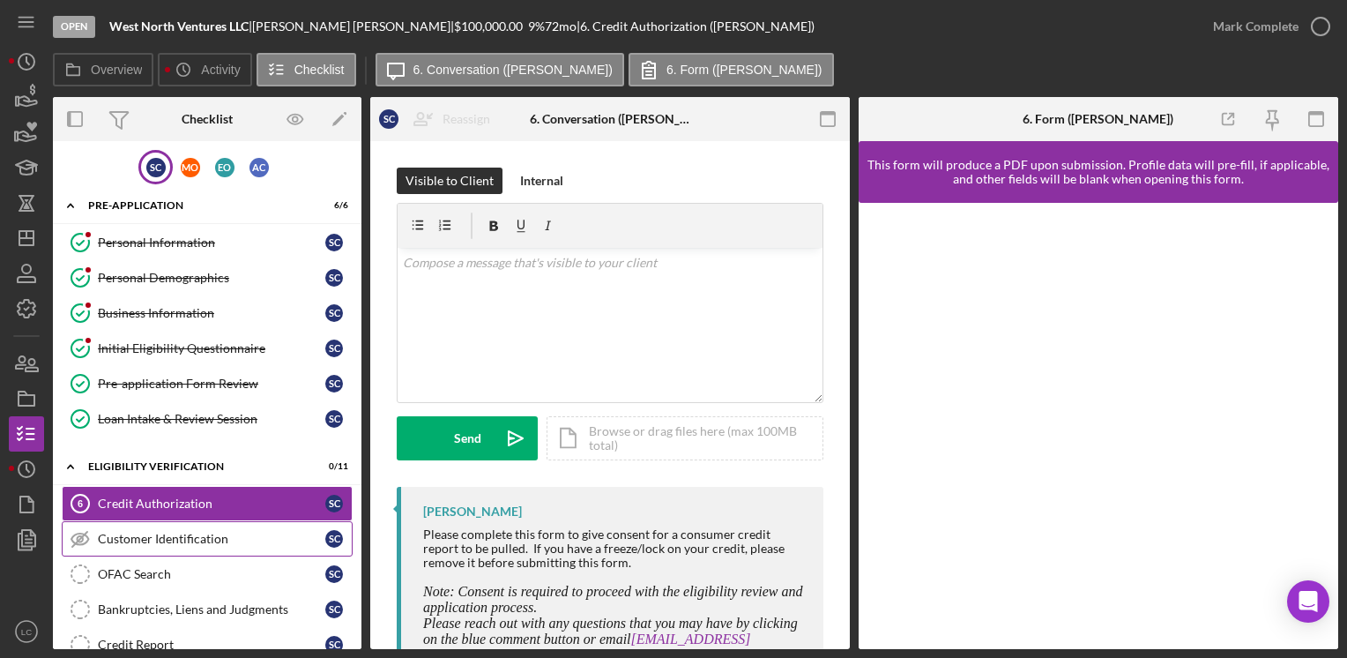
click at [162, 538] on div "Customer Identification" at bounding box center [211, 538] width 227 height 14
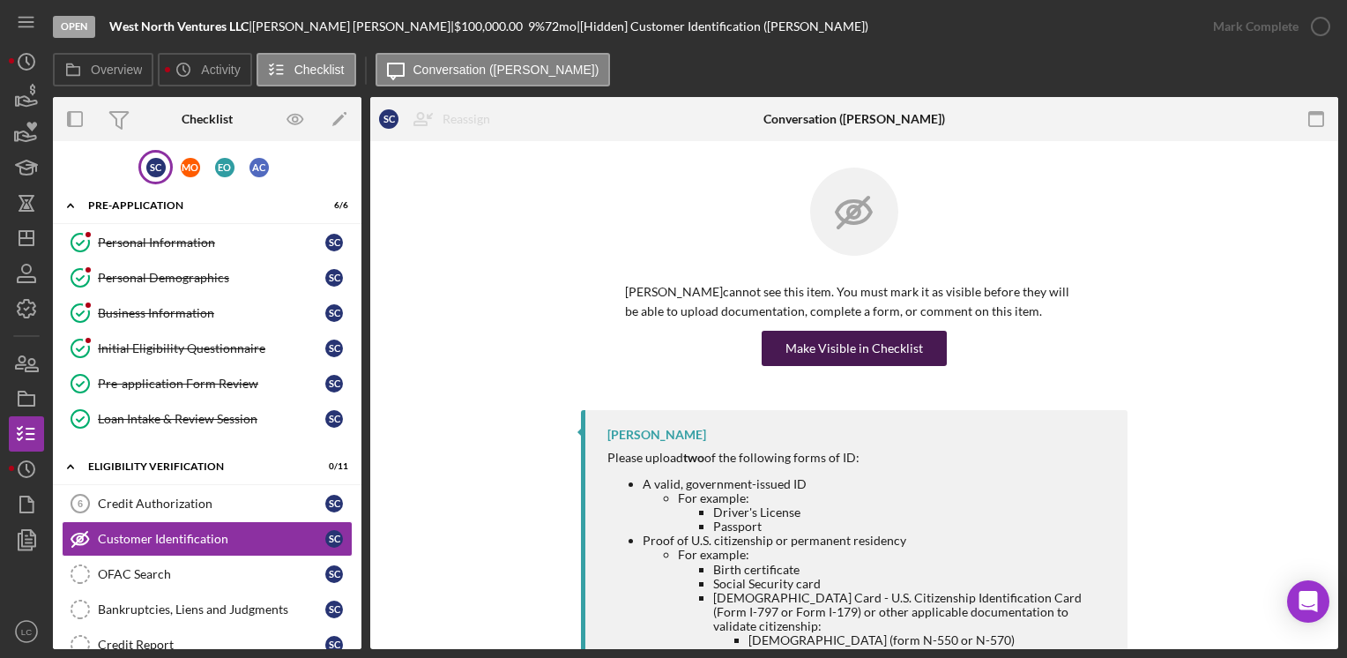
click at [828, 351] on div "Make Visible in Checklist" at bounding box center [853, 348] width 137 height 35
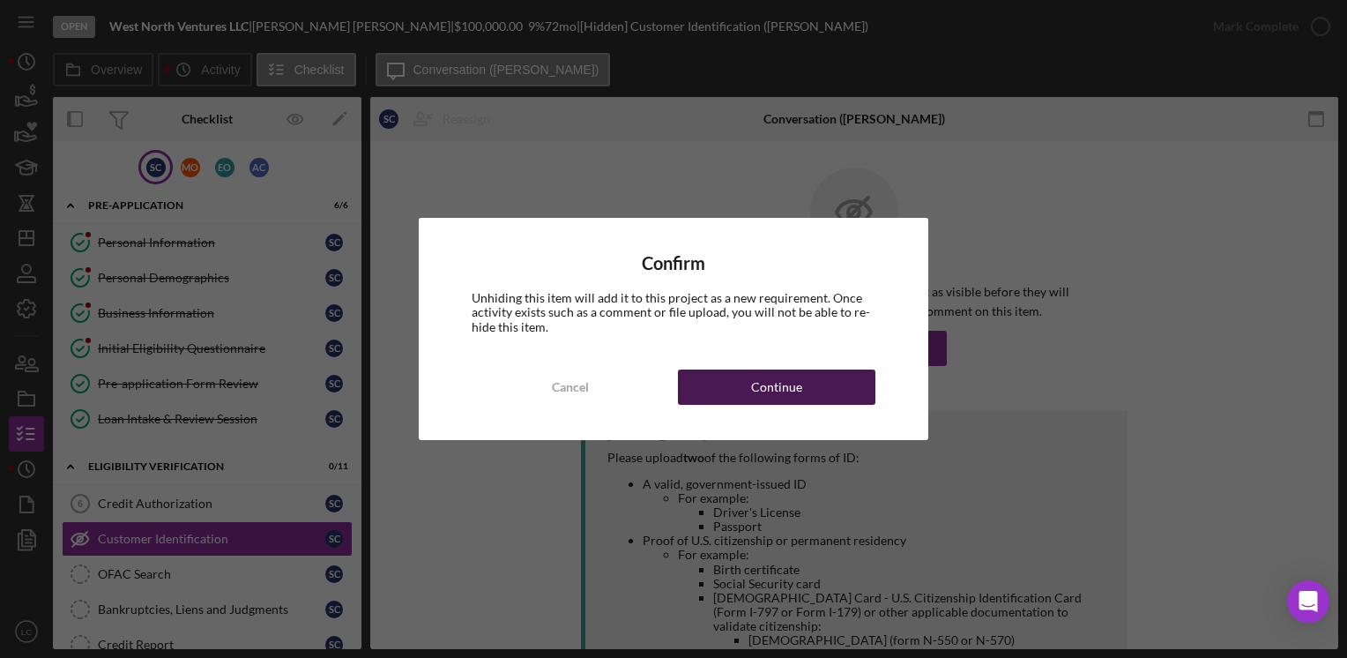
click at [817, 394] on button "Continue" at bounding box center [776, 386] width 197 height 35
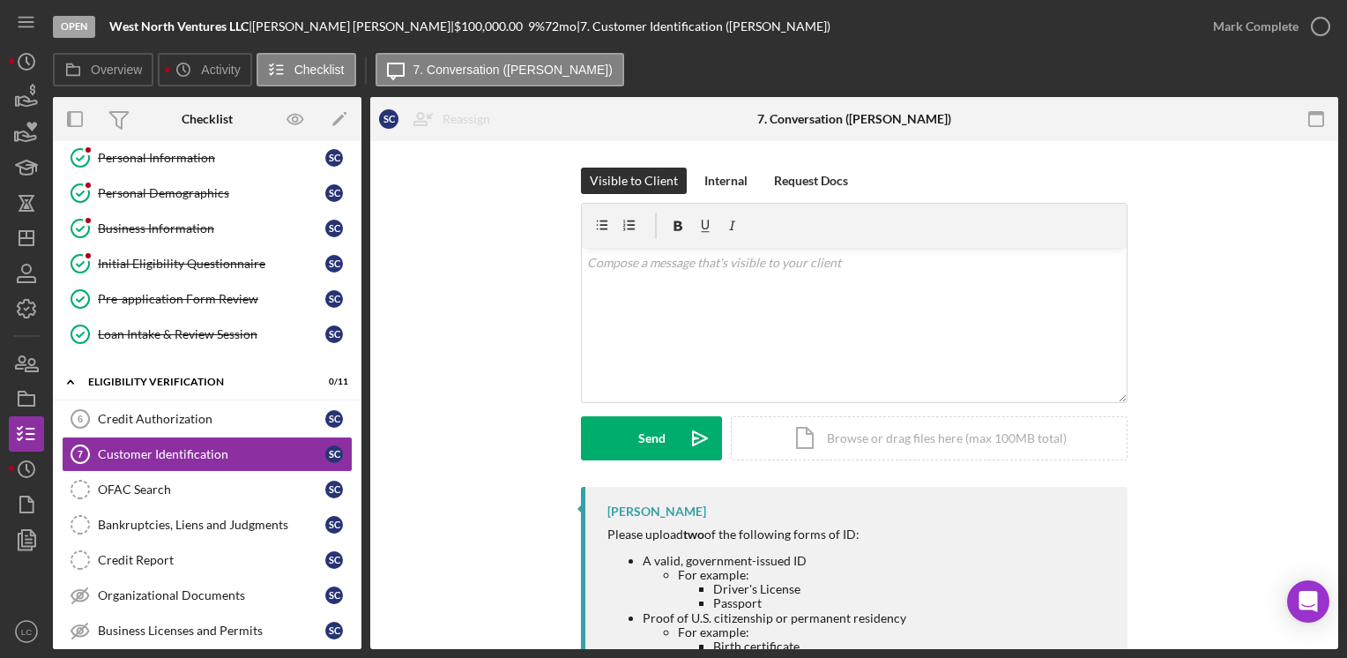
scroll to position [176, 0]
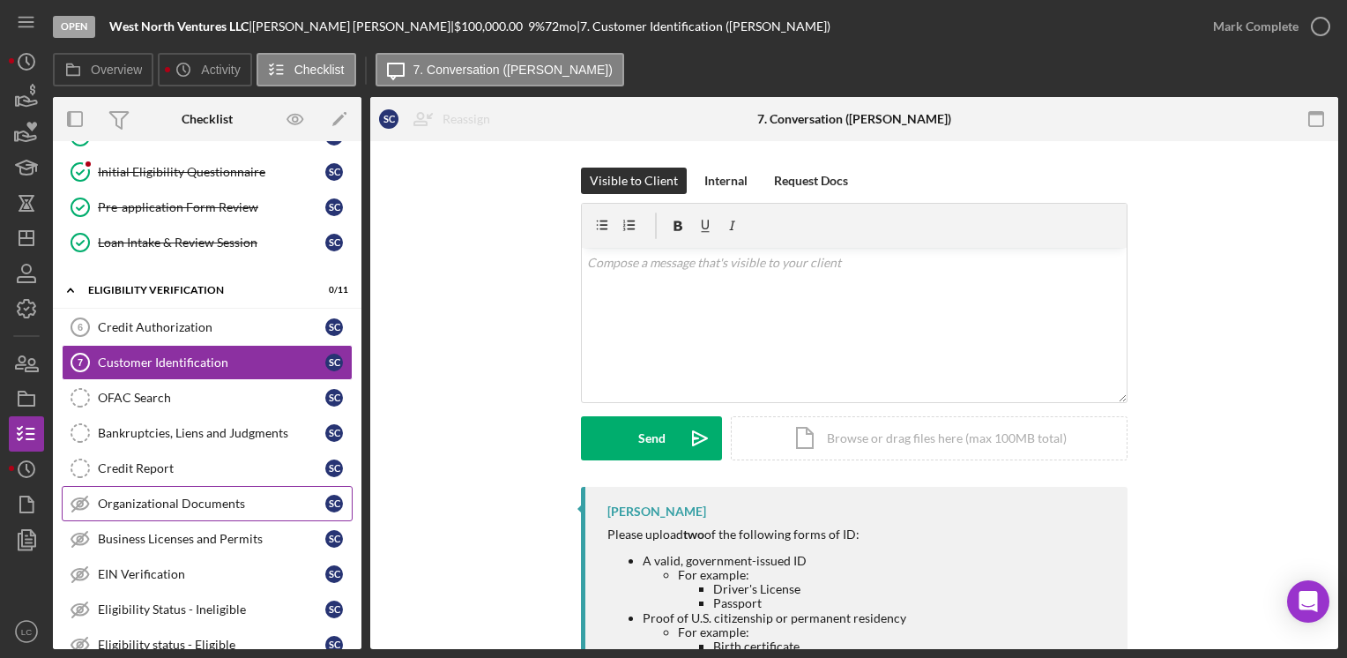
click at [152, 505] on link "Organizational Documents Organizational Documents S C" at bounding box center [207, 503] width 291 height 35
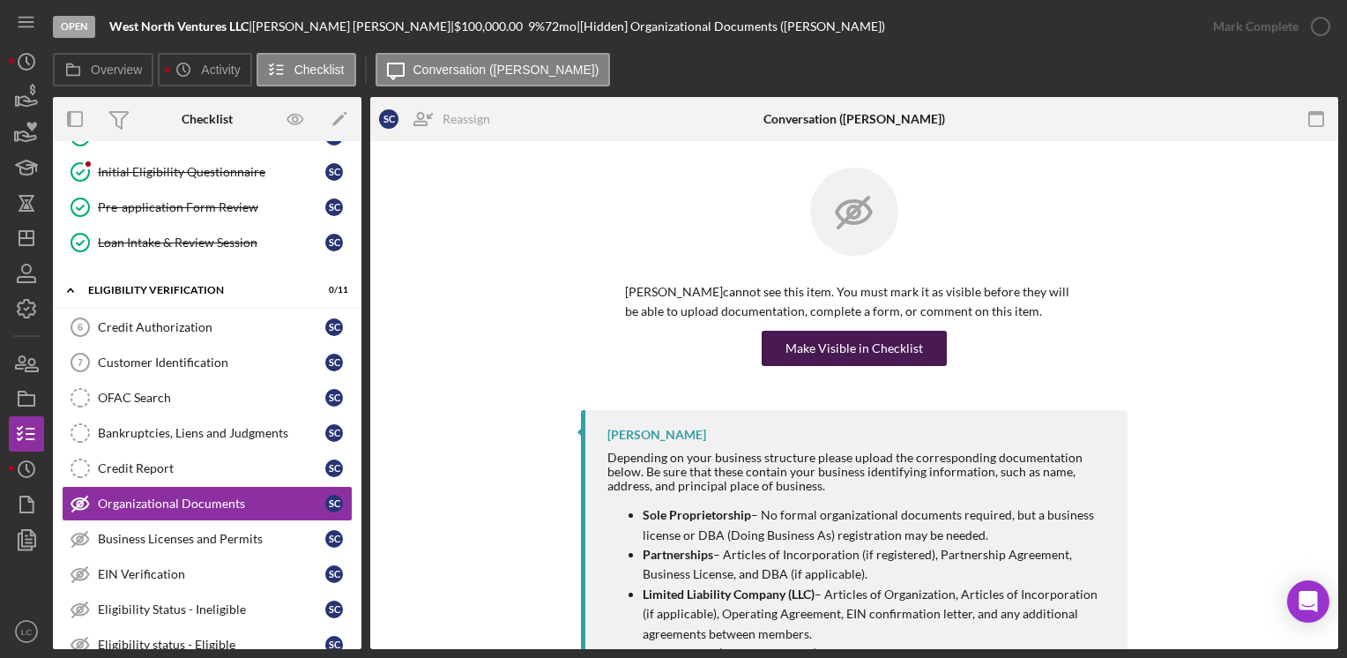
click at [880, 343] on div "Make Visible in Checklist" at bounding box center [853, 348] width 137 height 35
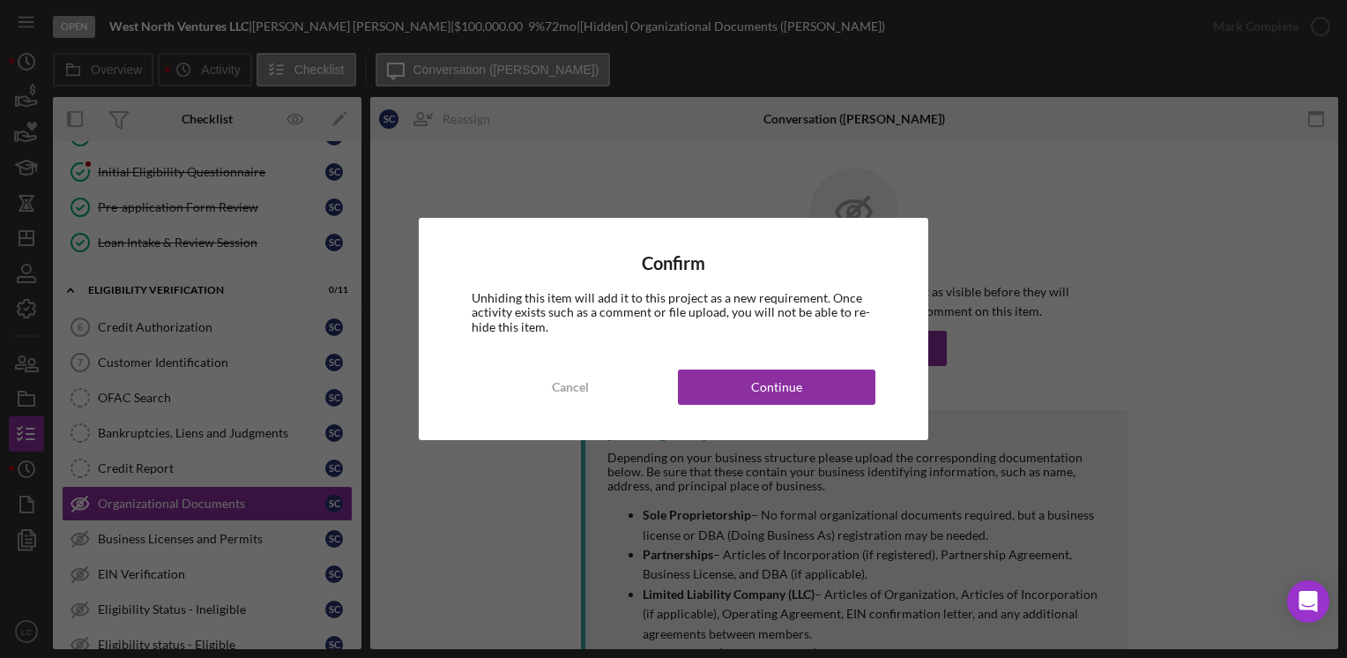
click at [796, 408] on div "Confirm Unhiding this item will add it to this project as a new requirement. On…" at bounding box center [673, 328] width 509 height 221
click at [793, 407] on div "Confirm Unhiding this item will add it to this project as a new requirement. On…" at bounding box center [673, 328] width 509 height 221
click at [793, 397] on div "Continue" at bounding box center [776, 386] width 51 height 35
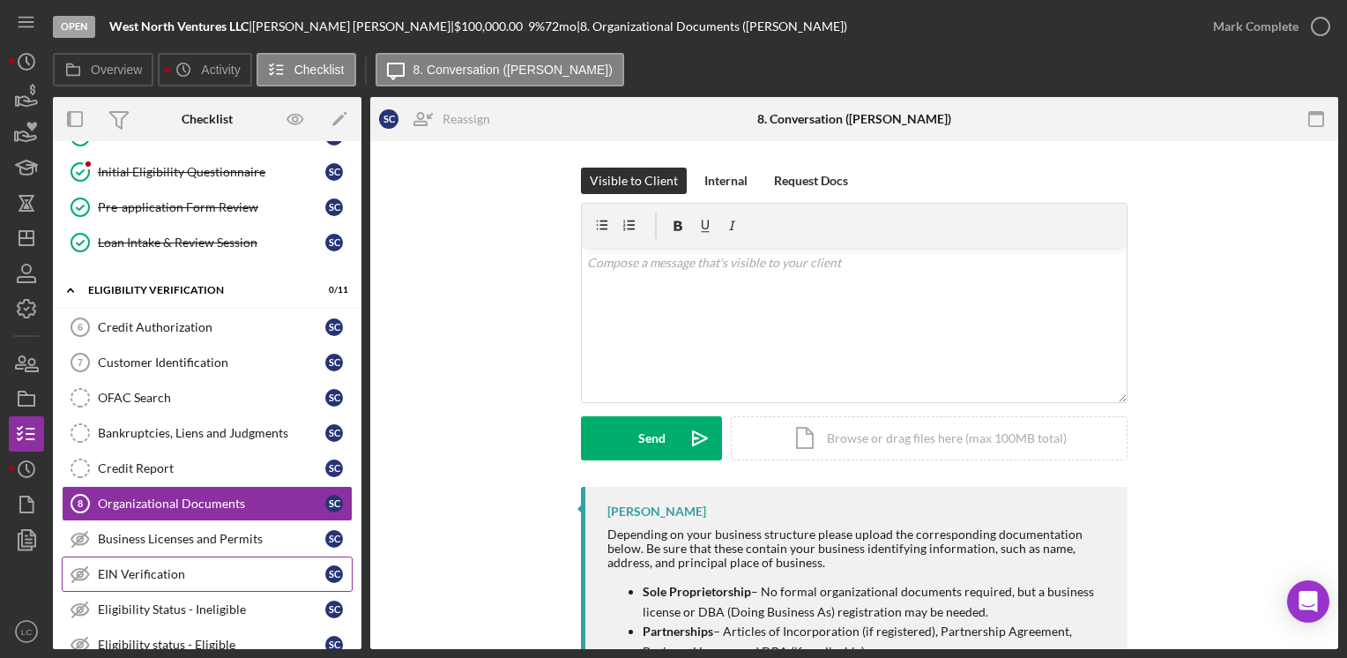
click at [184, 567] on div "EIN Verification" at bounding box center [211, 574] width 227 height 14
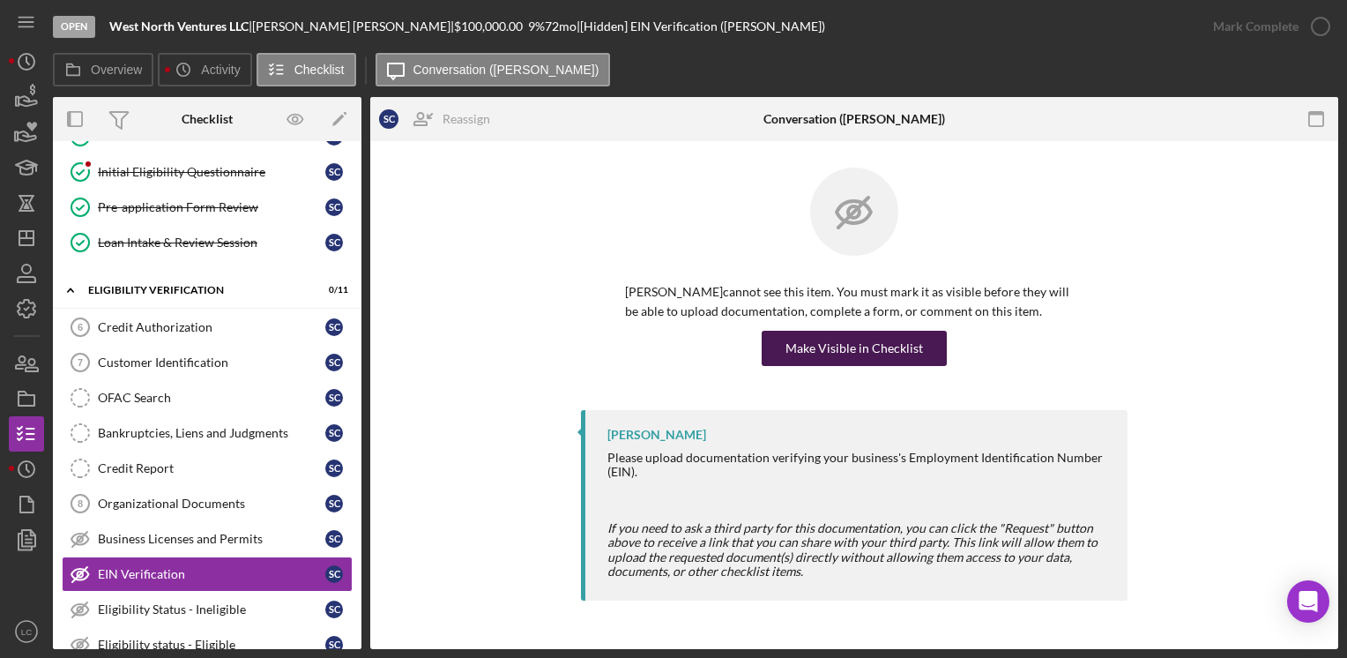
click at [800, 351] on div "Make Visible in Checklist" at bounding box center [853, 348] width 137 height 35
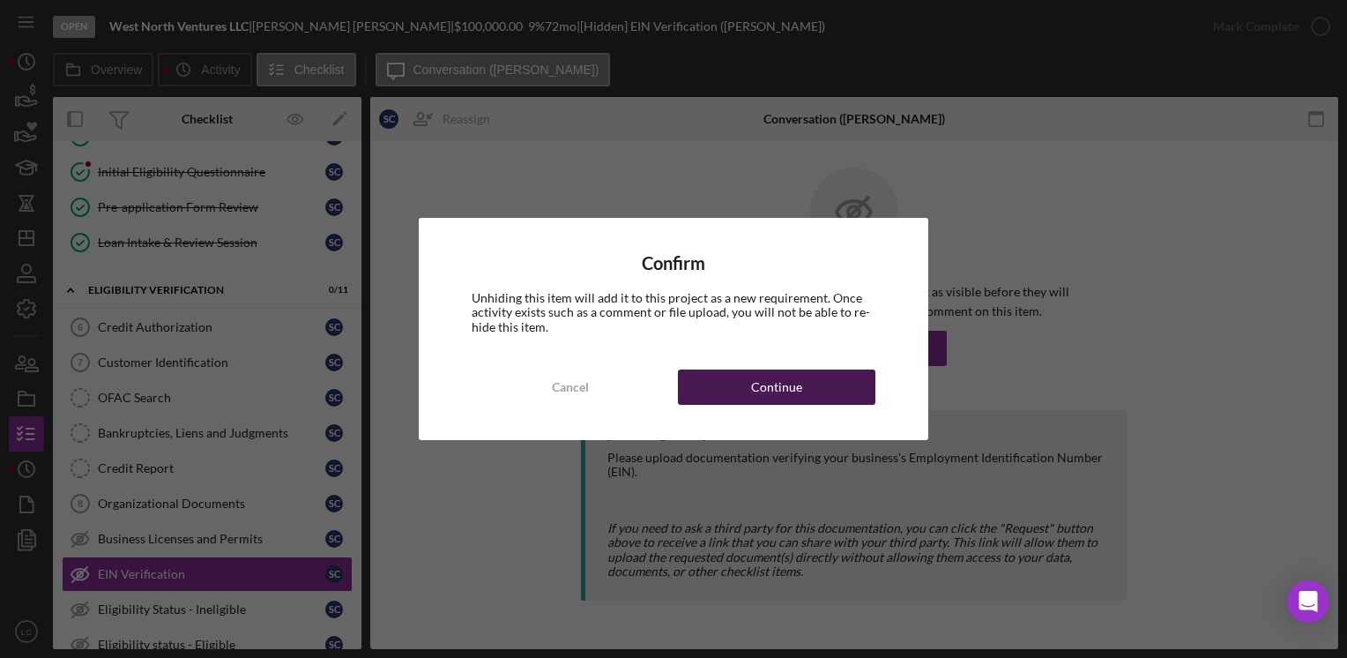
click at [740, 377] on button "Continue" at bounding box center [776, 386] width 197 height 35
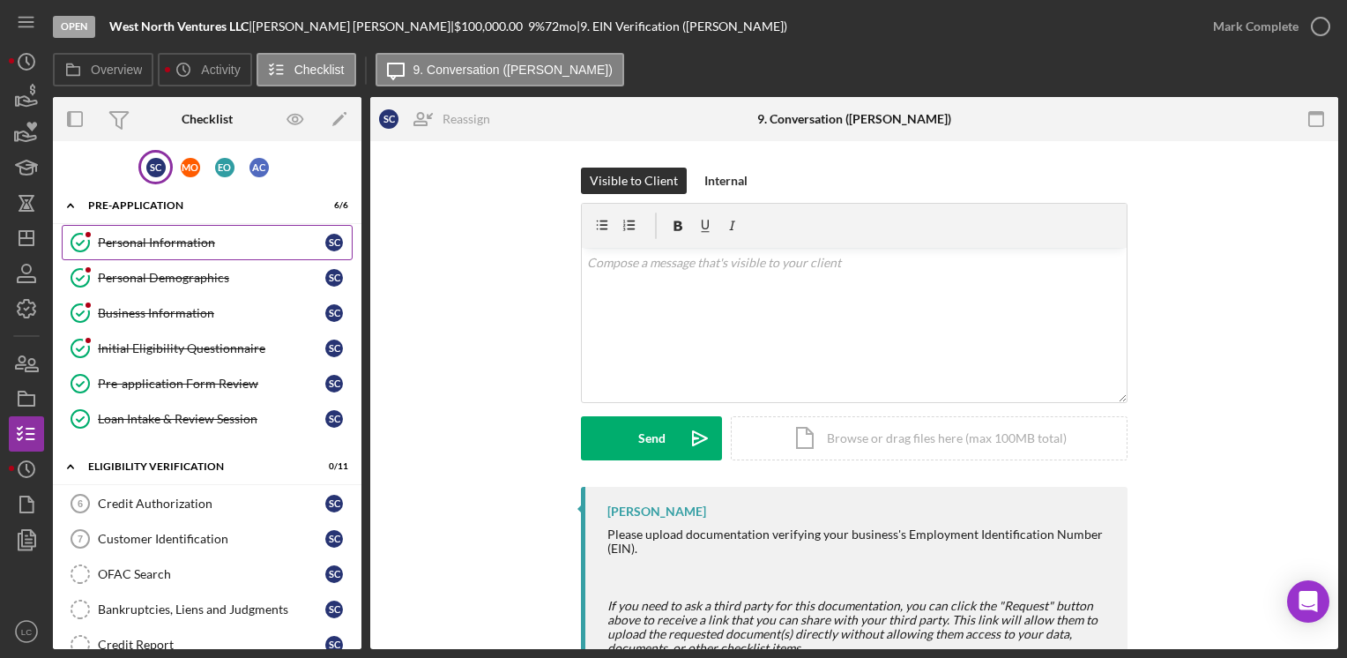
click at [183, 239] on div "Personal Information" at bounding box center [211, 242] width 227 height 14
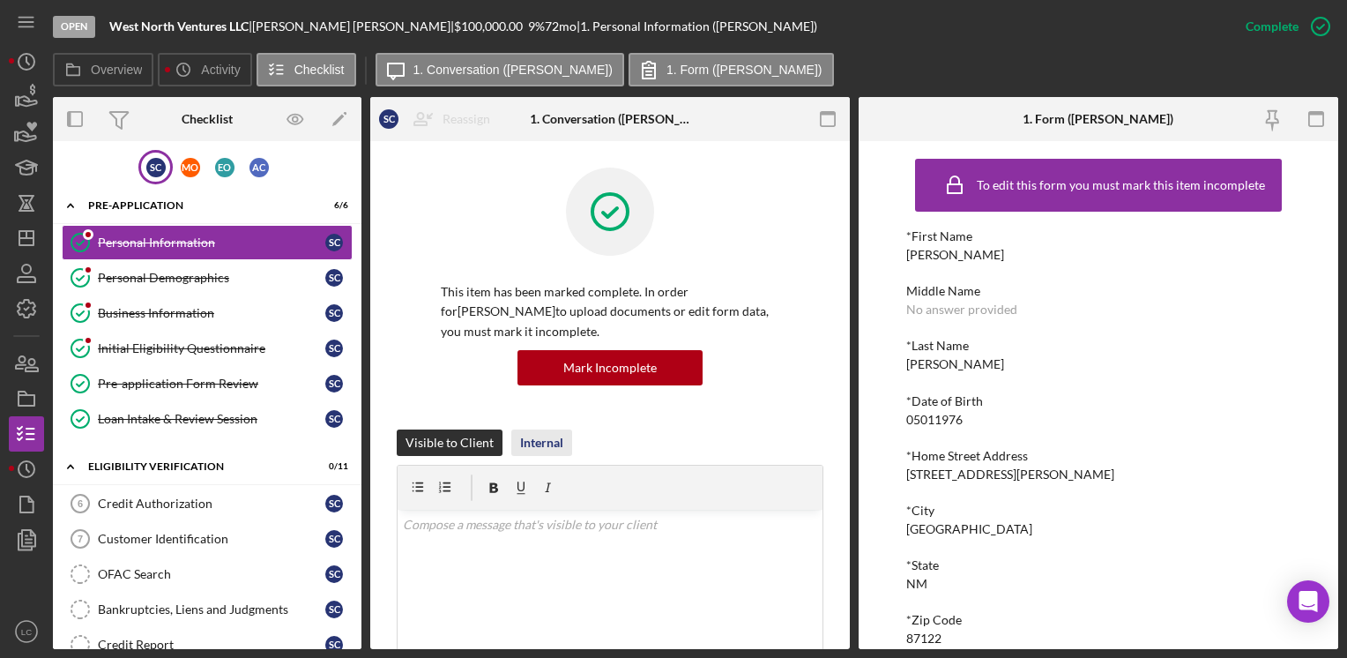
click at [534, 432] on div "Internal" at bounding box center [541, 442] width 43 height 26
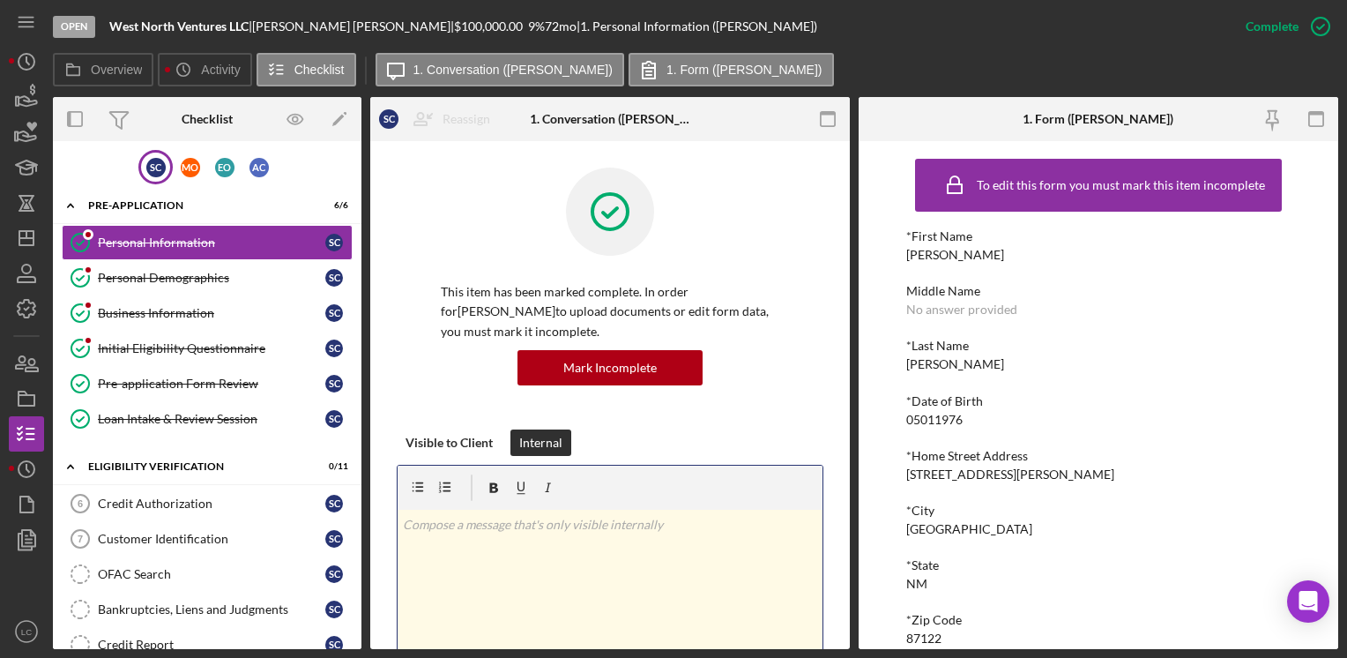
click at [558, 564] on div "v Color teal Color pink Remove color Add row above Add row below Add column bef…" at bounding box center [610, 586] width 425 height 154
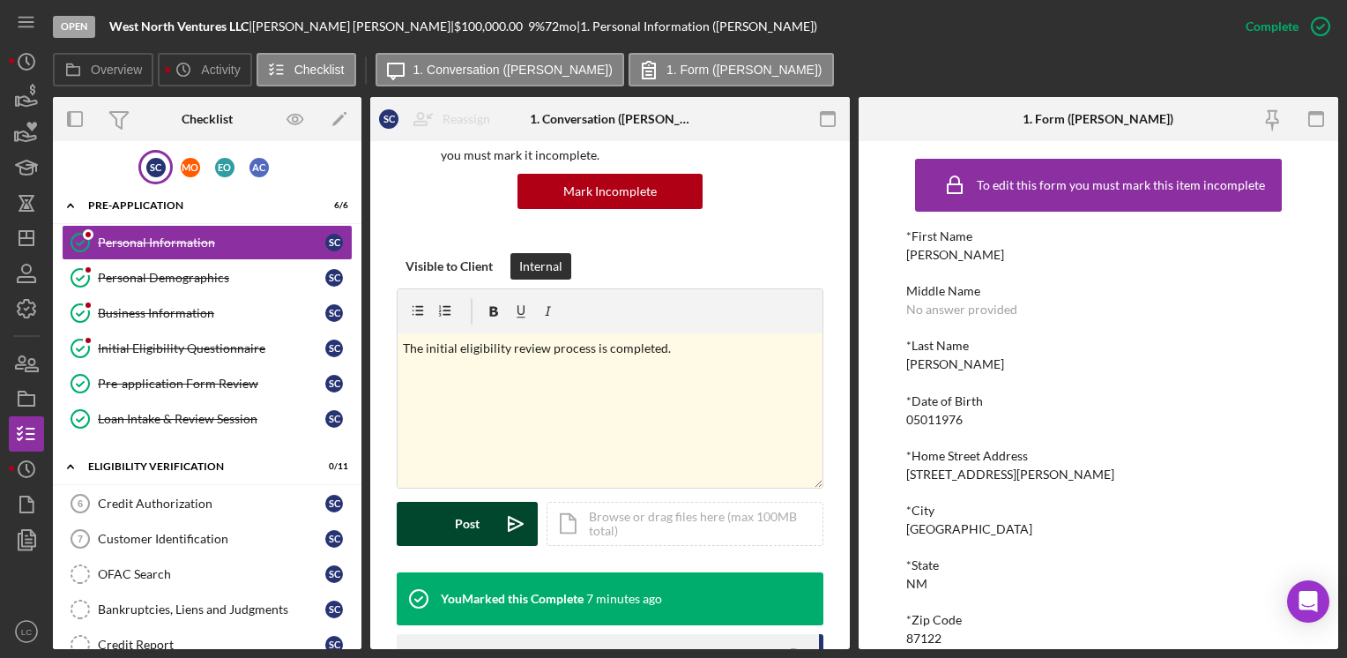
click at [477, 524] on div "Post" at bounding box center [467, 524] width 25 height 44
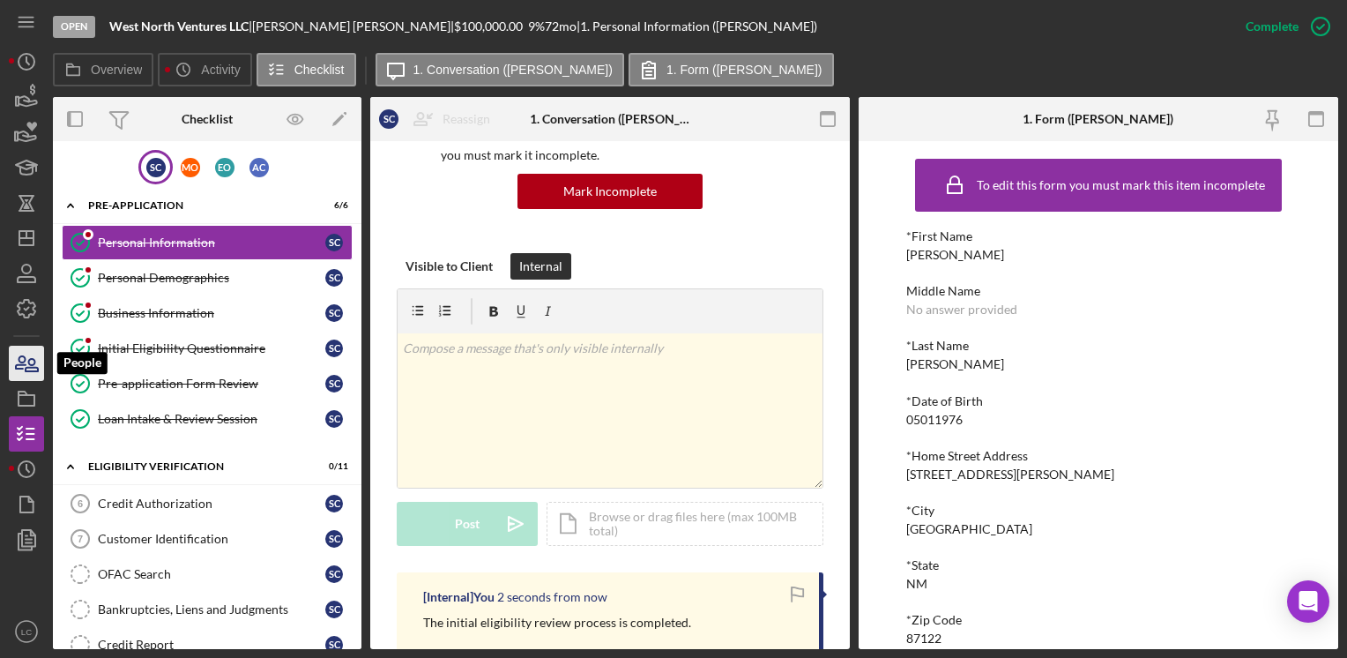
click at [25, 363] on icon "button" at bounding box center [26, 363] width 44 height 44
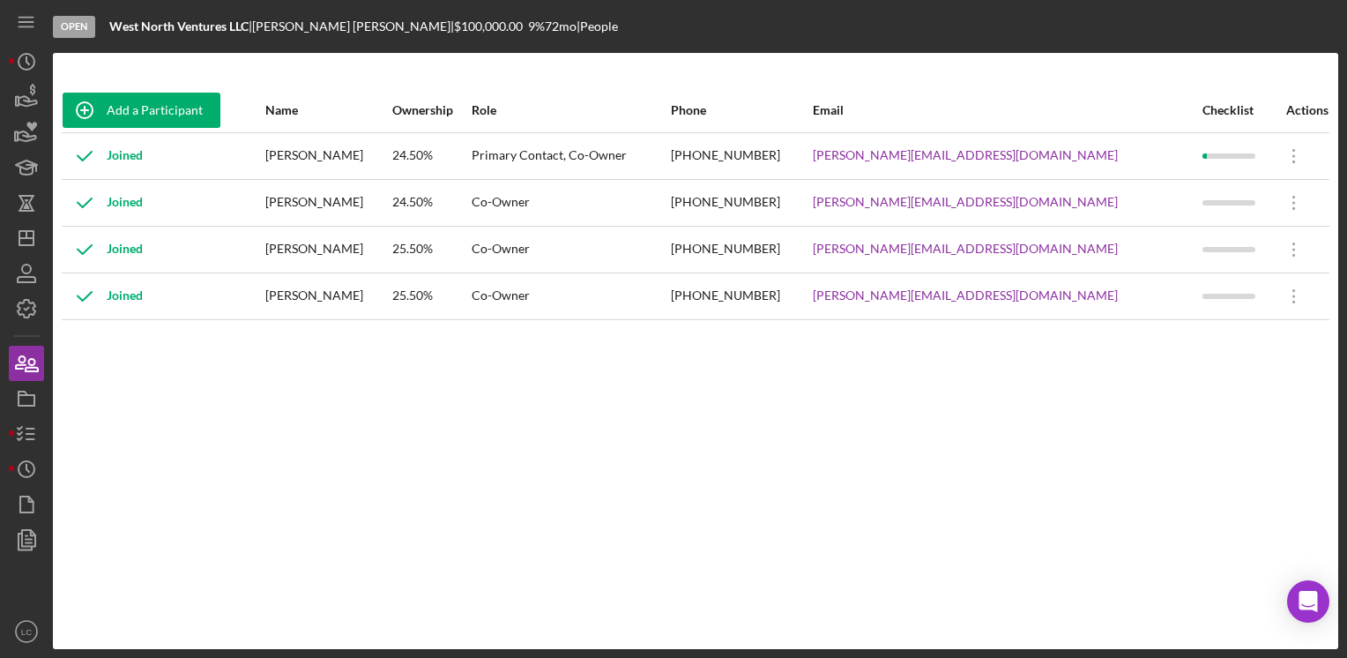
click at [470, 208] on div "24.50%" at bounding box center [431, 203] width 78 height 44
click at [25, 227] on icon "Icon/Dashboard" at bounding box center [26, 238] width 44 height 44
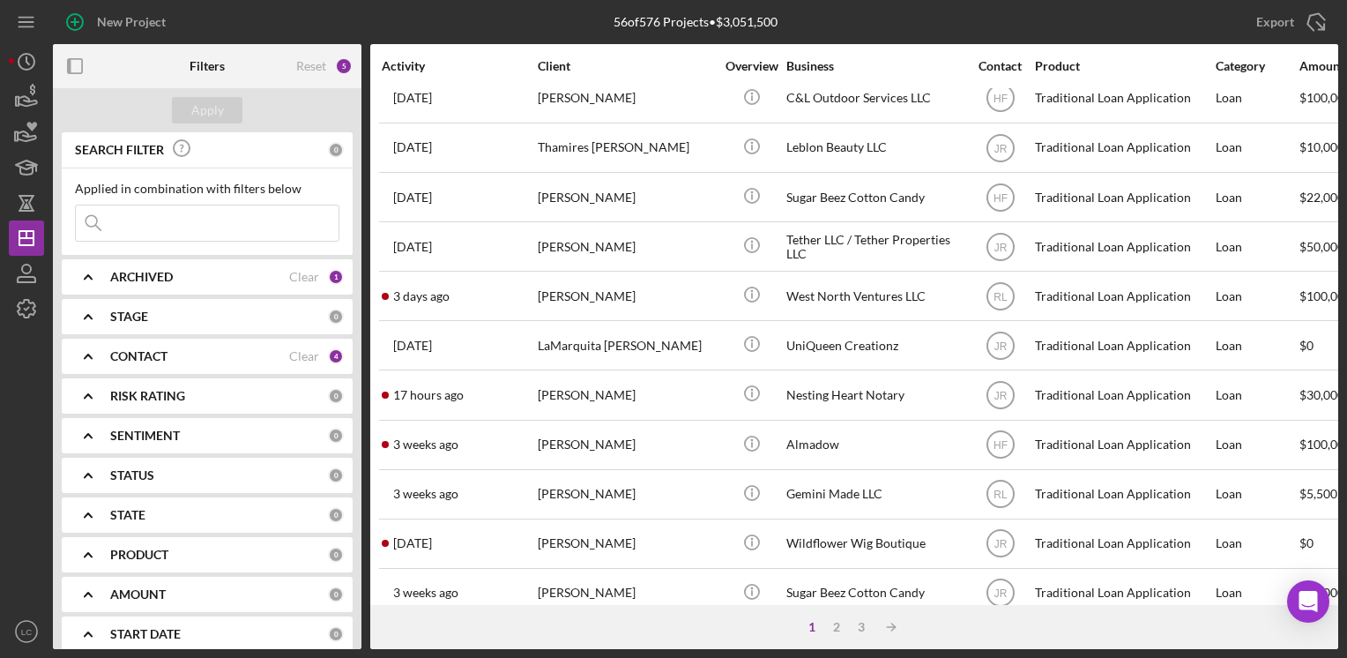
scroll to position [36, 0]
